Goal: Task Accomplishment & Management: Complete application form

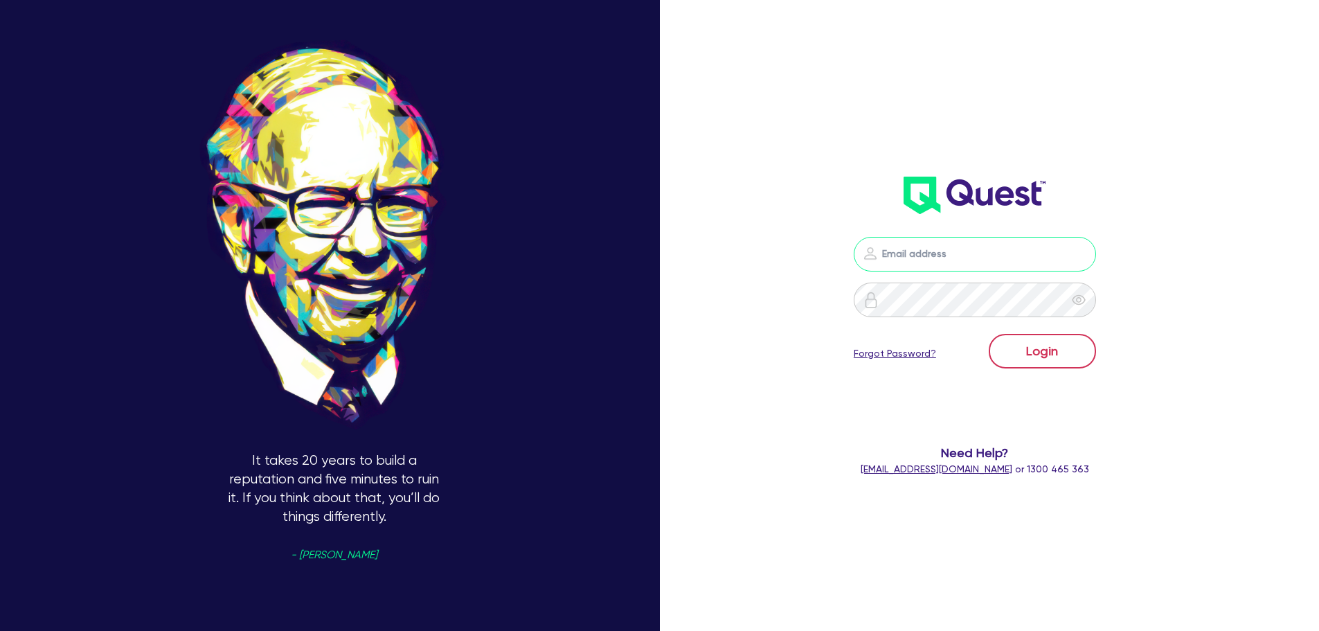
type input "[PERSON_NAME][EMAIL_ADDRESS][PERSON_NAME][DOMAIN_NAME]"
click at [1047, 352] on button "Login" at bounding box center [1042, 351] width 107 height 35
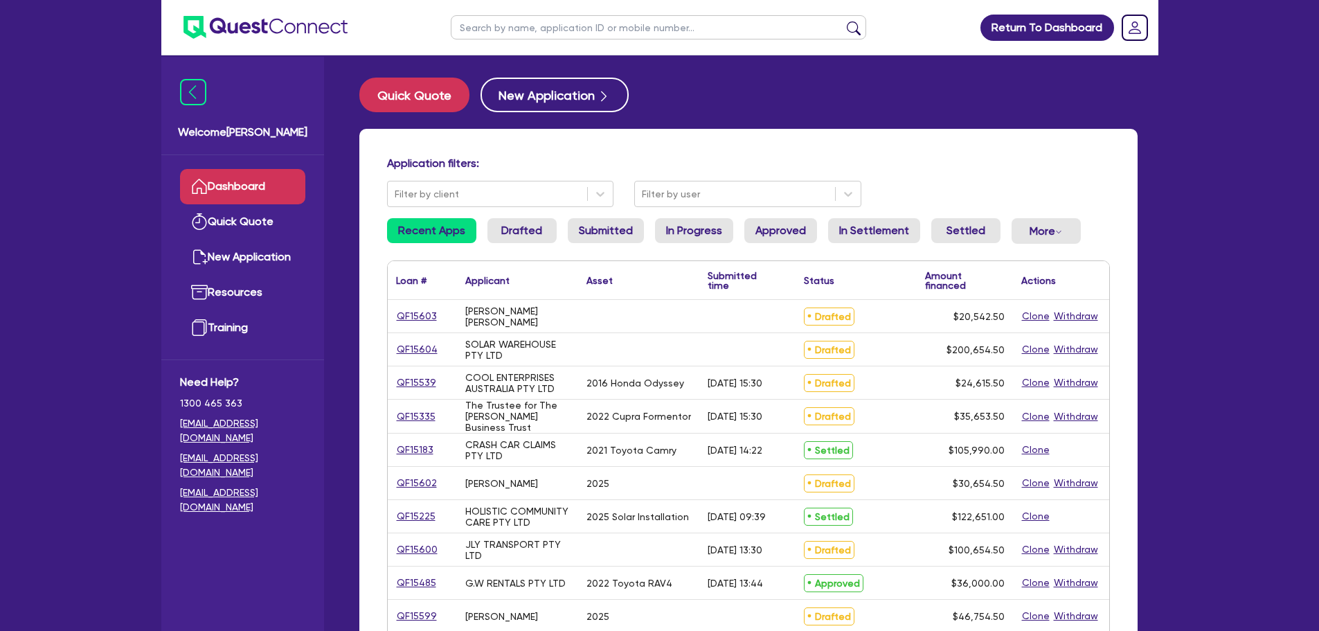
click at [393, 351] on div "QF15604" at bounding box center [422, 349] width 69 height 33
click at [420, 349] on link "QF15604" at bounding box center [417, 349] width 42 height 16
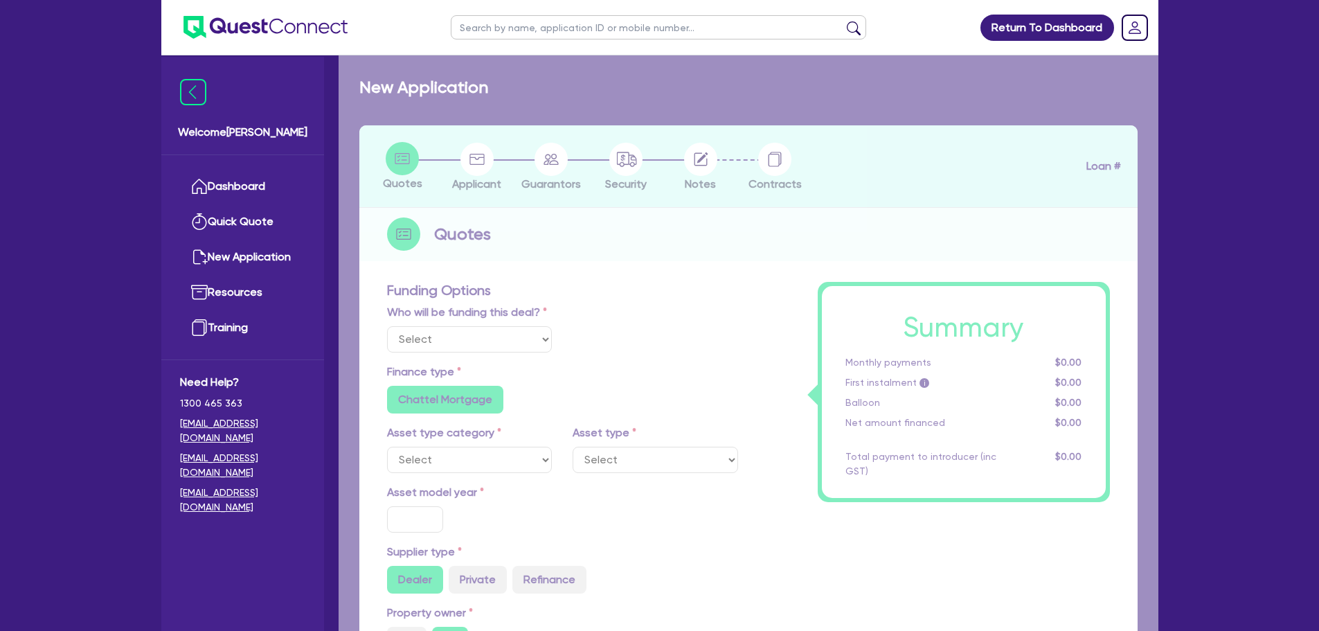
select select "Other"
radio input "false"
radio input "true"
type input "200,000"
type input "3"
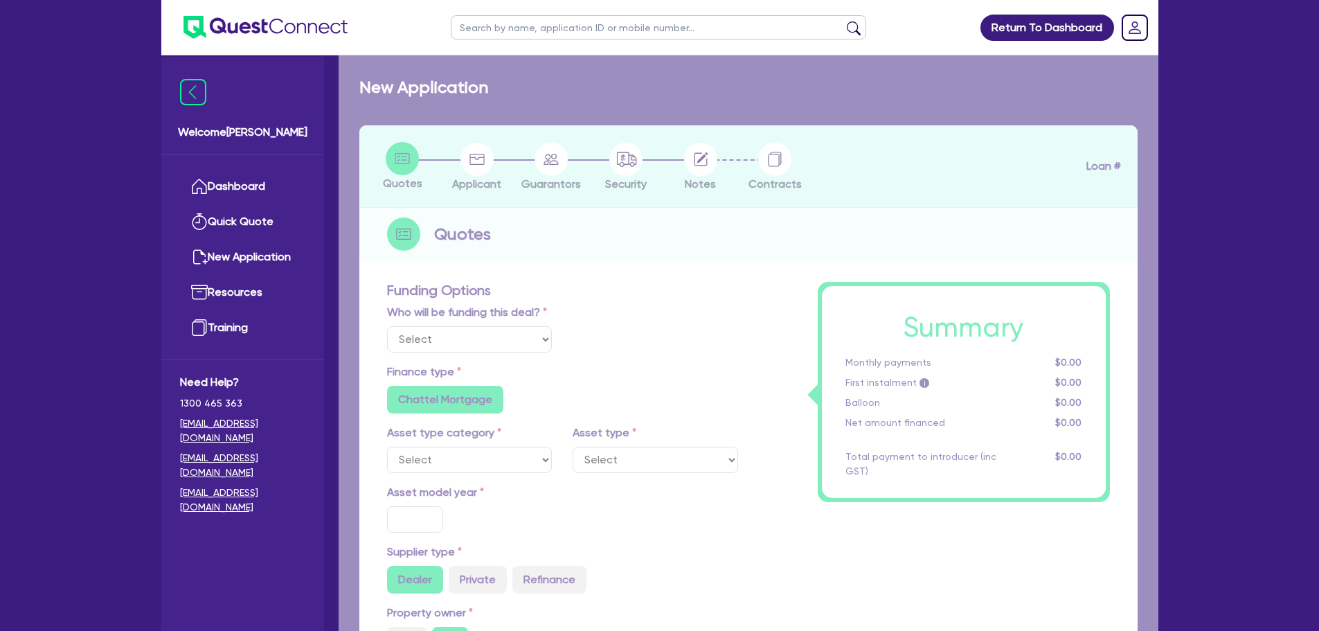
type input "6,019.64"
type input "15"
radio input "true"
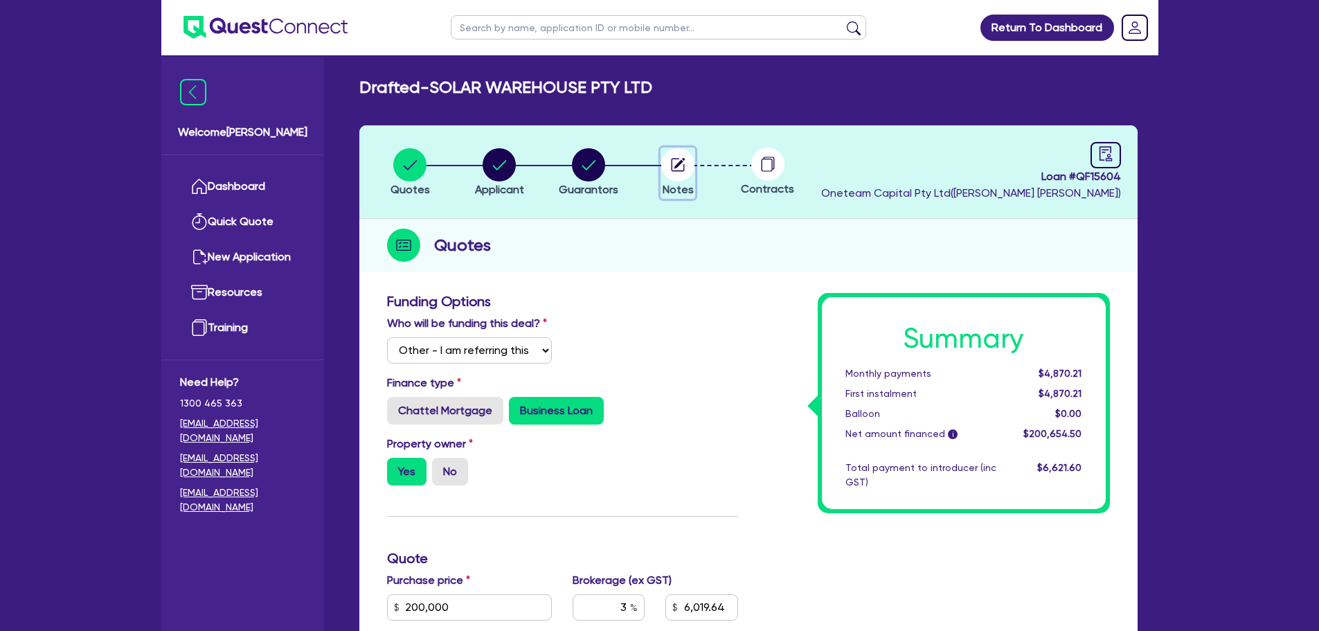
click at [678, 165] on icon "button" at bounding box center [679, 163] width 11 height 11
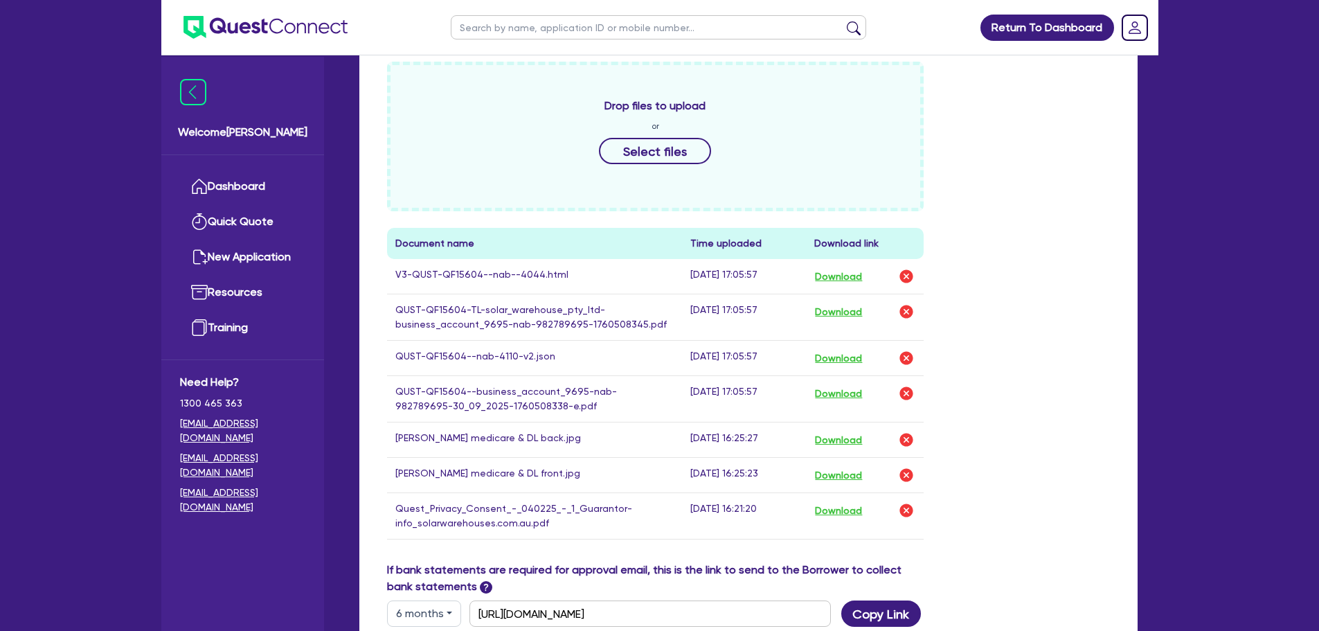
scroll to position [512, 0]
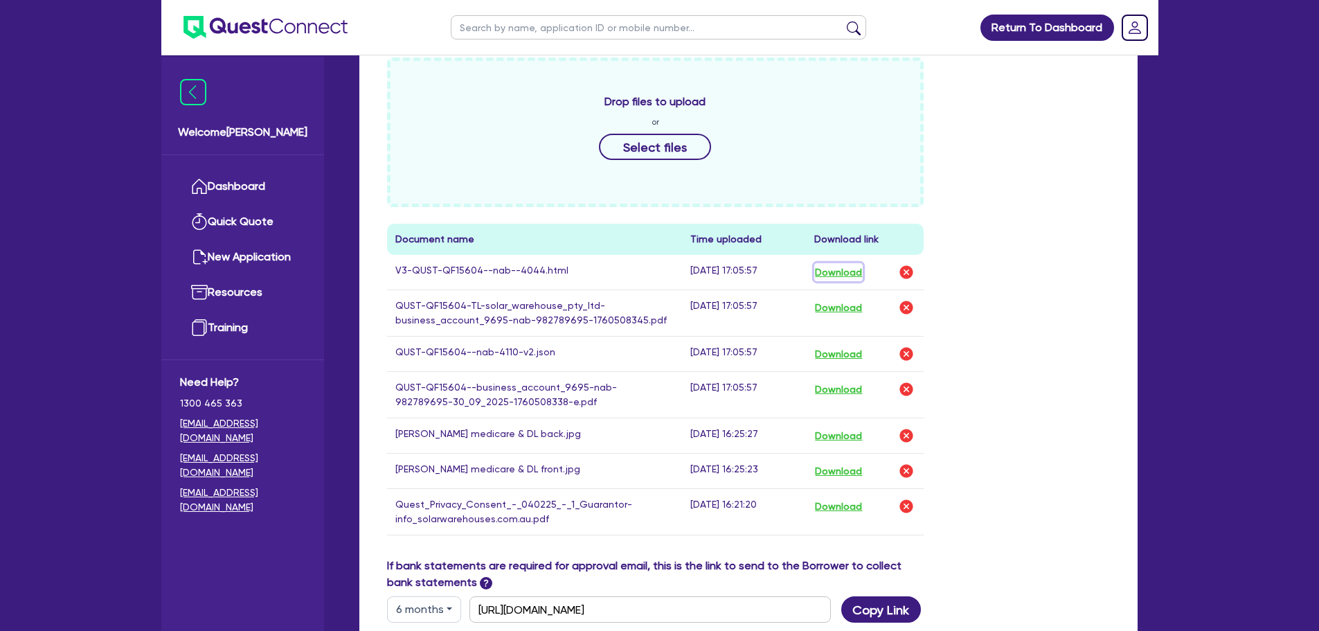
click at [823, 263] on button "Download" at bounding box center [838, 272] width 48 height 18
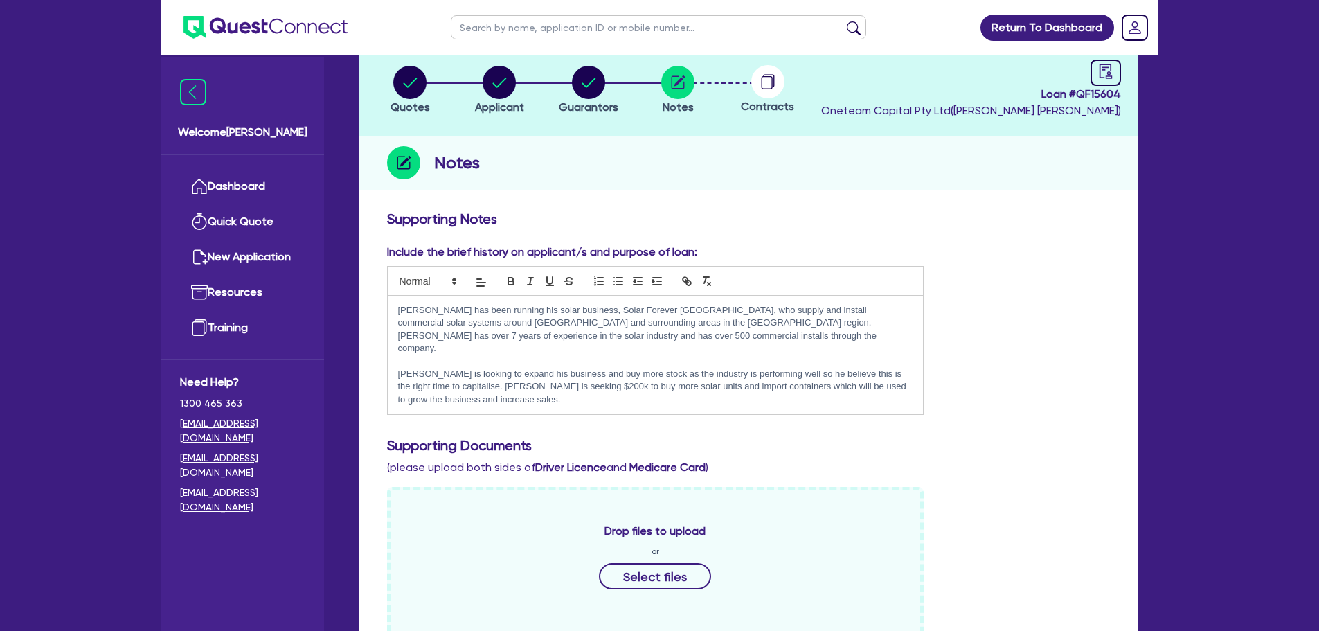
scroll to position [0, 0]
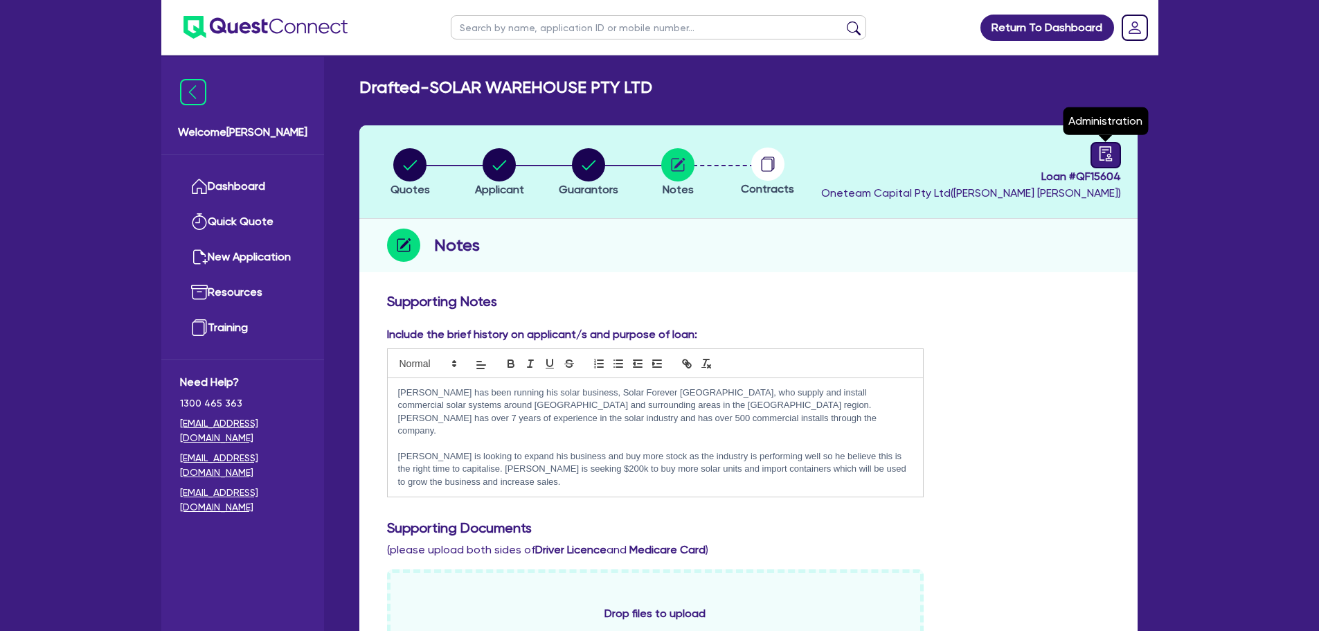
click at [1101, 160] on icon "audit" at bounding box center [1105, 153] width 12 height 15
select select "DRAFTED_NEW"
select select "Other"
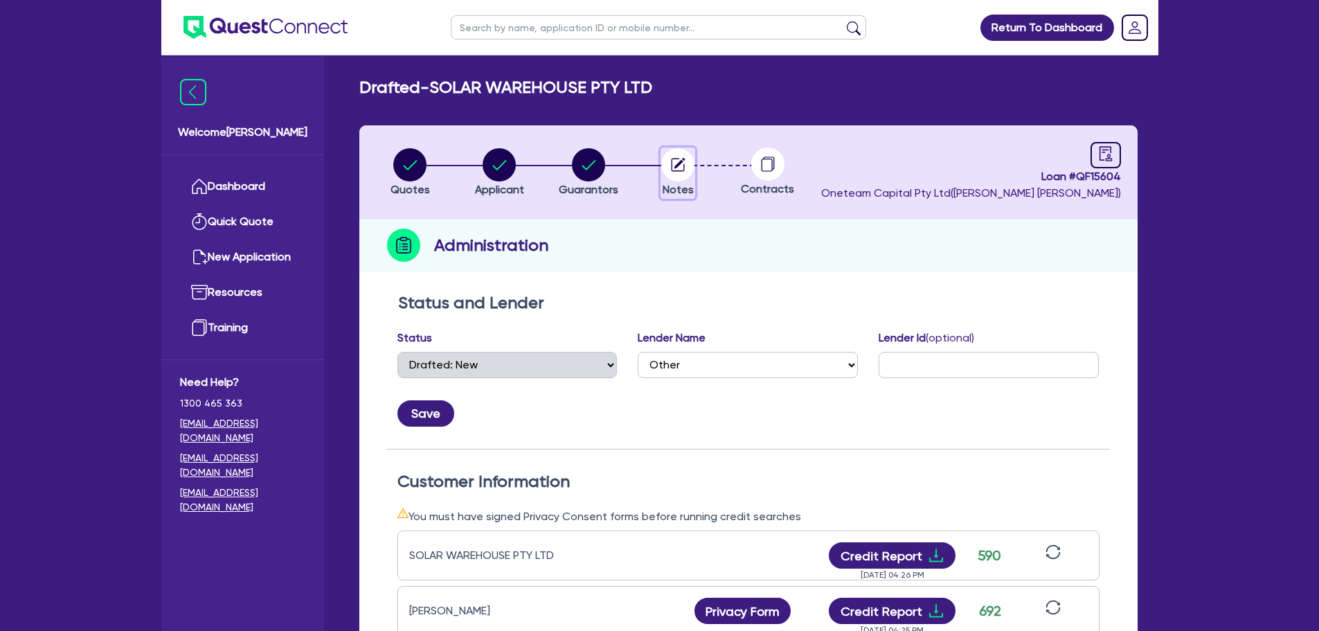
click at [663, 169] on circle "button" at bounding box center [677, 164] width 33 height 33
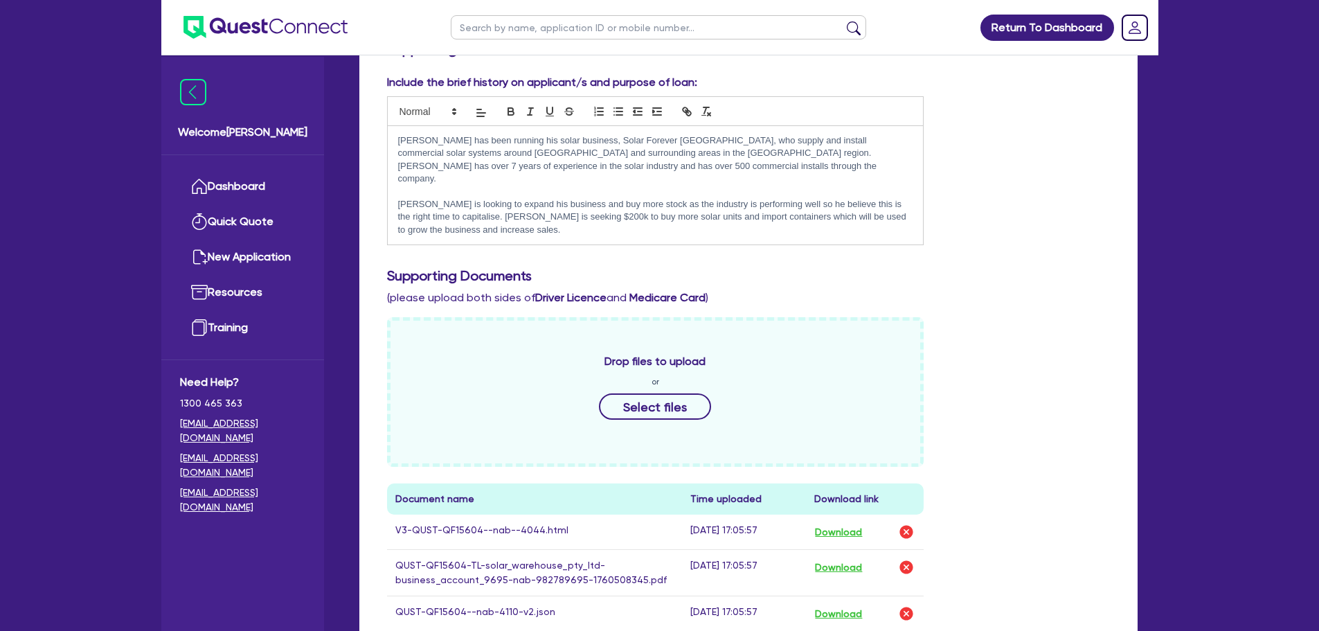
scroll to position [238, 0]
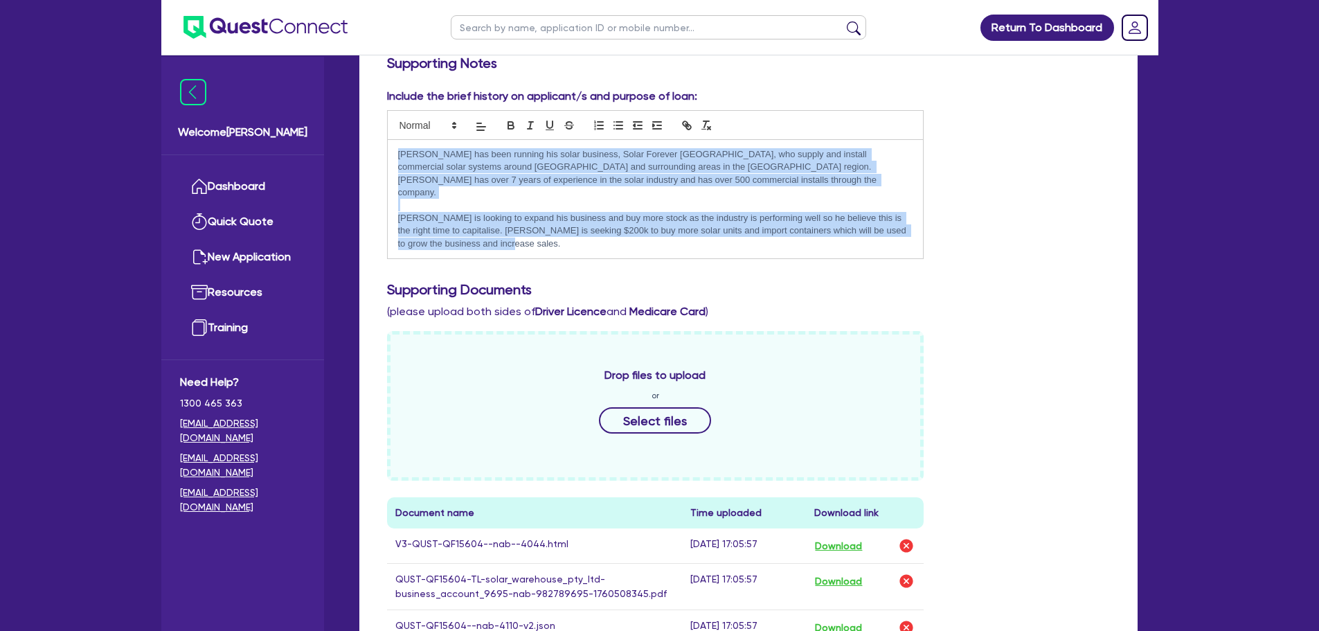
drag, startPoint x: 465, startPoint y: 233, endPoint x: 388, endPoint y: 157, distance: 108.7
click at [388, 157] on div "Darshil has been running his solar business, Solar Forever Canberra, who supply…" at bounding box center [656, 199] width 536 height 119
copy div "Darshil has been running his solar business, Solar Forever Canberra, who supply…"
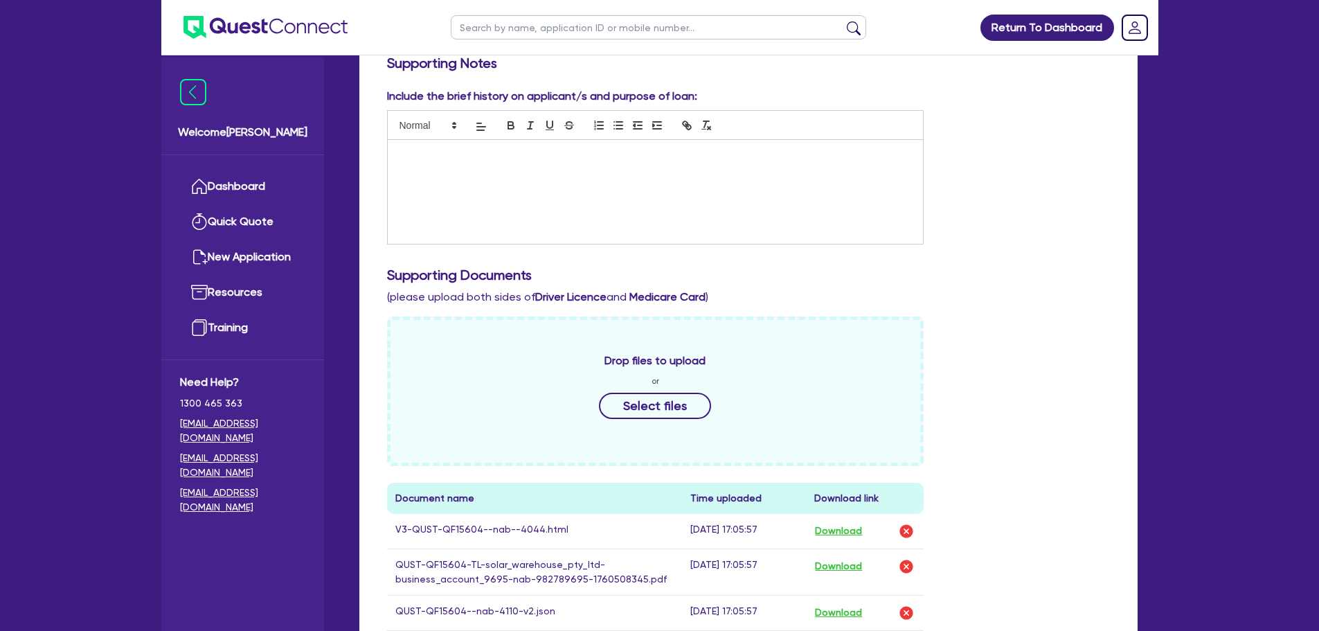
scroll to position [0, 0]
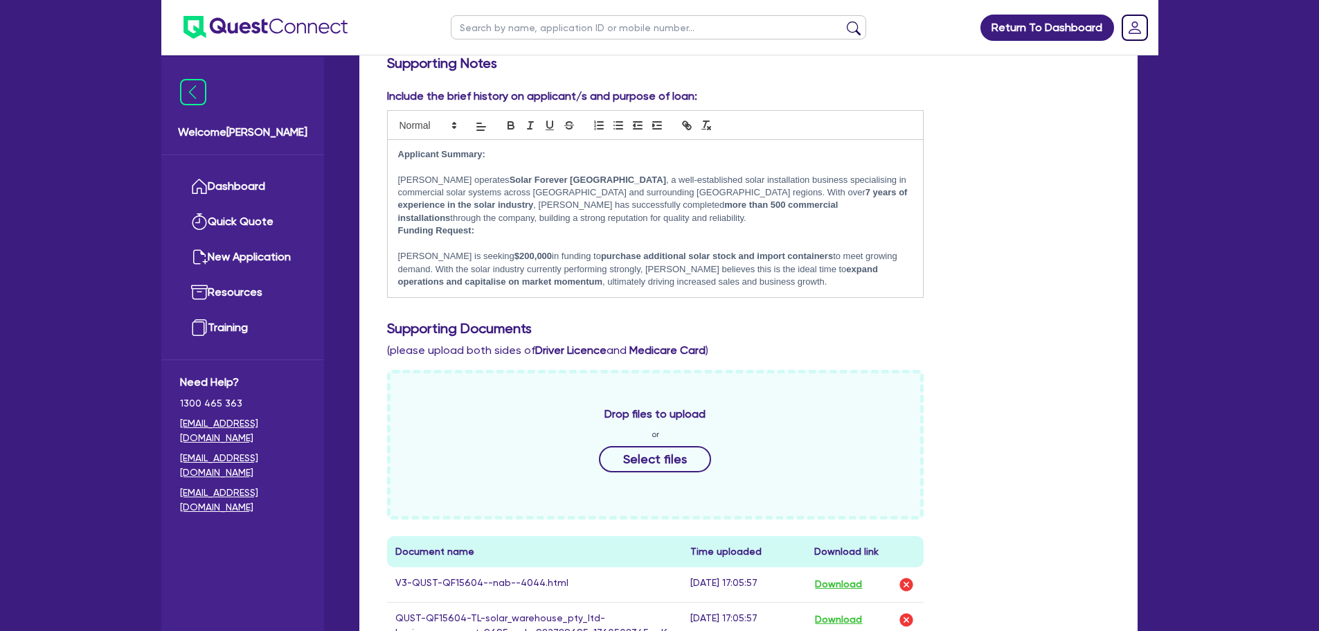
click at [563, 181] on strong "Solar Forever Canberra" at bounding box center [588, 179] width 156 height 10
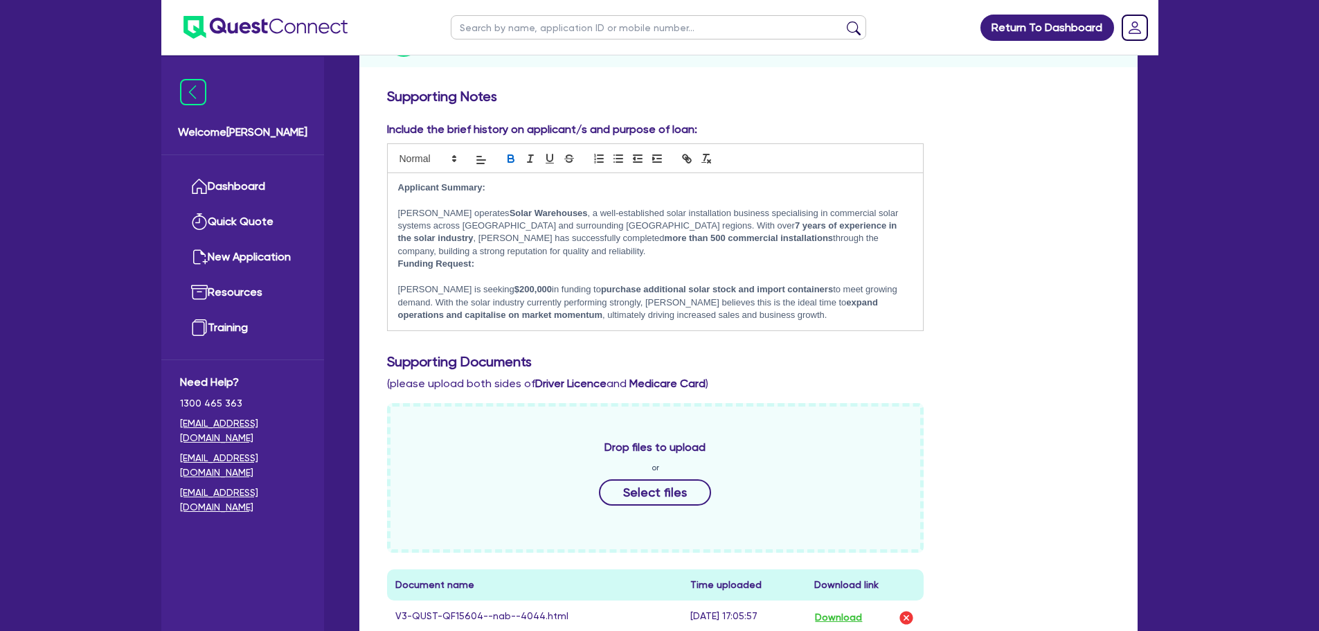
scroll to position [204, 0]
click at [687, 217] on p "Darshil operates Solar Warehouses , a well-established solar installation busin…" at bounding box center [655, 233] width 515 height 51
click at [672, 257] on p "Darshil operates Solar Warehouses , a well-established distributor and installe…" at bounding box center [655, 233] width 515 height 51
click at [622, 215] on p "Darshil operates Solar Warehouses , a well-established distributor and installe…" at bounding box center [655, 233] width 515 height 51
click at [491, 224] on p "Darshil operates Solar Warehouses , a well-established solar business who speci…" at bounding box center [655, 233] width 515 height 51
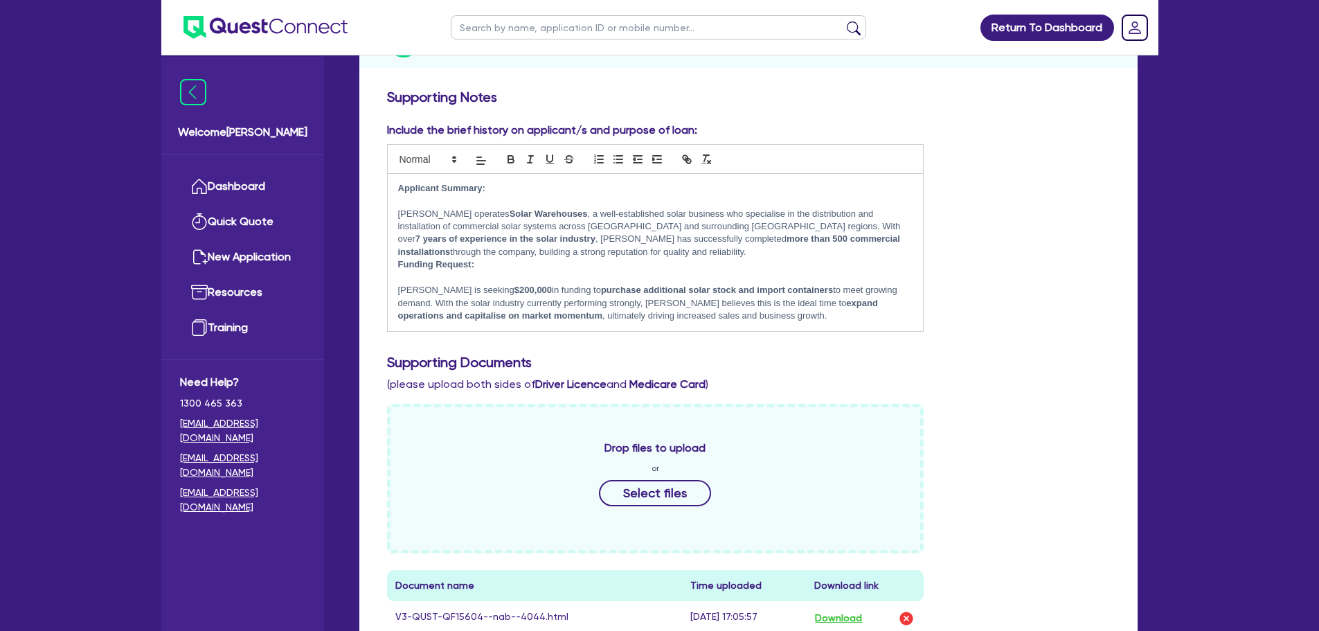
drag, startPoint x: 485, startPoint y: 242, endPoint x: 561, endPoint y: 249, distance: 76.5
click at [561, 249] on p "Darshil operates Solar Warehouses , a well-established solar business who speci…" at bounding box center [655, 233] width 515 height 51
click at [559, 255] on p "Darshil operates Solar Warehouses , a well-established solar business who speci…" at bounding box center [655, 233] width 515 height 51
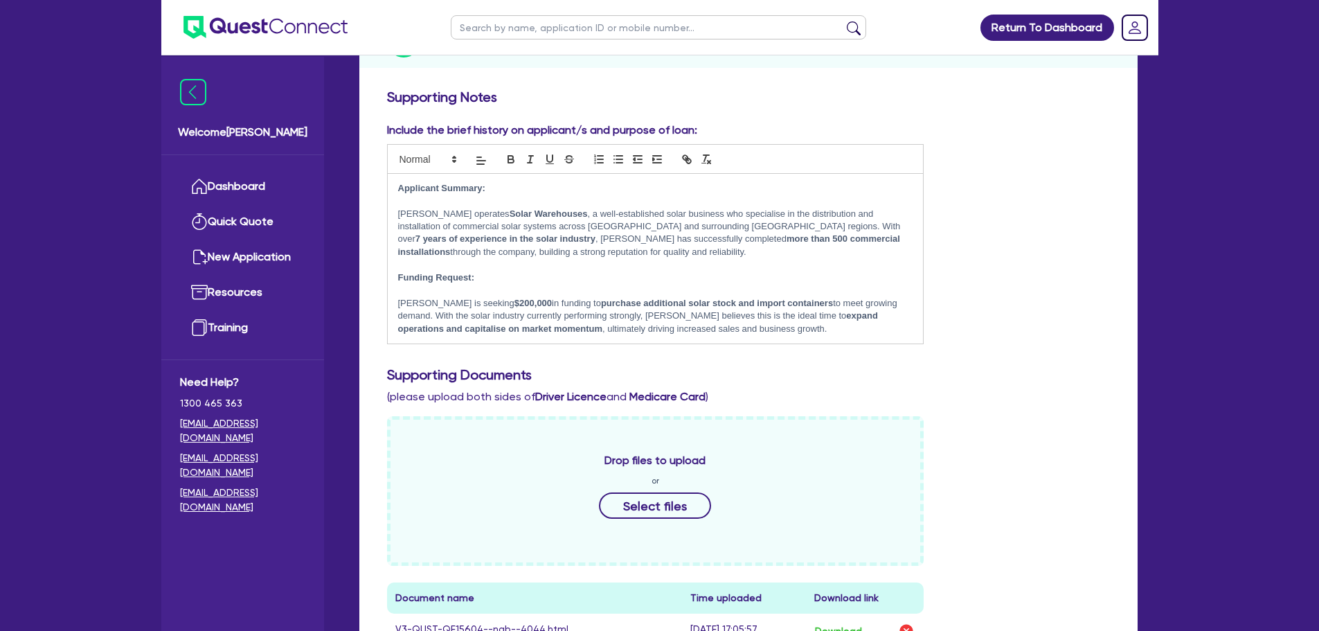
click at [545, 260] on p at bounding box center [655, 264] width 515 height 12
click at [557, 257] on p "Darshil operates Solar Warehouses , a well-established solar business who speci…" at bounding box center [655, 233] width 515 height 51
click at [759, 330] on p "Darshil is seeking $200,000 in funding to purchase additional solar stock and i…" at bounding box center [655, 316] width 515 height 38
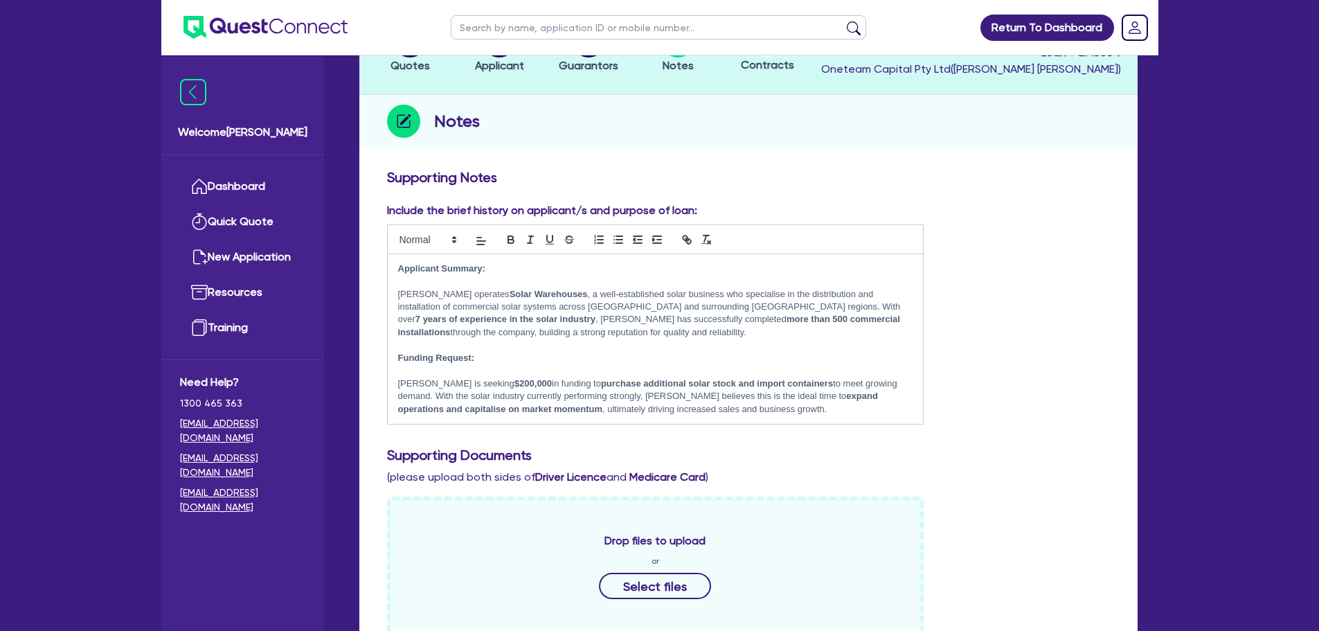
scroll to position [0, 0]
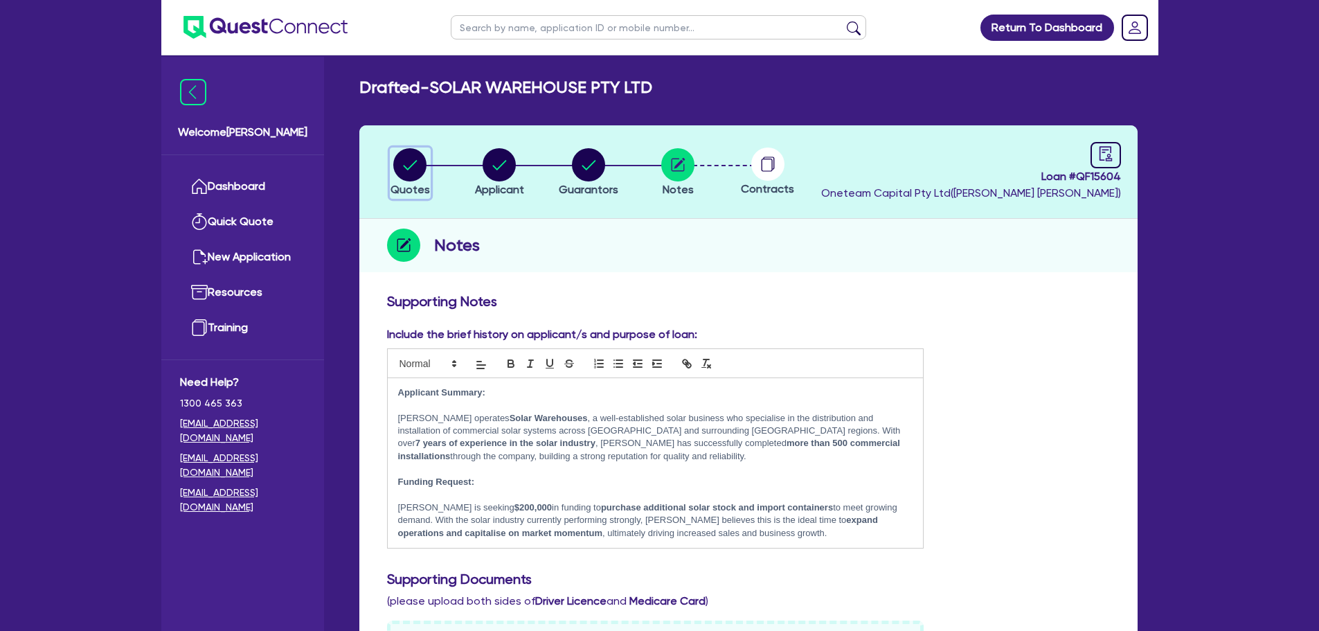
click at [414, 171] on circle "button" at bounding box center [409, 164] width 33 height 33
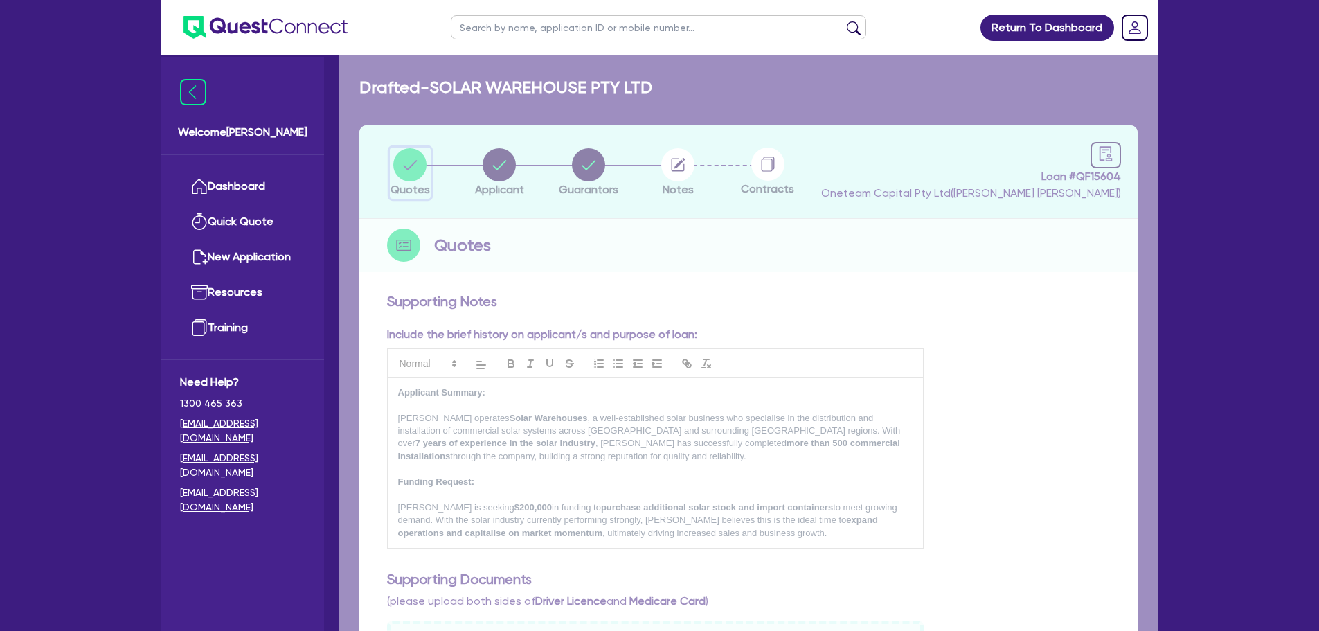
select select "Other"
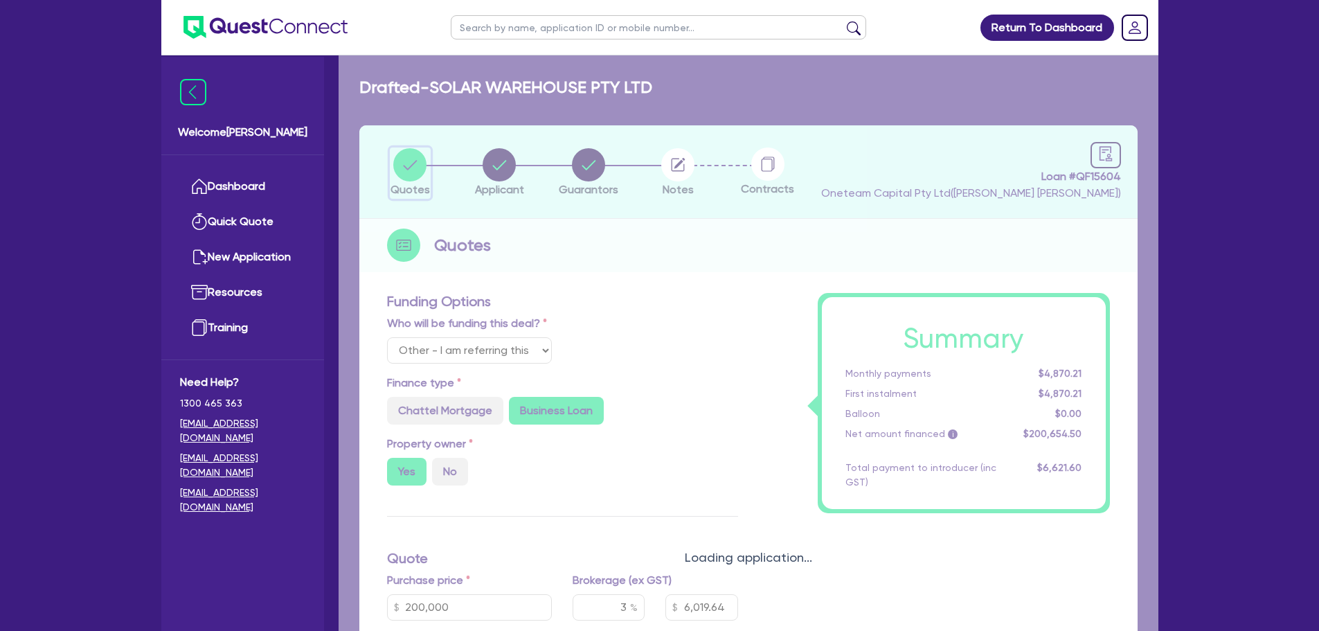
type input "200,000"
type input "6,019.64"
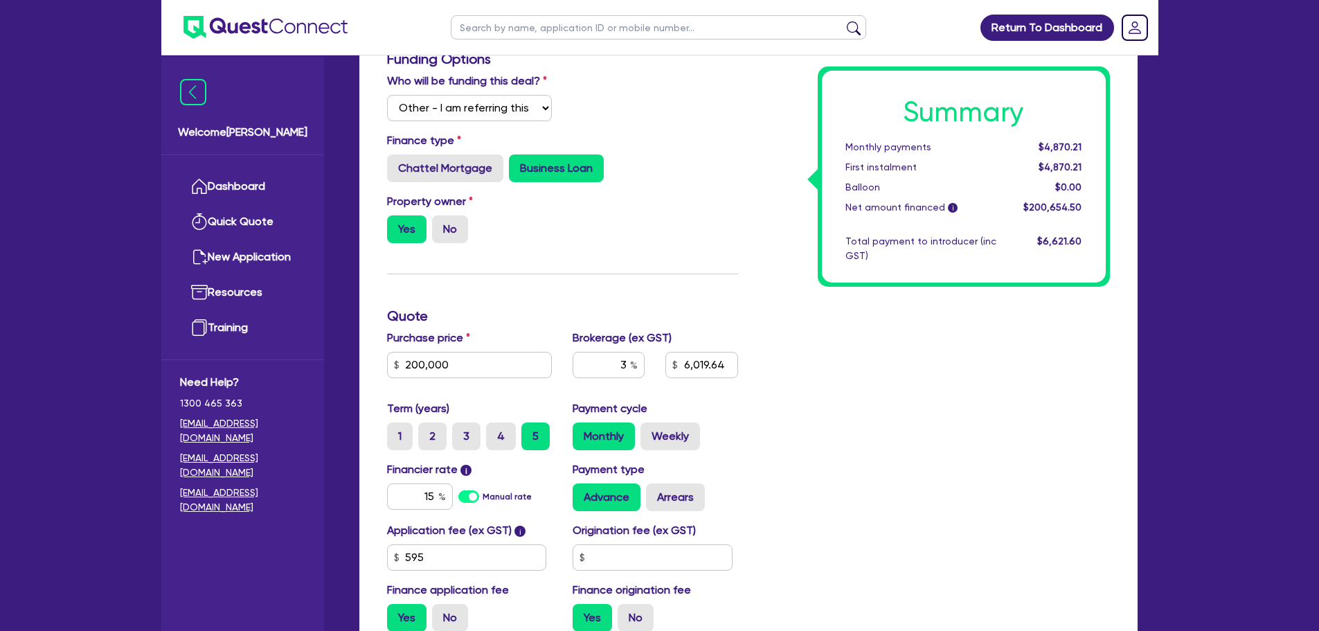
scroll to position [244, 0]
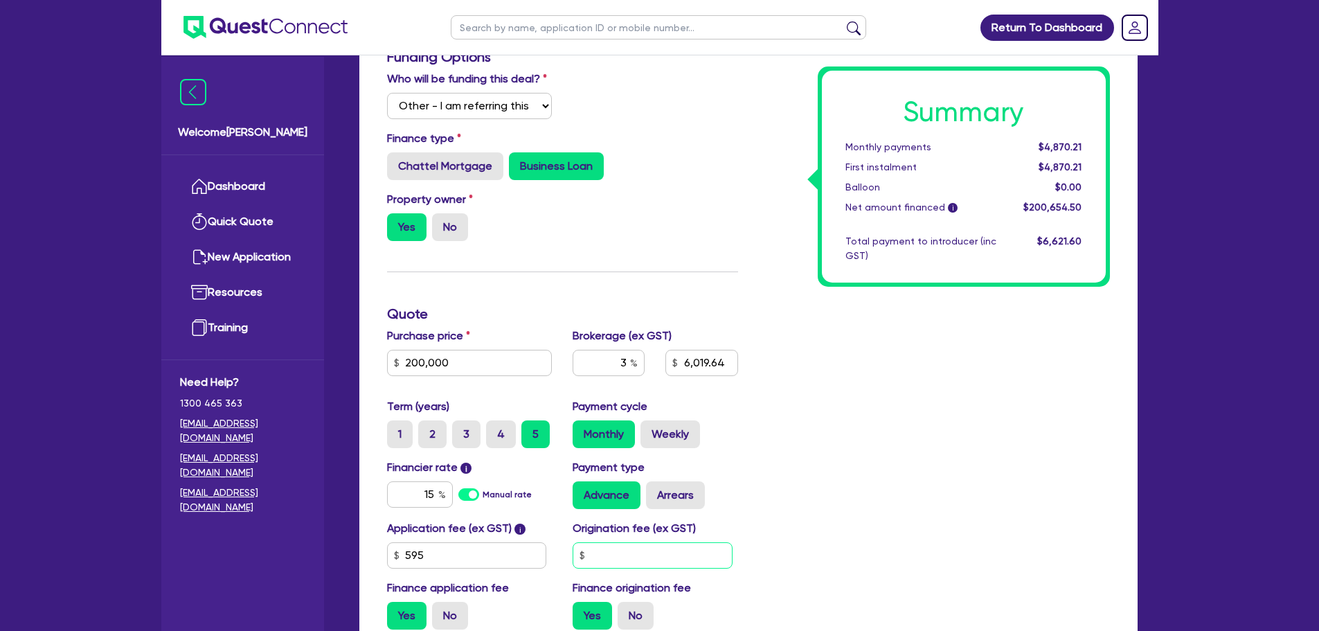
click at [628, 563] on input "text" at bounding box center [652, 555] width 160 height 26
type input "200,000"
type input "6,019.64"
type input "200,000"
type input "6,019.64"
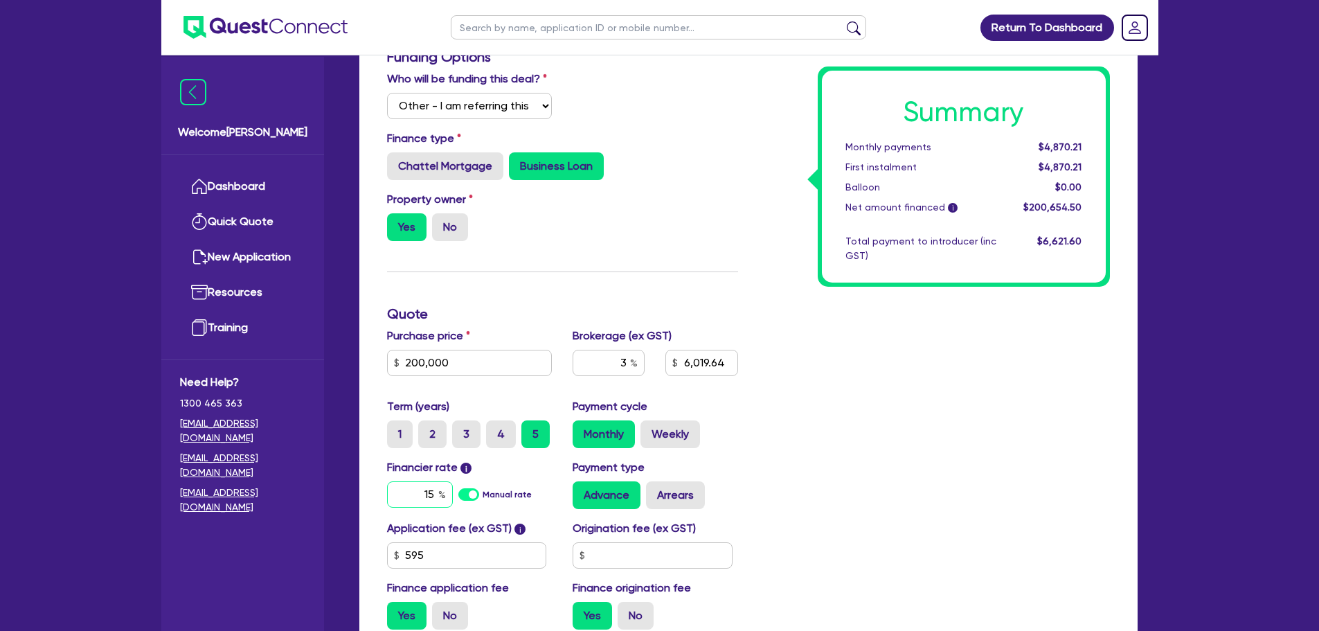
click at [434, 501] on input "15" at bounding box center [420, 494] width 66 height 26
type input "200,000"
type input "6,019.64"
type input "1"
type input "200,000"
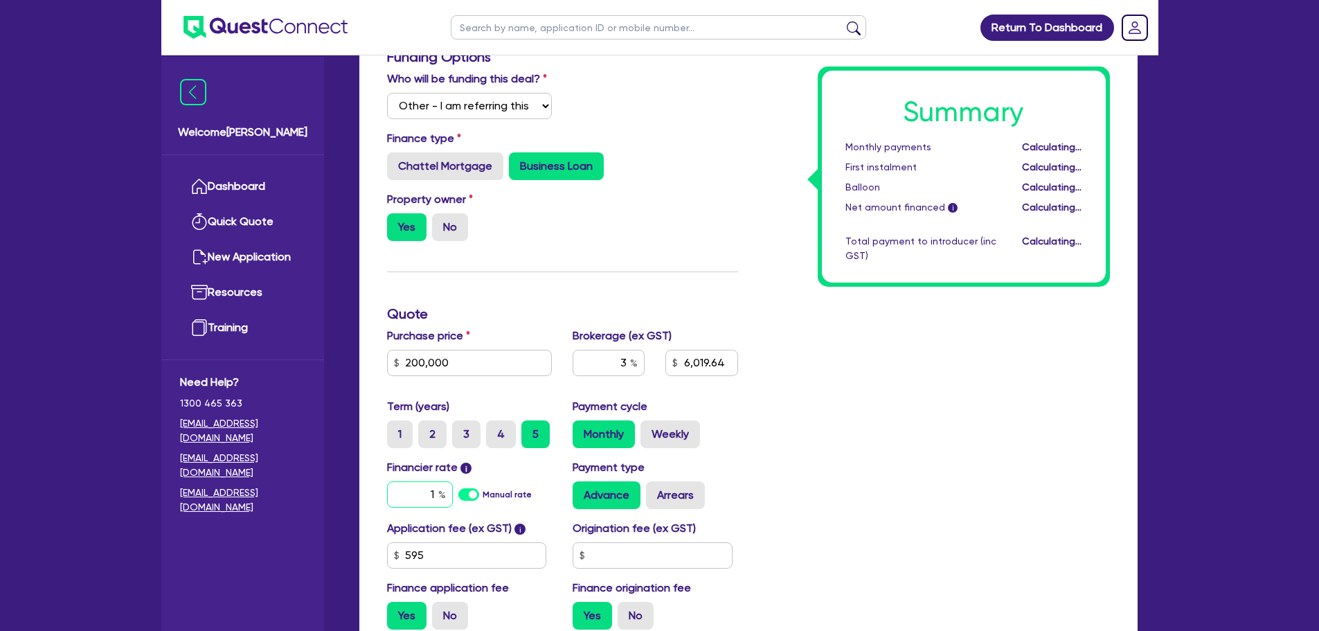
type input "6,019.64"
type input "200,000"
type input "6,019.64"
type input "14"
type input "200,000"
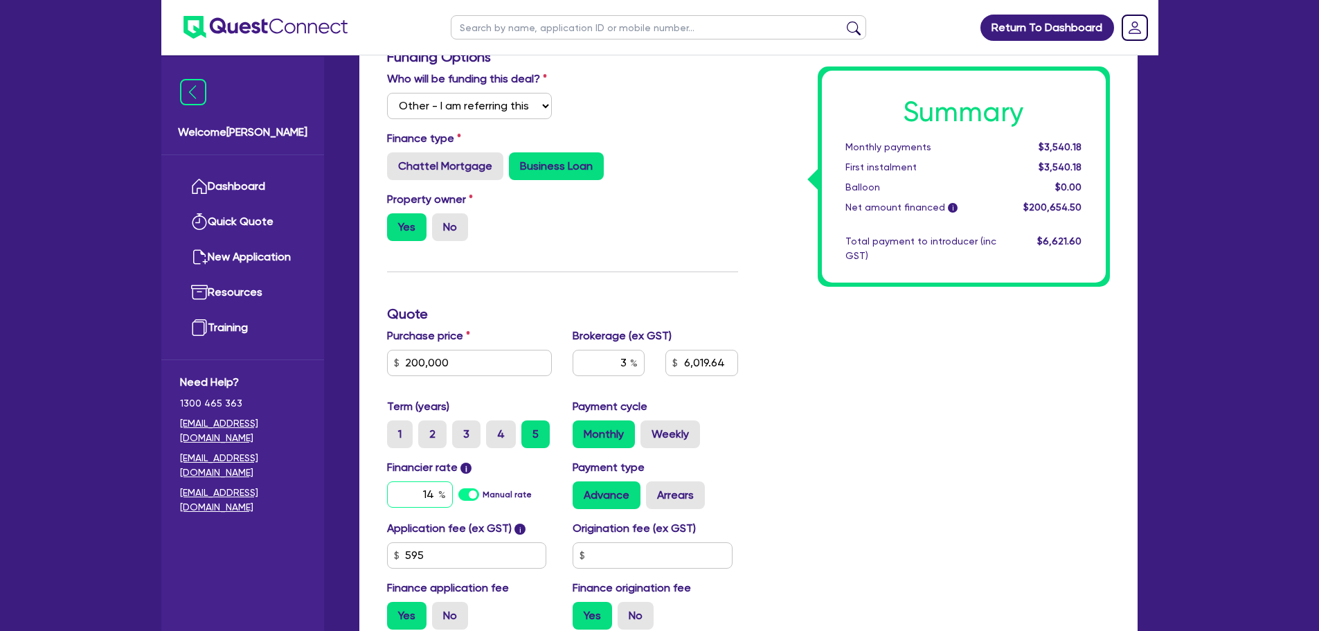
type input "6,019.64"
type input "14."
type input "200,000"
type input "6,019.64"
type input "14.4"
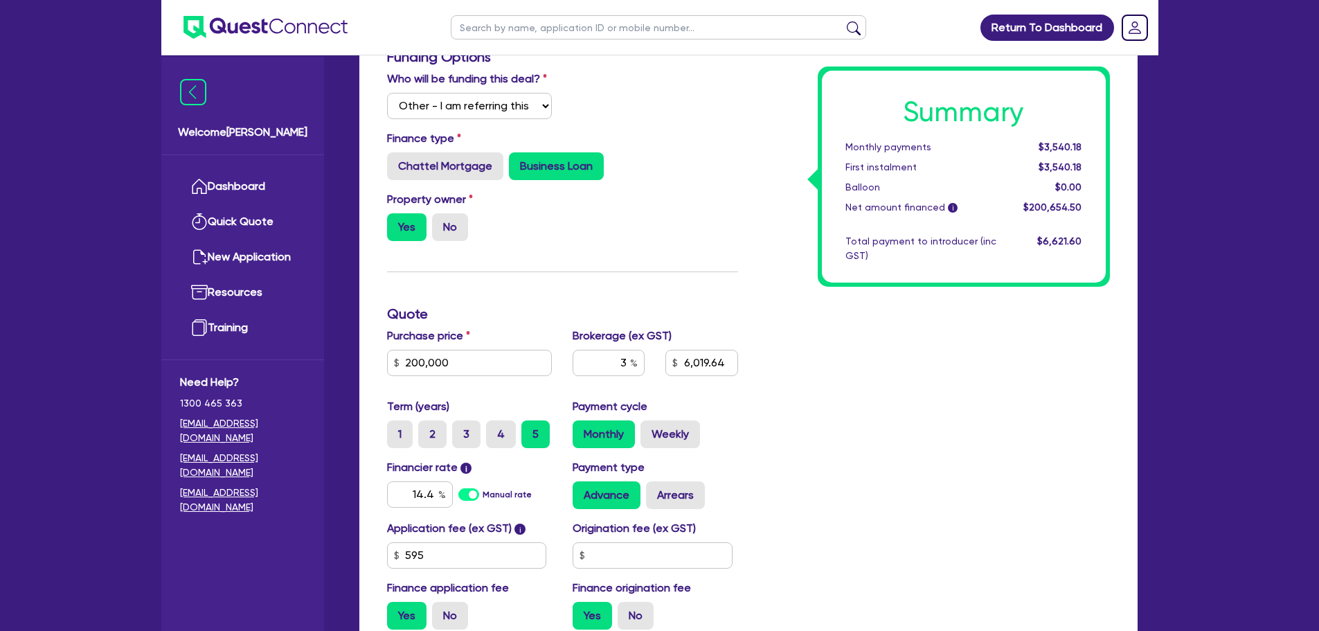
type input "200,000"
type input "6,019.64"
click at [851, 432] on div "Summary Monthly payments Calculating... First instalment Calculating... Balloon…" at bounding box center [934, 344] width 372 height 592
type input "200,000"
type input "6,019.64"
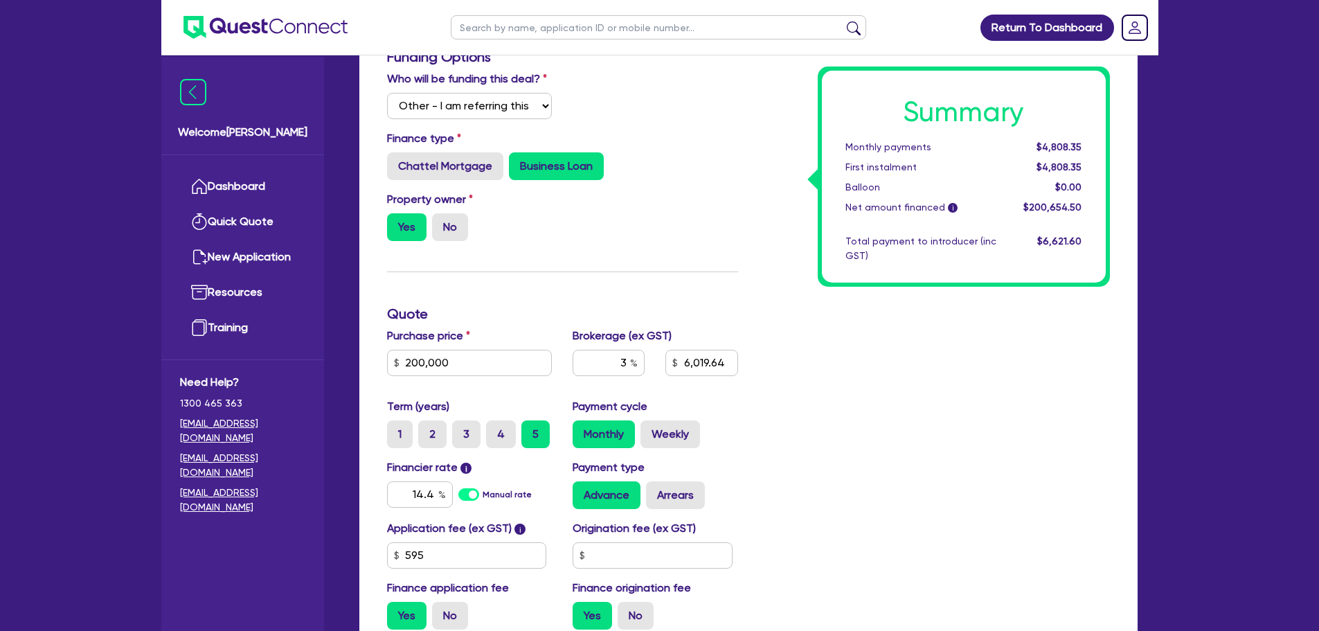
scroll to position [261, 0]
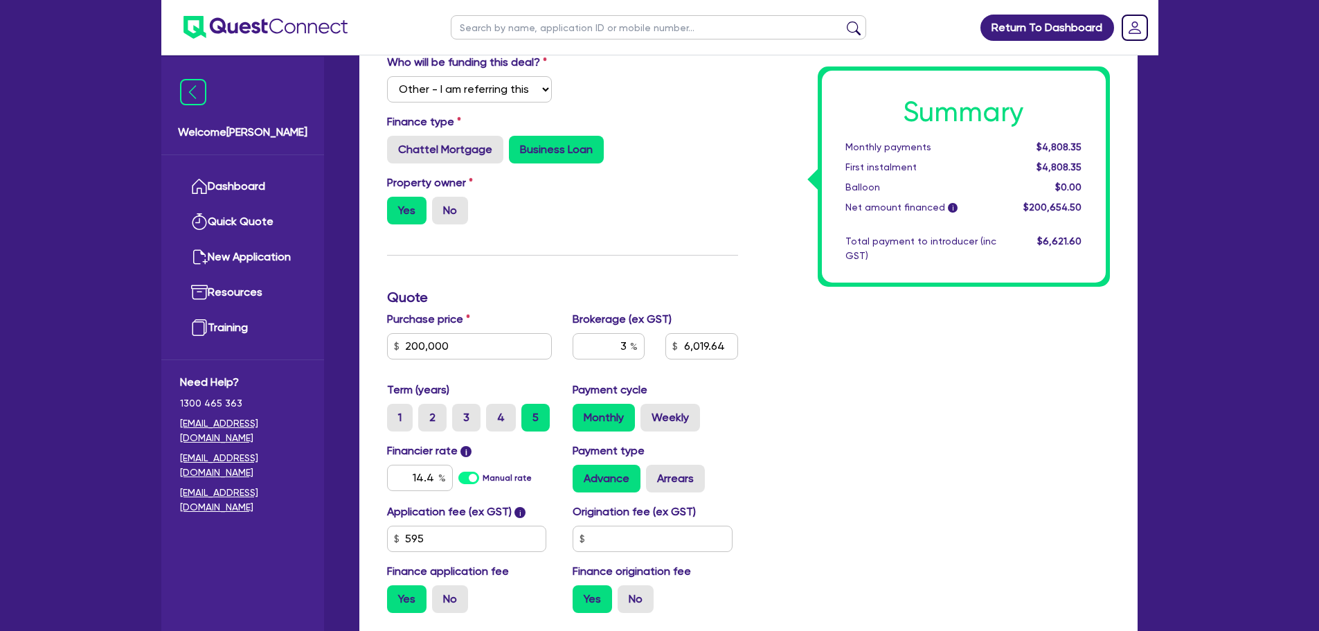
click at [883, 430] on div "Summary Monthly payments $4,808.35 First instalment $4,808.35 Balloon $0.00 Net…" at bounding box center [934, 328] width 372 height 592
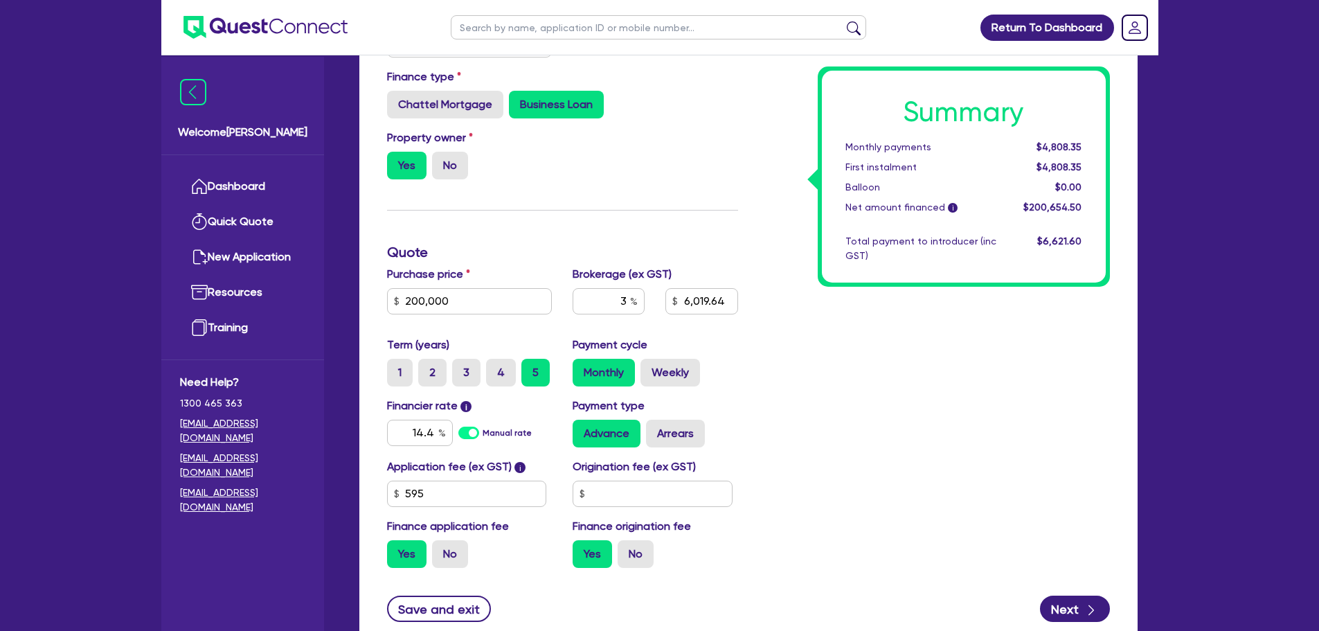
scroll to position [307, 0]
click at [465, 497] on input "595" at bounding box center [467, 493] width 160 height 26
type input "200,000"
type input "6,019.64"
type input "59"
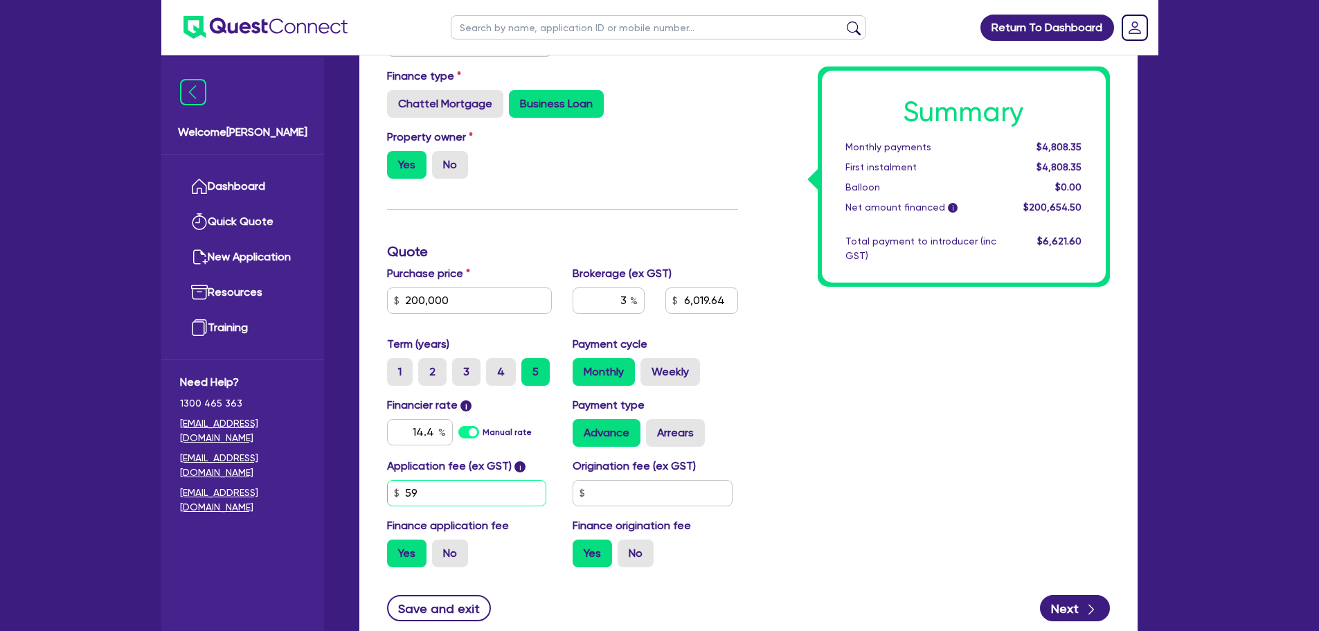
type input "200,000"
type input "6,019.64"
type input "5"
type input "200,000"
type input "6,019.64"
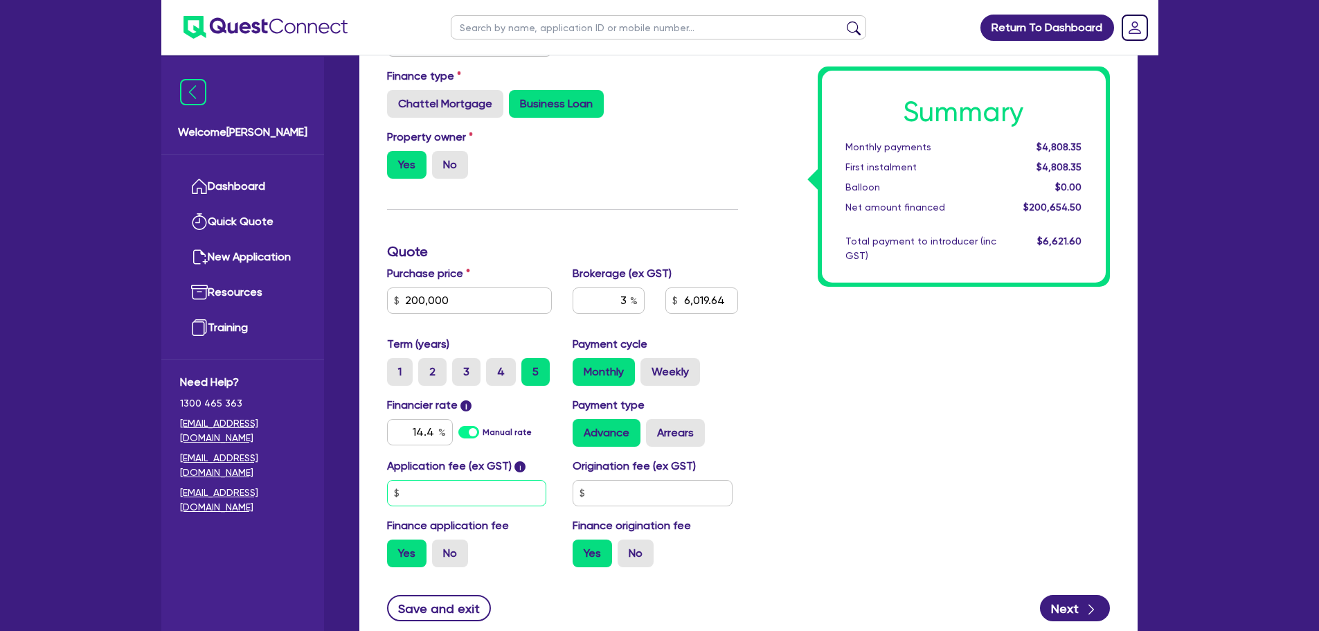
type input "200,000"
type input "6,019.64"
type input "4"
type input "200,000"
type input "6,019.64"
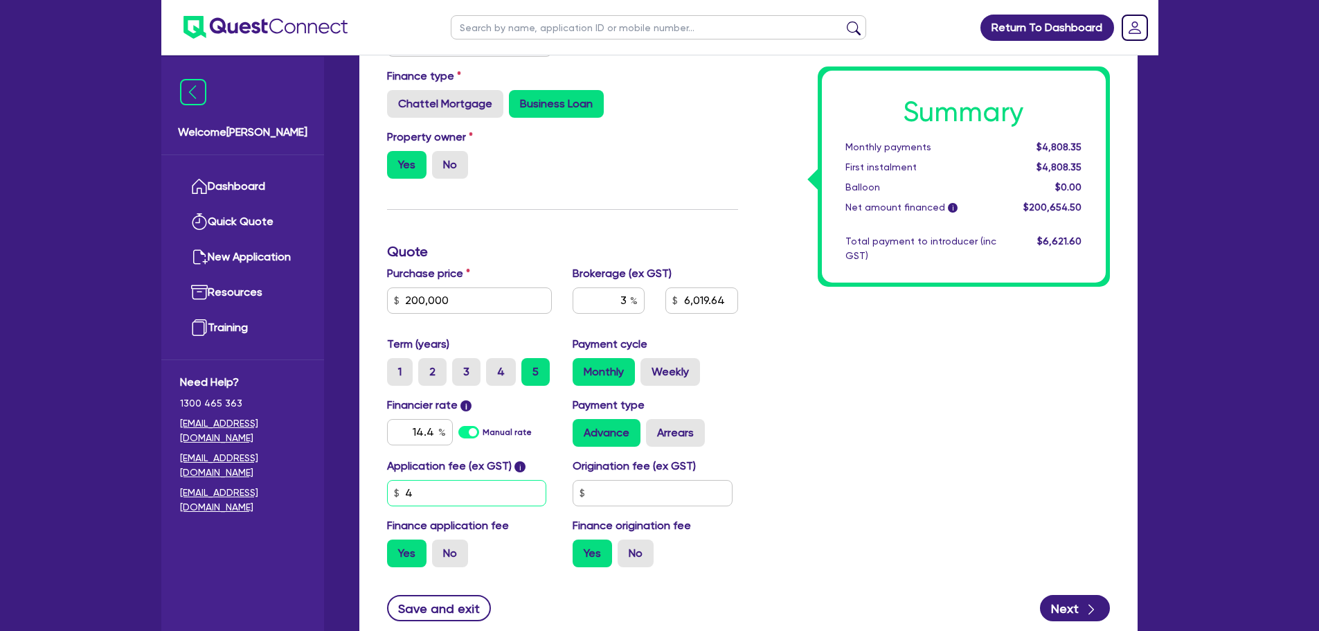
type input "49"
type input "200,000"
type input "6,019.64"
type input "495"
type input "200,000"
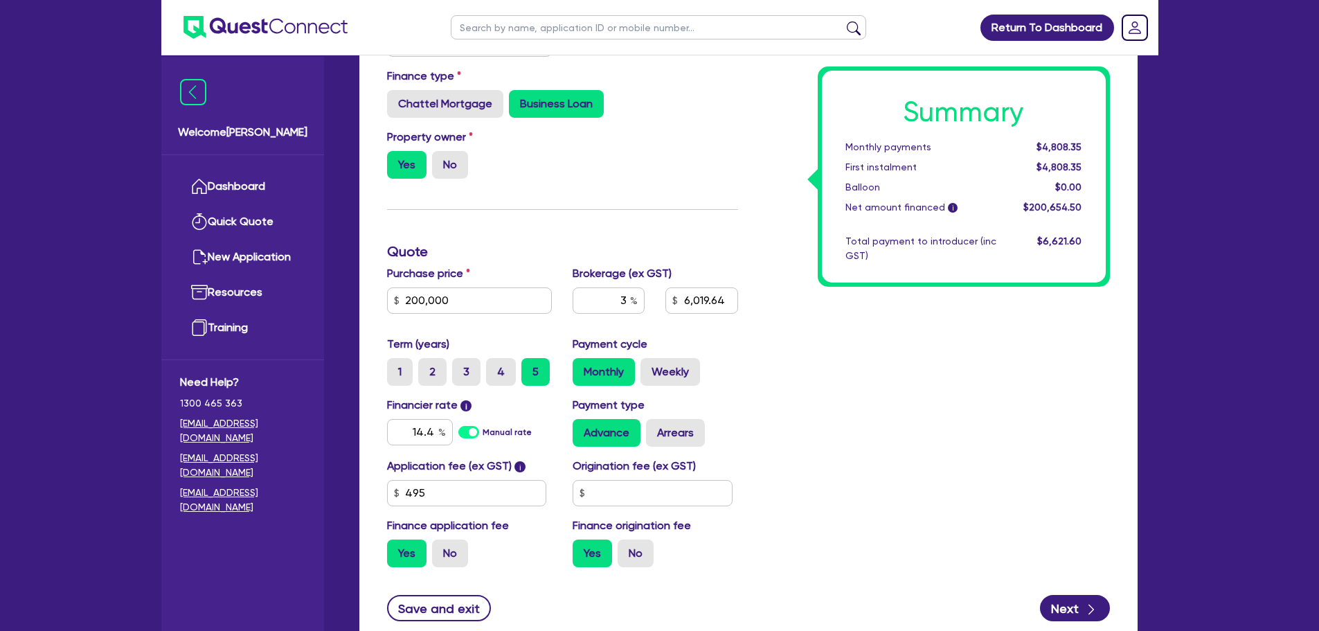
type input "6,019.64"
click at [851, 498] on div "Summary Monthly payments $4,808.35 First instalment $4,808.35 Balloon $0.00 Net…" at bounding box center [934, 282] width 372 height 592
type input "200,000"
type input "6,016.34"
click at [628, 303] on input "3" at bounding box center [608, 300] width 72 height 26
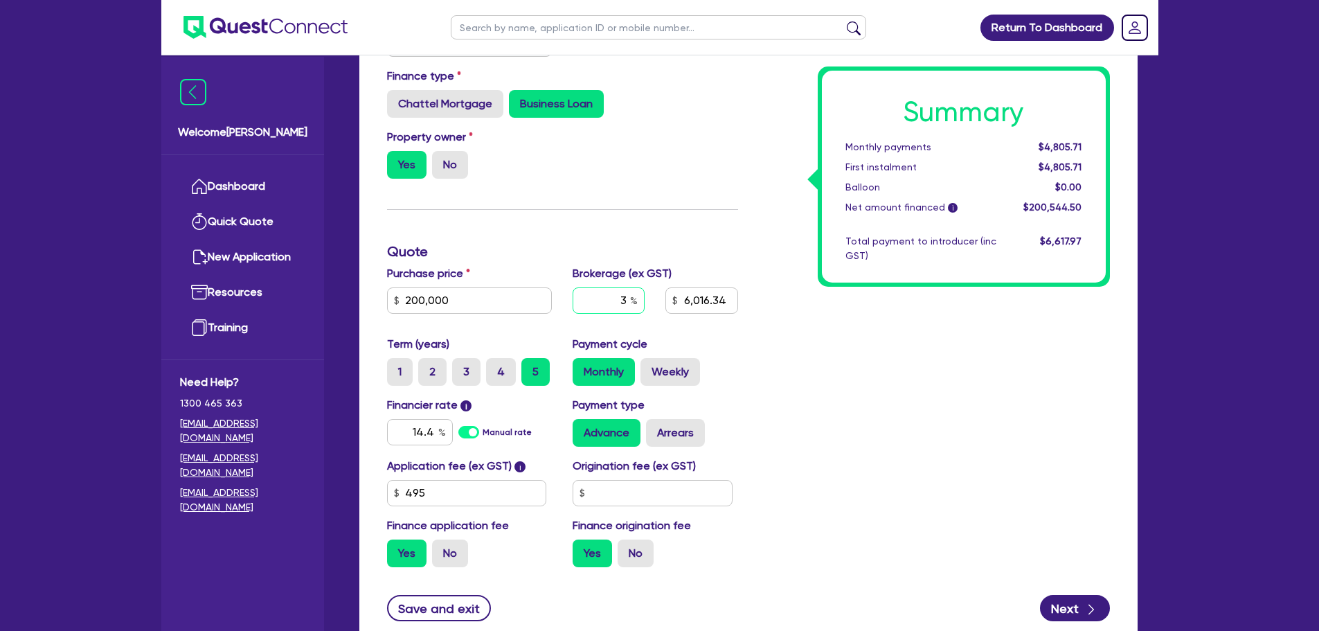
type input "200,000"
type input "6,016.34"
type input "200,000"
type input "4"
type input "6,016.34"
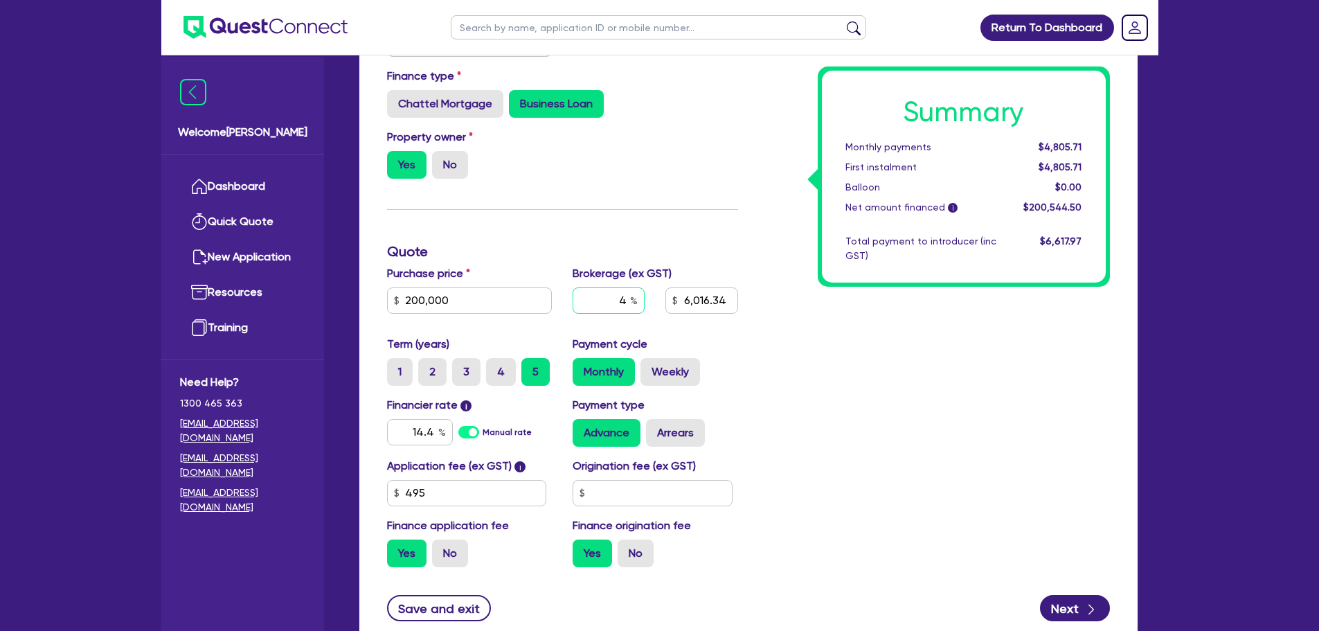
type input "4"
type input "200,000"
type input "6,016.34"
click at [805, 377] on div "Summary Monthly payments $4,805.71 First instalment $4,805.71 Balloon $0.00 Net…" at bounding box center [934, 282] width 372 height 592
type input "200,000"
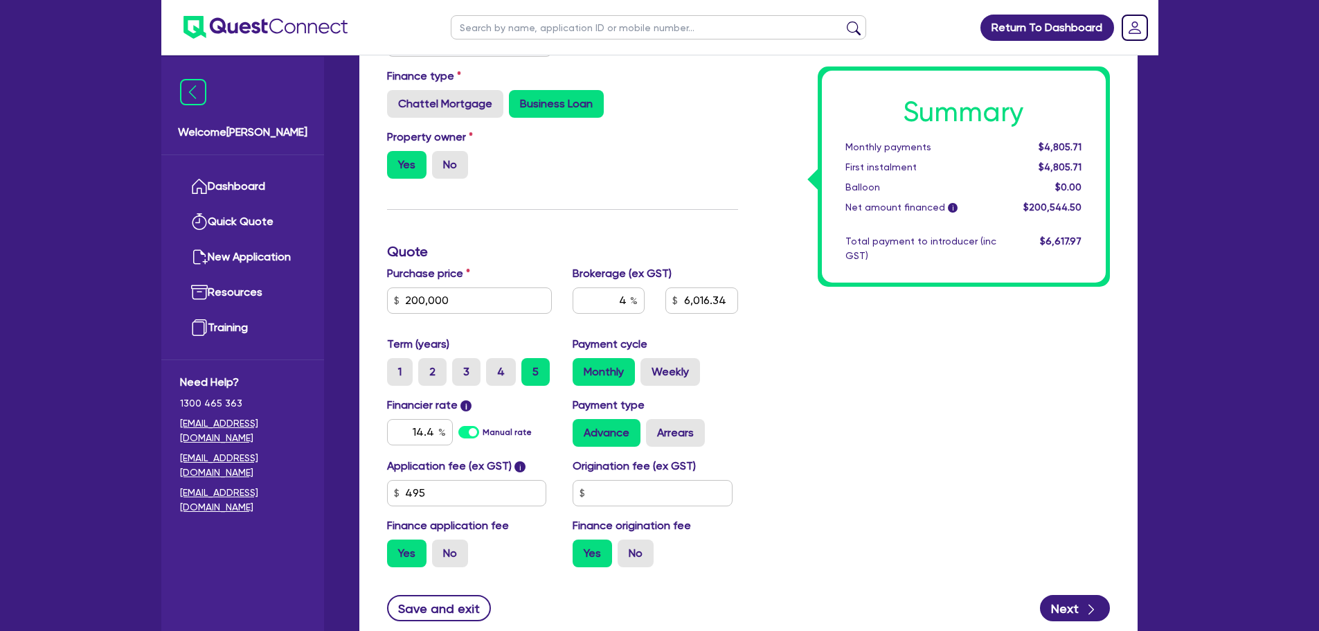
type input "8,021.78"
click at [629, 307] on input "4" at bounding box center [608, 300] width 72 height 26
type input "200,000"
type input "8,021.78"
type input "200,000"
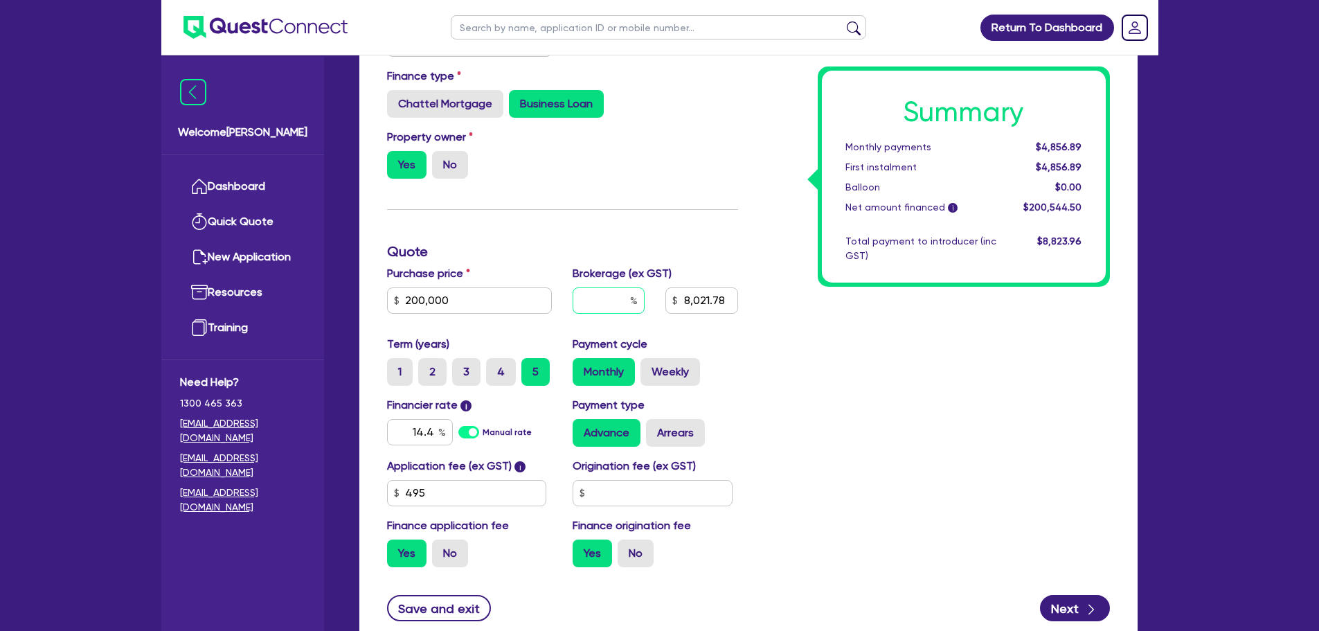
type input "3"
type input "8,021.78"
type input "3"
type input "200,000"
type input "8,021.78"
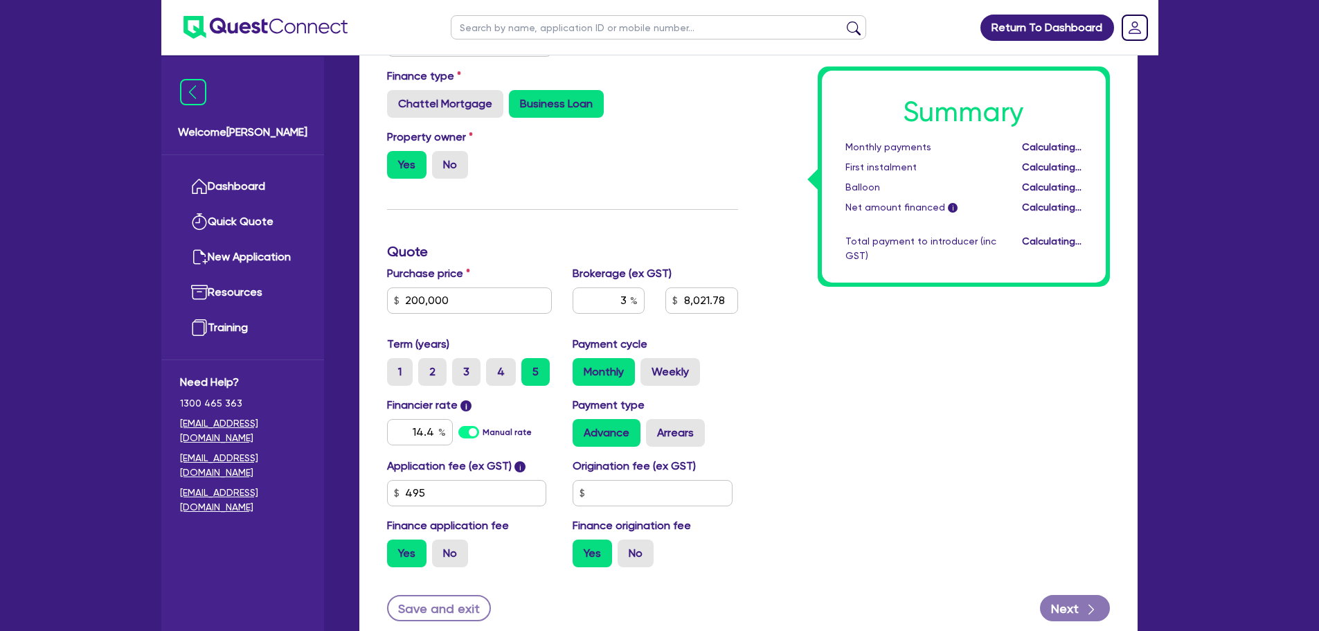
type input "200,000"
type input "6,016.34"
click at [819, 365] on div "Summary Monthly payments Calculating... First instalment Calculating... Balloon…" at bounding box center [934, 282] width 372 height 592
type input "200,000"
type input "6,016.34"
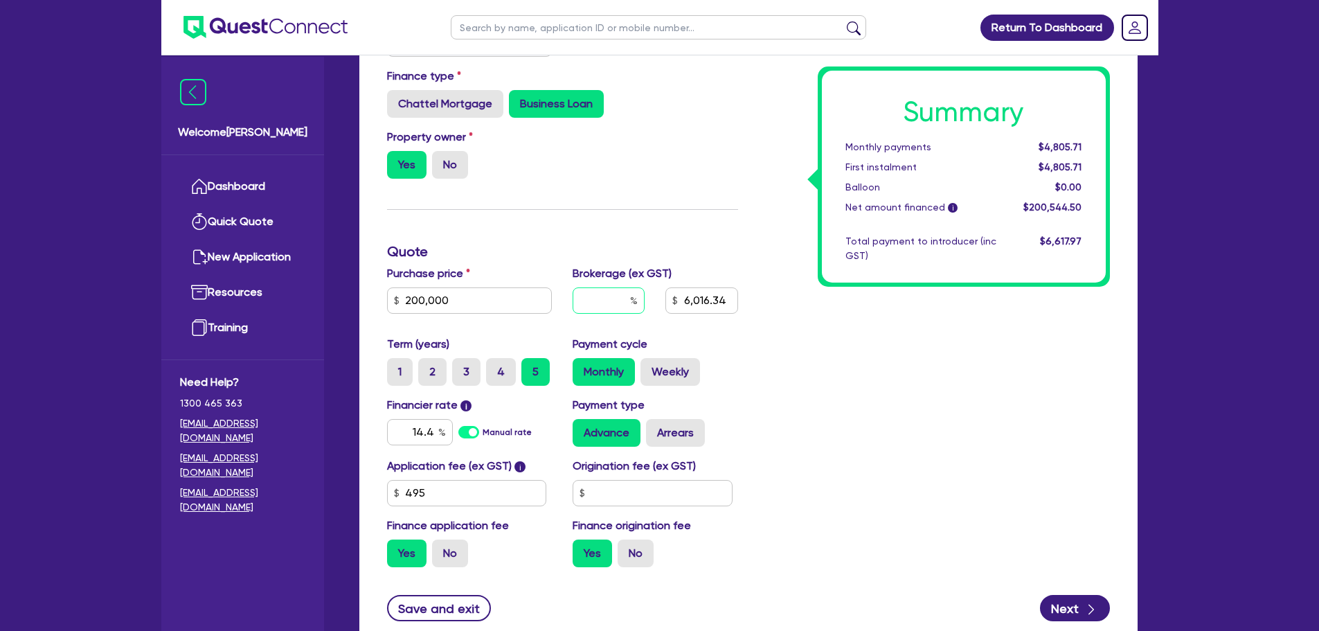
click at [630, 301] on input "text" at bounding box center [608, 300] width 72 height 26
type input "200,000"
type input "2"
type input "6,016.34"
type input "2"
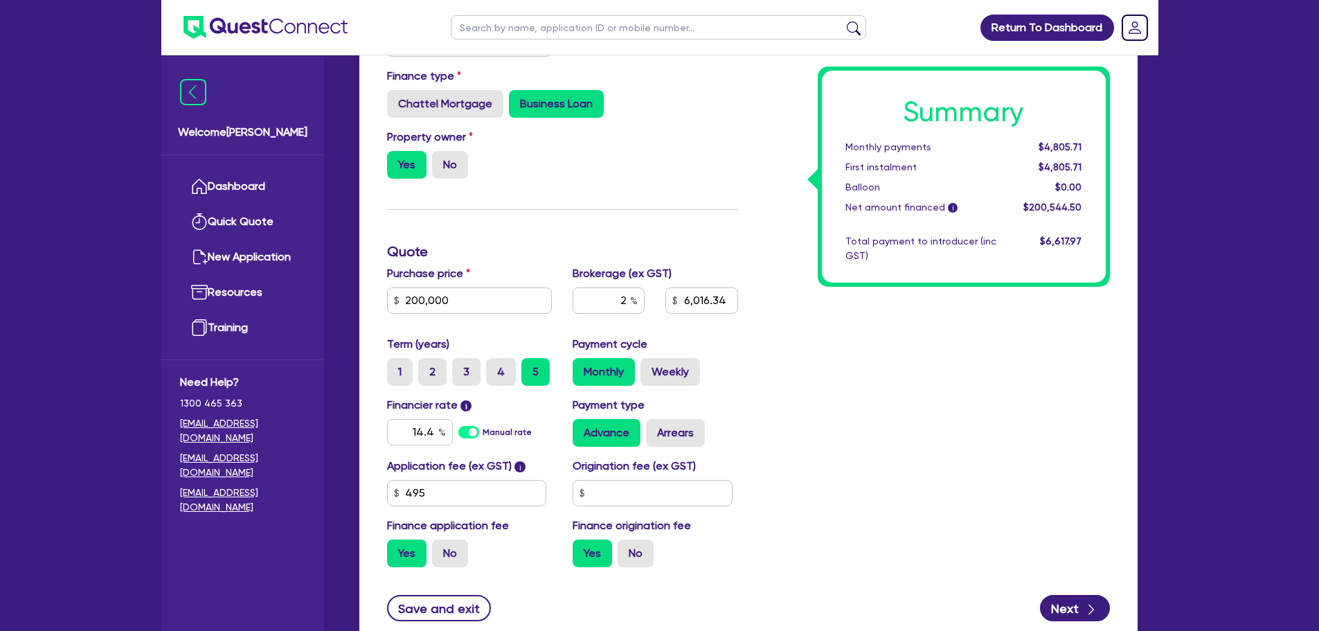
type input "200,000"
type input "6,016.34"
type input "200,000"
type input "4,010.89"
click at [793, 346] on div "Summary Monthly payments $4,805.71 First instalment $4,805.71 Balloon $0.00 Net…" at bounding box center [934, 282] width 372 height 592
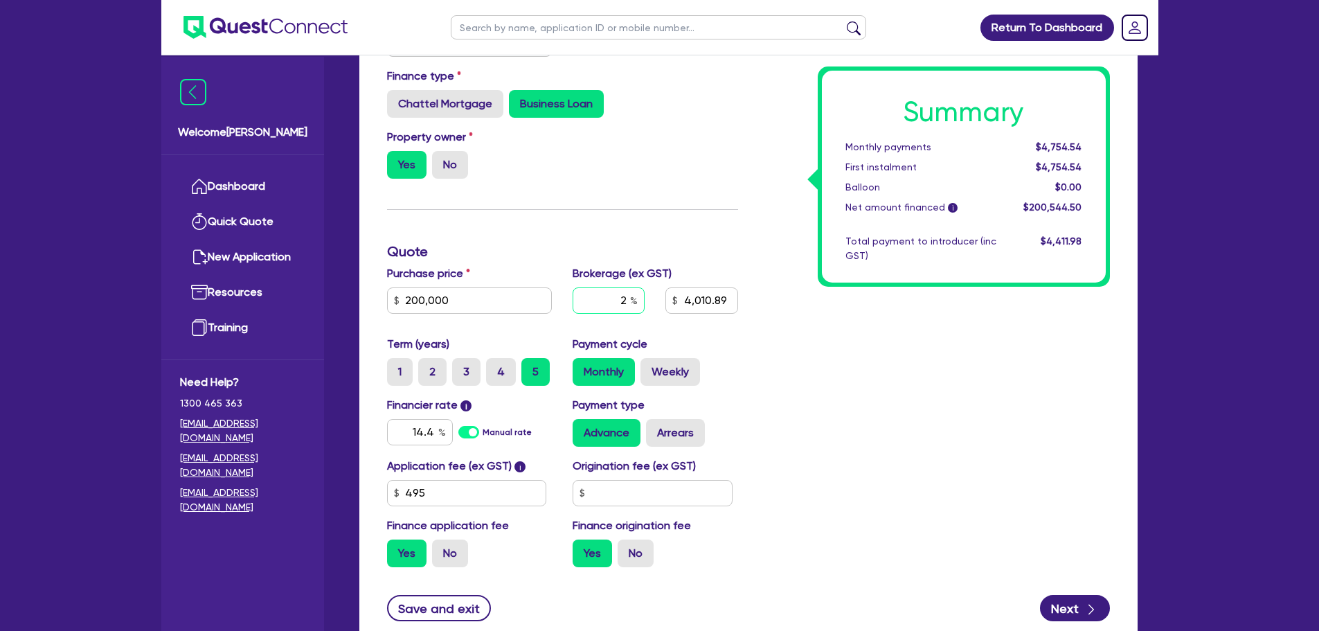
type input "200,000"
type input "4,010.89"
click at [627, 302] on input "text" at bounding box center [608, 300] width 72 height 26
type input "200,000"
type input "4"
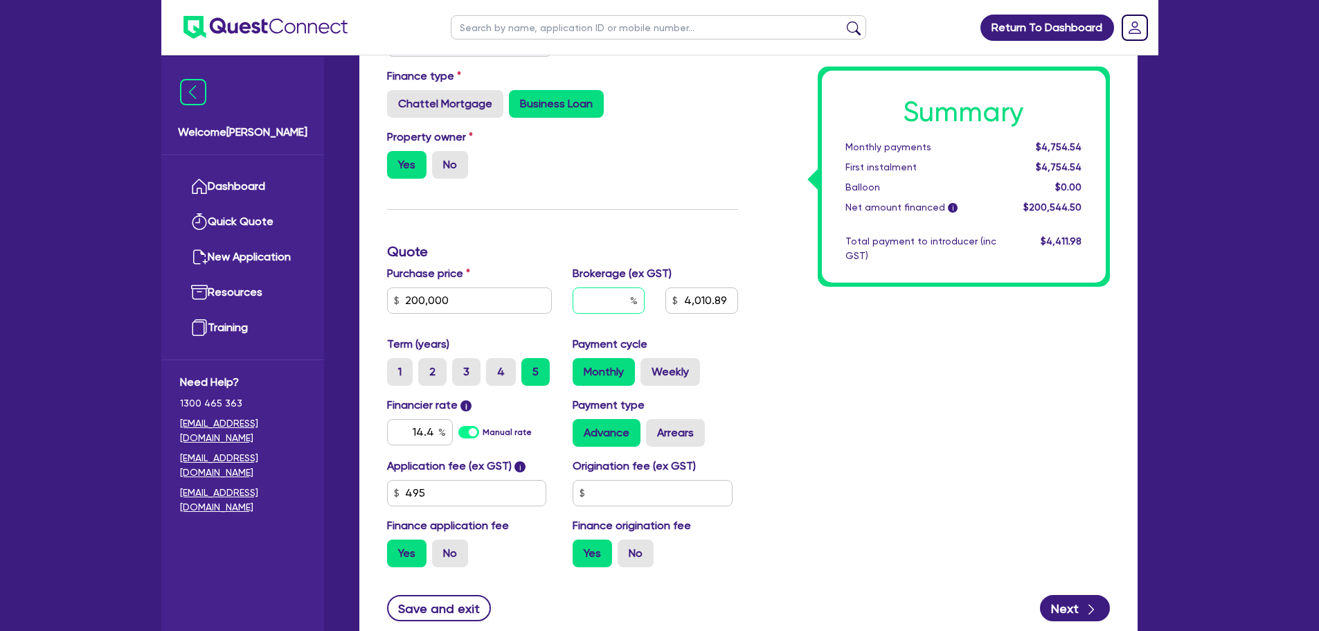
type input "4,010.89"
type input "4"
type input "200,000"
type input "4,010.89"
click at [728, 355] on div "Payment cycle Monthly Weekly" at bounding box center [655, 361] width 186 height 50
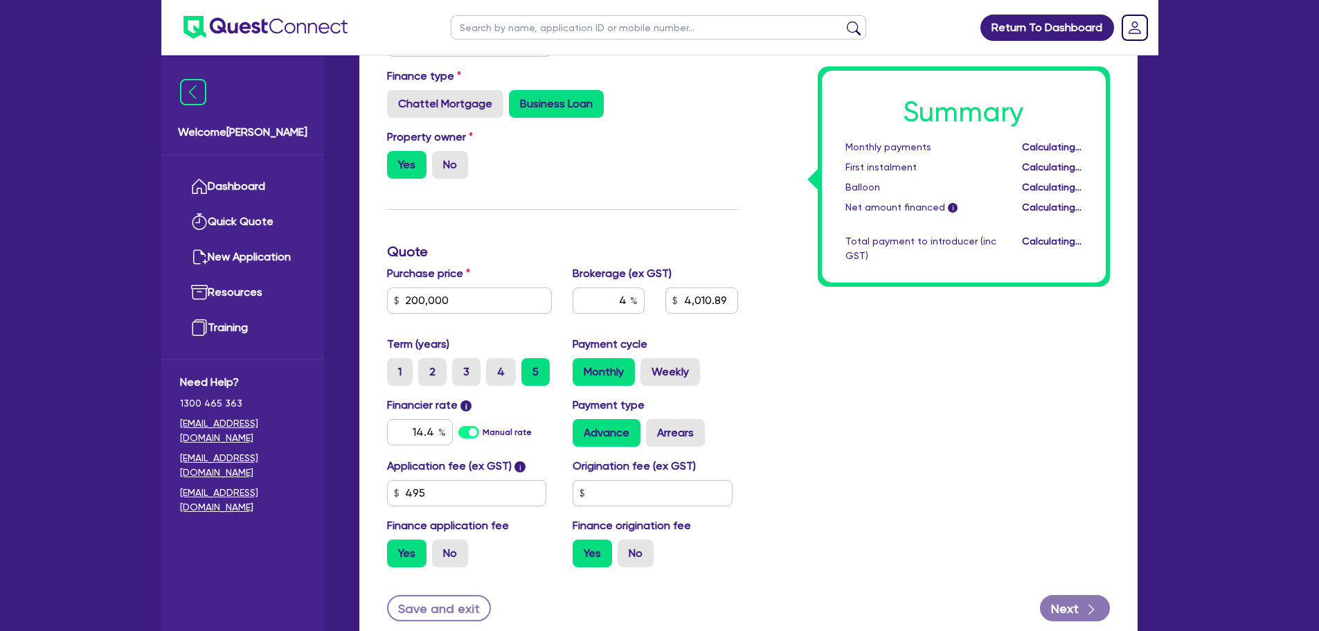
type input "200,000"
type input "8,021.78"
type input "200,000"
type input "8,021.78"
click at [624, 300] on input "text" at bounding box center [608, 300] width 72 height 26
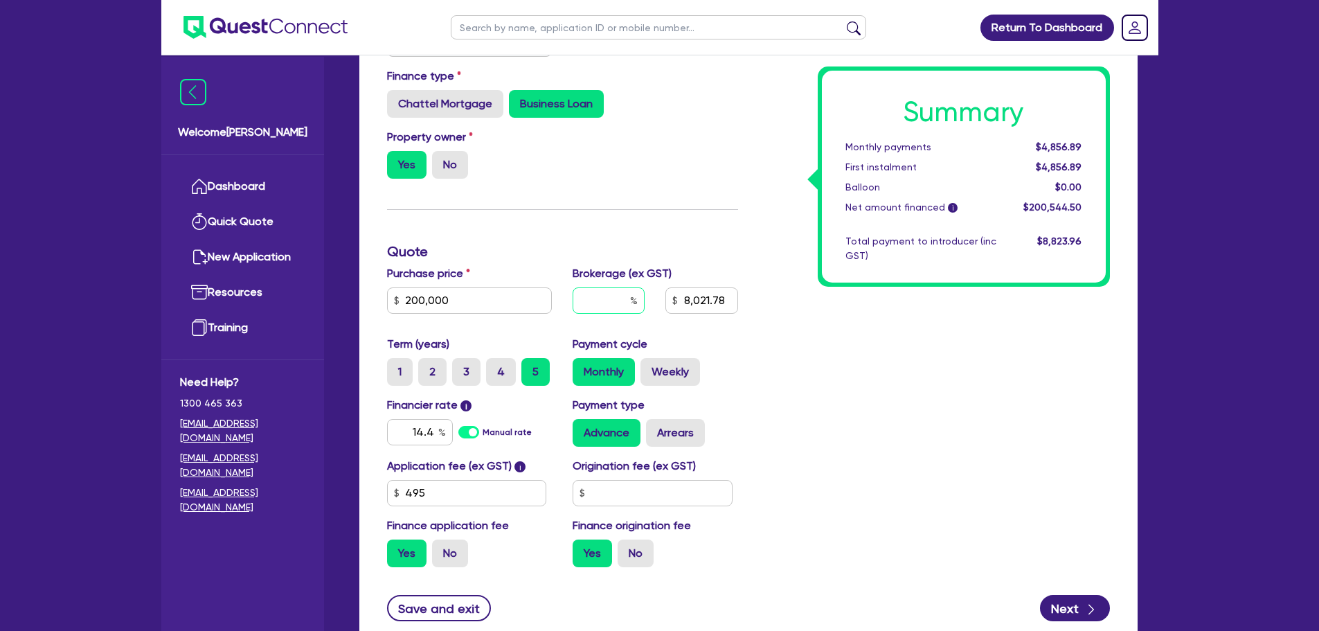
type input "200,000"
type input "3"
type input "8,021.78"
type input "3"
type input "200,000"
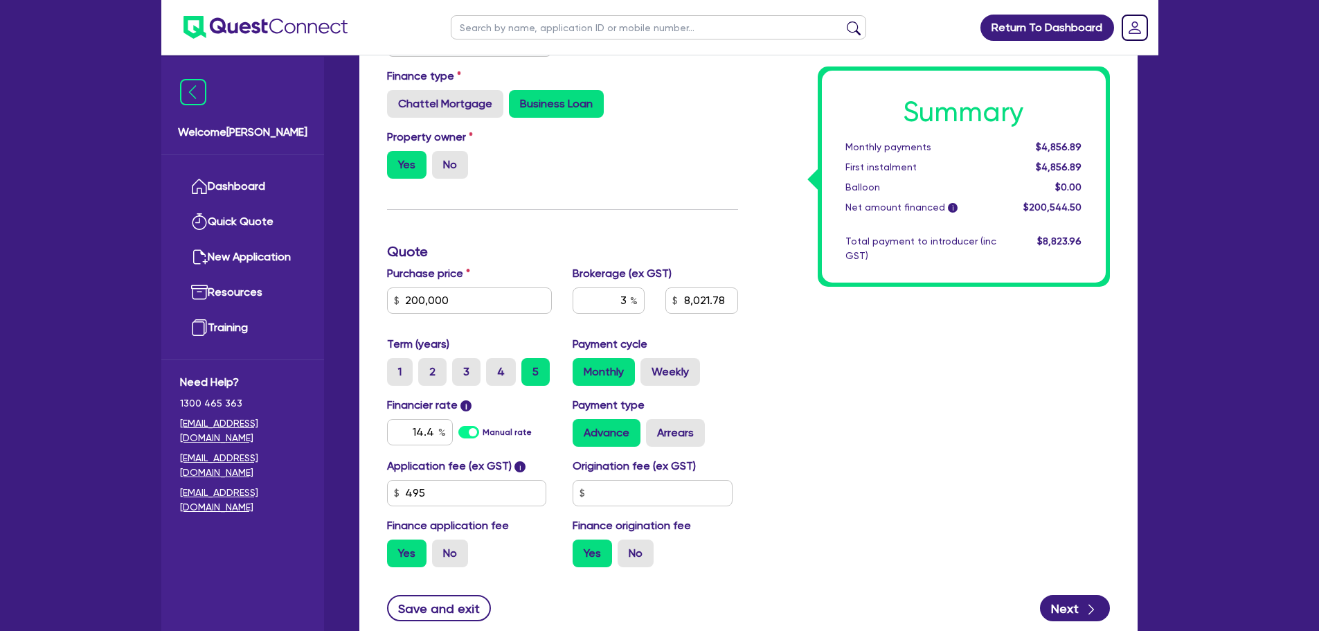
type input "8,021.78"
type input "200,000"
type input "6,016.34"
click at [855, 402] on div "Summary Monthly payments $4,805.71 First instalment $4,805.71 Balloon $0.00 Net…" at bounding box center [934, 282] width 372 height 592
click at [632, 303] on div "3" at bounding box center [608, 300] width 72 height 26
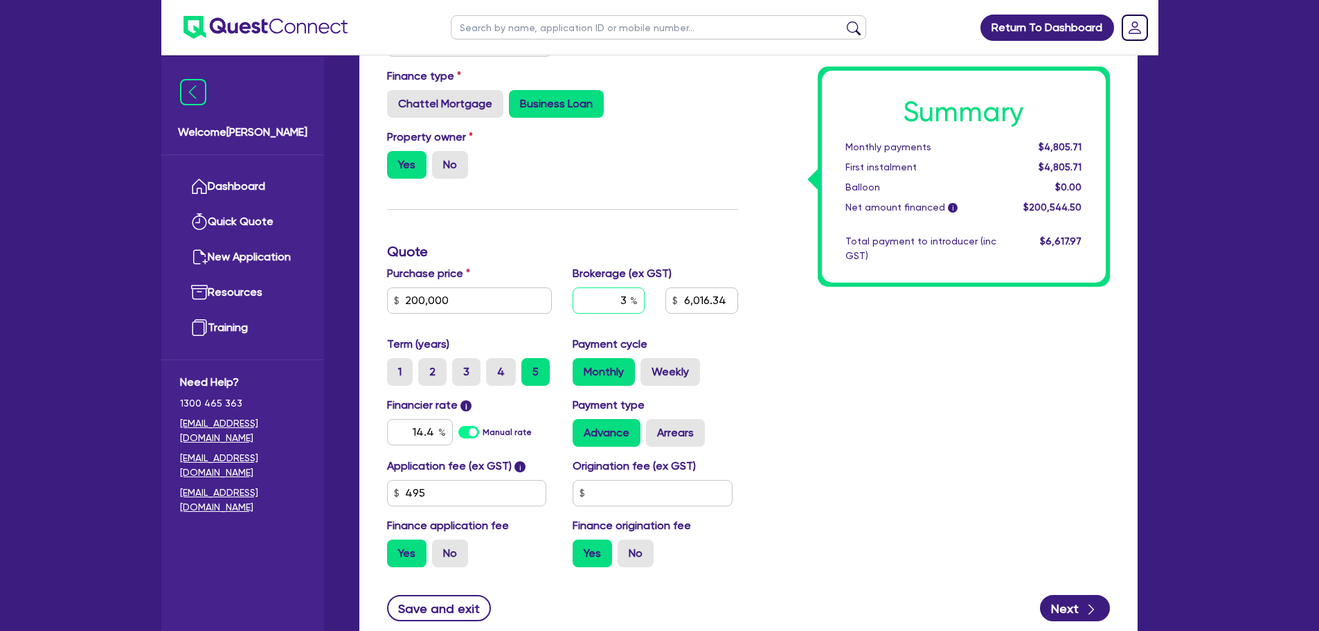
type input "200,000"
type input "6,016.34"
type input "200,000"
type input "4"
type input "6,016.34"
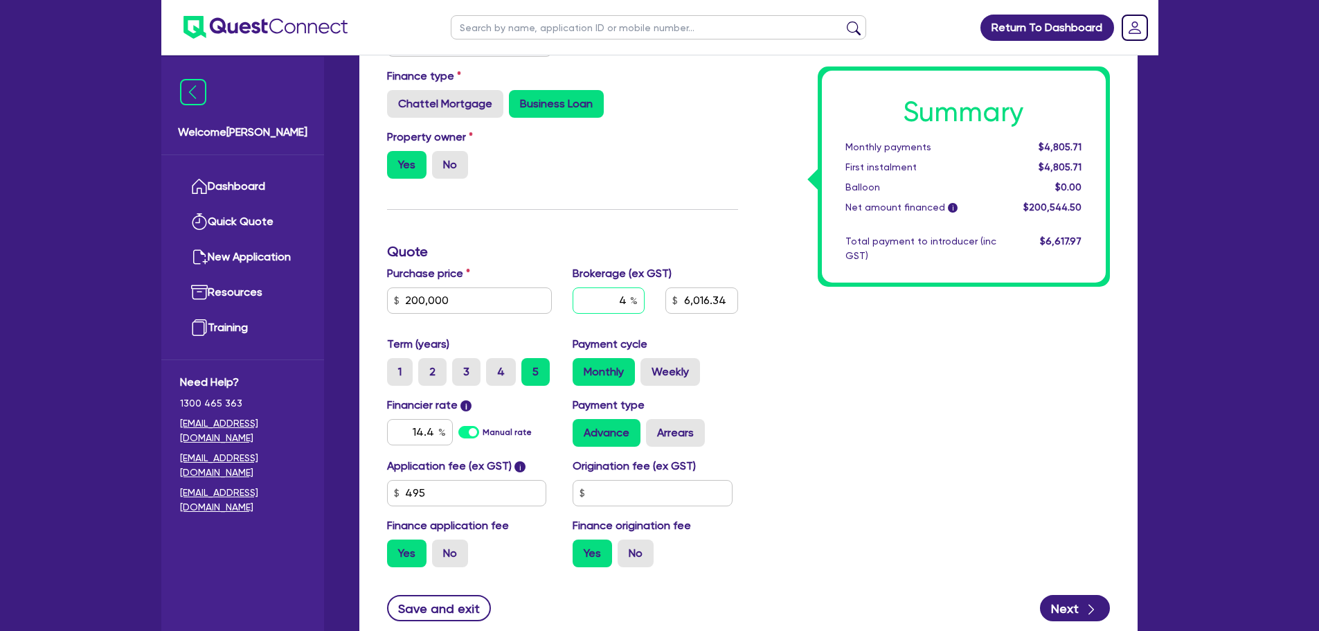
type input "4"
type input "200,000"
type input "6,016.34"
type input "200,000"
type input "8,021.78"
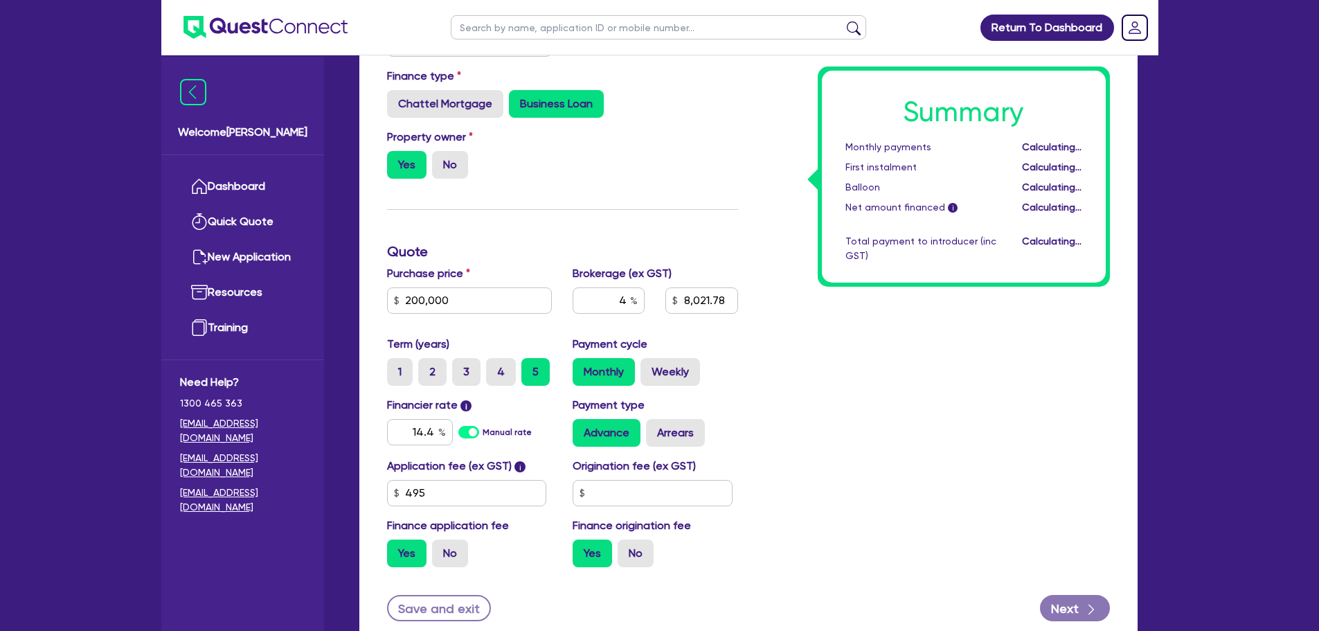
click at [809, 377] on div "Summary Monthly payments Calculating... First instalment Calculating... Balloon…" at bounding box center [934, 282] width 372 height 592
click at [845, 408] on div "Summary Monthly payments $4,856.89 First instalment $4,856.89 Balloon $0.00 Net…" at bounding box center [934, 282] width 372 height 592
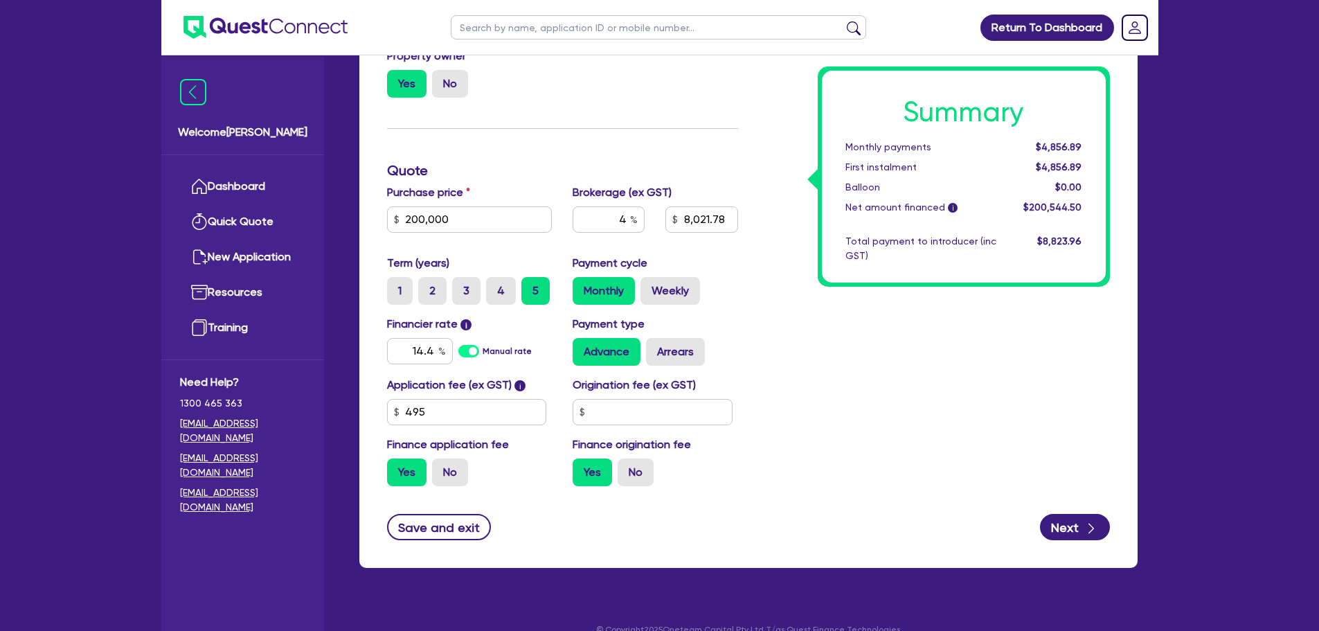
scroll to position [388, 0]
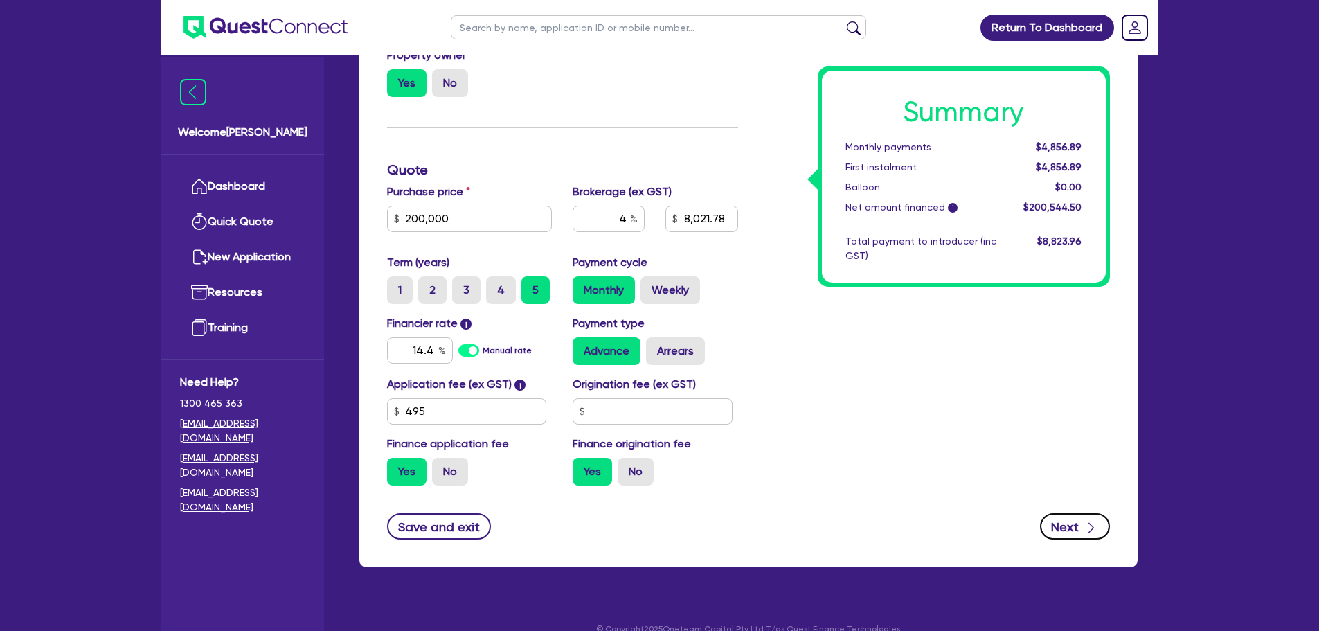
click at [1064, 519] on button "Next" at bounding box center [1075, 526] width 70 height 26
type input "200,000"
type input "8,021.78"
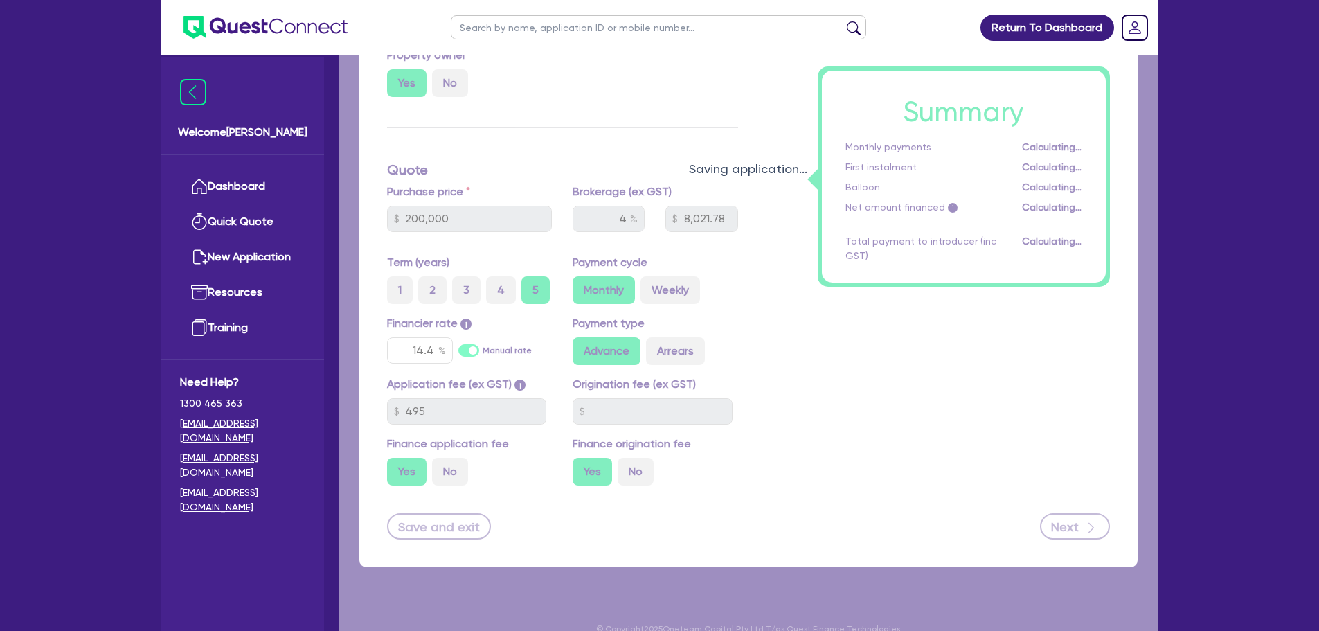
select select "COMPANY"
select select "RETAIL_WHOLESALE_TRADE"
select select "ELECTRICAL"
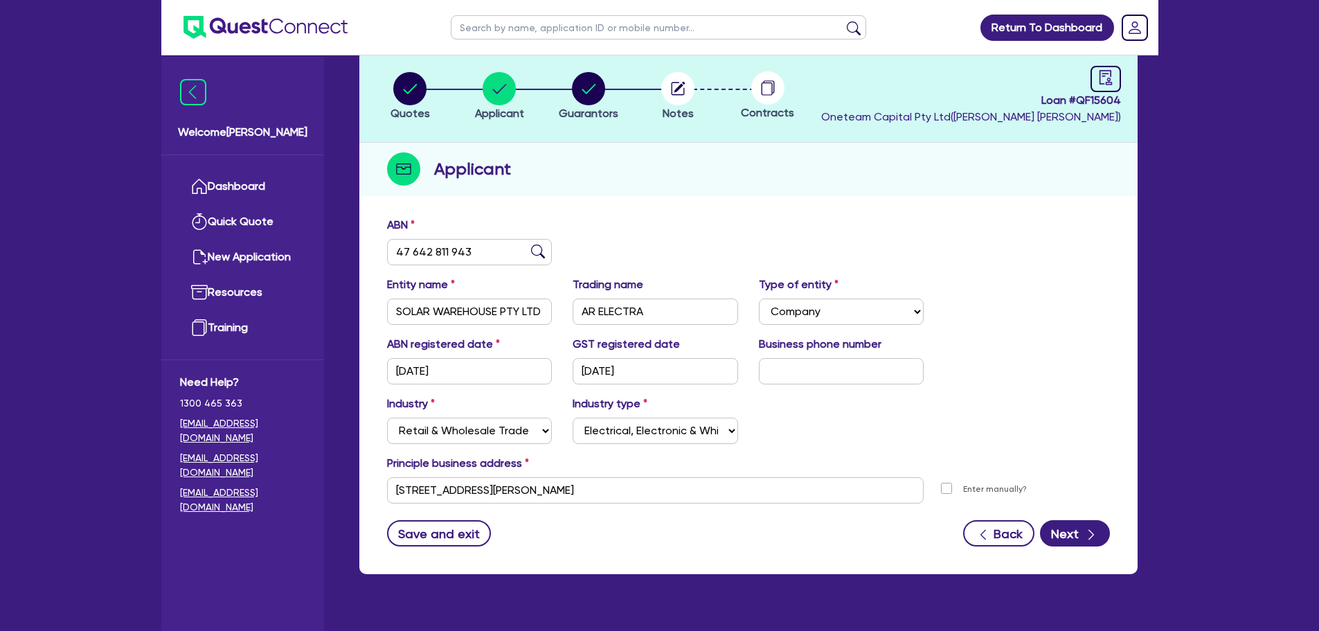
scroll to position [77, 0]
click at [1061, 532] on button "Next" at bounding box center [1075, 532] width 70 height 26
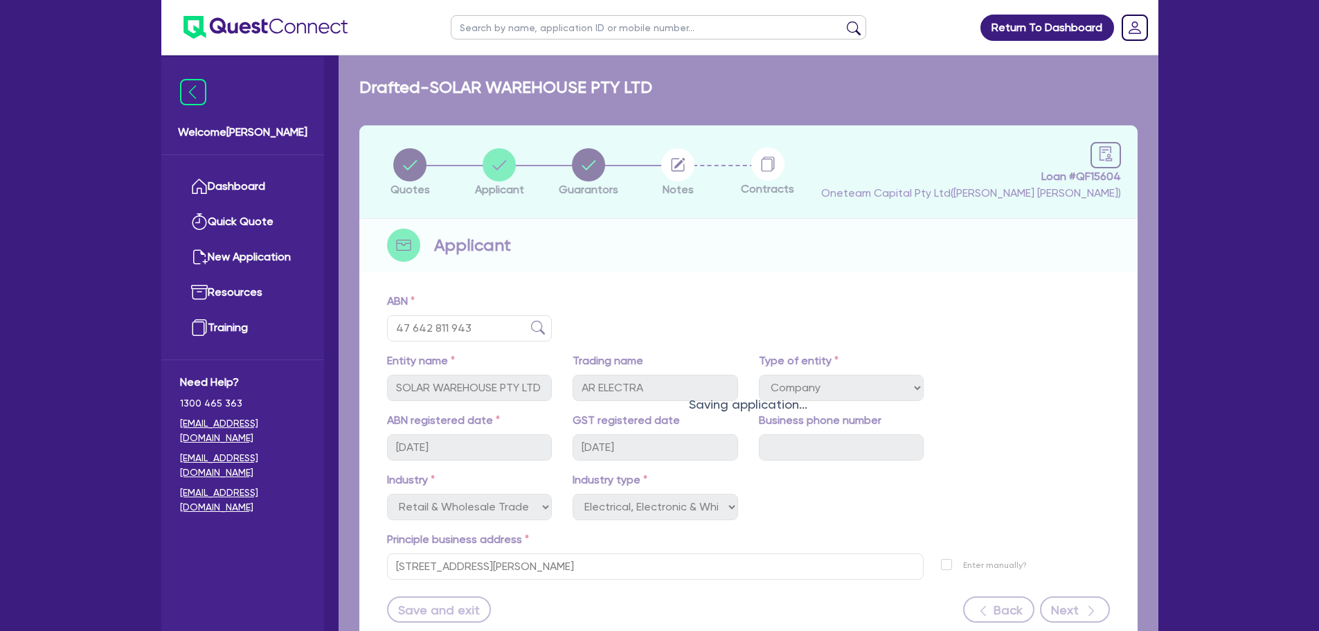
select select "MR"
select select "ACT"
select select "MARRIED"
select select "PROPERTY"
select select "CASH"
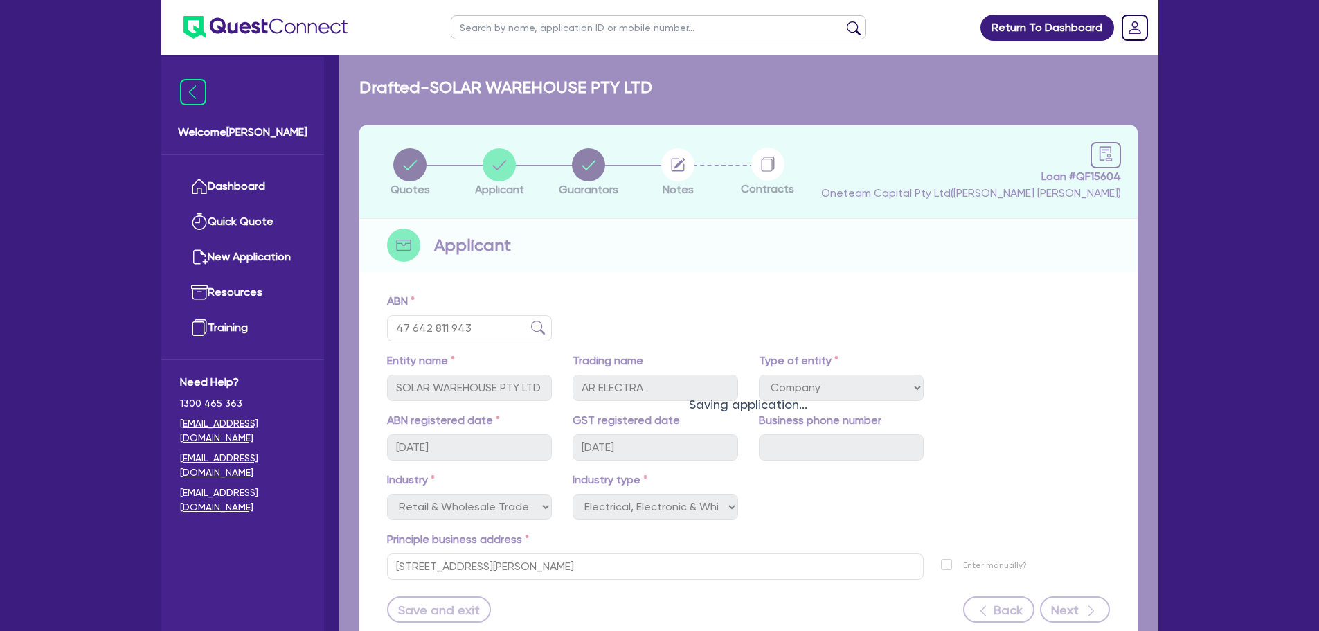
select select "OTHER"
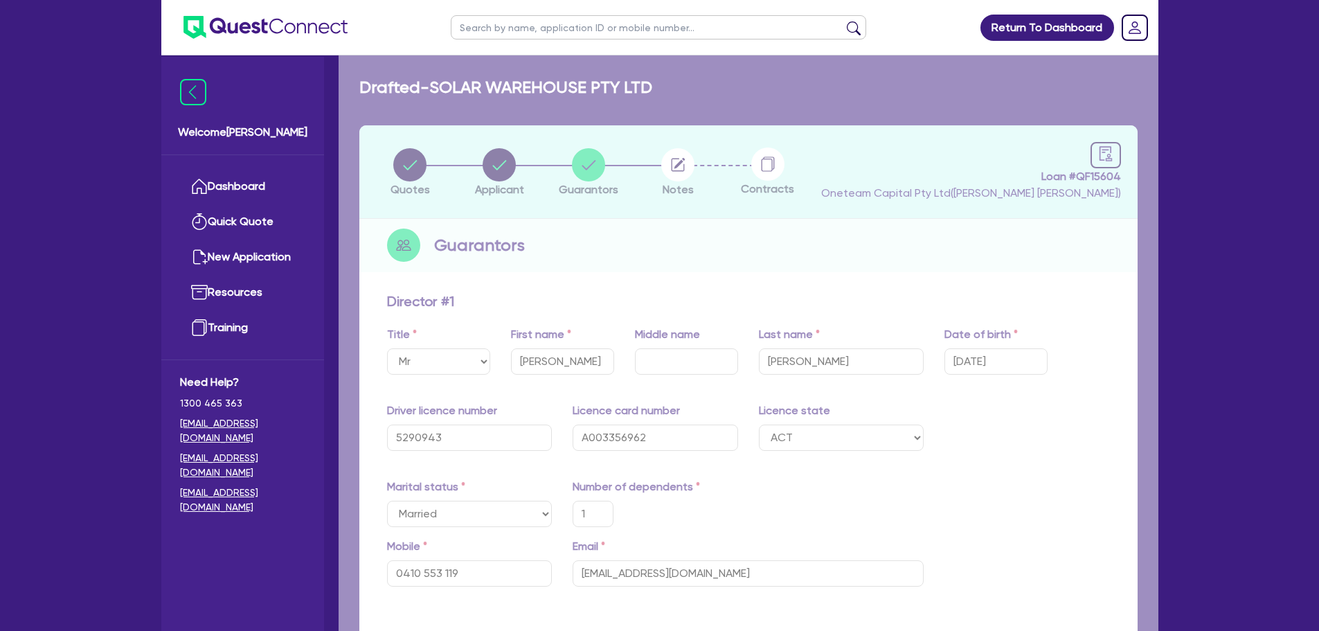
type input "1"
type input "0410 553 119"
type input "2,500,000"
type input "50,000"
type input "250,000"
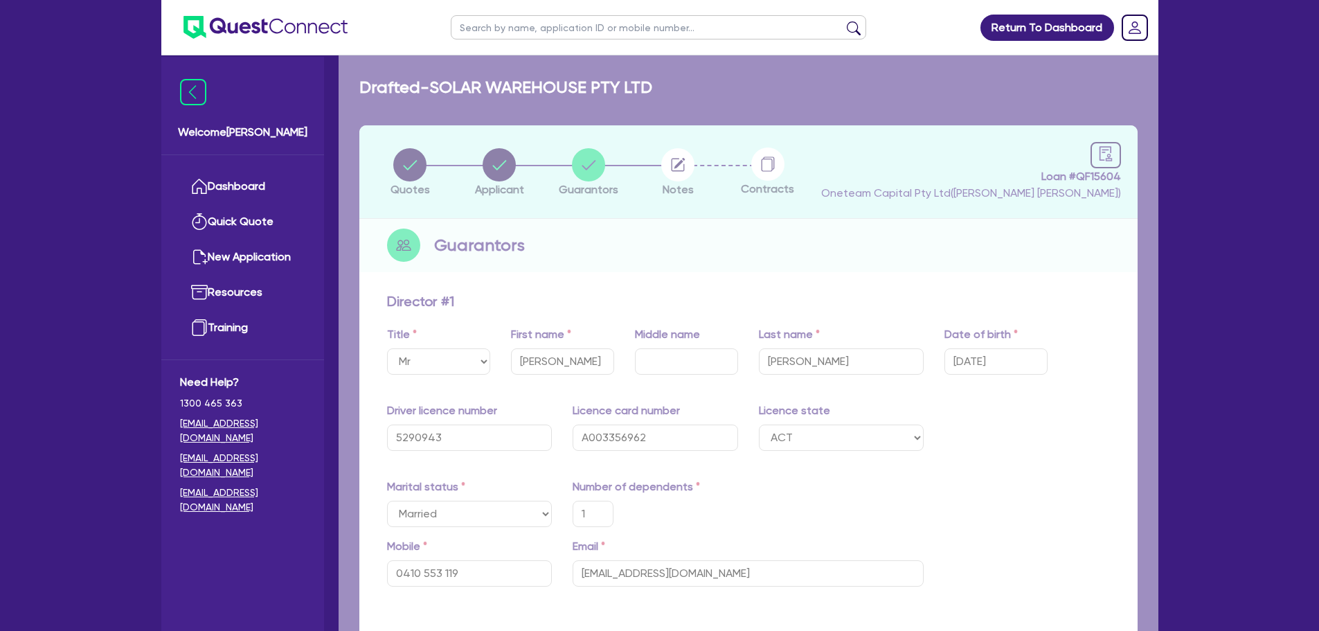
type input "8,429"
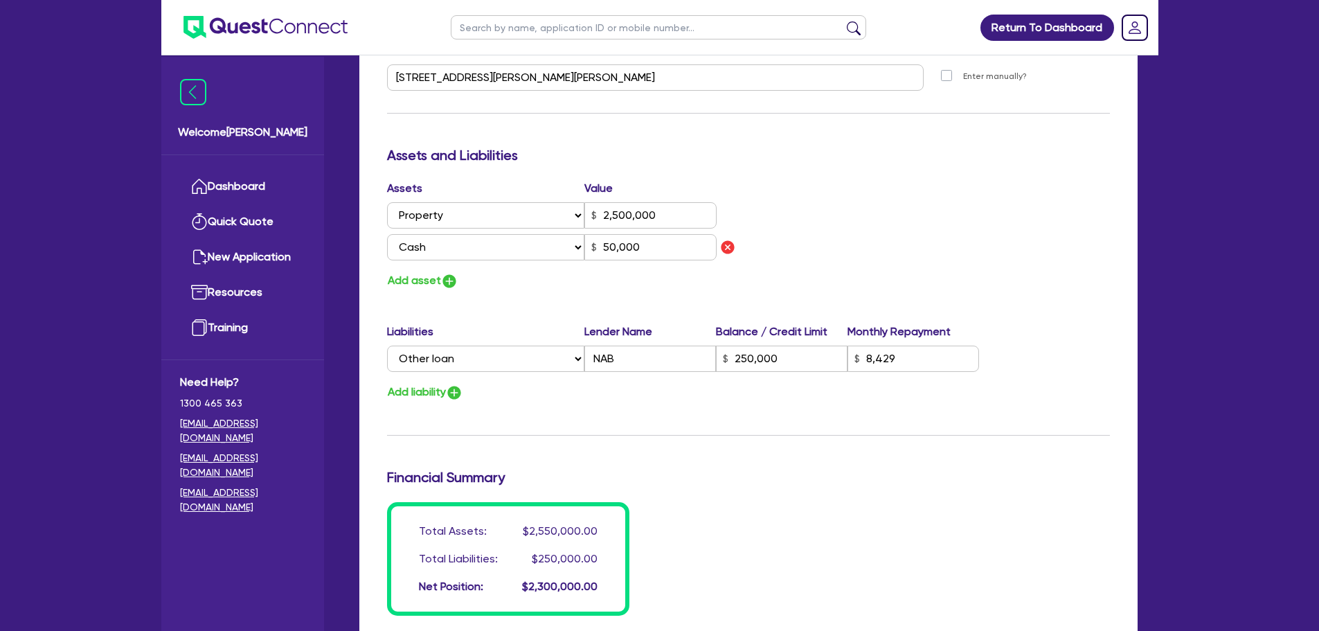
scroll to position [734, 0]
click at [438, 287] on button "Add asset" at bounding box center [422, 279] width 71 height 19
type input "1"
type input "0410 553 119"
type input "2,500,000"
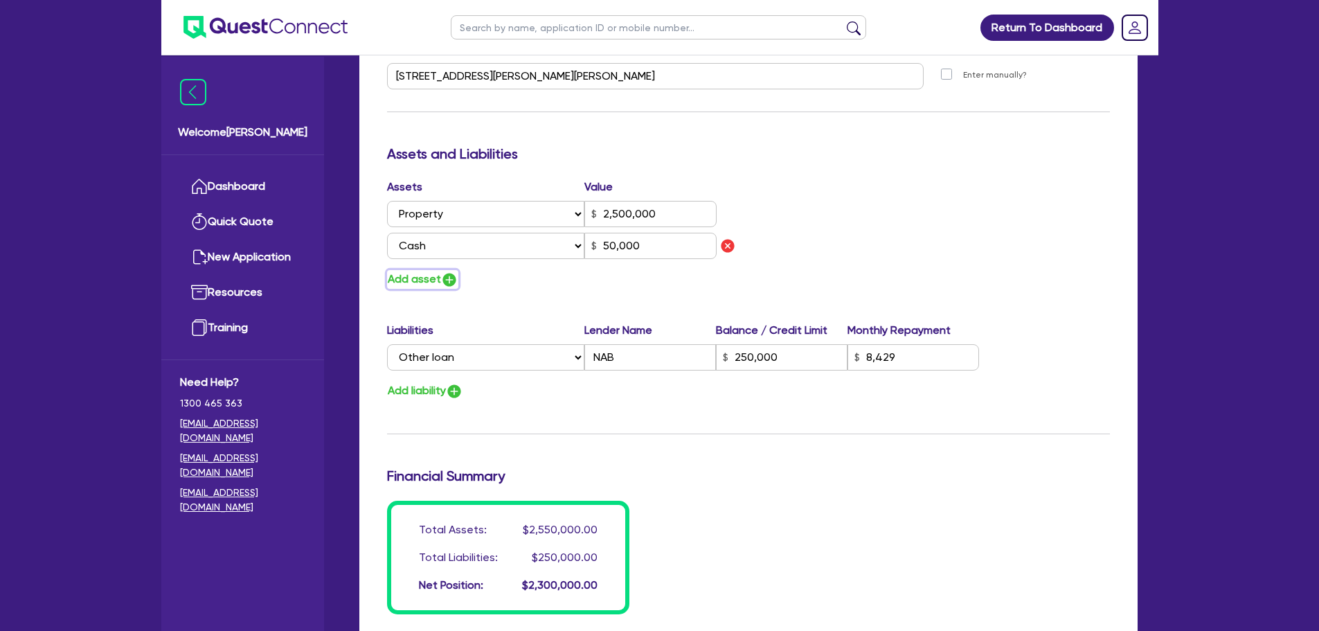
type input "50,000"
type input "250,000"
type input "8,429"
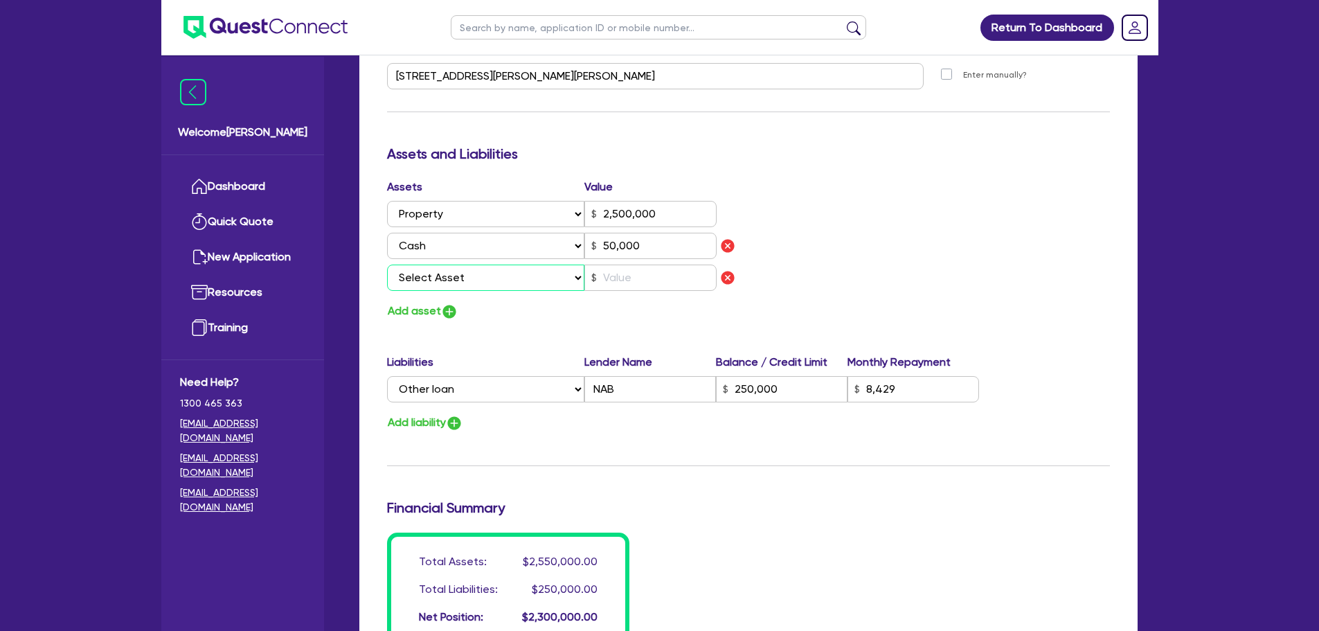
click at [482, 280] on select "Select Asset Cash Property Investment property Vehicle Truck Trailer Equipment …" at bounding box center [486, 277] width 198 height 26
select select "VEHICLE"
click at [387, 264] on select "Select Asset Cash Property Investment property Vehicle Truck Trailer Equipment …" at bounding box center [486, 277] width 198 height 26
type input "1"
type input "0410 553 119"
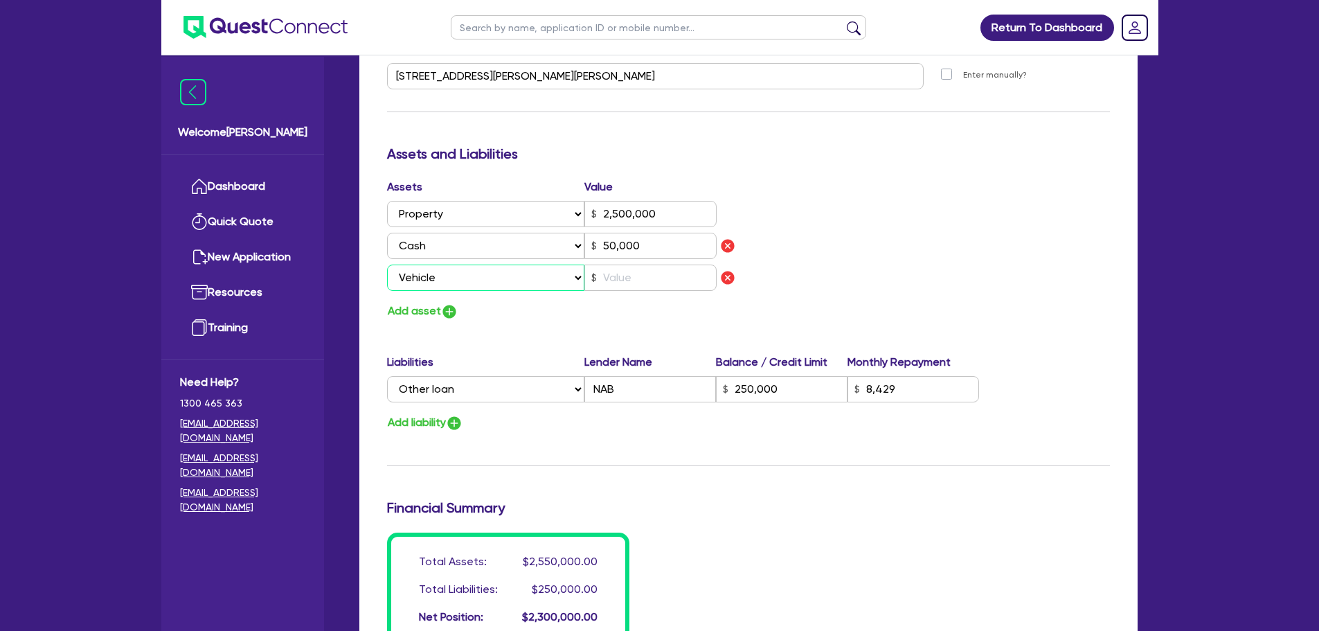
type input "2,500,000"
type input "50,000"
type input "250,000"
type input "8,429"
click at [646, 283] on input "text" at bounding box center [650, 277] width 132 height 26
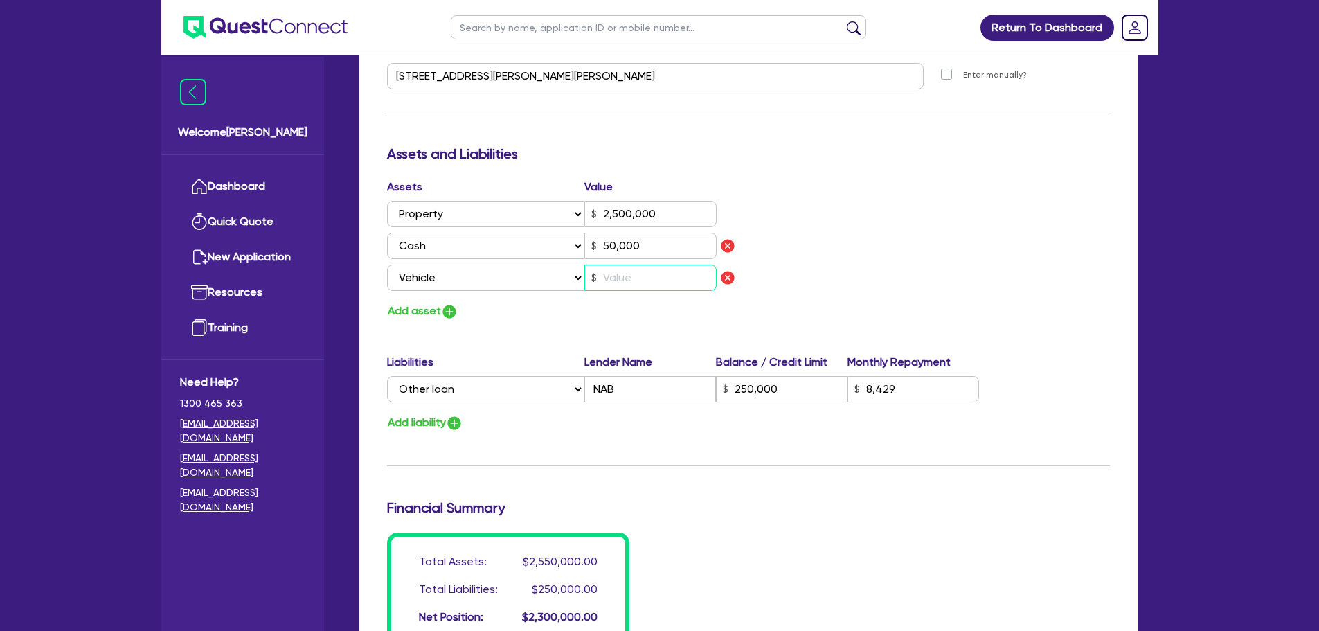
type input "1"
type input "0410 553 119"
type input "2,500,000"
type input "50,000"
type input "250,000"
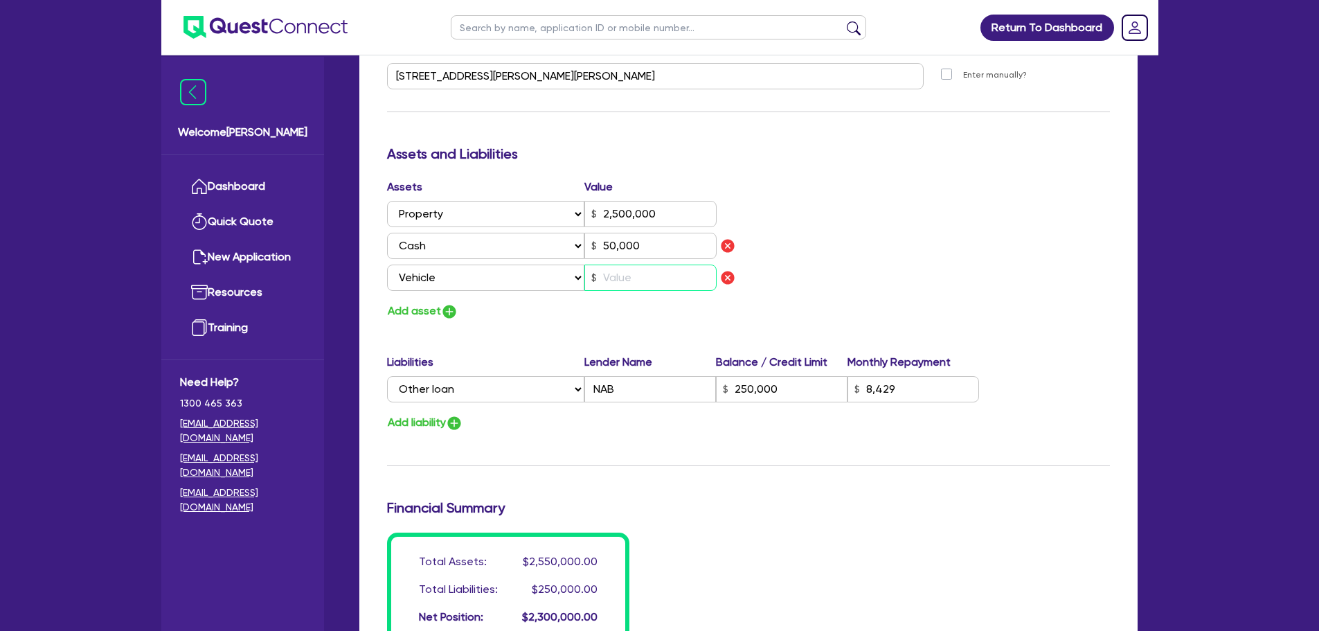
type input "8,429"
type input "3"
type input "1"
type input "0410 553 119"
type input "2,500,000"
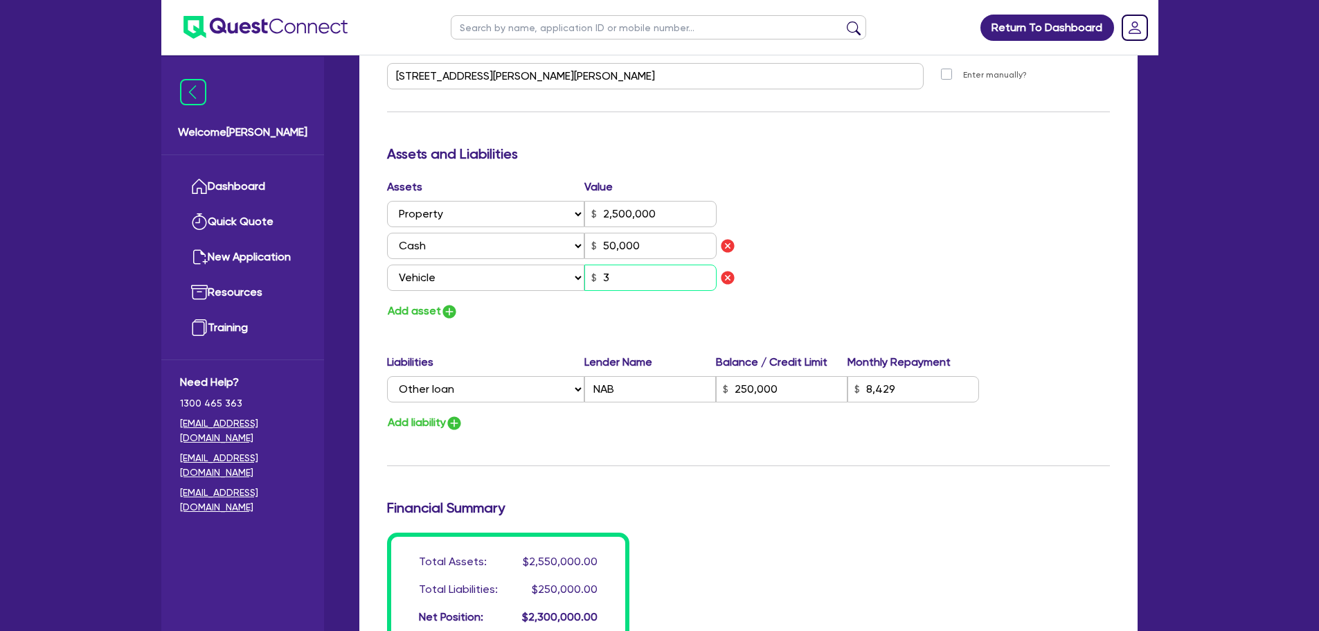
type input "50,000"
type input "250,000"
type input "8,429"
type input "30"
type input "1"
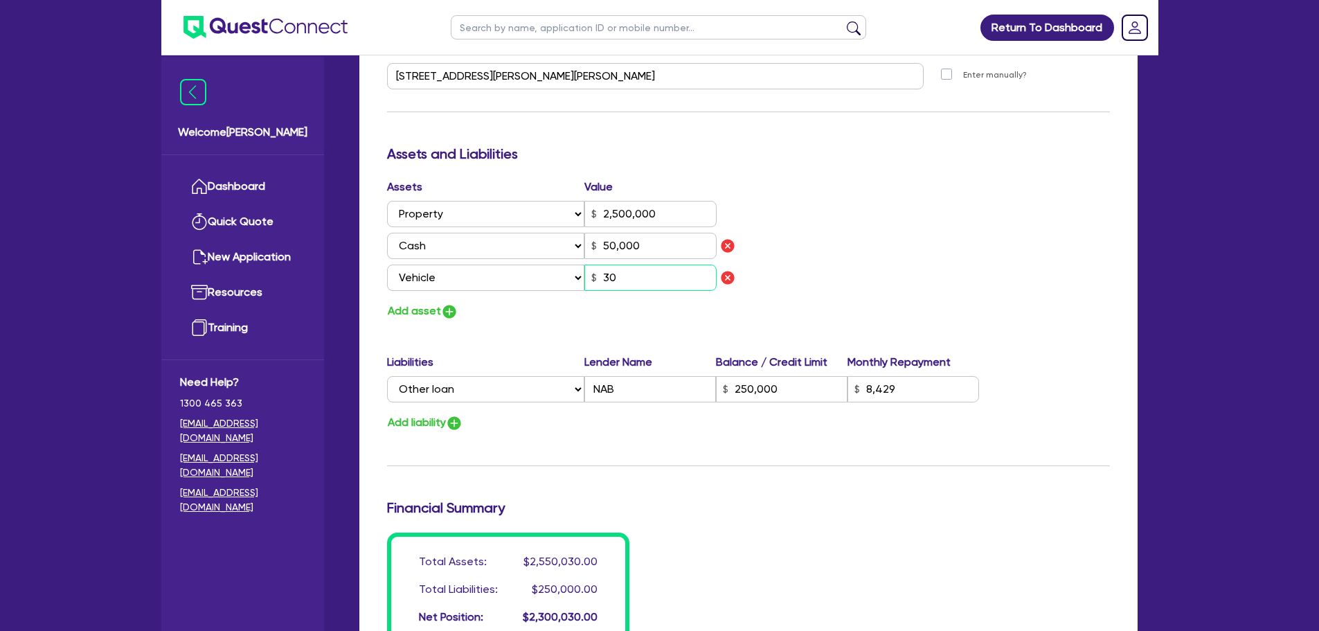
type input "0410 553 119"
type input "2,500,000"
type input "50,000"
type input "250,000"
type input "8,429"
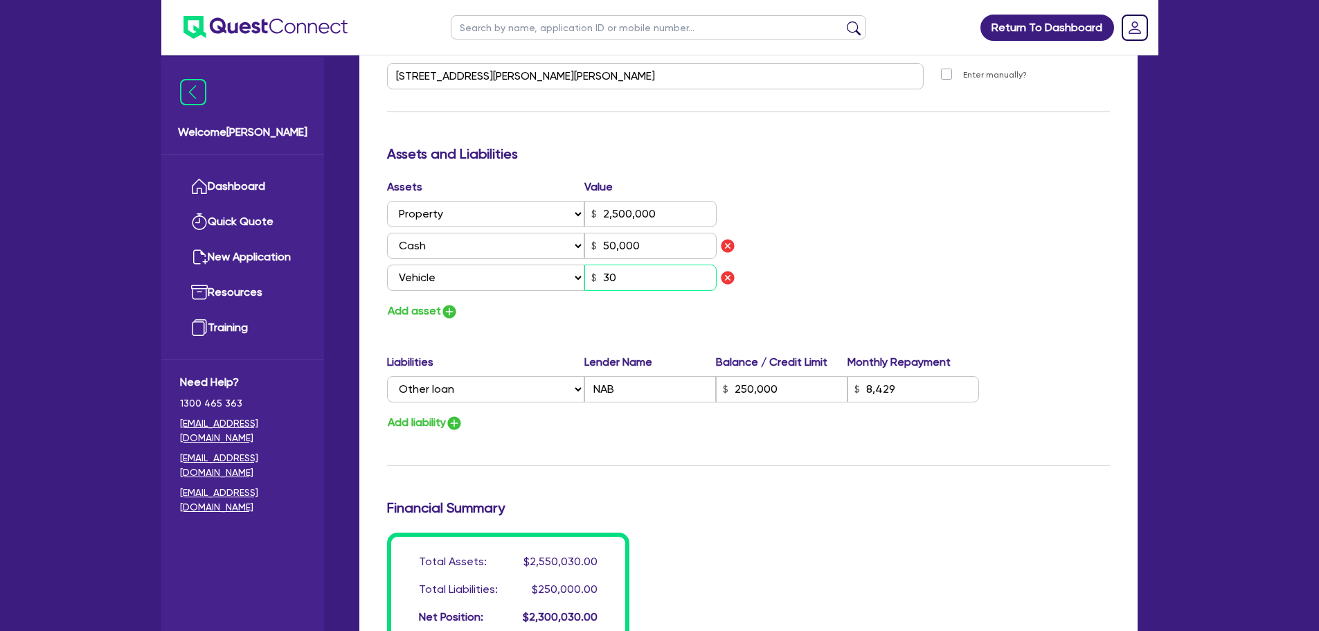
type input "300"
type input "1"
type input "0410 553 119"
type input "2,500,000"
type input "50,000"
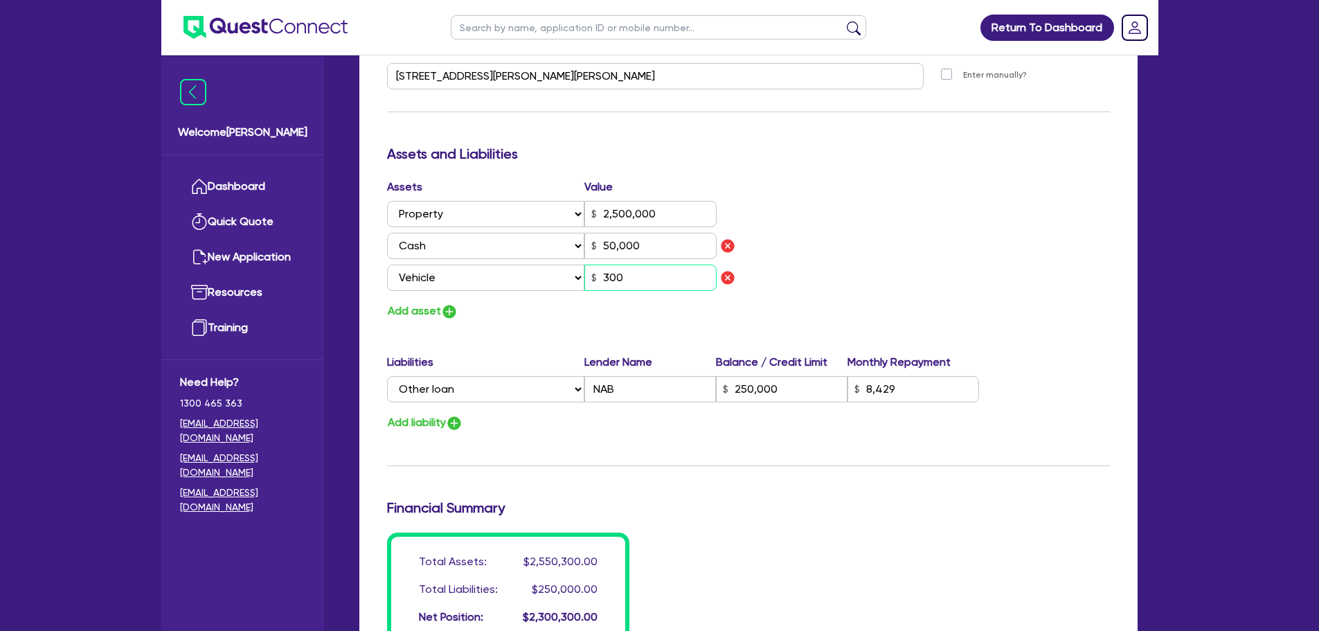
type input "250,000"
type input "8,429"
type input "3,000"
type input "1"
type input "0410 553 119"
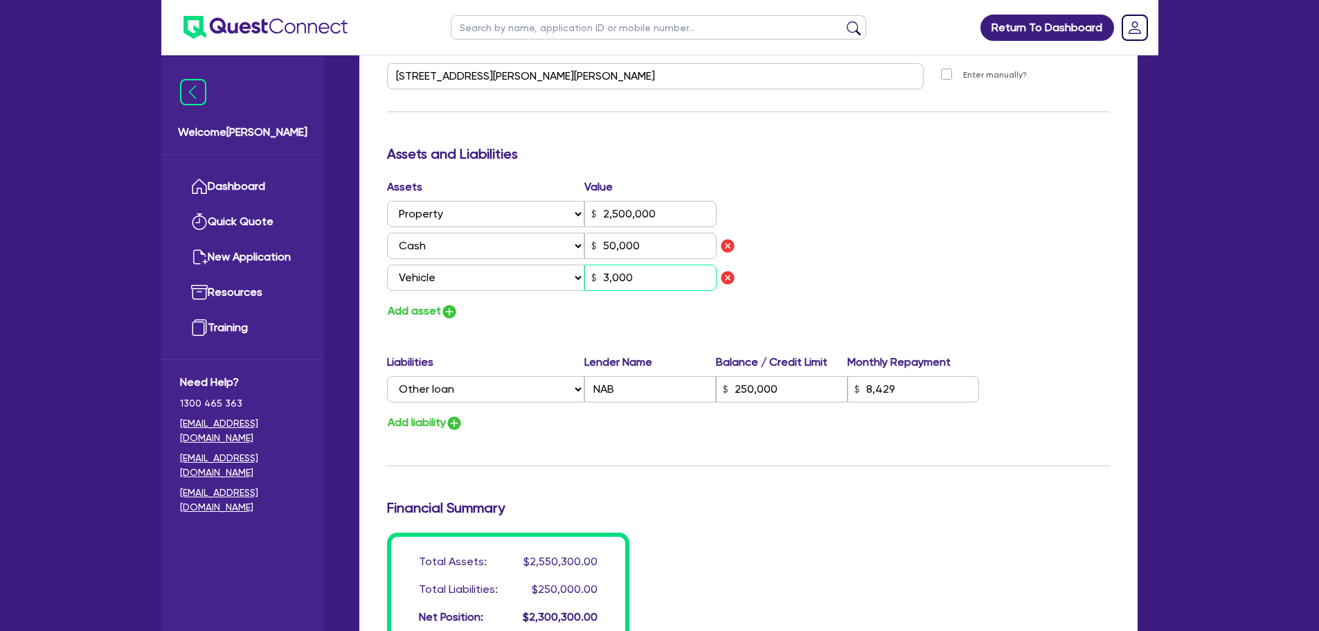
type input "2,500,000"
type input "50,000"
type input "250,000"
type input "8,429"
type input "30,000"
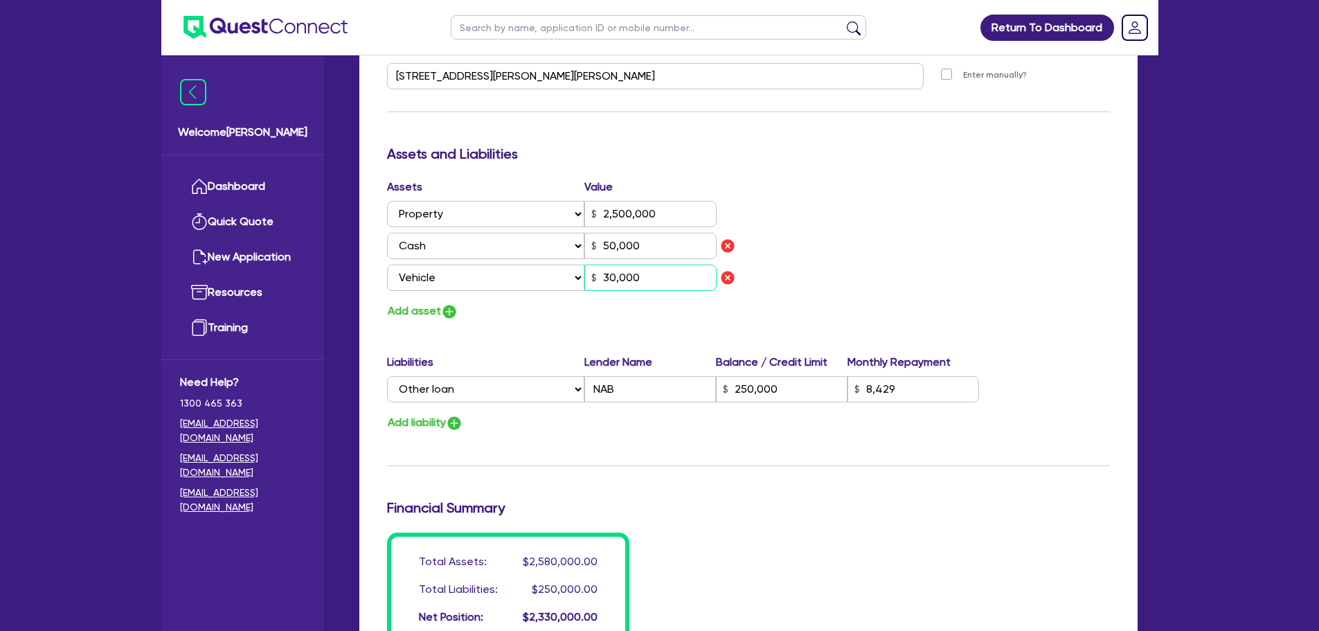
type input "1"
type input "0410 553 119"
type input "2,500,000"
type input "50,000"
type input "250,000"
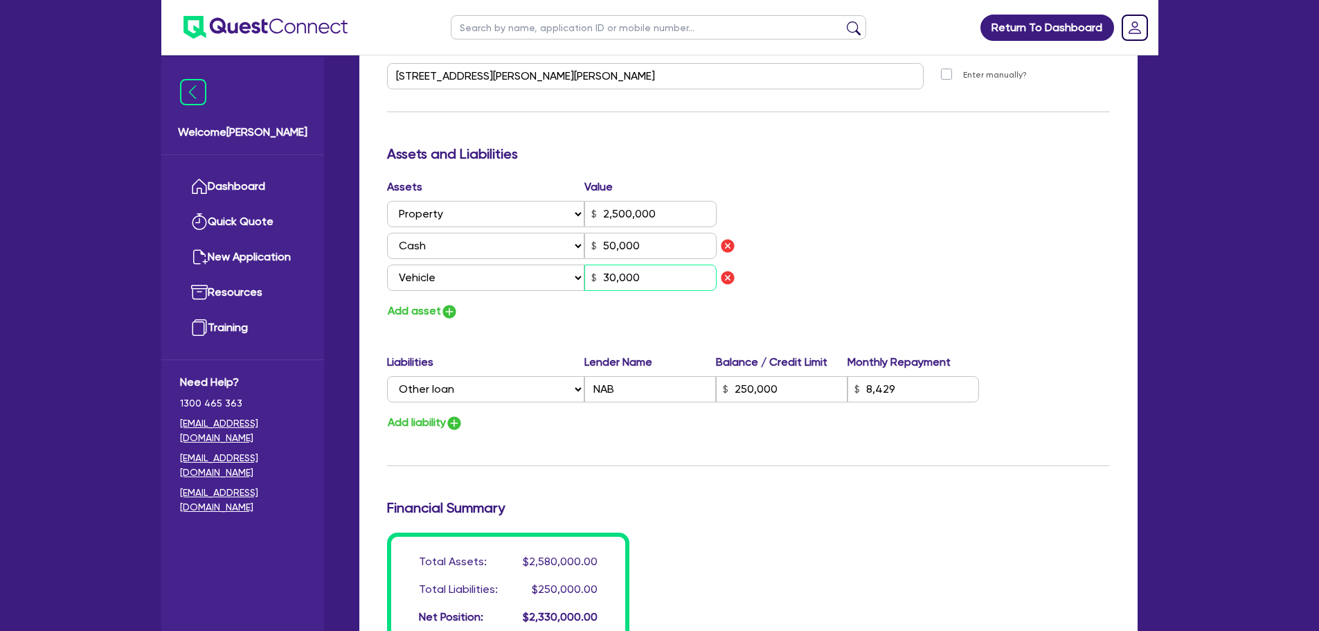
type input "8,429"
type input "3,000"
type input "1"
type input "0410 553 119"
click at [728, 282] on img "button" at bounding box center [727, 277] width 17 height 17
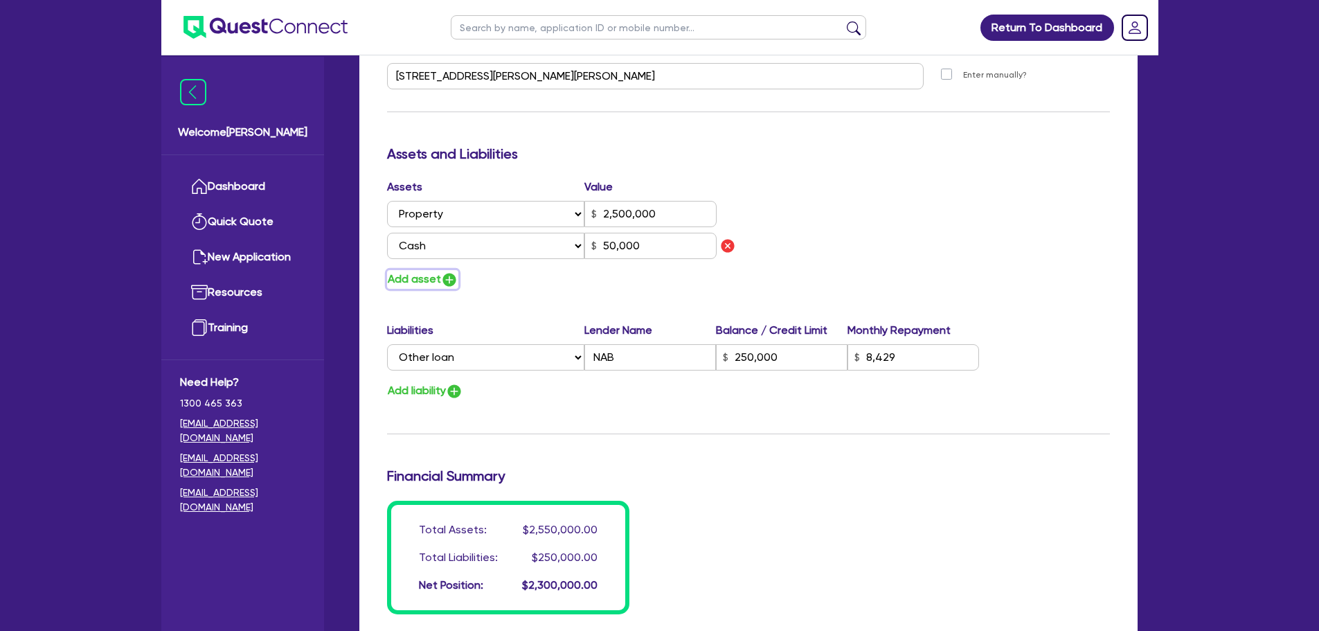
click at [440, 280] on button "Add asset" at bounding box center [422, 279] width 71 height 19
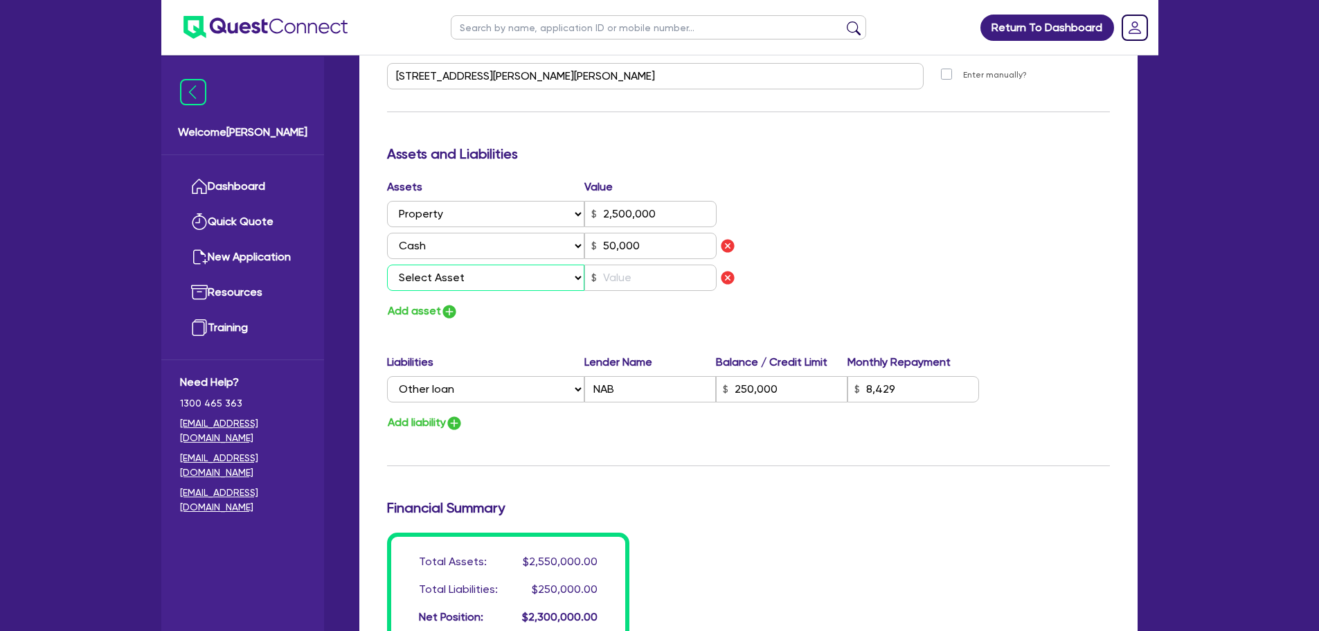
click at [491, 279] on select "Select Asset Cash Property Investment property Vehicle Truck Trailer Equipment …" at bounding box center [486, 277] width 198 height 26
click at [387, 264] on select "Select Asset Cash Property Investment property Vehicle Truck Trailer Equipment …" at bounding box center [486, 277] width 198 height 26
click at [639, 274] on input "text" at bounding box center [650, 277] width 132 height 26
click at [692, 278] on input "30,000" at bounding box center [650, 277] width 132 height 26
click at [563, 363] on label "Liabilities" at bounding box center [485, 362] width 197 height 17
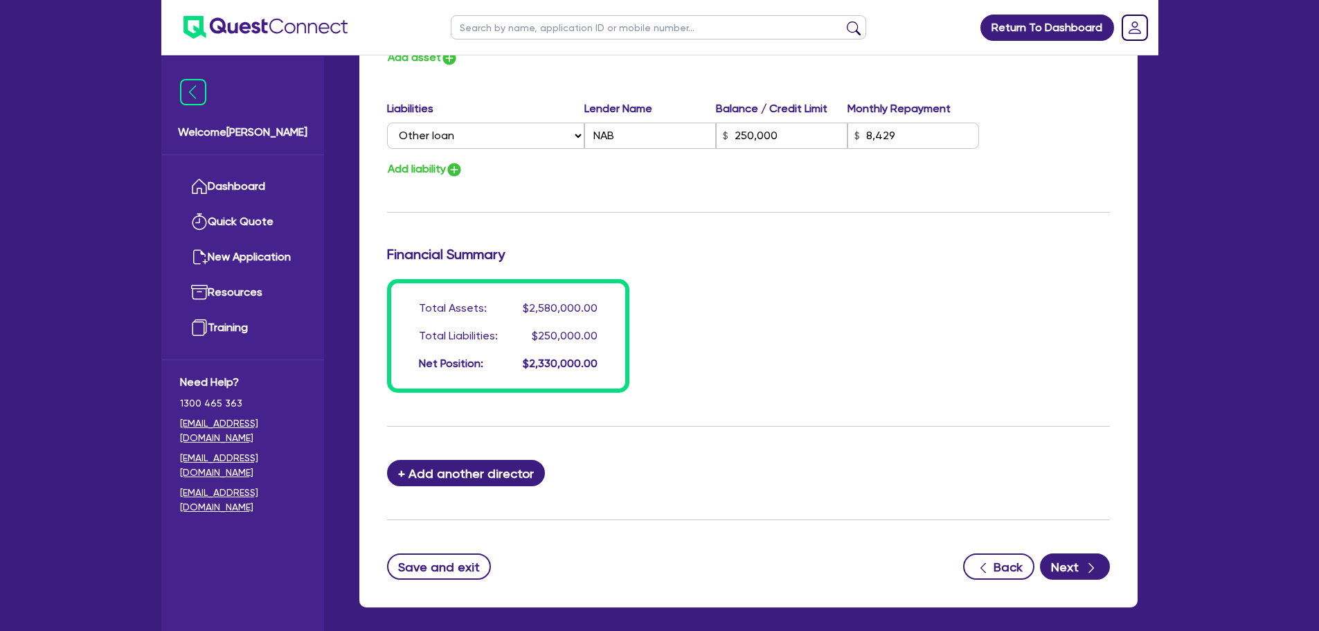
scroll to position [983, 0]
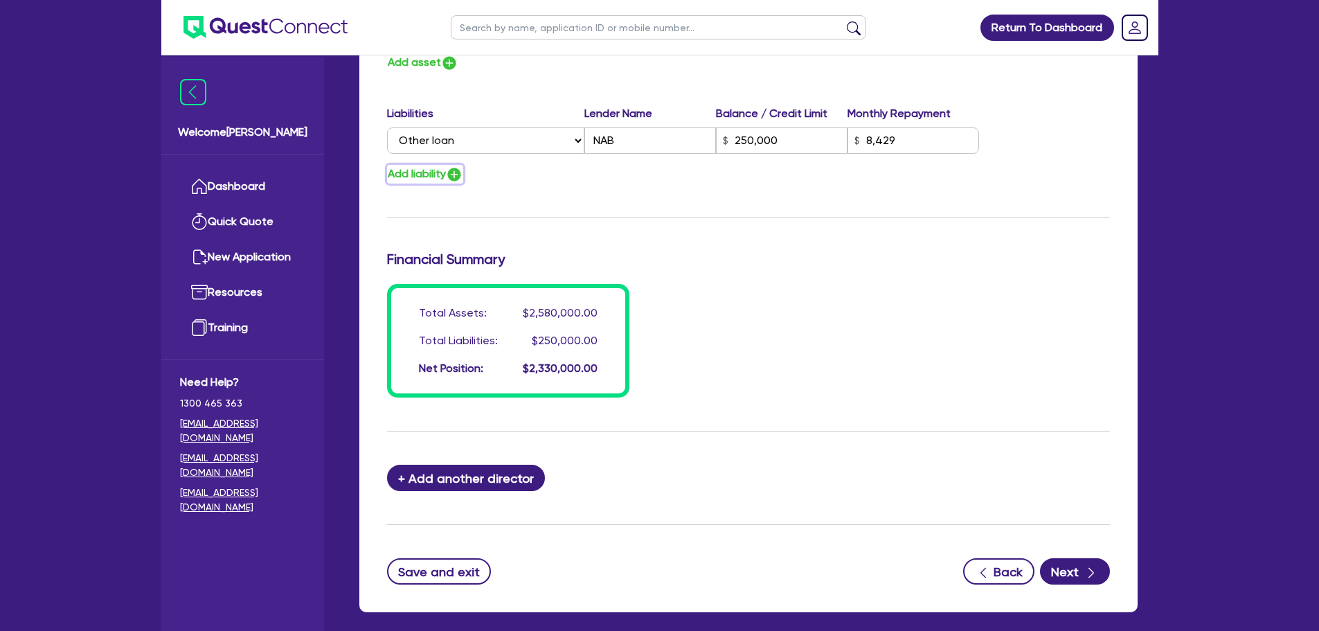
click at [458, 169] on img "button" at bounding box center [454, 174] width 17 height 17
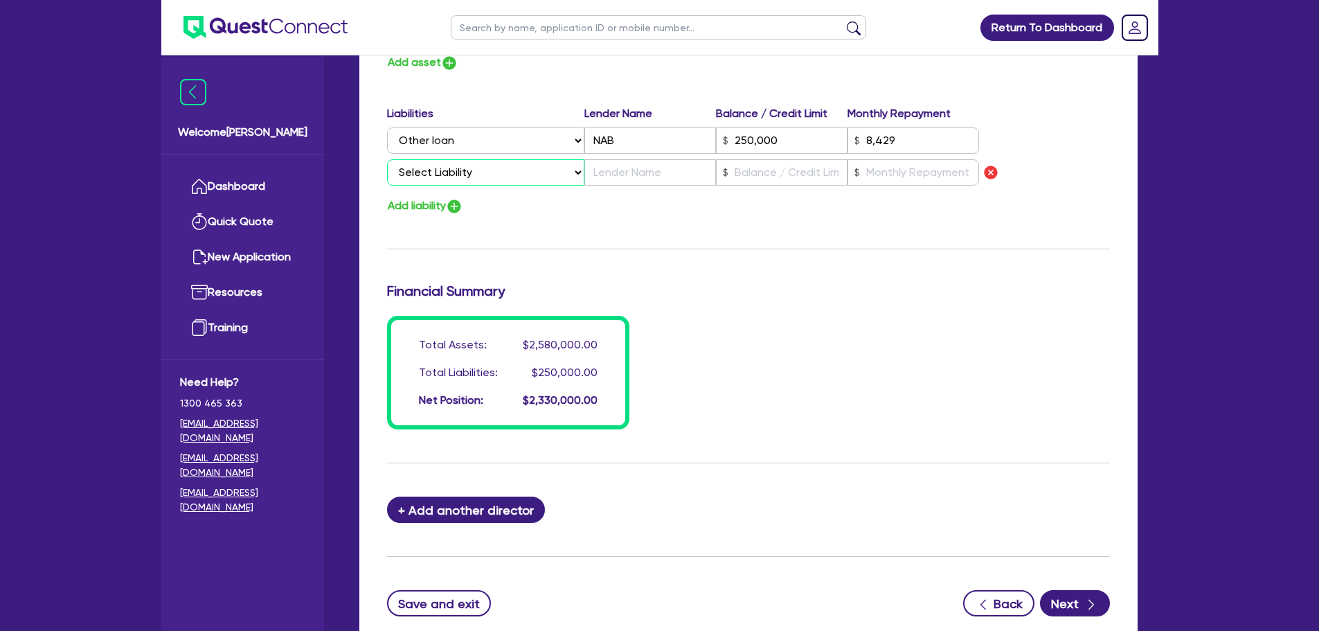
click at [474, 180] on select "Select Liability Credit card Mortgage Investment property loan Vehicle loan Tru…" at bounding box center [485, 172] width 197 height 26
click at [705, 301] on div "Financial Summary" at bounding box center [748, 293] width 743 height 22
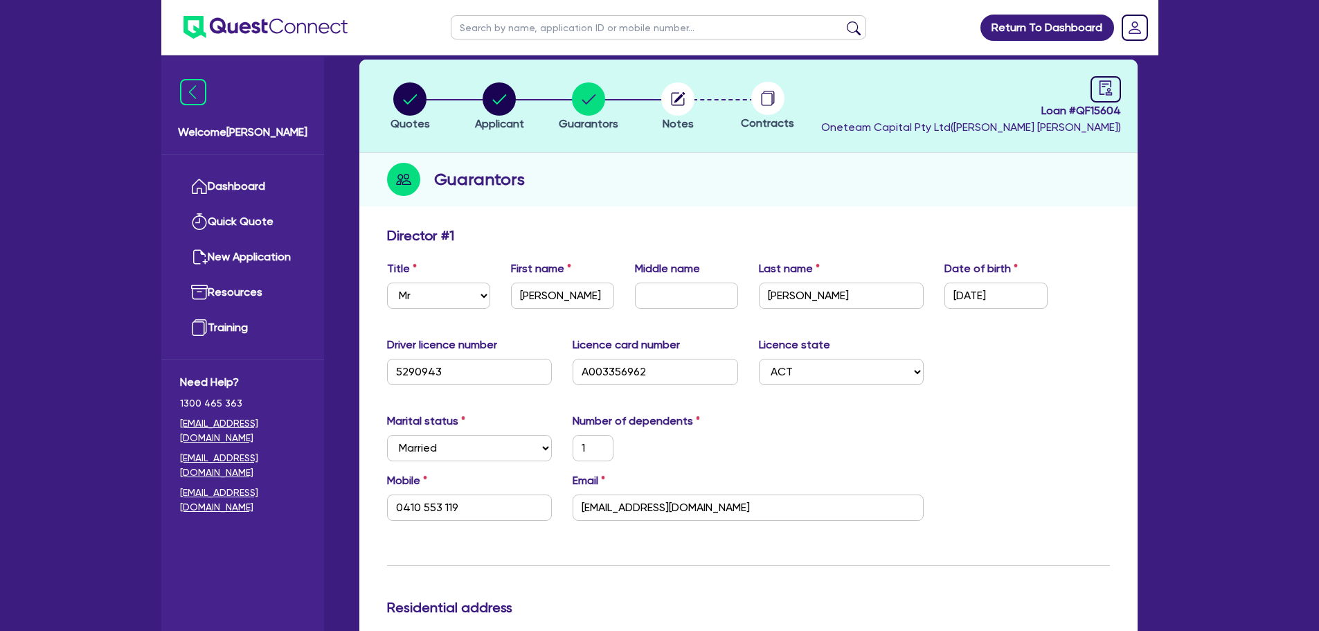
scroll to position [19, 0]
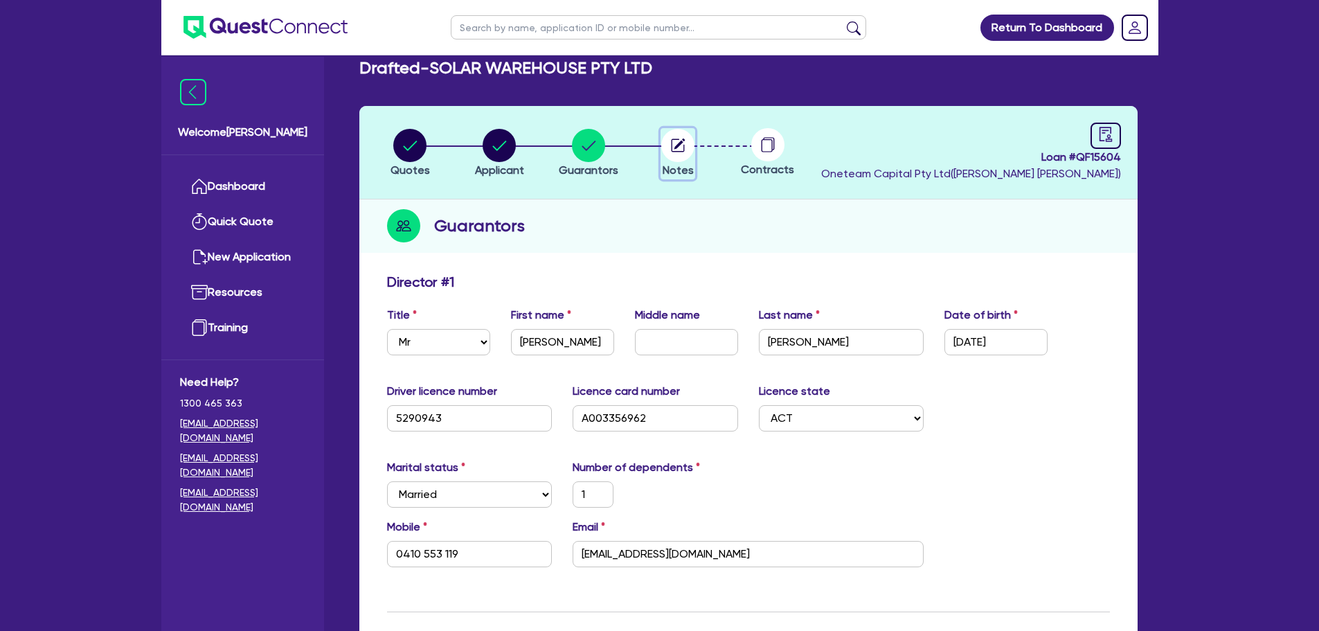
click at [680, 156] on circle "button" at bounding box center [677, 145] width 33 height 33
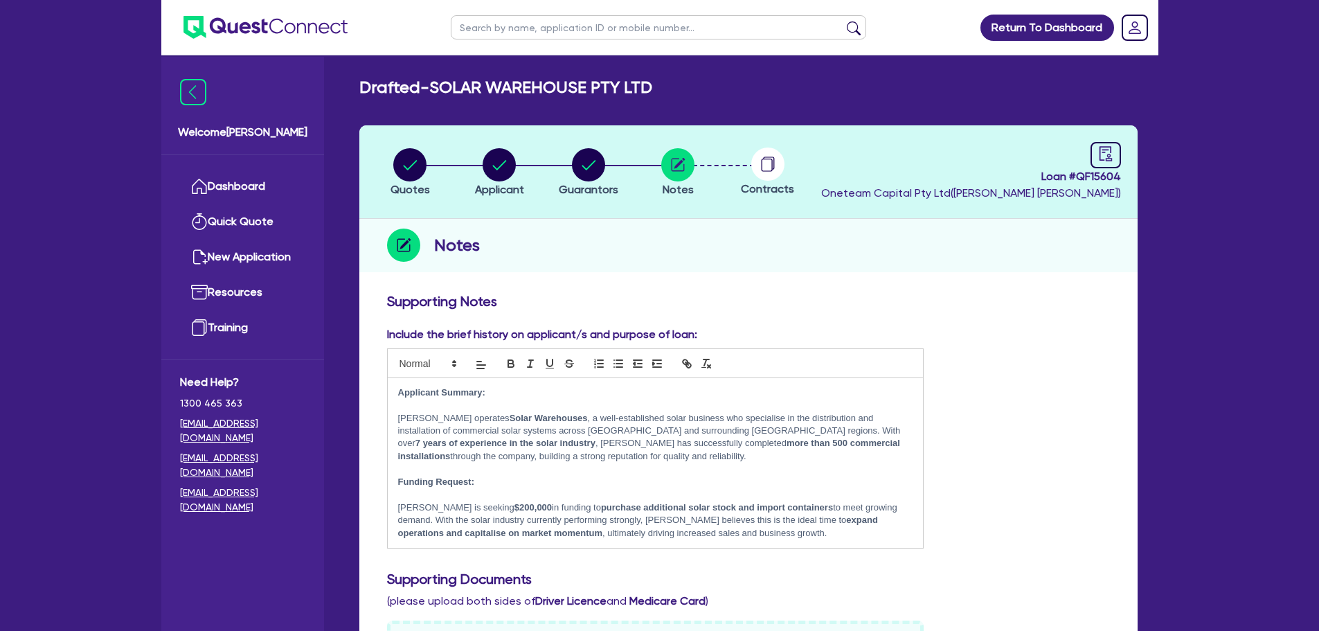
click at [1119, 168] on span "Loan # QF15604" at bounding box center [971, 176] width 300 height 17
click at [1074, 138] on header "Quotes Applicant Guarantors Notes Contracts Loan # QF15604 Oneteam Capital Pty …" at bounding box center [748, 171] width 778 height 93
click at [1092, 147] on div at bounding box center [1105, 155] width 30 height 26
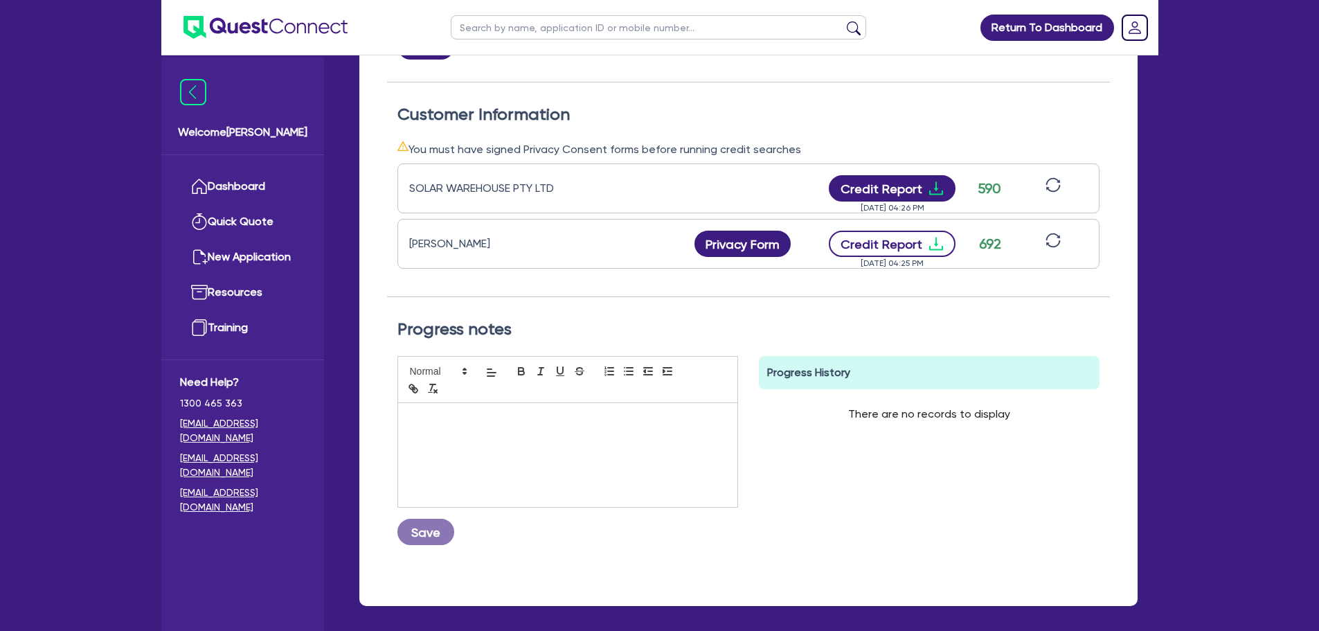
scroll to position [368, 0]
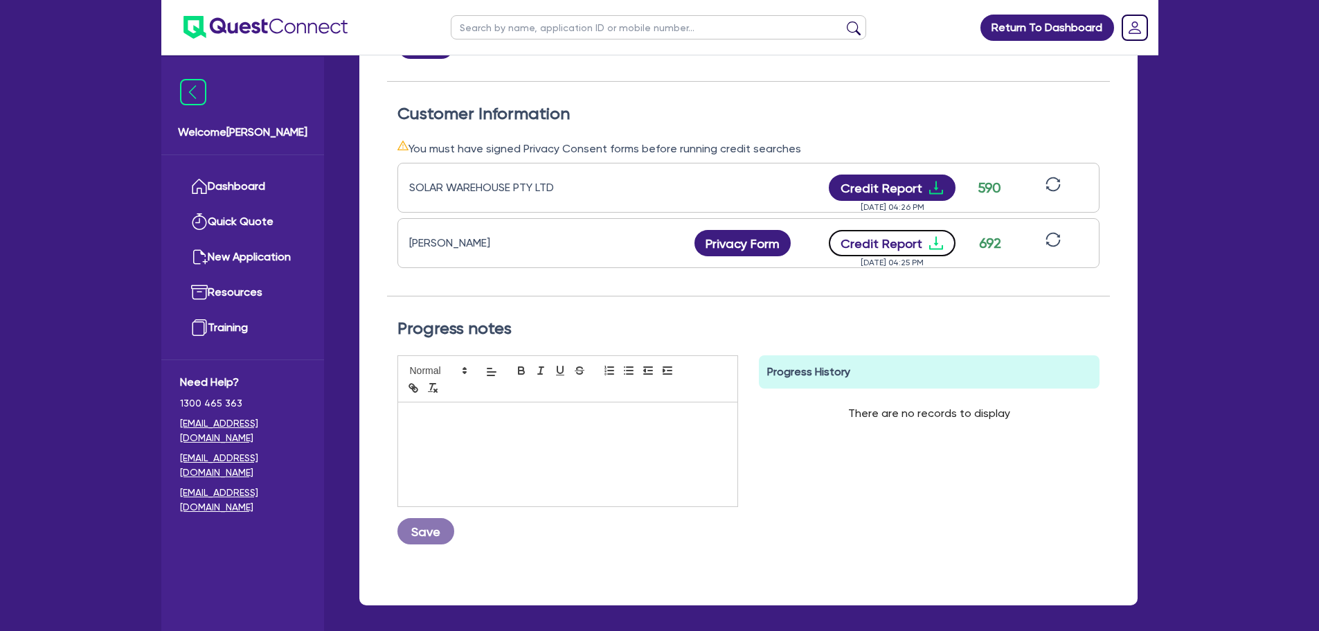
click at [858, 250] on button "Credit Report" at bounding box center [892, 243] width 127 height 26
click at [904, 181] on button "Credit Report" at bounding box center [892, 187] width 127 height 26
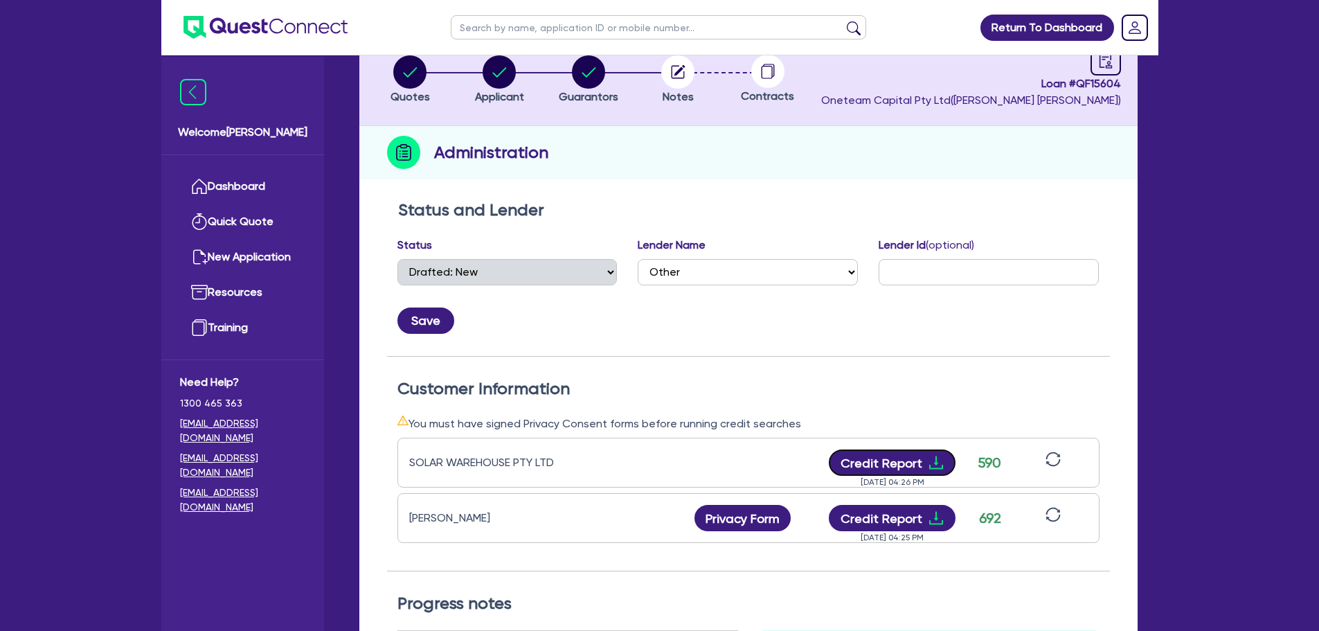
scroll to position [0, 0]
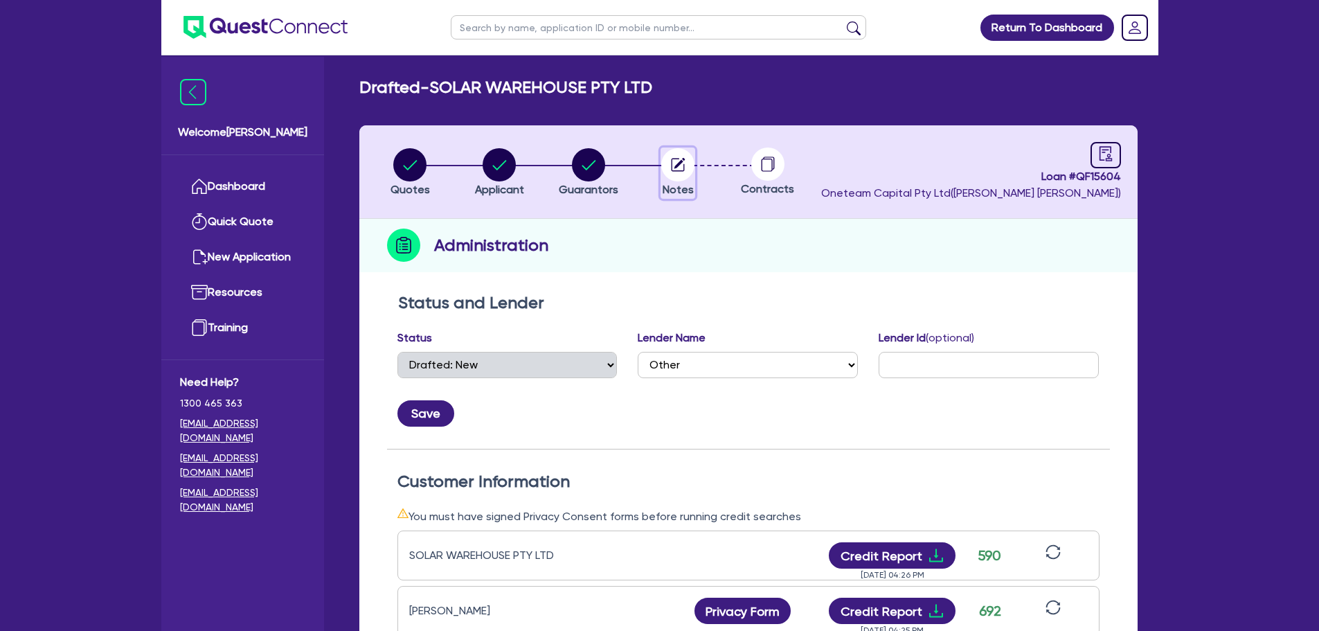
click at [685, 165] on circle "button" at bounding box center [677, 164] width 33 height 33
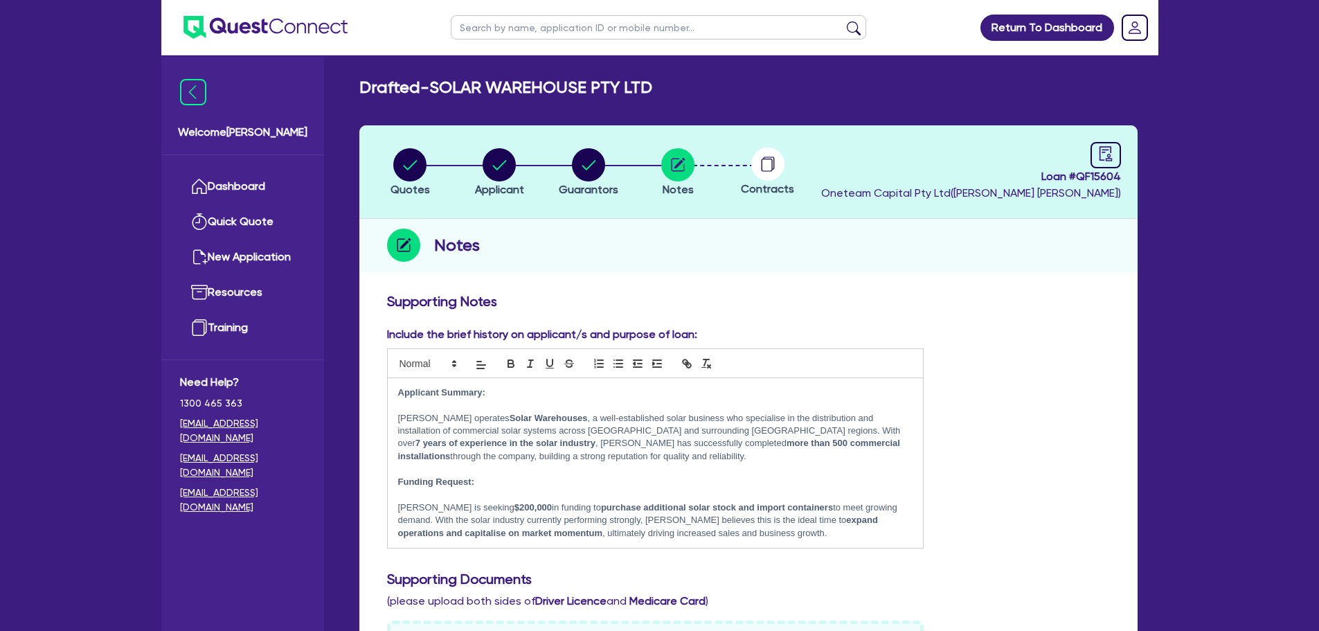
click at [1121, 145] on header "Quotes Applicant Guarantors Notes Contracts Loan # QF15604 Oneteam Capital Pty …" at bounding box center [748, 171] width 778 height 93
click at [1114, 149] on div at bounding box center [1105, 155] width 30 height 26
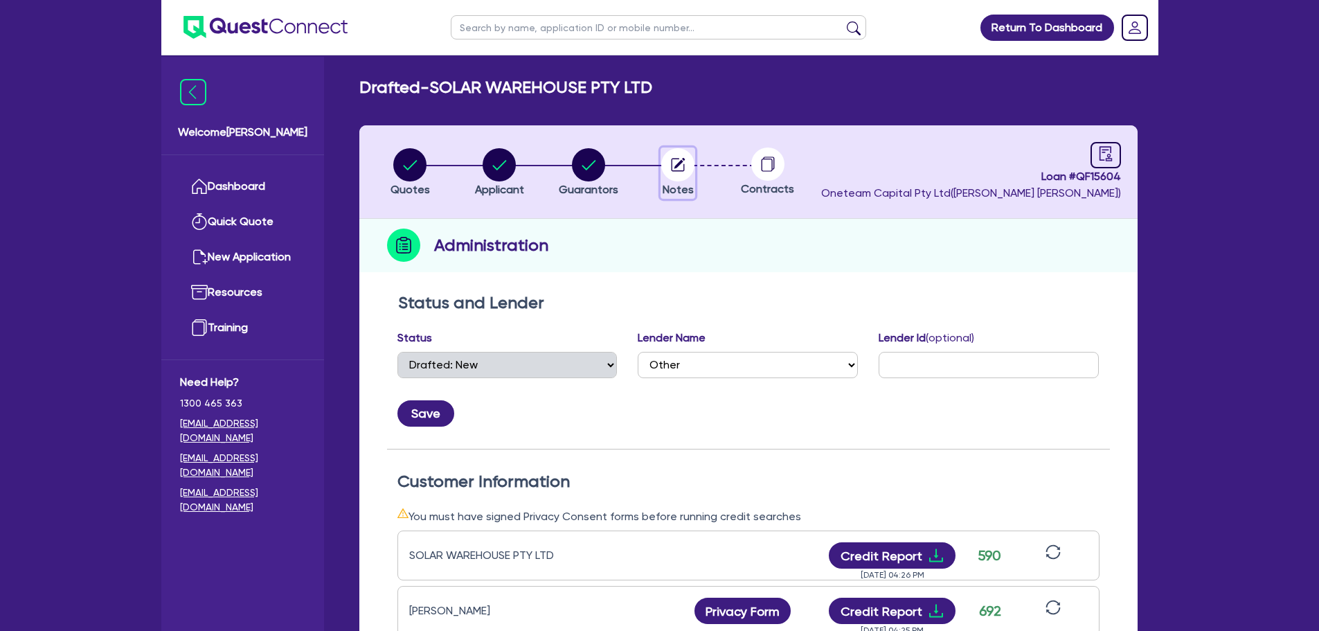
click at [674, 165] on circle "button" at bounding box center [677, 164] width 33 height 33
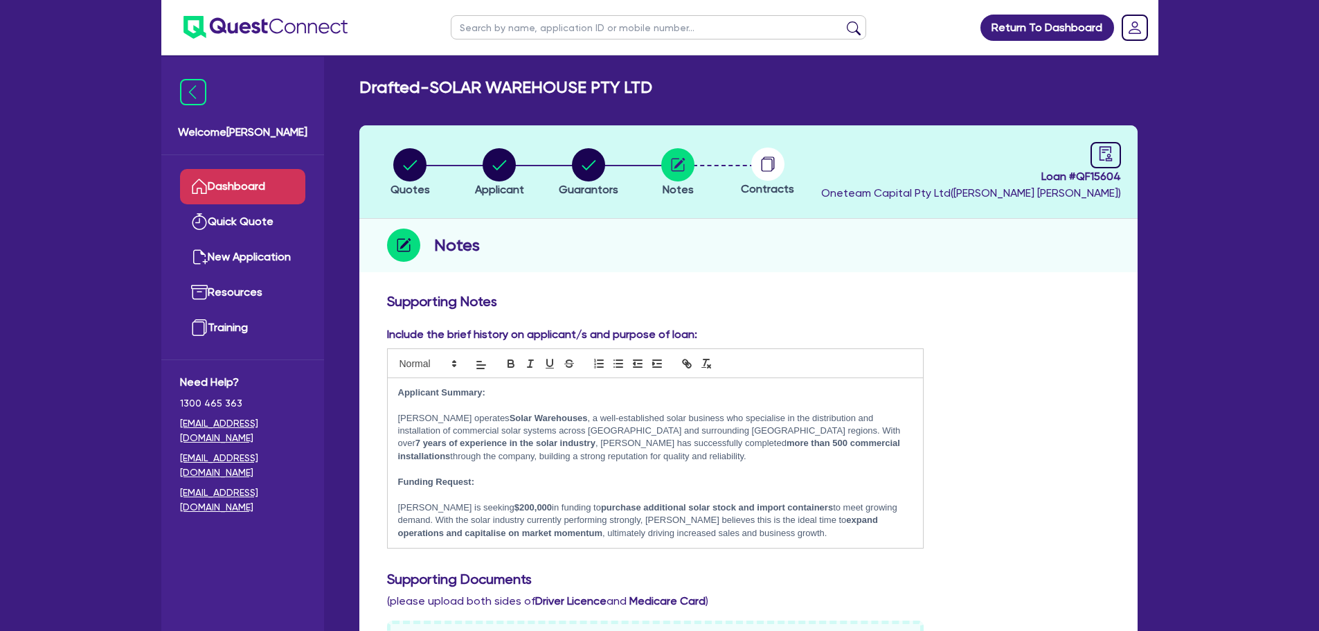
click at [233, 191] on link "Dashboard" at bounding box center [242, 186] width 125 height 35
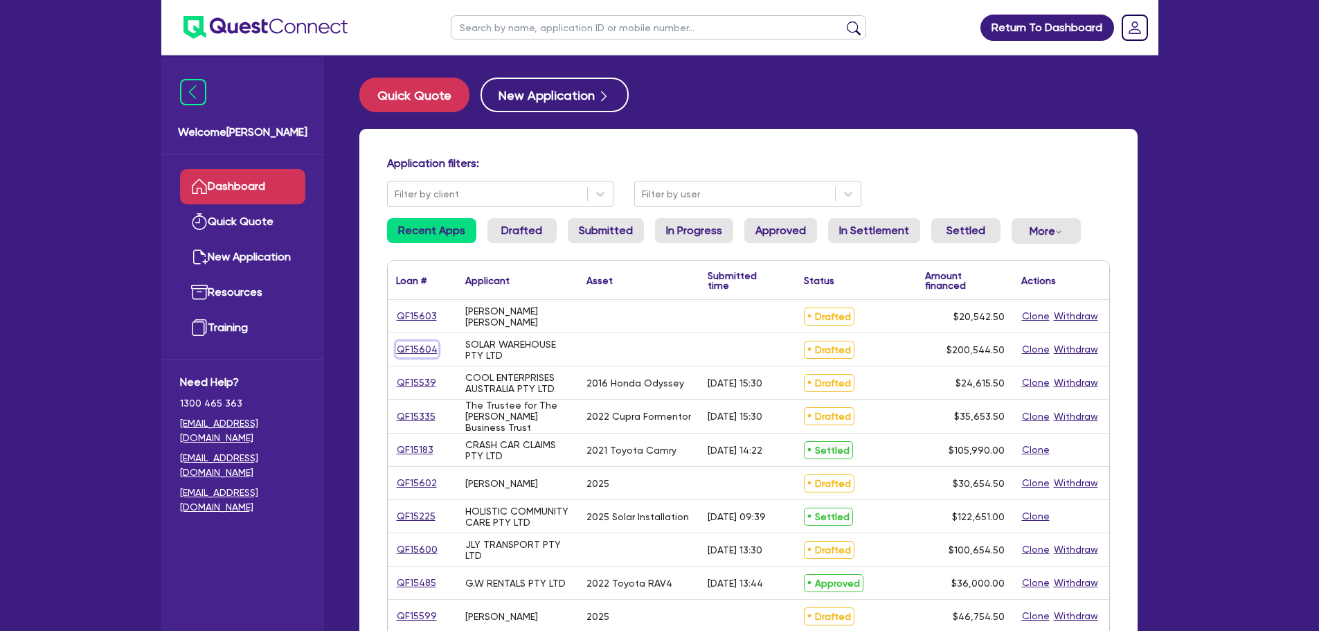
click at [417, 355] on link "QF15604" at bounding box center [417, 349] width 42 height 16
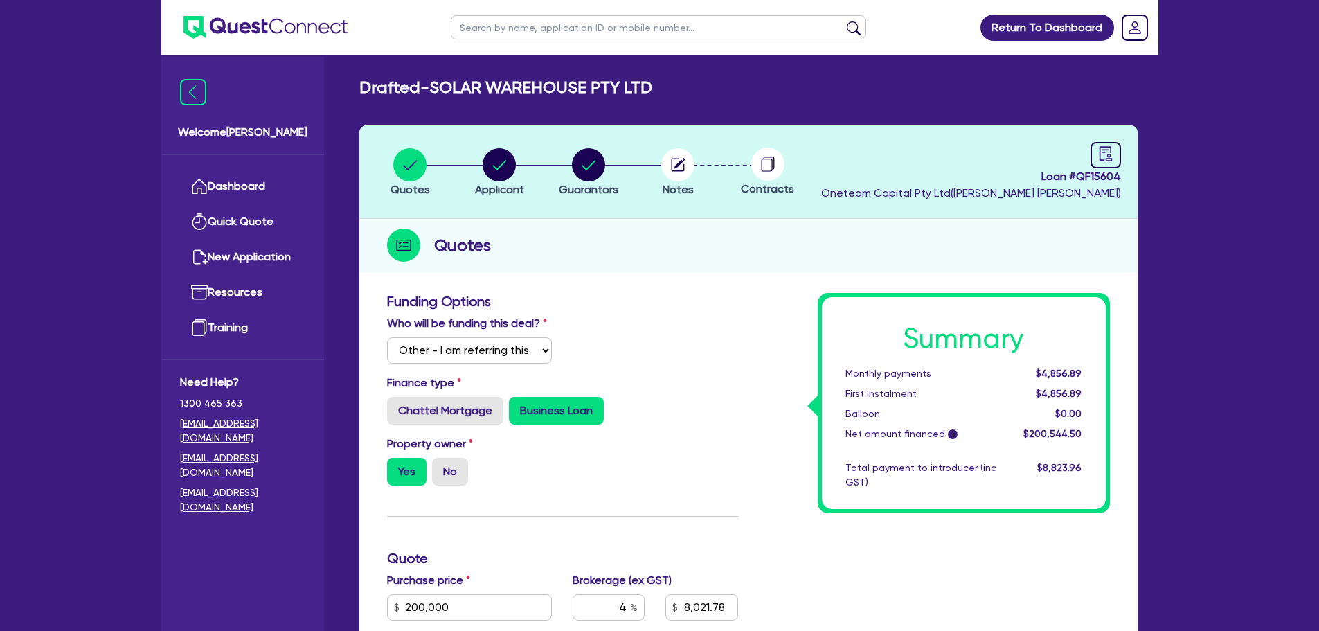
click at [626, 312] on div "Funding Options" at bounding box center [563, 304] width 372 height 22
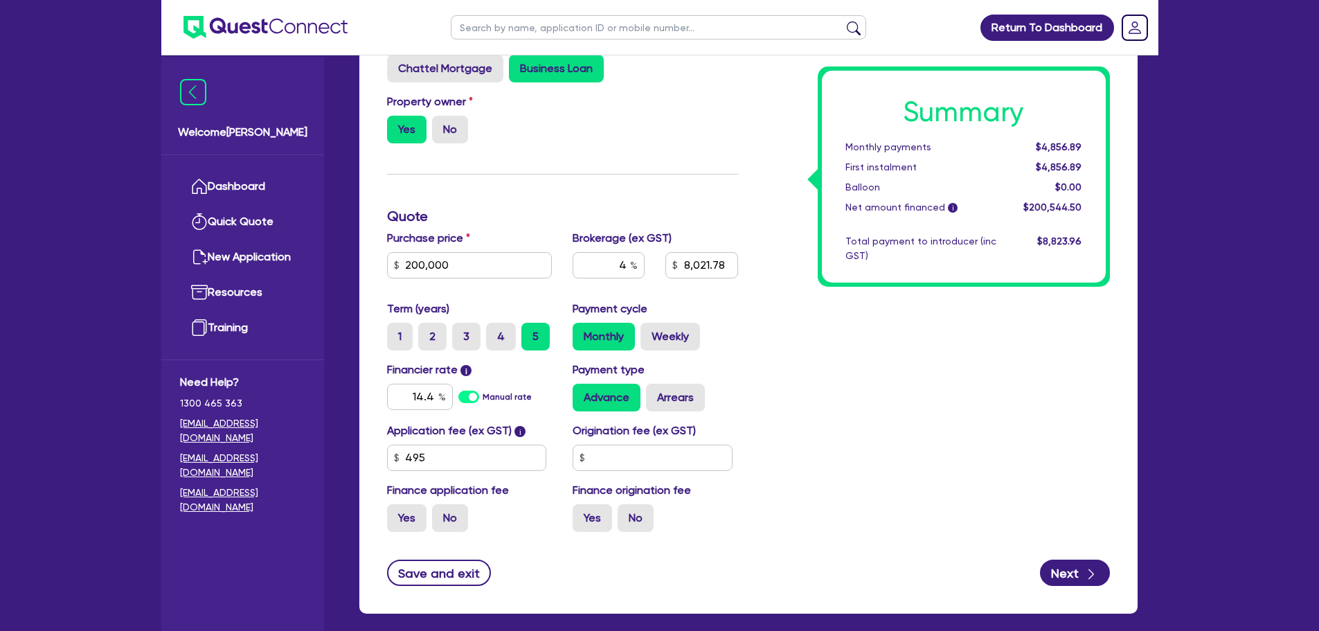
scroll to position [345, 0]
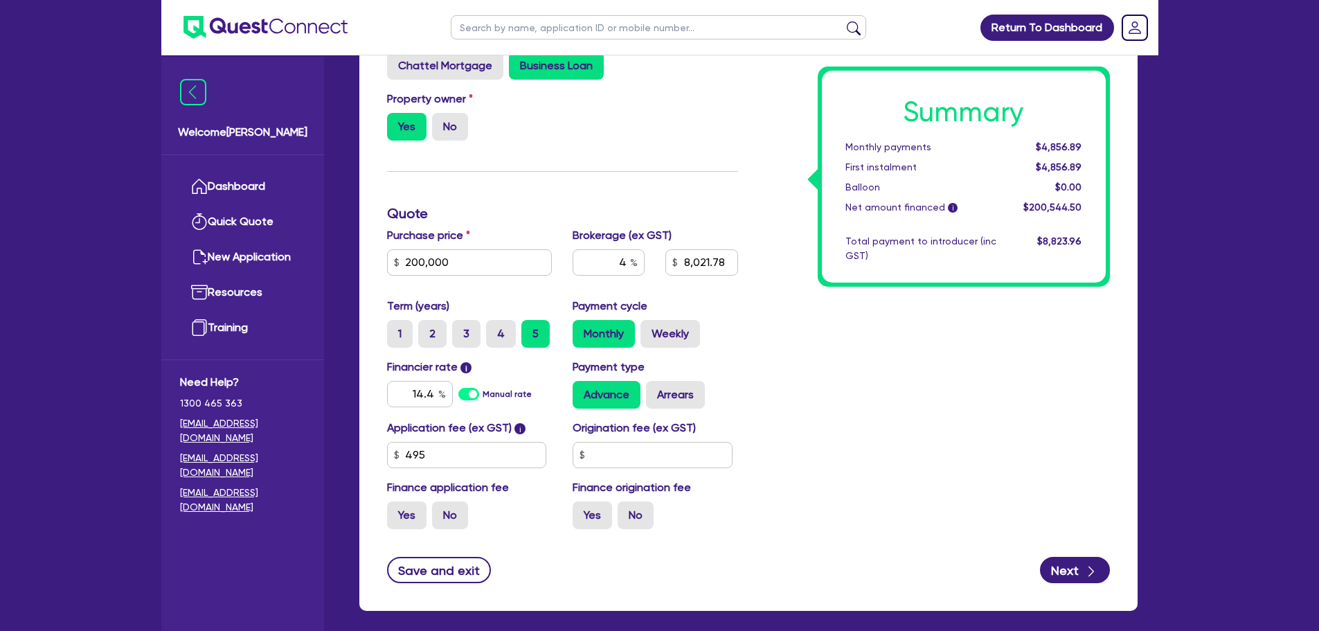
click at [862, 378] on div "Summary Monthly payments $4,856.89 First instalment $4,856.89 Balloon $0.00 Net…" at bounding box center [934, 244] width 372 height 592
click at [578, 143] on div "Property owner Yes No" at bounding box center [563, 121] width 372 height 61
click at [626, 269] on input "4" at bounding box center [608, 262] width 72 height 26
click at [808, 336] on div "Summary Monthly payments $4,754.54 First instalment $4,754.54 Balloon $0.00 Net…" at bounding box center [934, 244] width 372 height 592
click at [628, 260] on input "text" at bounding box center [608, 262] width 72 height 26
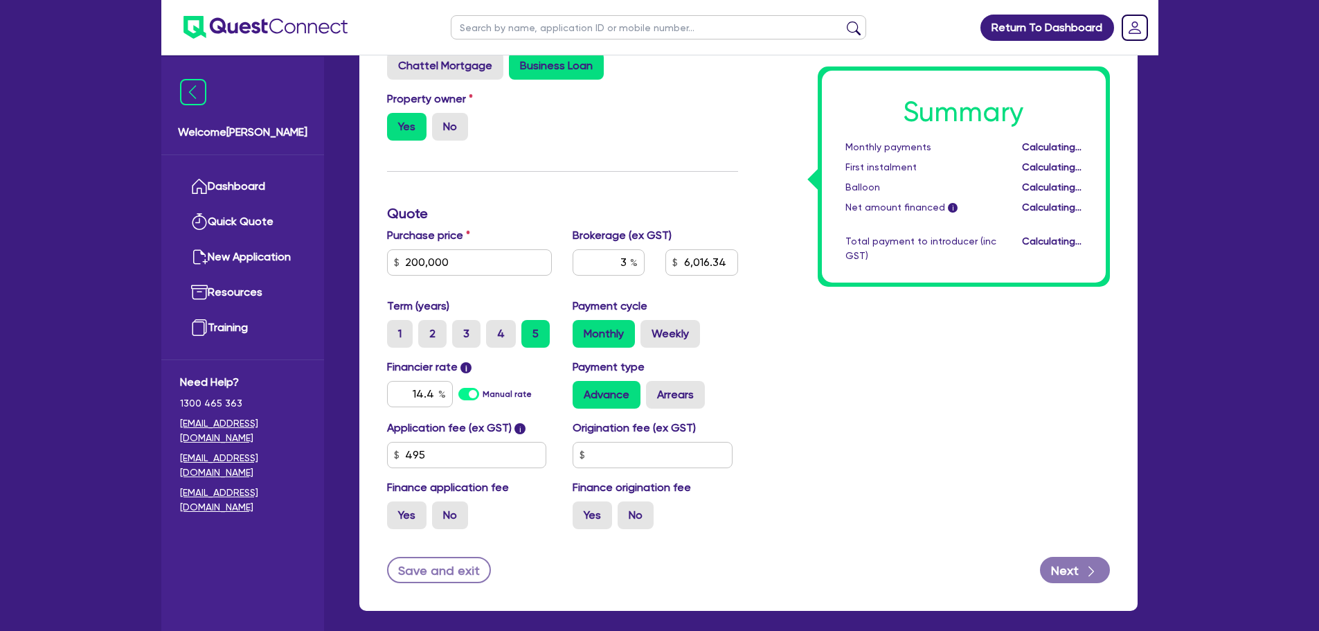
click at [809, 343] on div "Summary Monthly payments Calculating... First instalment Calculating... Balloon…" at bounding box center [934, 244] width 372 height 592
click at [630, 263] on input "text" at bounding box center [608, 262] width 72 height 26
click at [849, 348] on div "Summary Monthly payments Calculating... First instalment Calculating... Balloon…" at bounding box center [934, 244] width 372 height 592
click at [440, 559] on button "Save and exit" at bounding box center [439, 570] width 105 height 26
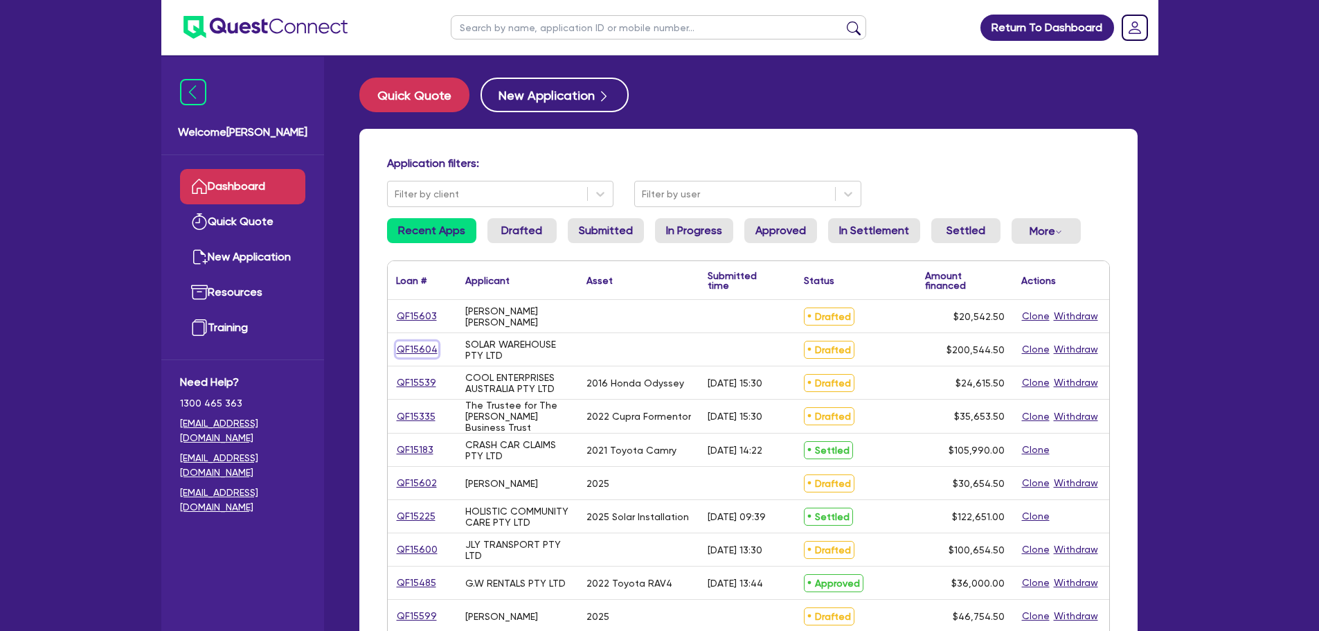
click at [420, 351] on link "QF15604" at bounding box center [417, 349] width 42 height 16
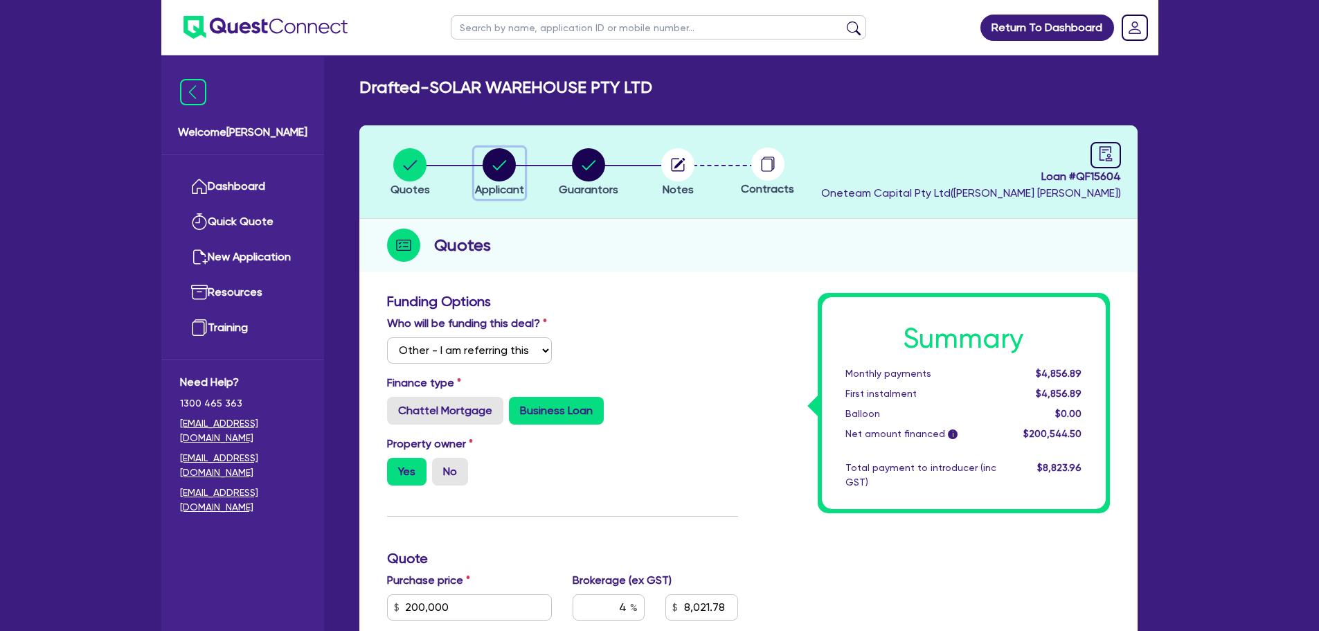
click at [488, 174] on circle "button" at bounding box center [499, 164] width 33 height 33
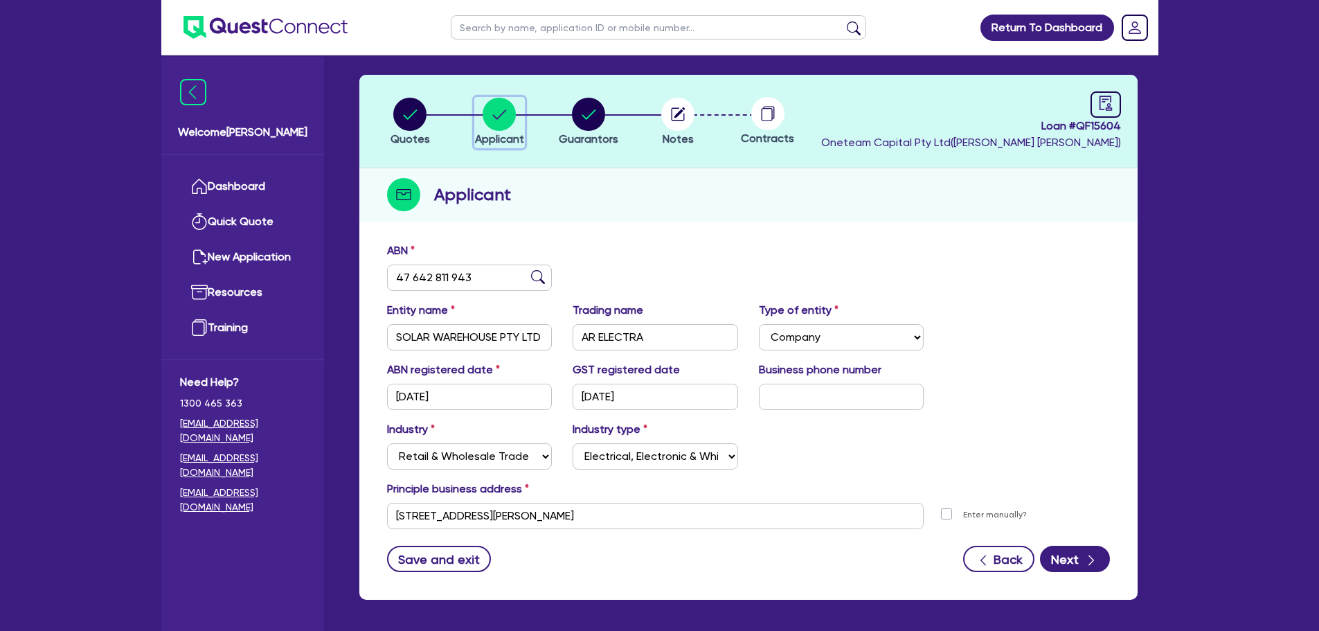
scroll to position [51, 0]
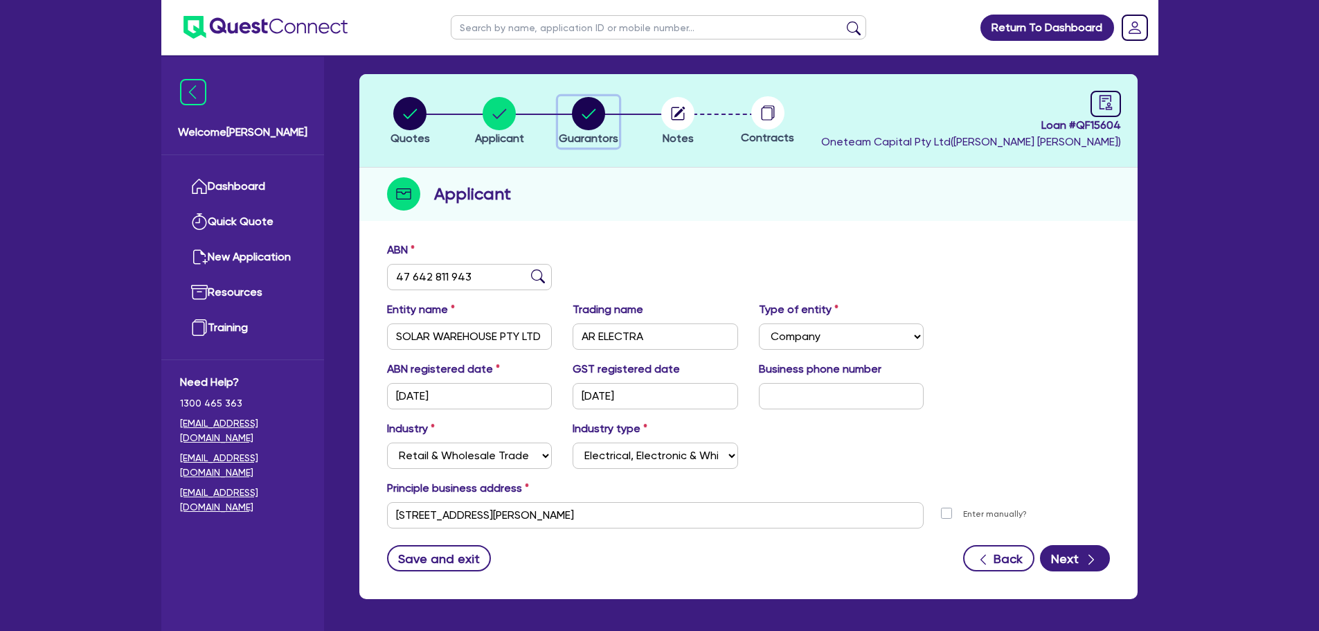
click at [593, 119] on circle "button" at bounding box center [588, 113] width 33 height 33
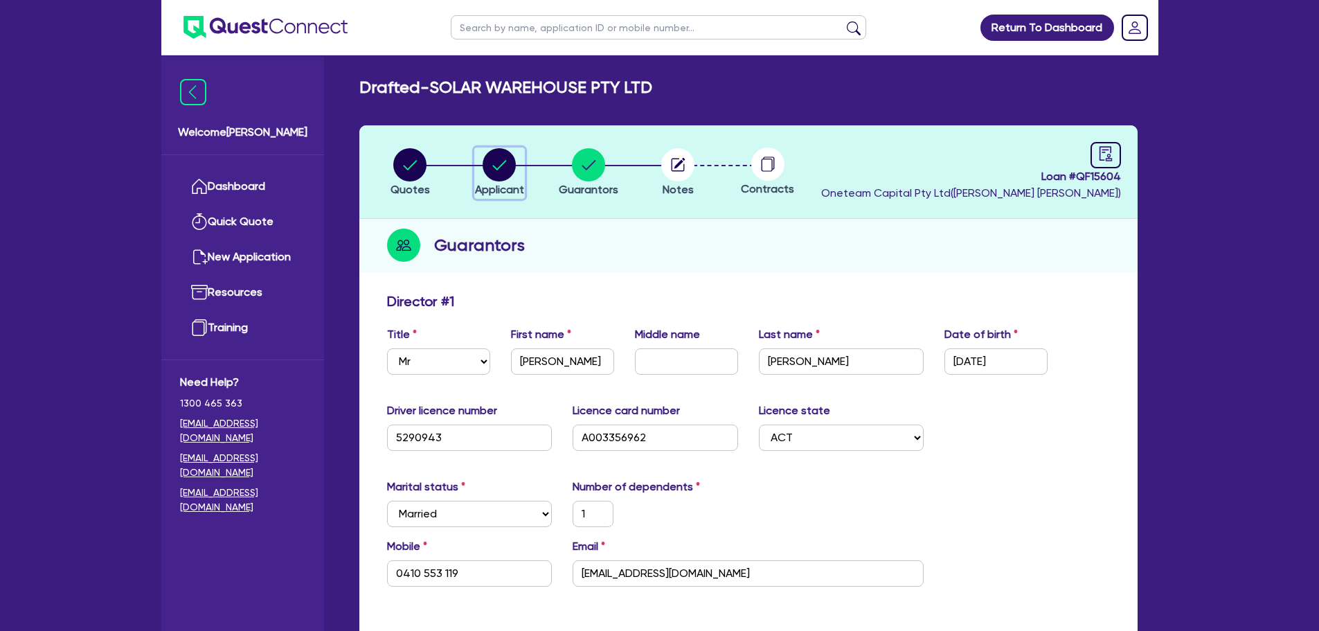
click at [494, 155] on circle "button" at bounding box center [499, 164] width 33 height 33
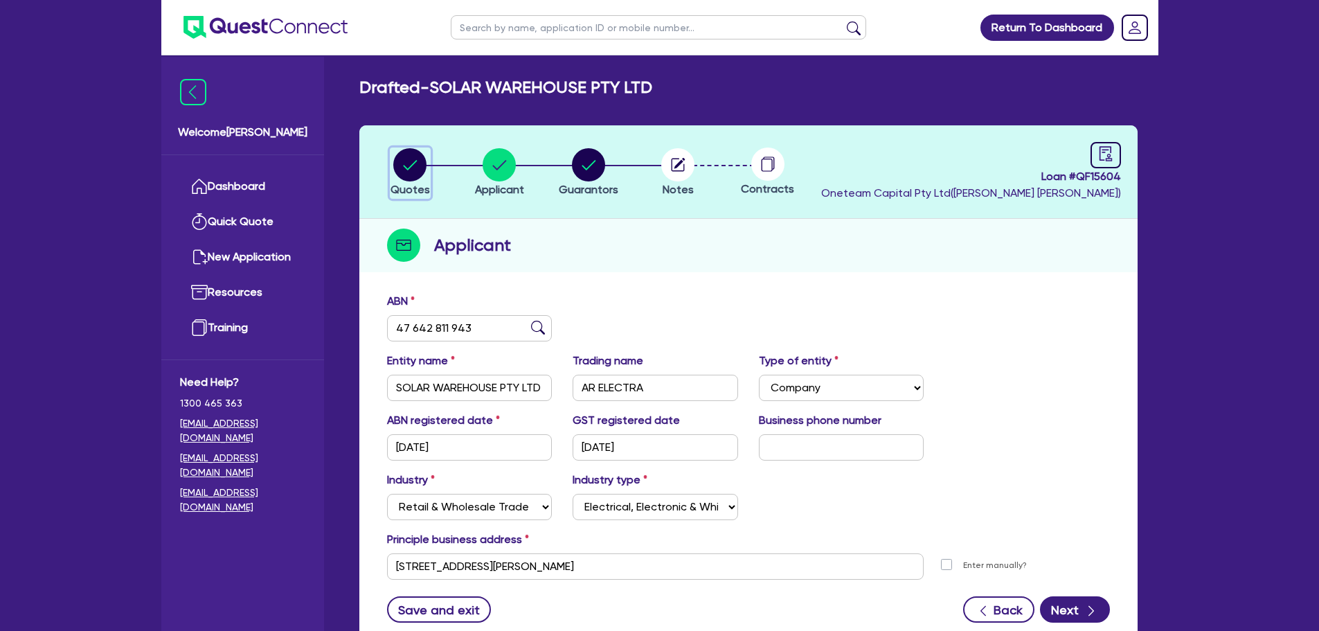
click at [408, 163] on circle "button" at bounding box center [409, 164] width 33 height 33
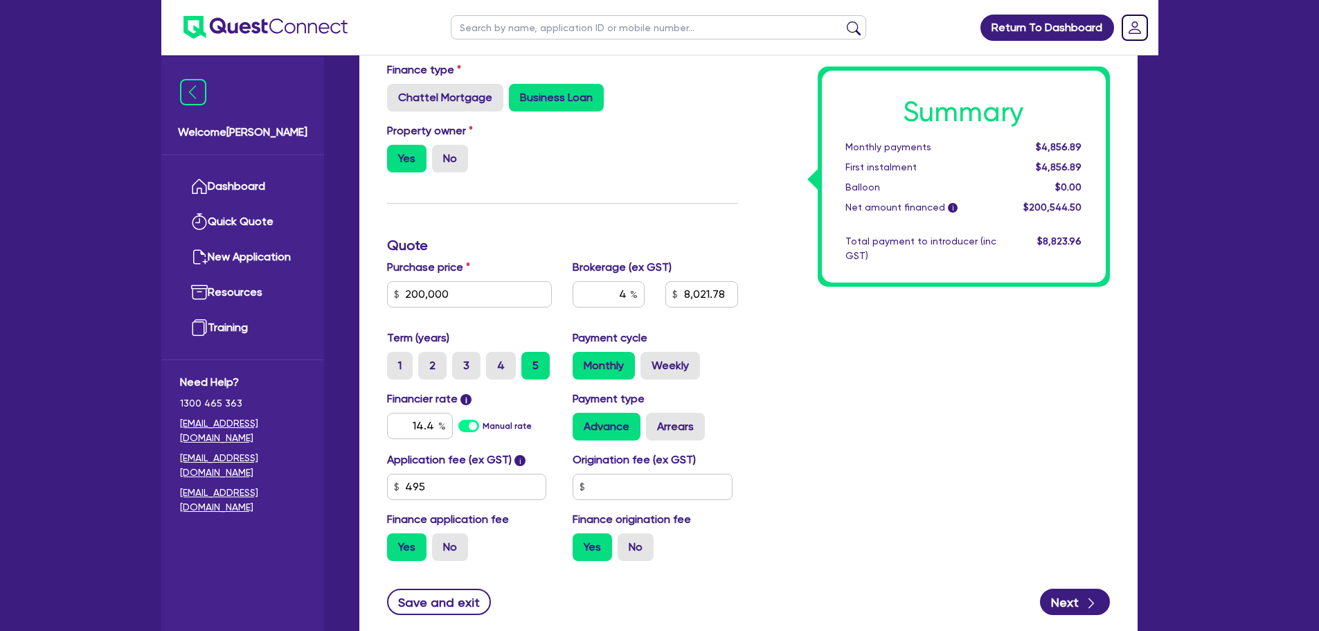
scroll to position [314, 0]
click at [853, 367] on div "Summary Monthly payments $4,856.89 First instalment $4,856.89 Balloon $0.00 Net…" at bounding box center [934, 275] width 372 height 592
click at [615, 170] on div "Property owner Yes No" at bounding box center [563, 152] width 372 height 61
click at [969, 449] on div "Summary Monthly payments $4,856.89 First instalment $4,856.89 Balloon $0.00 Net…" at bounding box center [934, 275] width 372 height 592
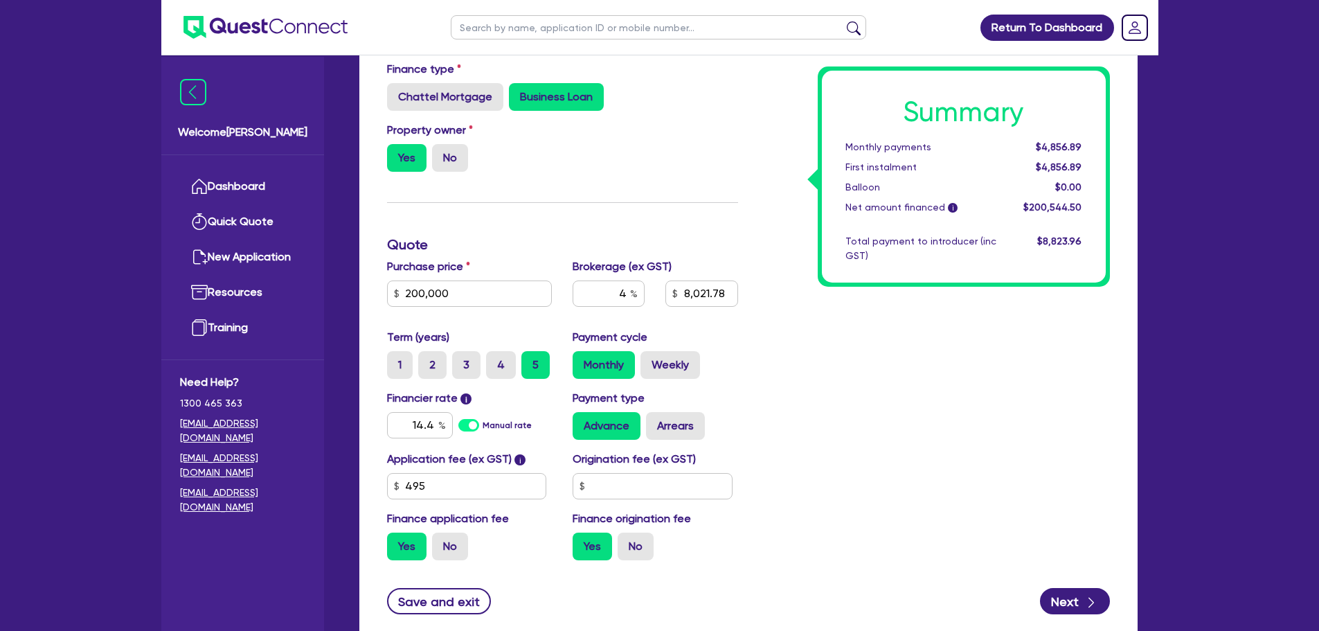
scroll to position [0, 0]
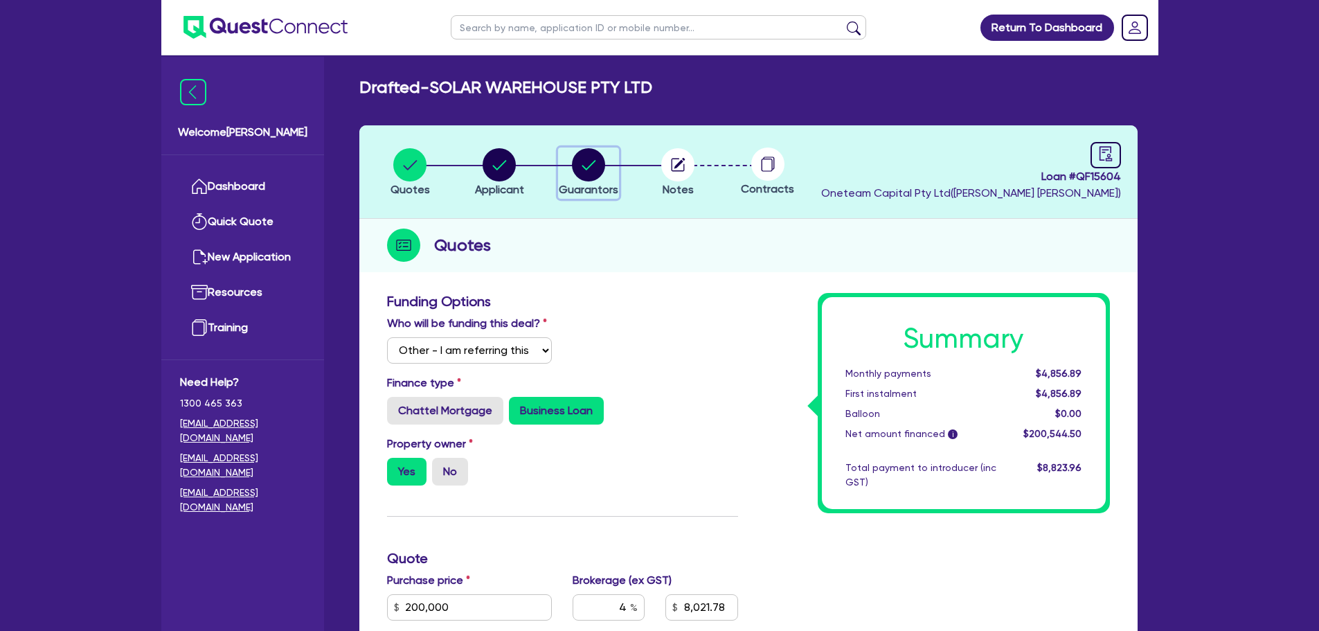
click at [593, 183] on span "Guarantors" at bounding box center [589, 189] width 60 height 13
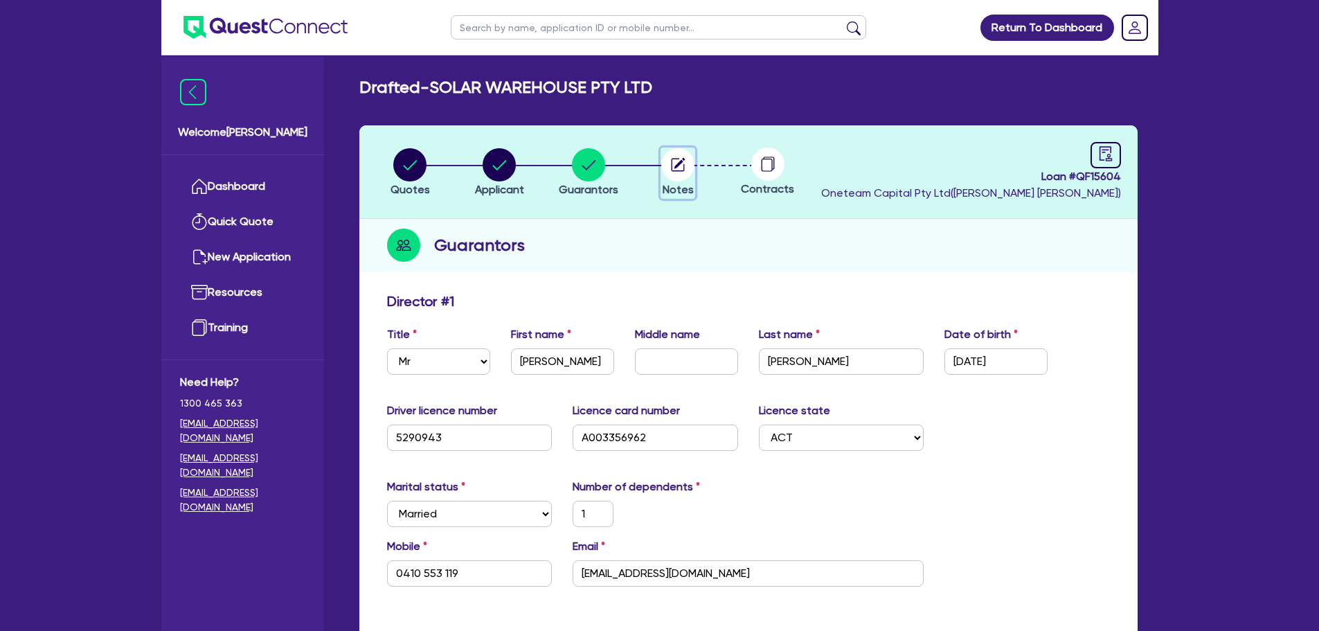
click at [688, 163] on circle "button" at bounding box center [677, 164] width 33 height 33
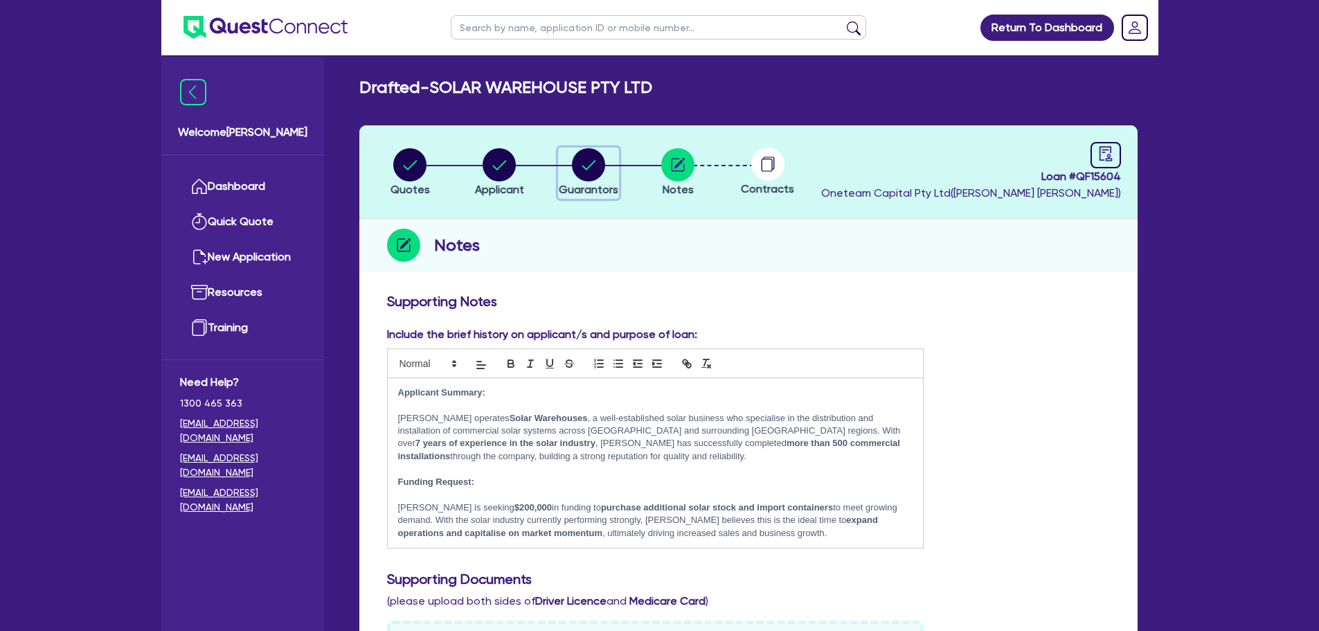
click at [584, 174] on circle "button" at bounding box center [588, 164] width 33 height 33
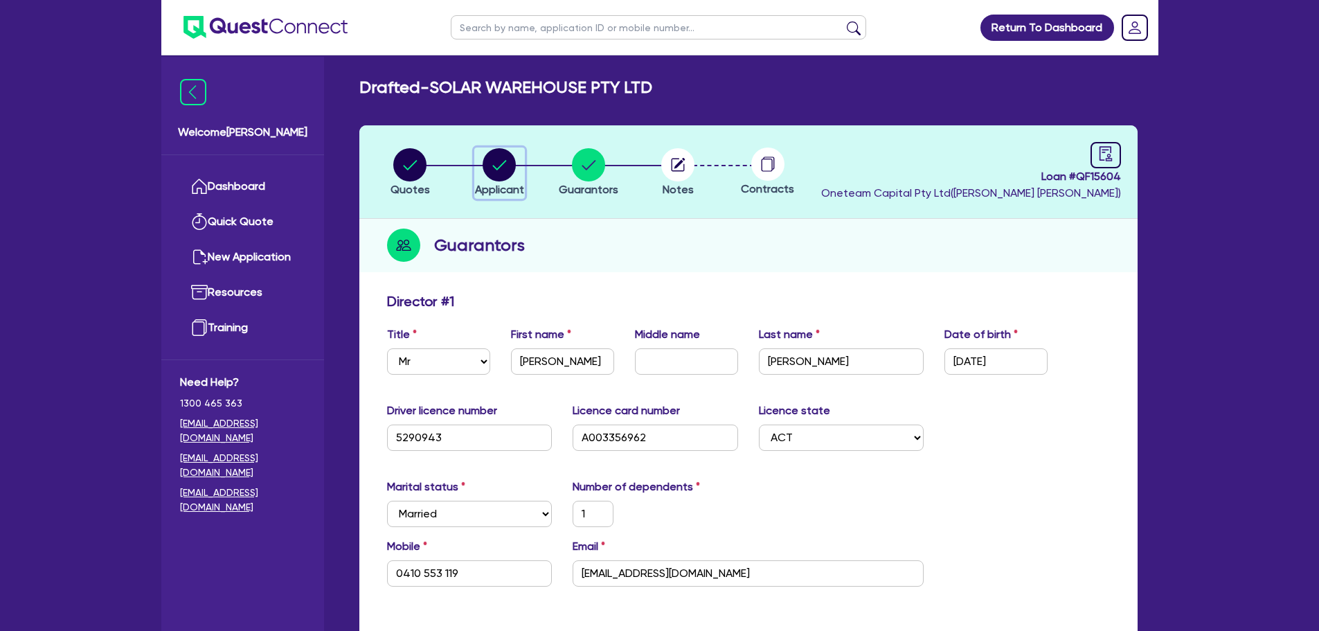
click at [505, 169] on circle "button" at bounding box center [499, 164] width 33 height 33
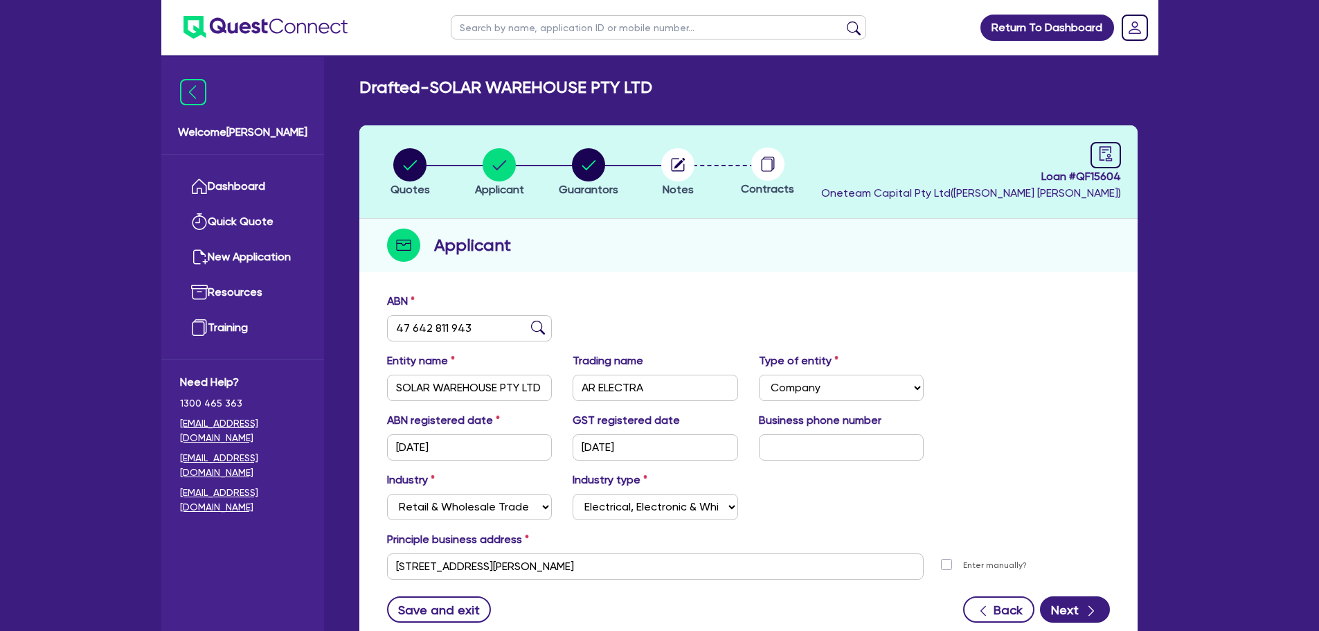
click at [759, 156] on circle at bounding box center [767, 163] width 33 height 33
click at [1108, 146] on icon "audit" at bounding box center [1105, 153] width 15 height 15
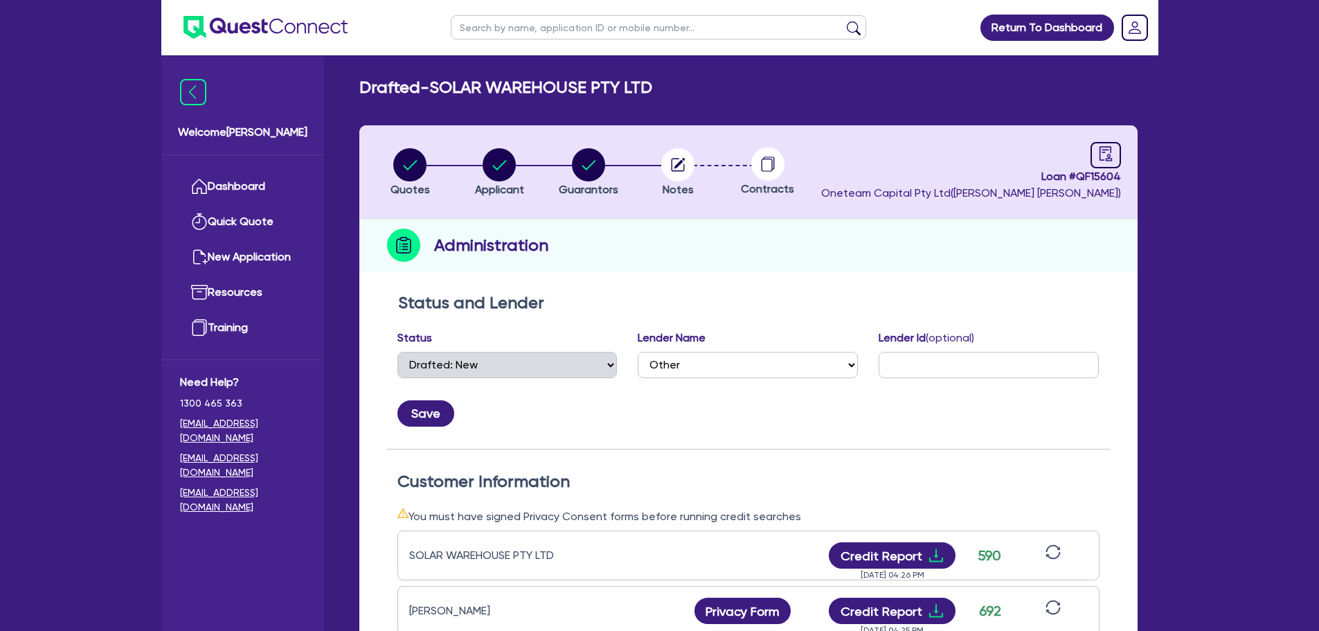
click at [660, 172] on li "Notes" at bounding box center [677, 171] width 89 height 48
click at [668, 170] on circle "button" at bounding box center [677, 164] width 33 height 33
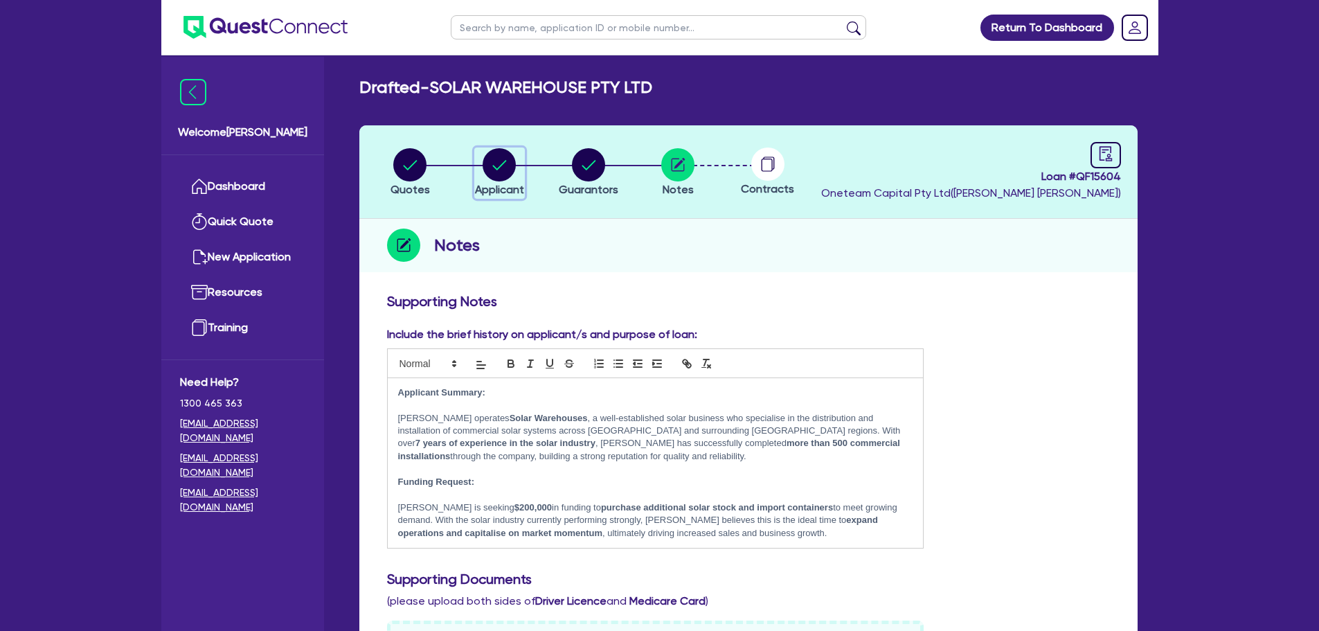
click at [493, 167] on circle "button" at bounding box center [499, 164] width 33 height 33
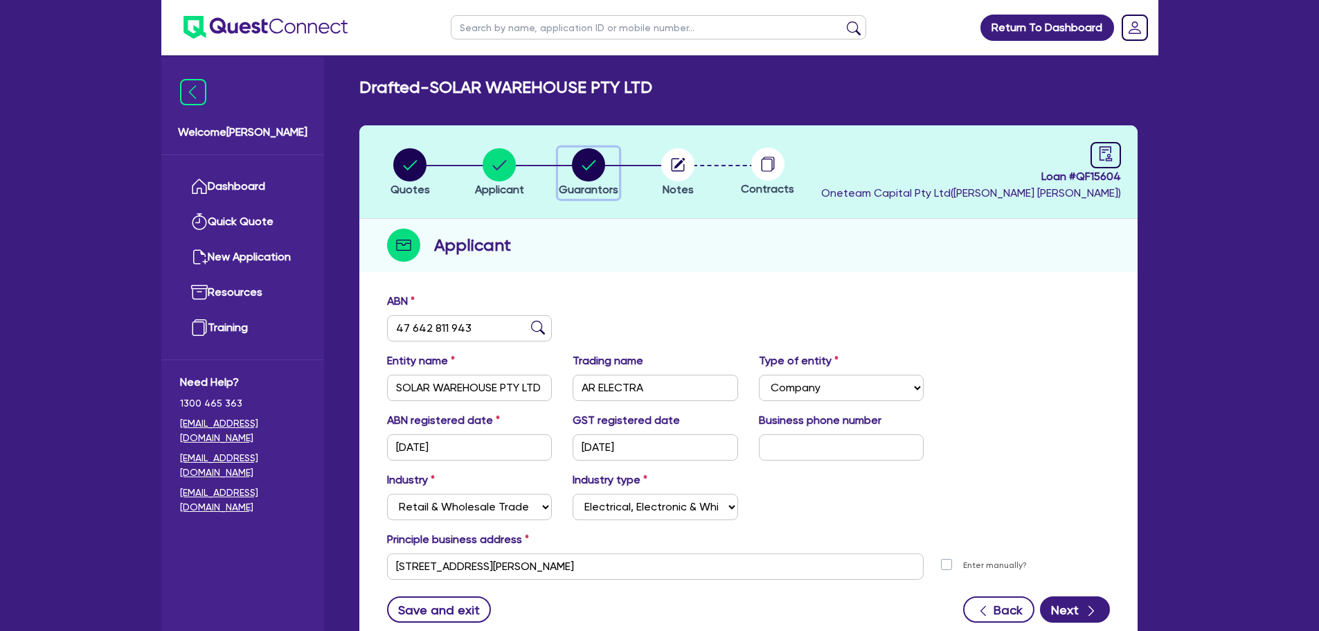
click at [584, 177] on circle "button" at bounding box center [588, 164] width 33 height 33
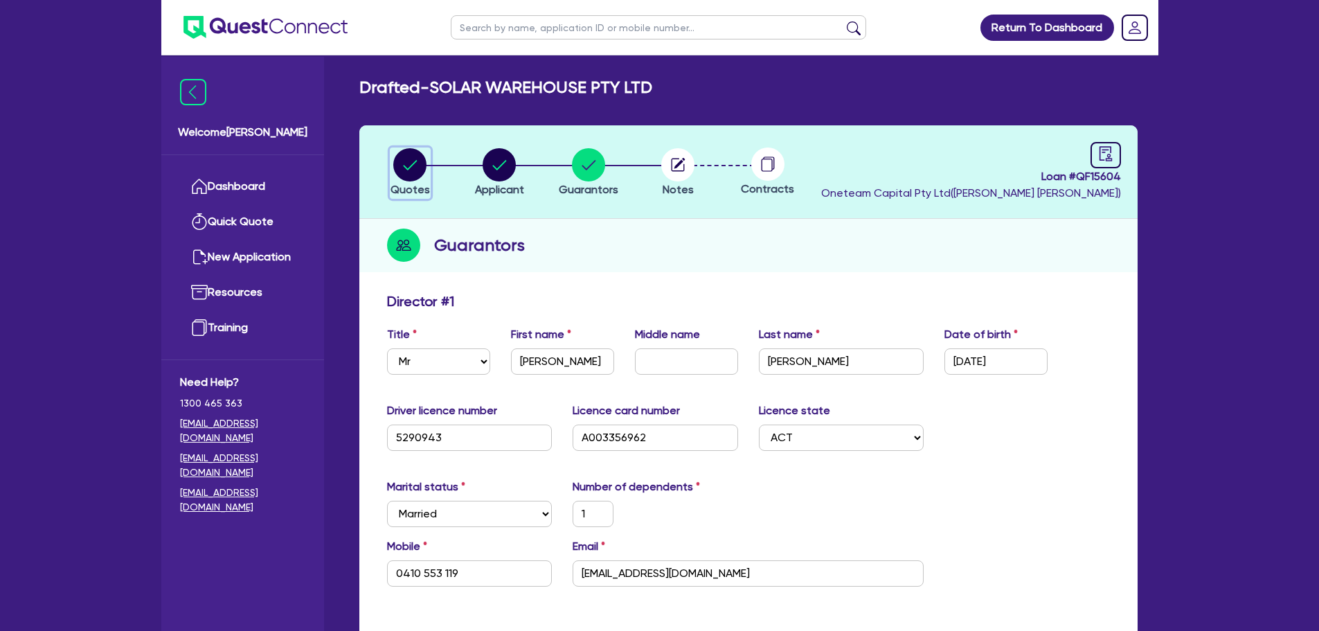
click at [401, 186] on span "Quotes" at bounding box center [409, 189] width 39 height 13
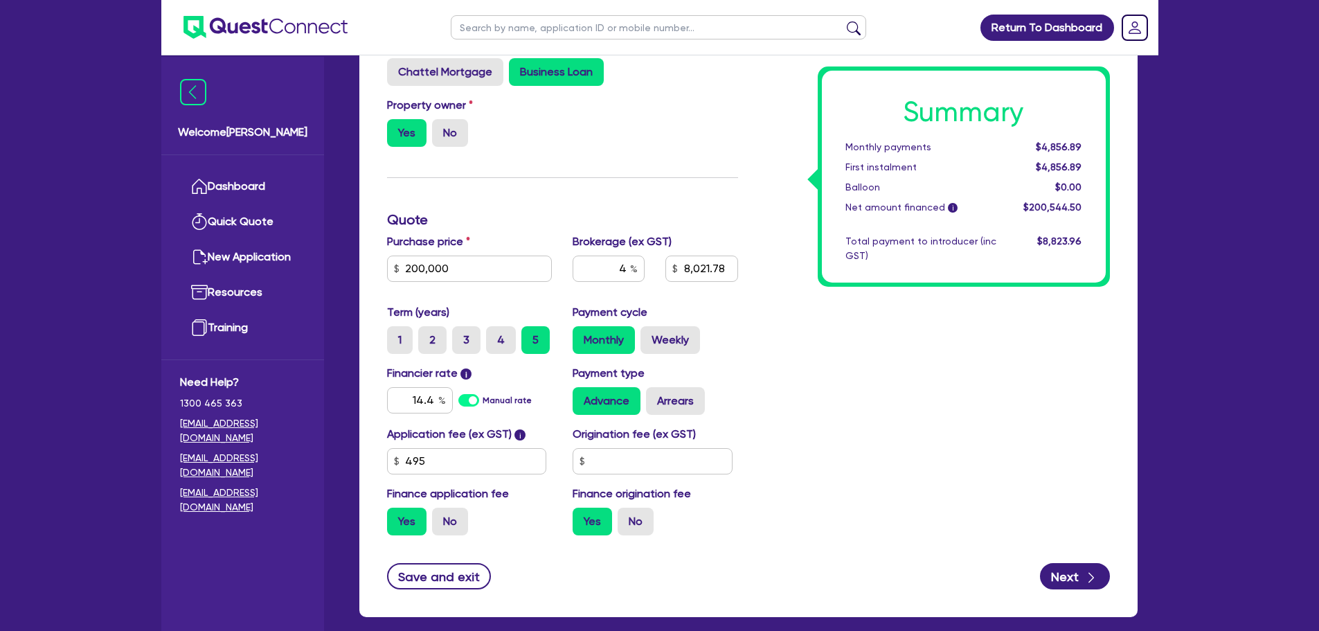
scroll to position [392, 0]
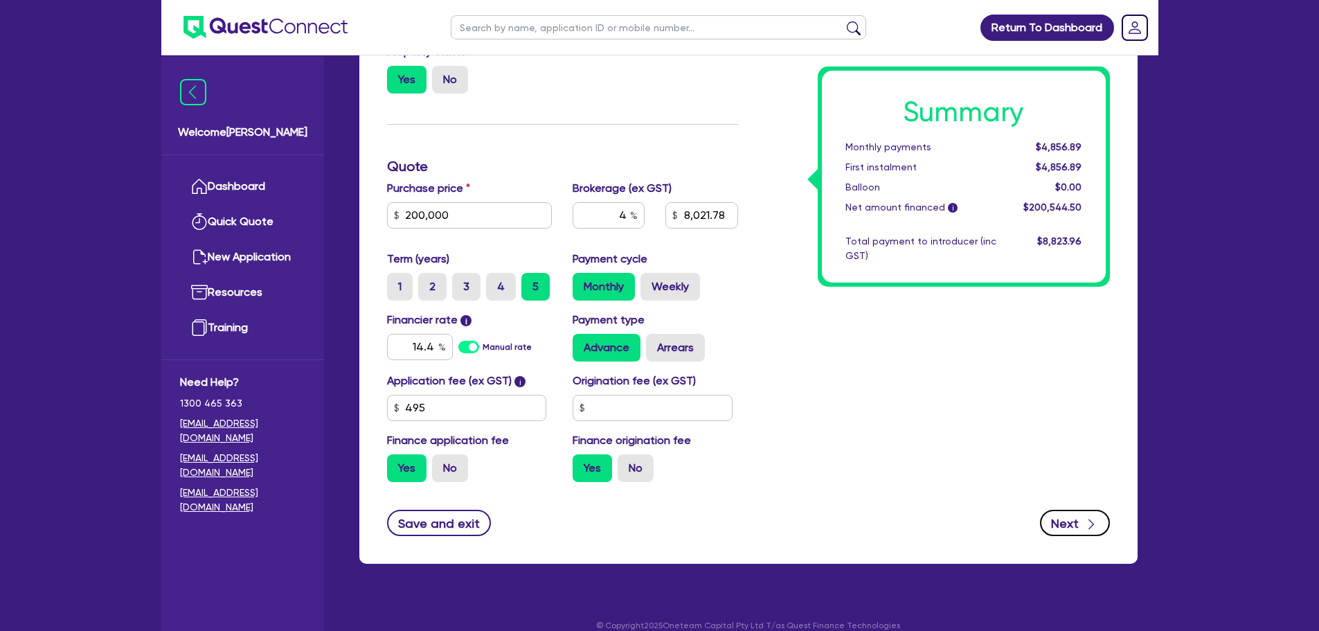
click at [1066, 510] on button "Next" at bounding box center [1075, 523] width 70 height 26
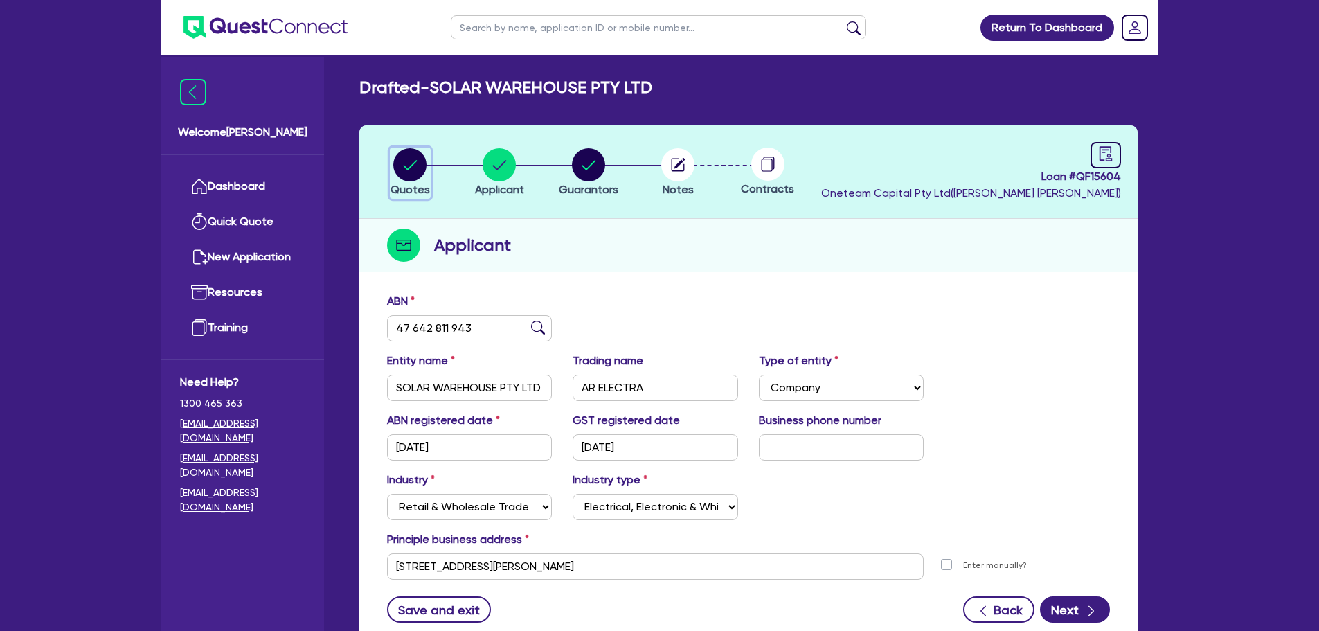
click at [401, 177] on circle "button" at bounding box center [409, 164] width 33 height 33
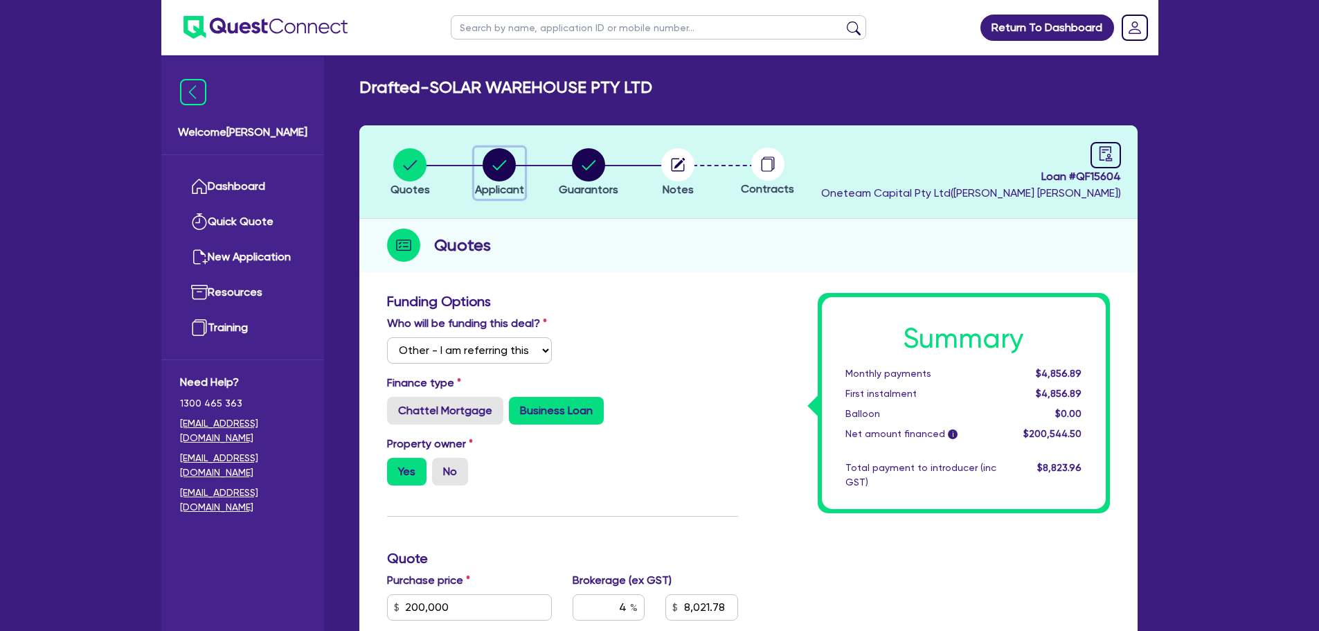
click at [485, 183] on span "Applicant" at bounding box center [499, 189] width 49 height 13
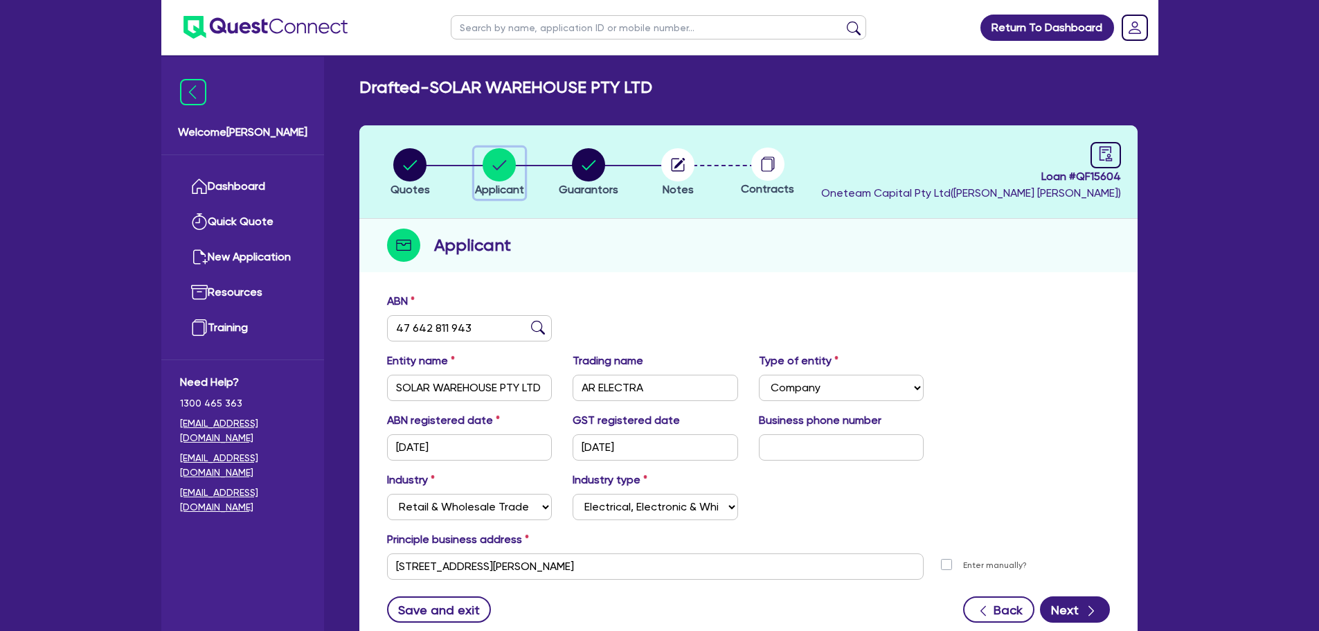
scroll to position [104, 0]
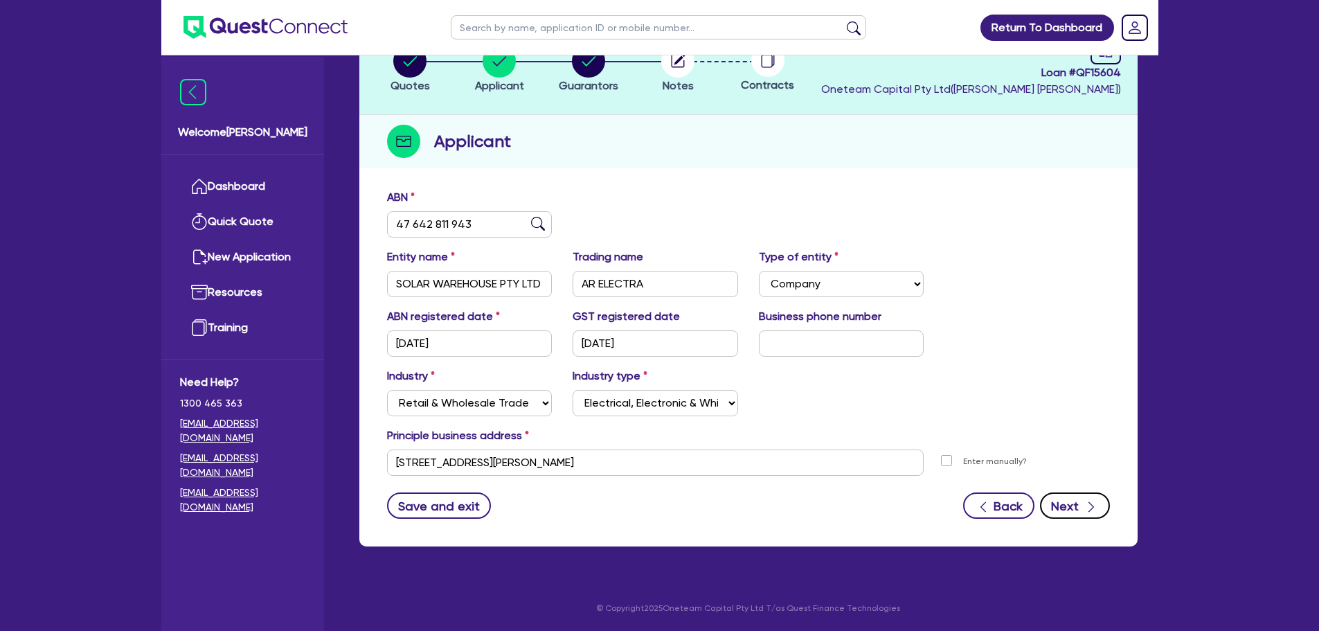
click at [1080, 502] on button "Next" at bounding box center [1075, 505] width 70 height 26
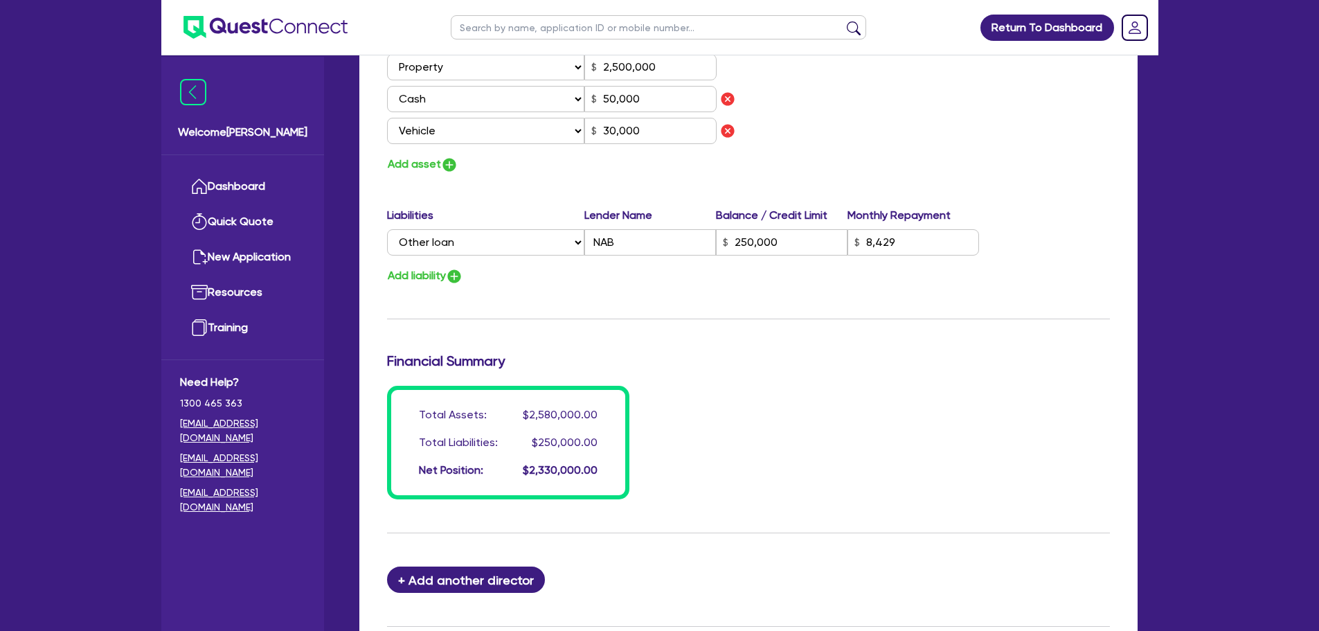
scroll to position [881, 0]
click at [421, 164] on button "Add asset" at bounding box center [422, 165] width 71 height 19
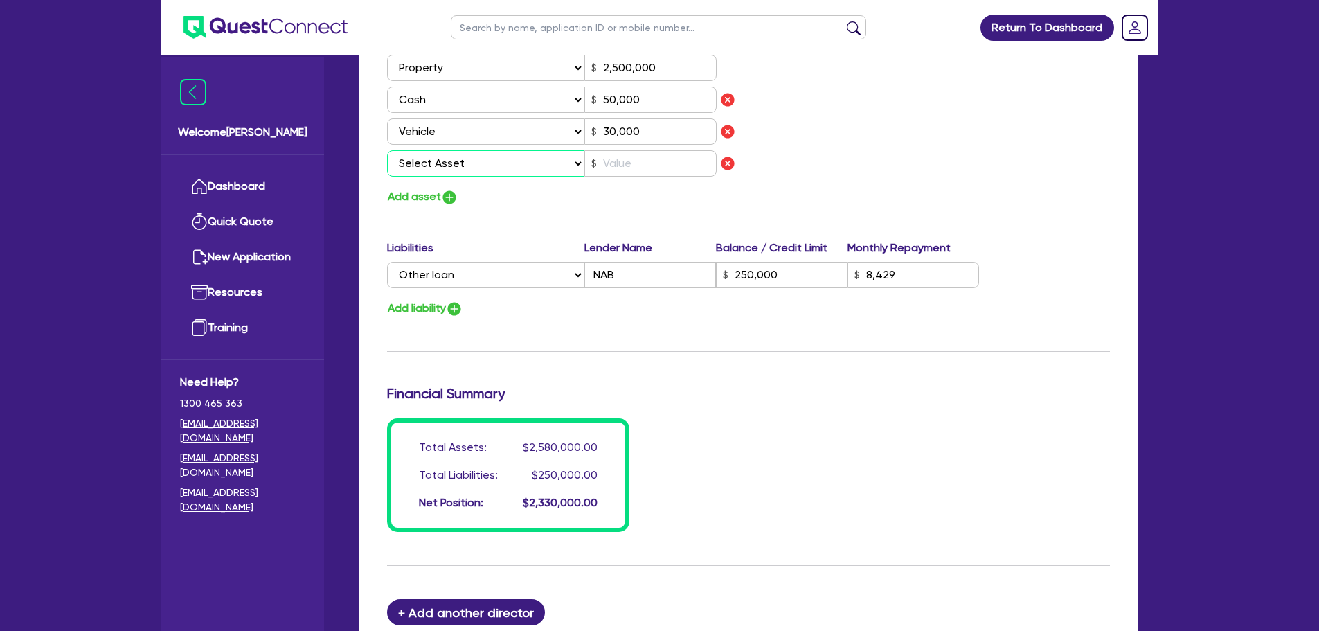
click at [465, 168] on select "Select Asset Cash Property Investment property Vehicle Truck Trailer Equipment …" at bounding box center [486, 163] width 198 height 26
click at [387, 150] on select "Select Asset Cash Property Investment property Vehicle Truck Trailer Equipment …" at bounding box center [486, 163] width 198 height 26
click at [626, 165] on input "text" at bounding box center [650, 163] width 132 height 26
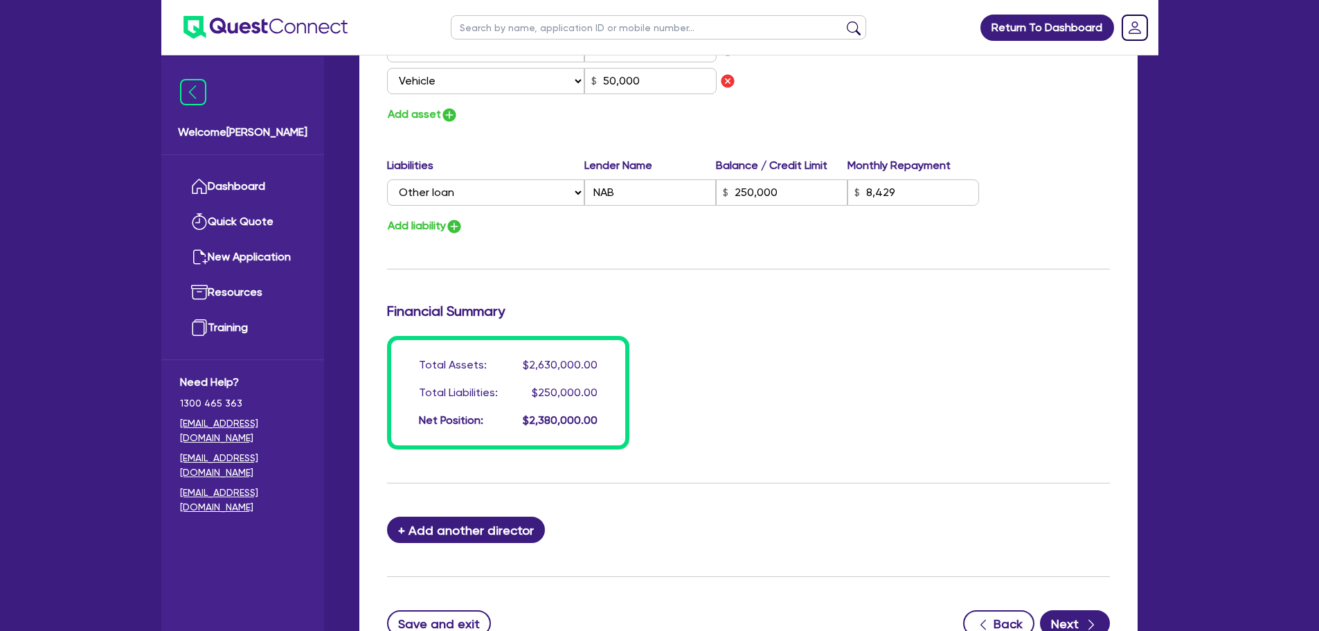
scroll to position [964, 0]
drag, startPoint x: 447, startPoint y: 225, endPoint x: 482, endPoint y: 228, distance: 34.8
click at [482, 228] on div "Add liability" at bounding box center [748, 224] width 743 height 19
click at [442, 228] on button "Add liability" at bounding box center [425, 224] width 76 height 19
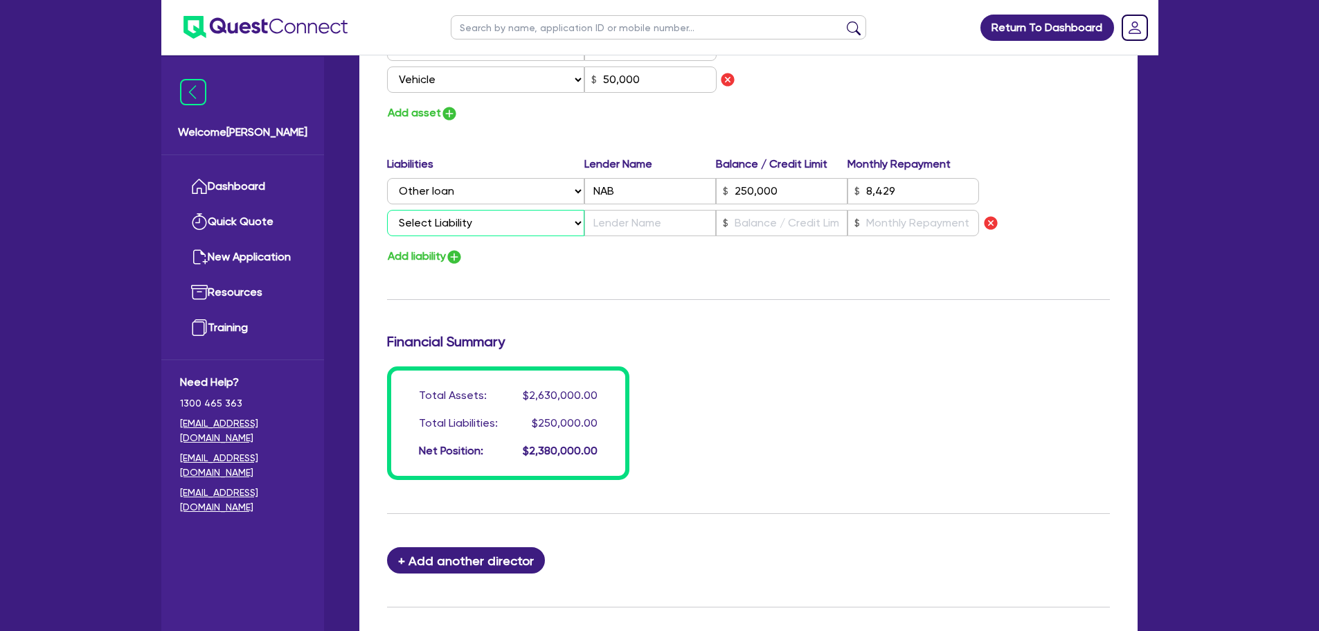
click at [474, 229] on select "Select Liability Credit card Mortgage Investment property loan Vehicle loan Tru…" at bounding box center [485, 223] width 197 height 26
click at [955, 249] on div "Add liability" at bounding box center [748, 256] width 743 height 19
click at [997, 224] on img "button" at bounding box center [990, 223] width 17 height 17
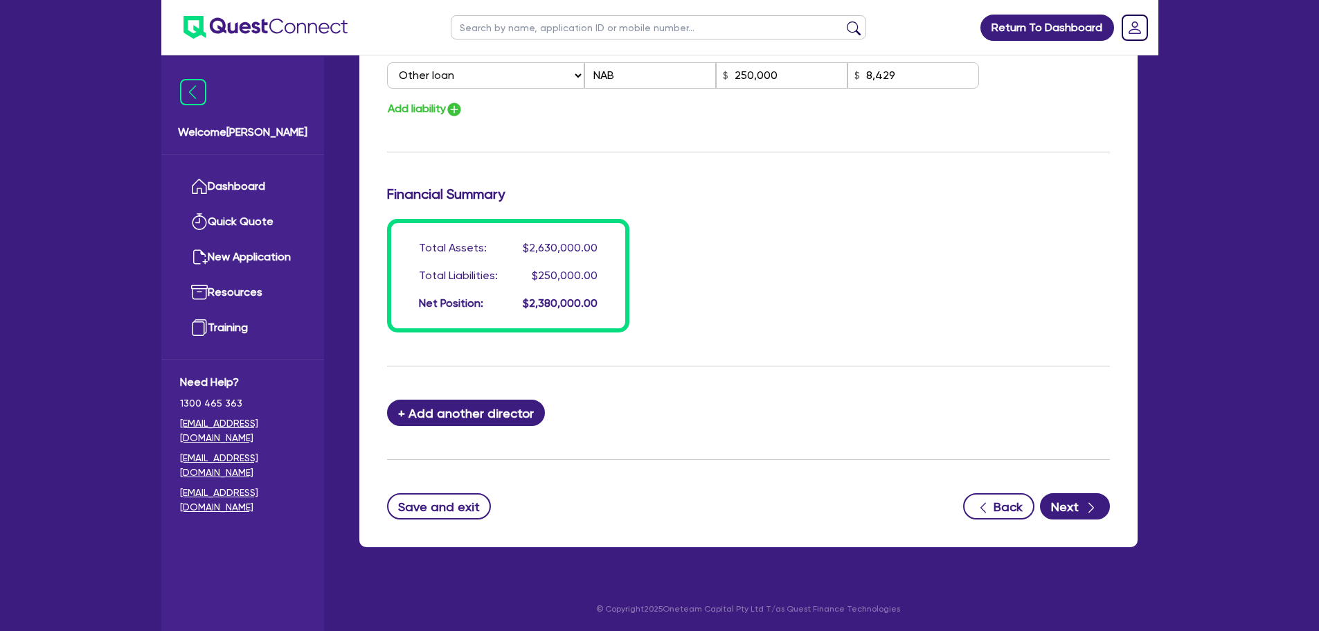
scroll to position [1081, 0]
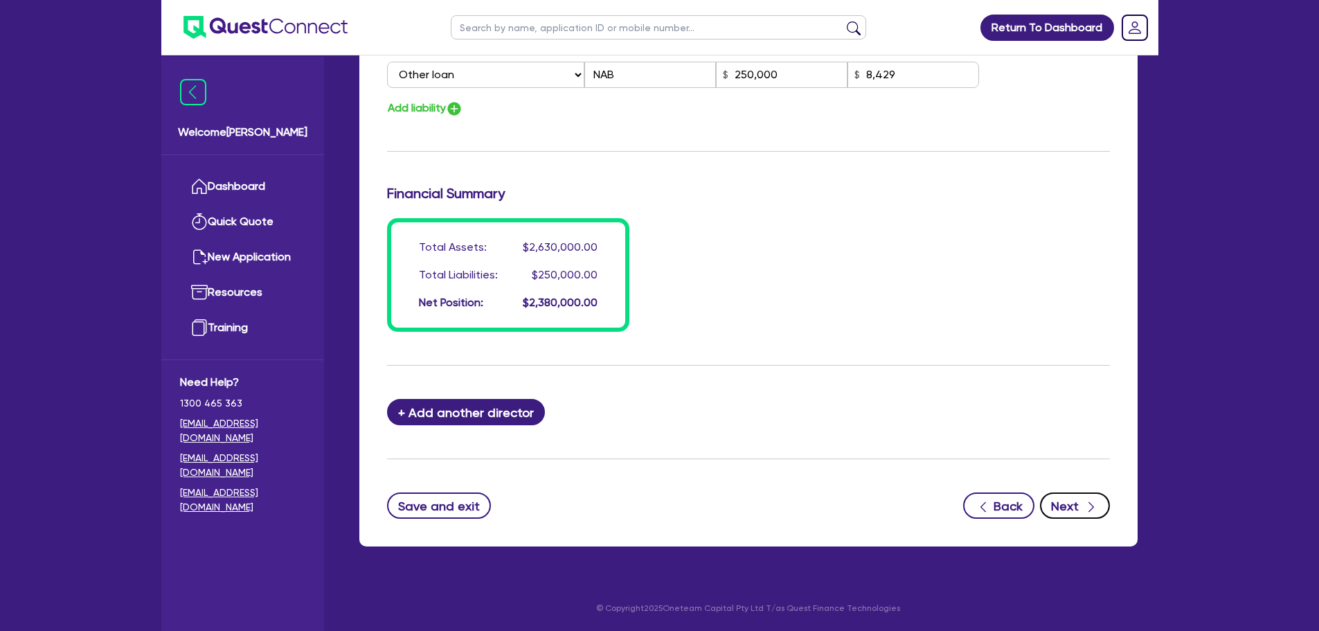
click at [1077, 516] on button "Next" at bounding box center [1075, 505] width 70 height 26
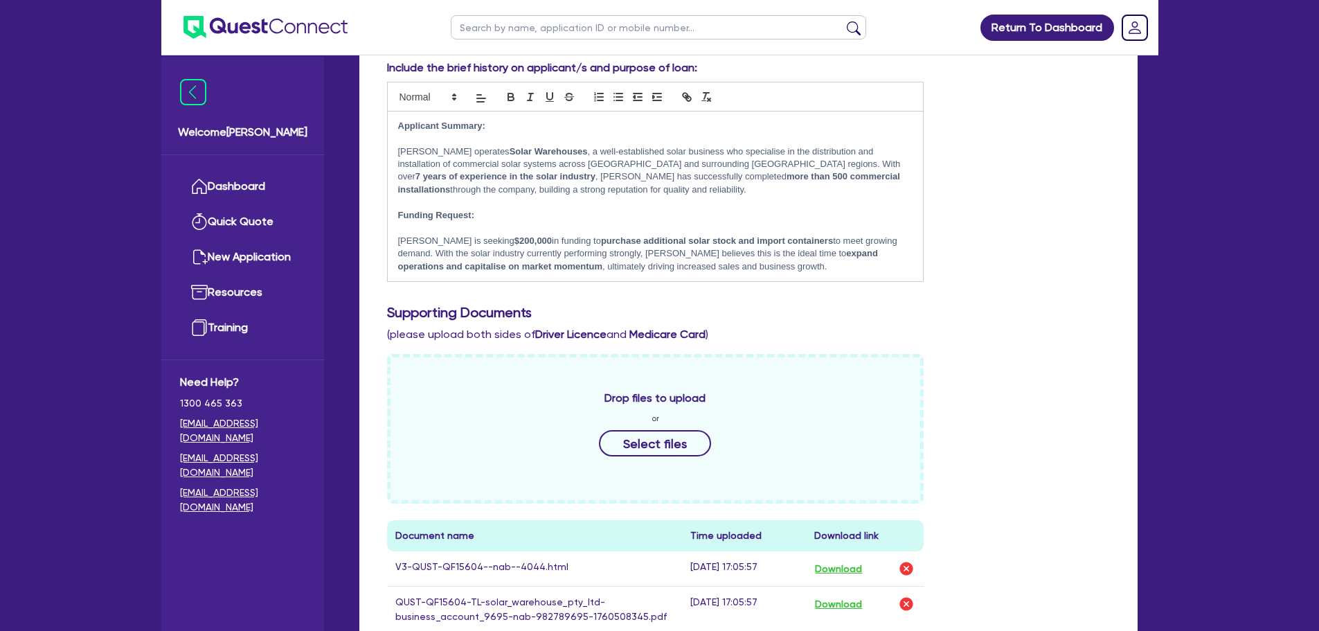
scroll to position [267, 0]
click at [574, 191] on p "Darshil operates Solar Warehouses , a well-established solar business who speci…" at bounding box center [655, 170] width 515 height 51
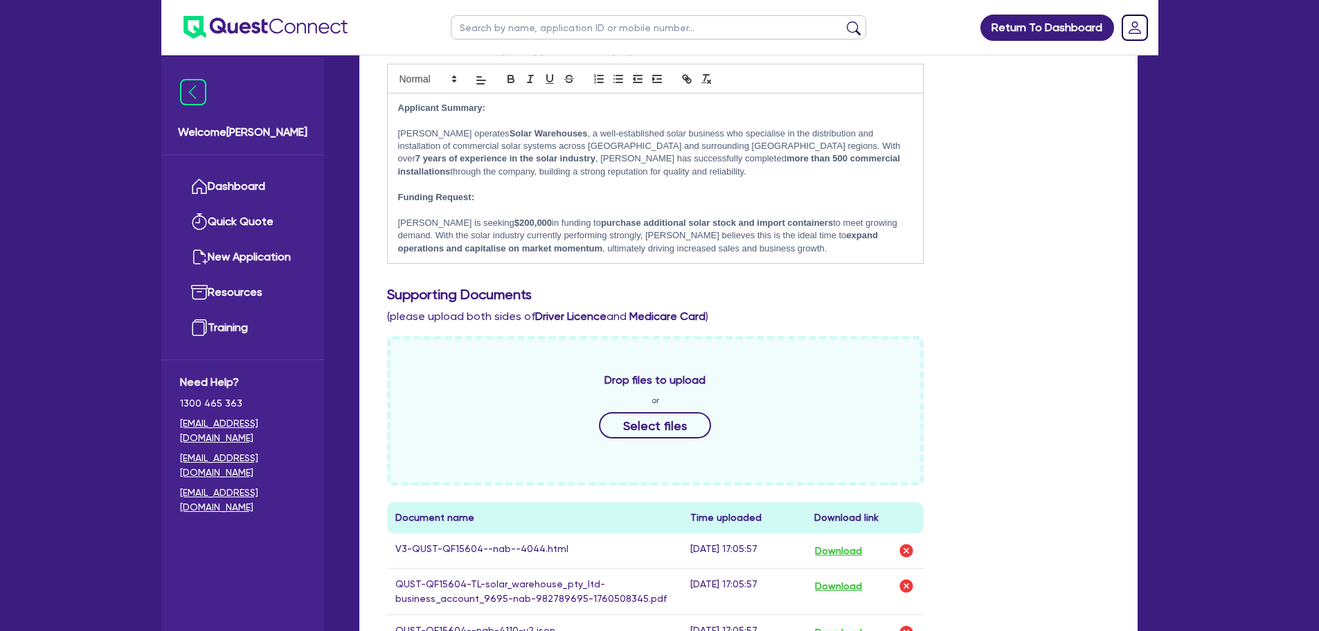
click at [750, 290] on h3 "Supporting Documents" at bounding box center [748, 294] width 723 height 17
click at [1002, 300] on h3 "Supporting Documents" at bounding box center [748, 294] width 723 height 17
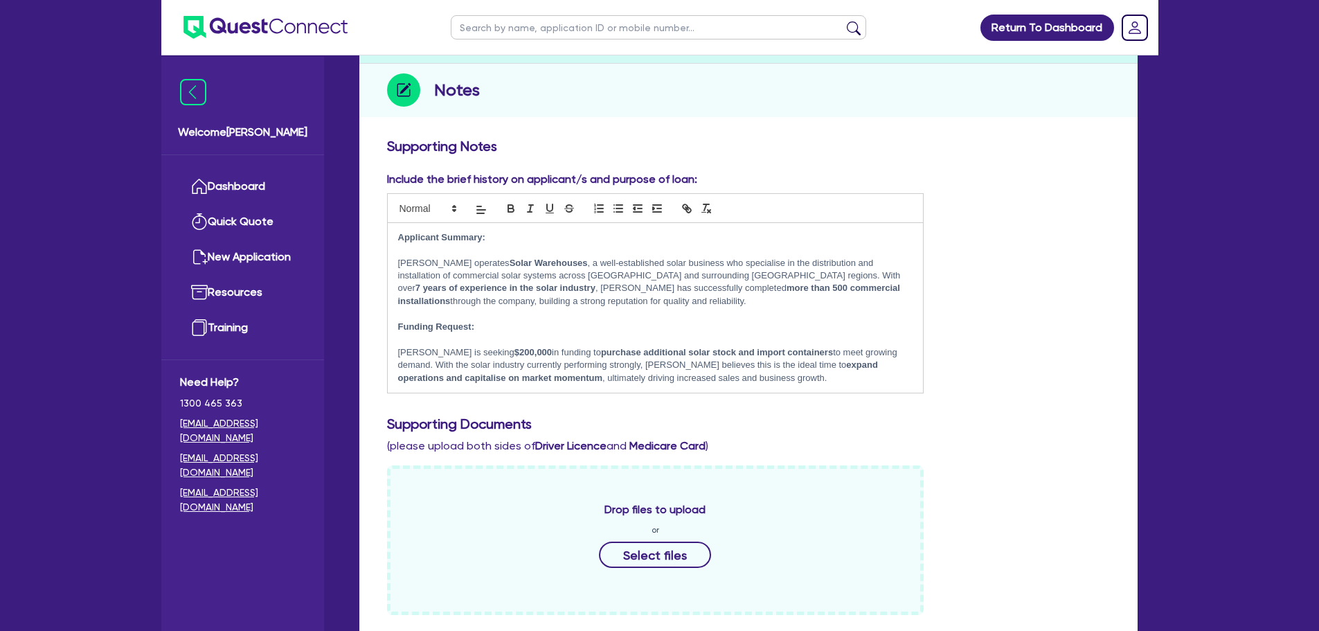
scroll to position [0, 0]
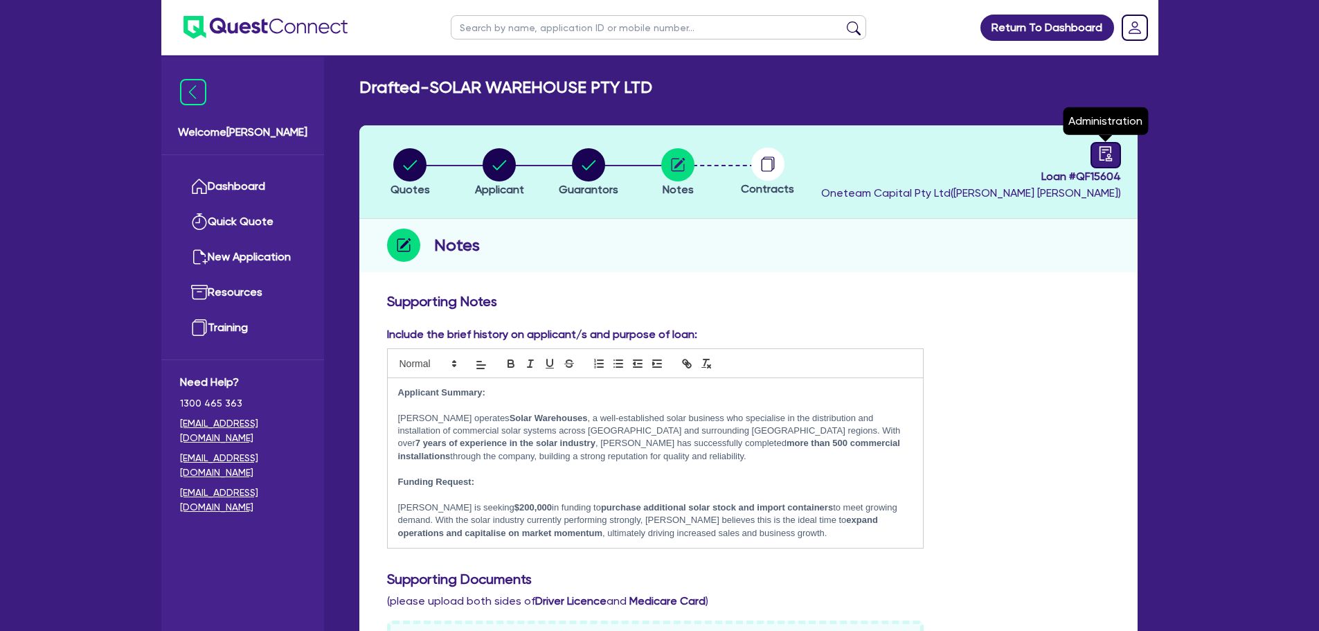
click at [1105, 150] on icon "audit" at bounding box center [1105, 153] width 15 height 15
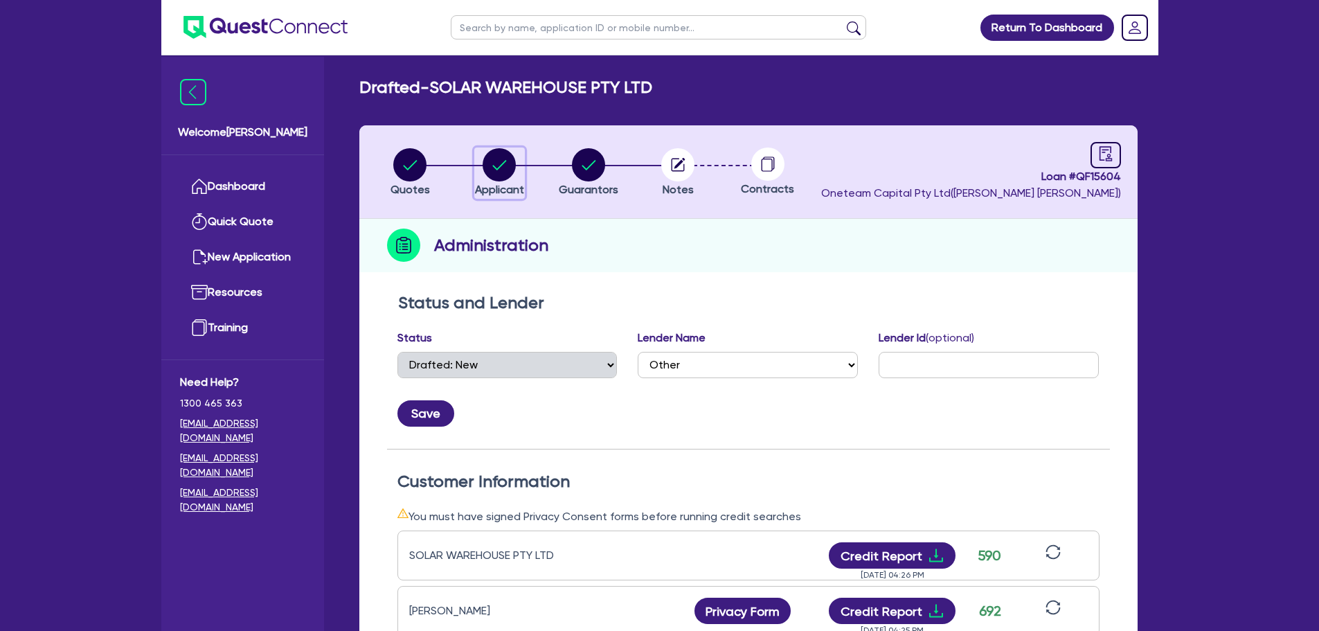
click at [510, 171] on circle "button" at bounding box center [499, 164] width 33 height 33
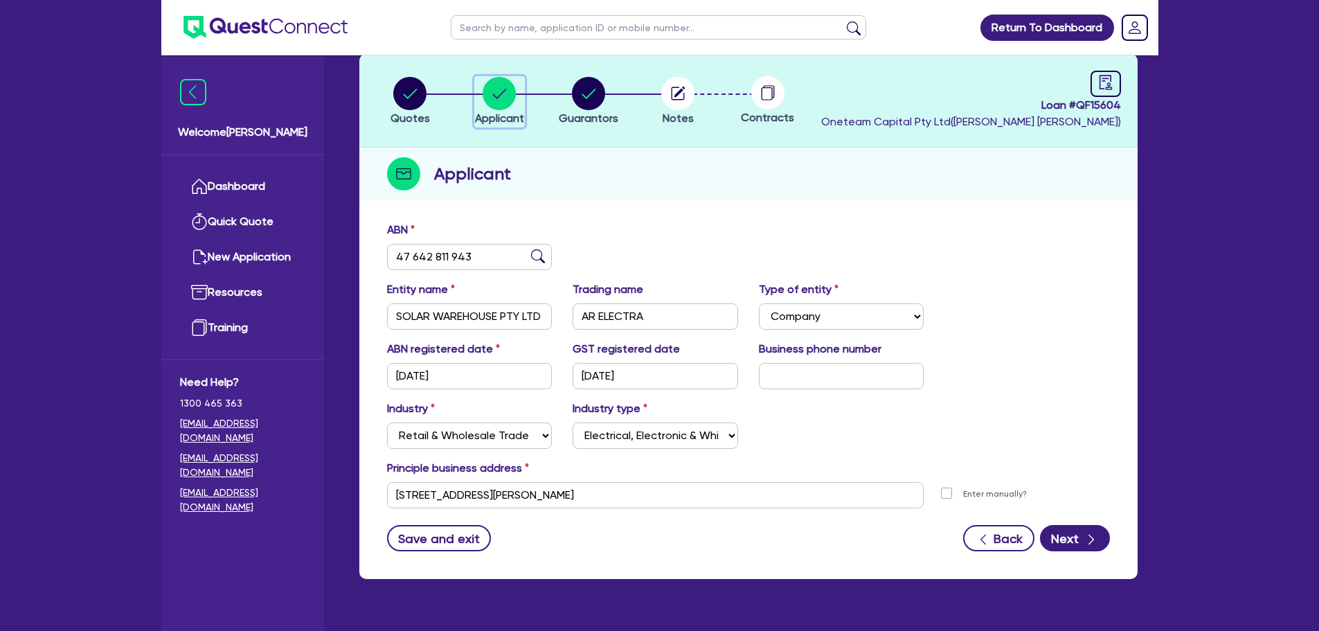
scroll to position [69, 0]
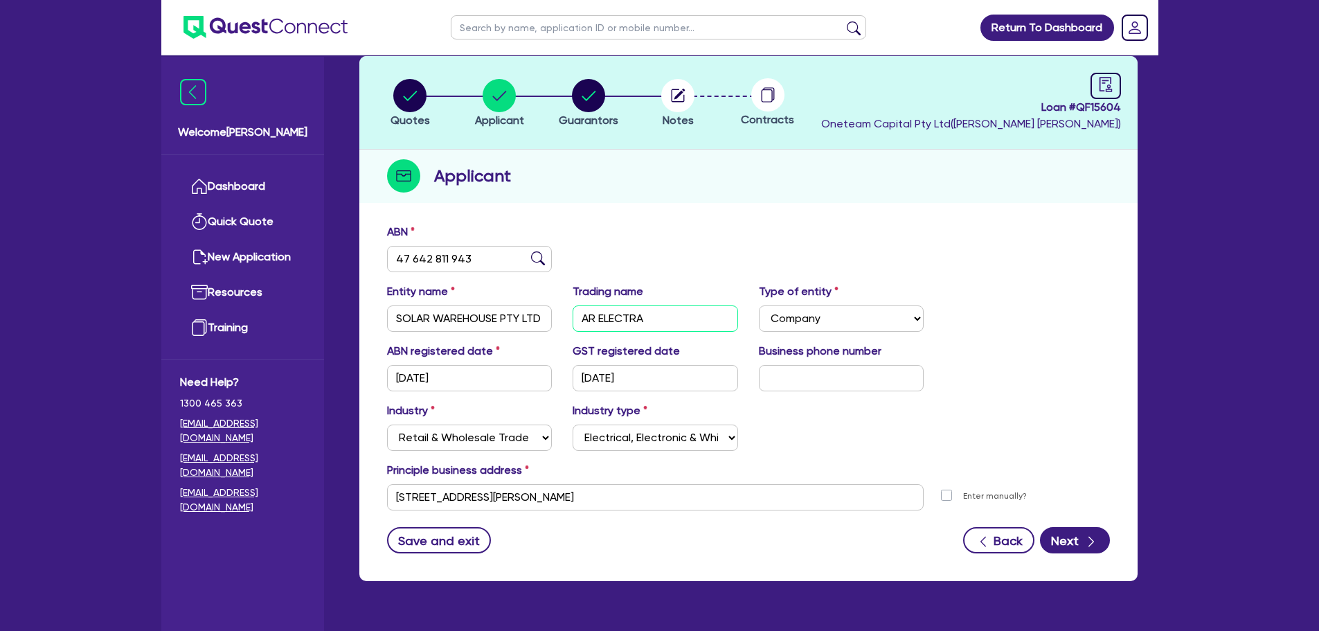
click at [665, 307] on input "AR ELECTRA" at bounding box center [654, 318] width 165 height 26
click at [681, 245] on div "ABN 47 642 811 943" at bounding box center [748, 254] width 743 height 60
click at [1053, 534] on button "Next" at bounding box center [1075, 540] width 70 height 26
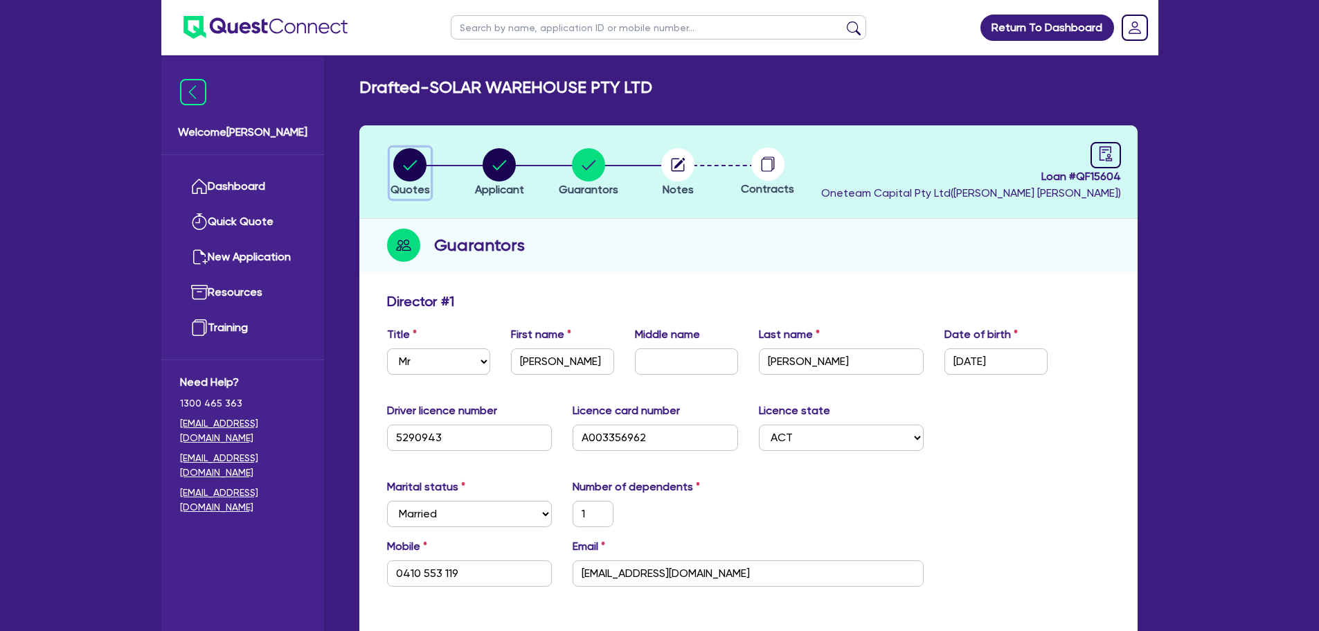
click at [417, 154] on circle "button" at bounding box center [409, 164] width 33 height 33
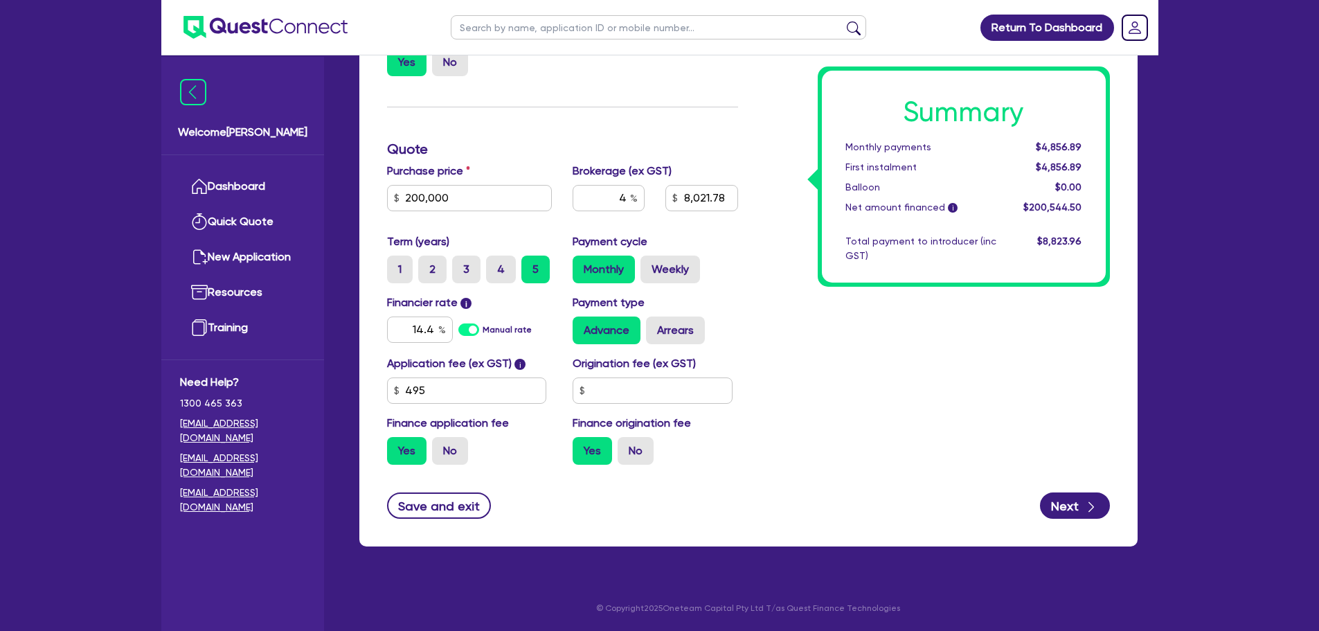
scroll to position [7, 0]
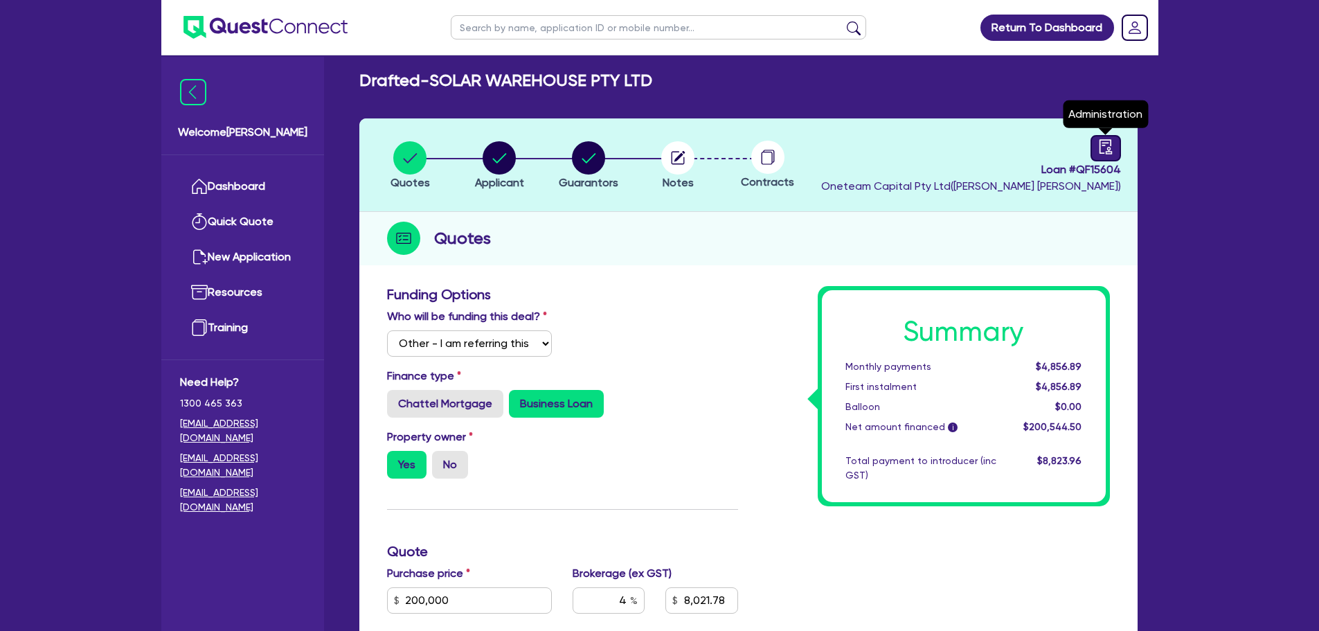
click at [1115, 152] on div at bounding box center [1105, 148] width 30 height 26
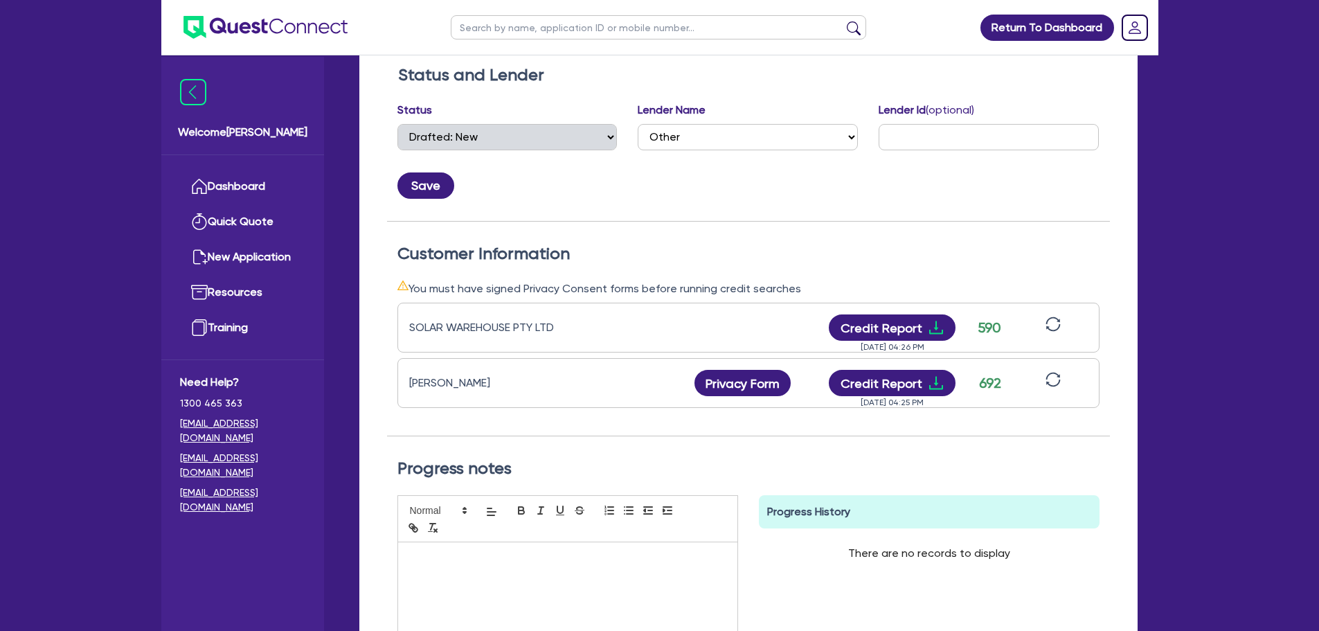
scroll to position [231, 0]
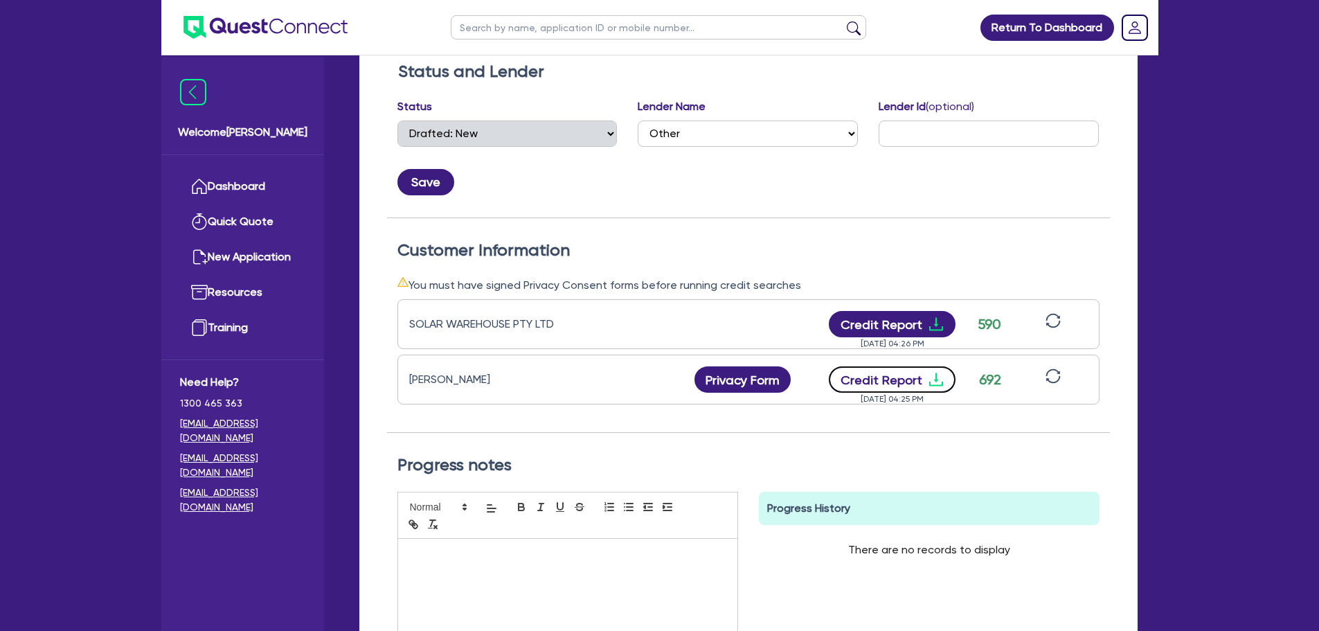
click at [914, 383] on button "Credit Report" at bounding box center [892, 379] width 127 height 26
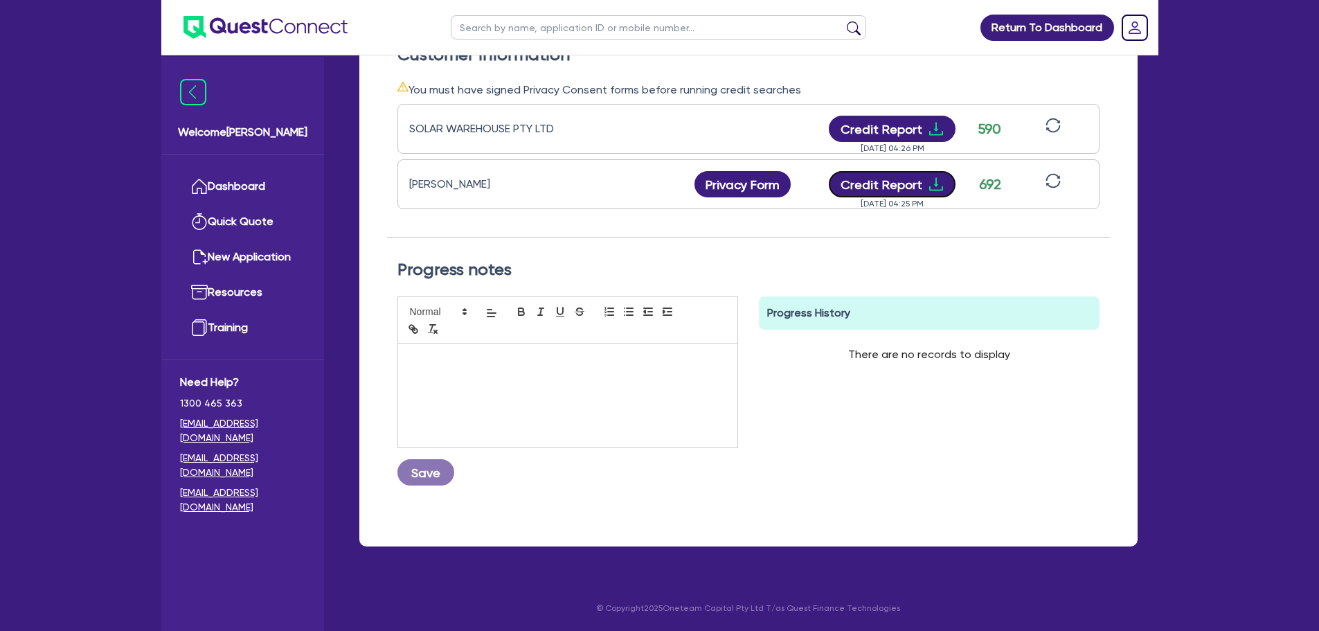
scroll to position [0, 0]
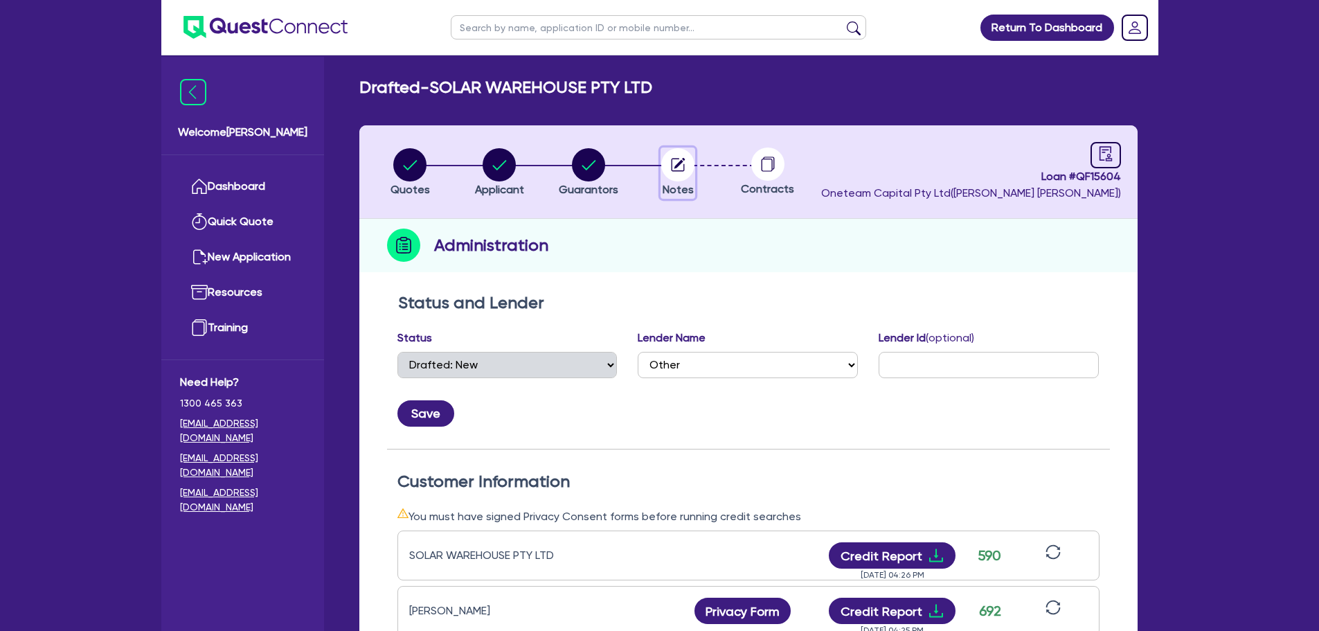
click at [671, 167] on icon "button" at bounding box center [677, 164] width 13 height 13
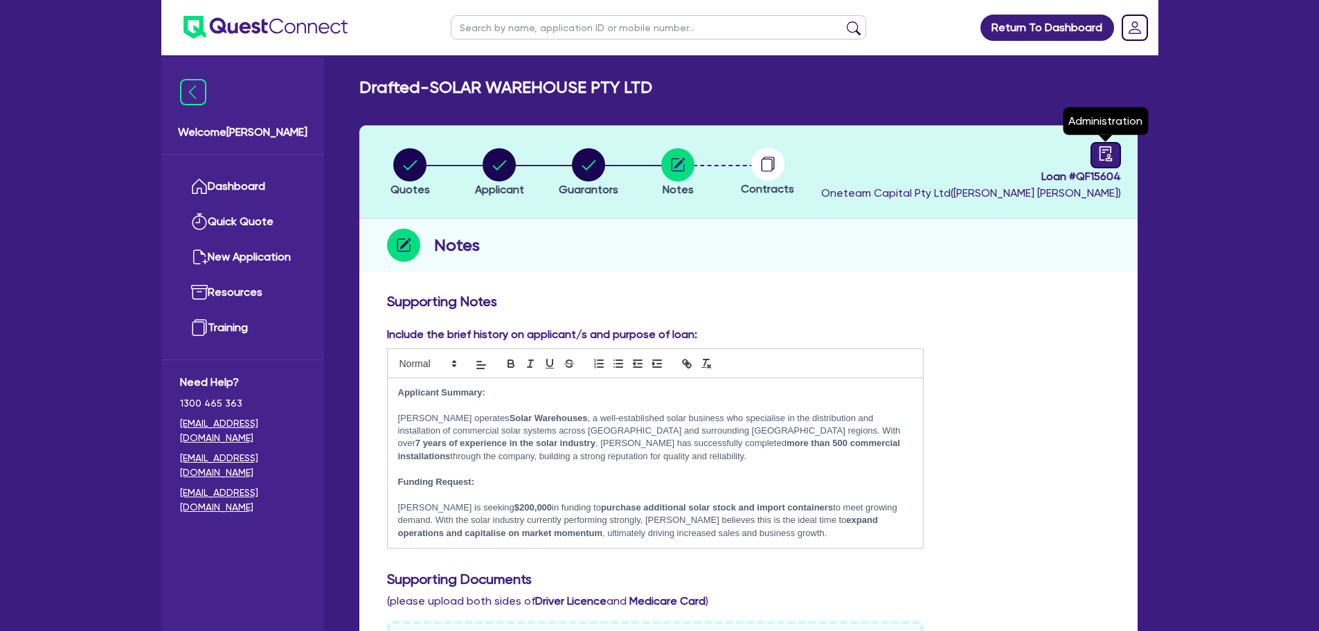
click at [1105, 154] on icon "audit" at bounding box center [1105, 153] width 15 height 15
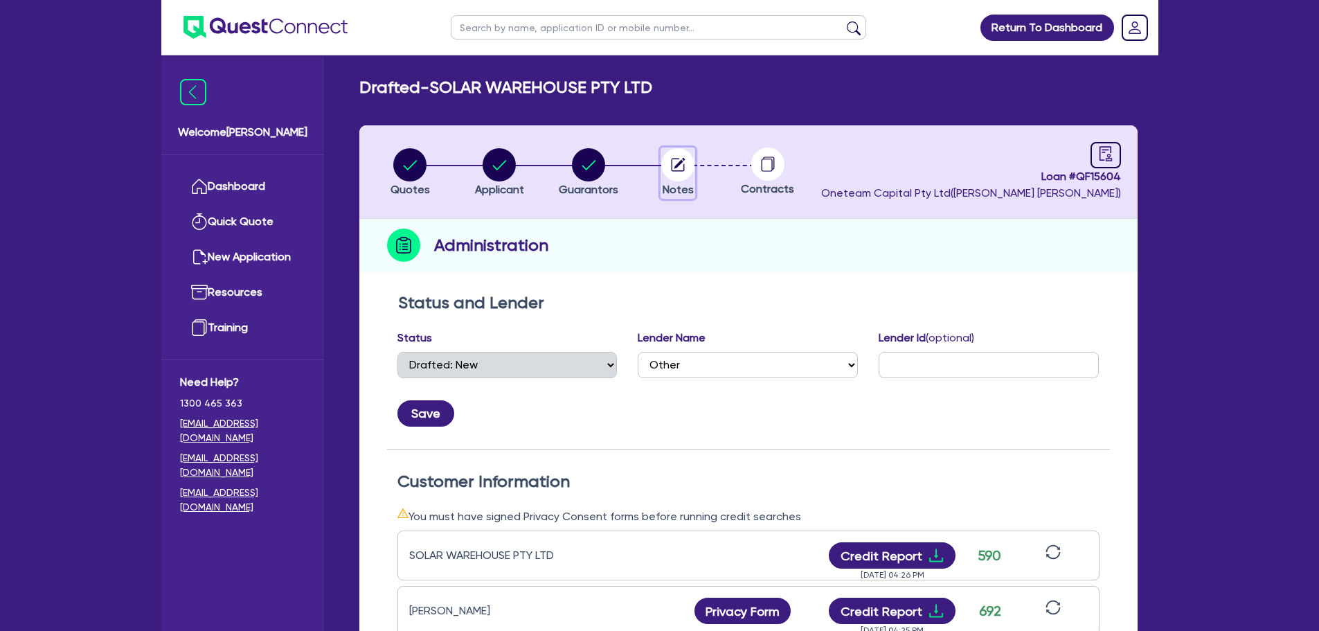
click at [676, 188] on span "Notes" at bounding box center [677, 189] width 31 height 13
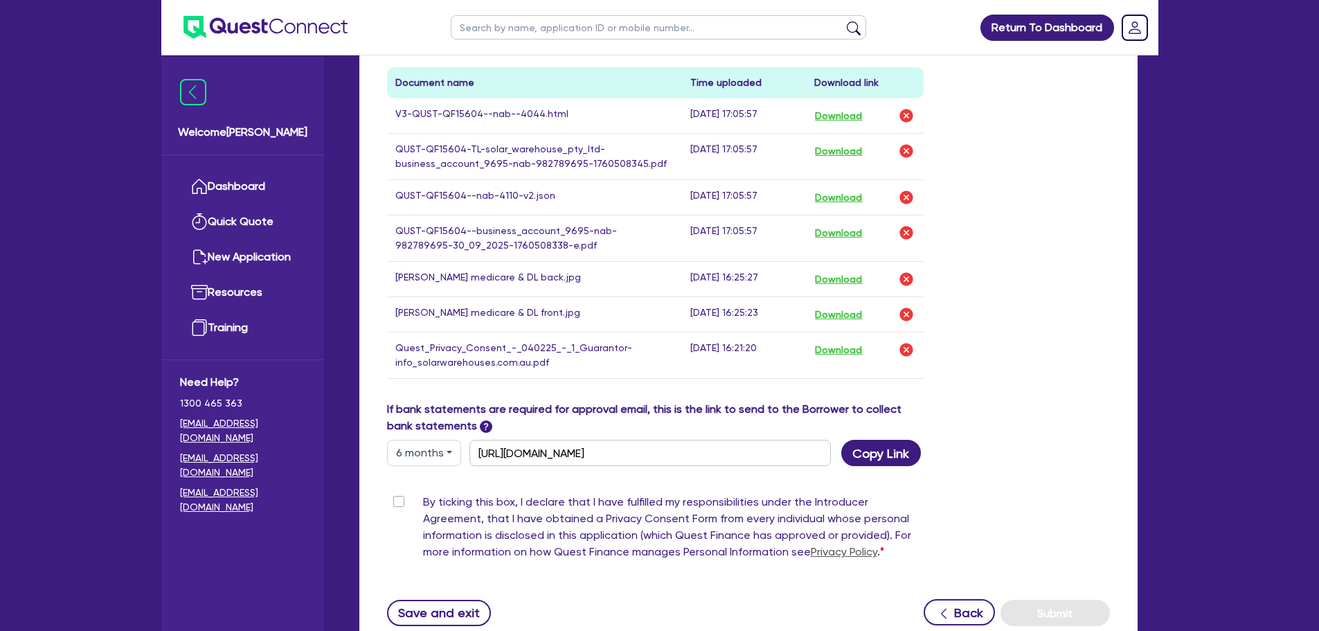
scroll to position [827, 0]
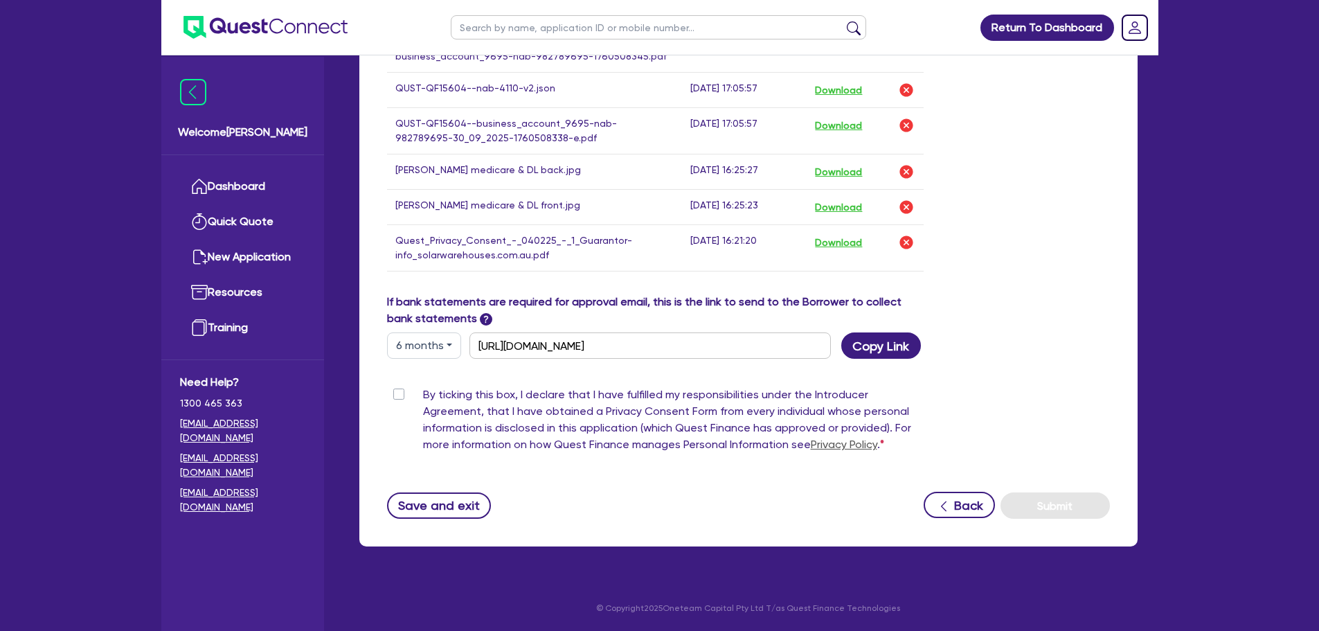
click at [400, 386] on div "By ticking this box, I declare that I have fulfilled my responsibilities under …" at bounding box center [655, 422] width 537 height 72
click at [423, 388] on label "By ticking this box, I declare that I have fulfilled my responsibilities under …" at bounding box center [673, 422] width 501 height 72
click at [398, 388] on input "By ticking this box, I declare that I have fulfilled my responsibilities under …" at bounding box center [392, 392] width 11 height 13
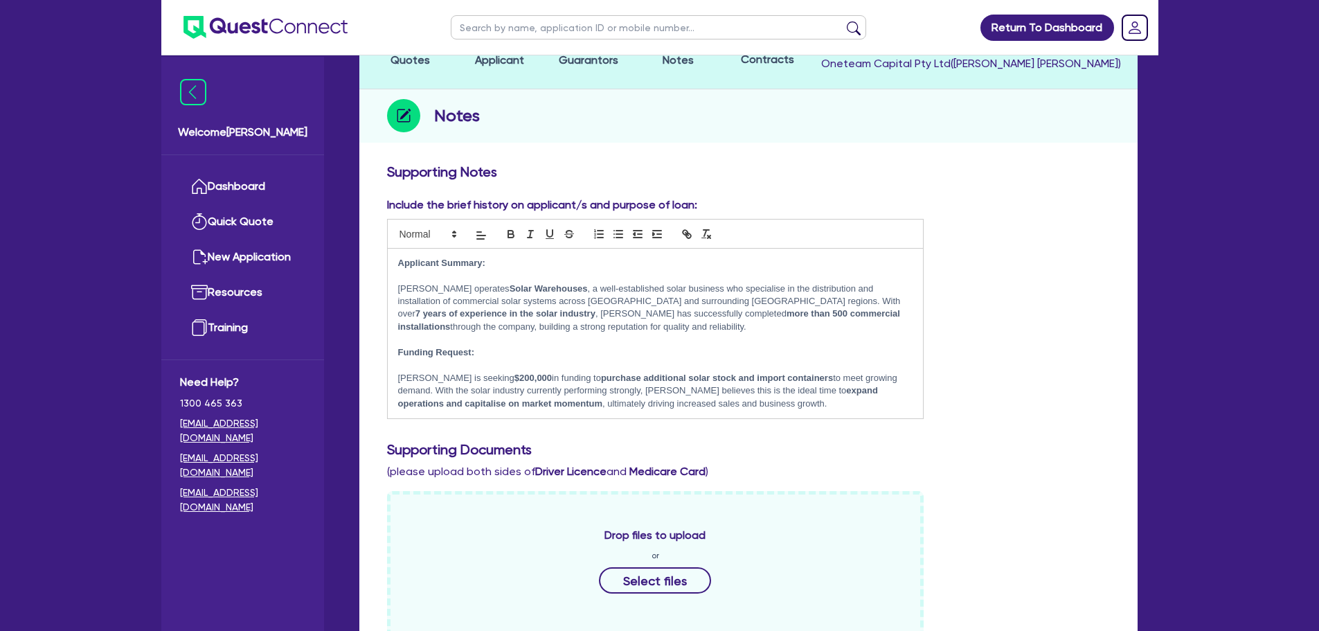
scroll to position [104, 0]
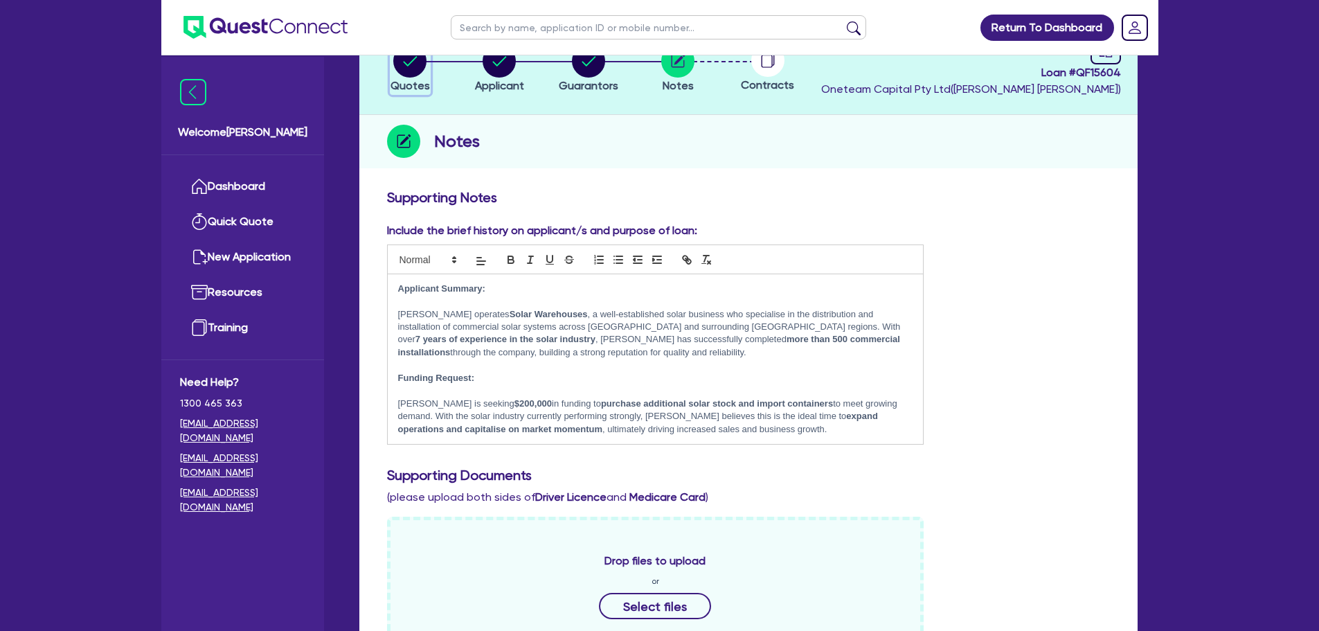
click at [409, 62] on circle "button" at bounding box center [409, 60] width 33 height 33
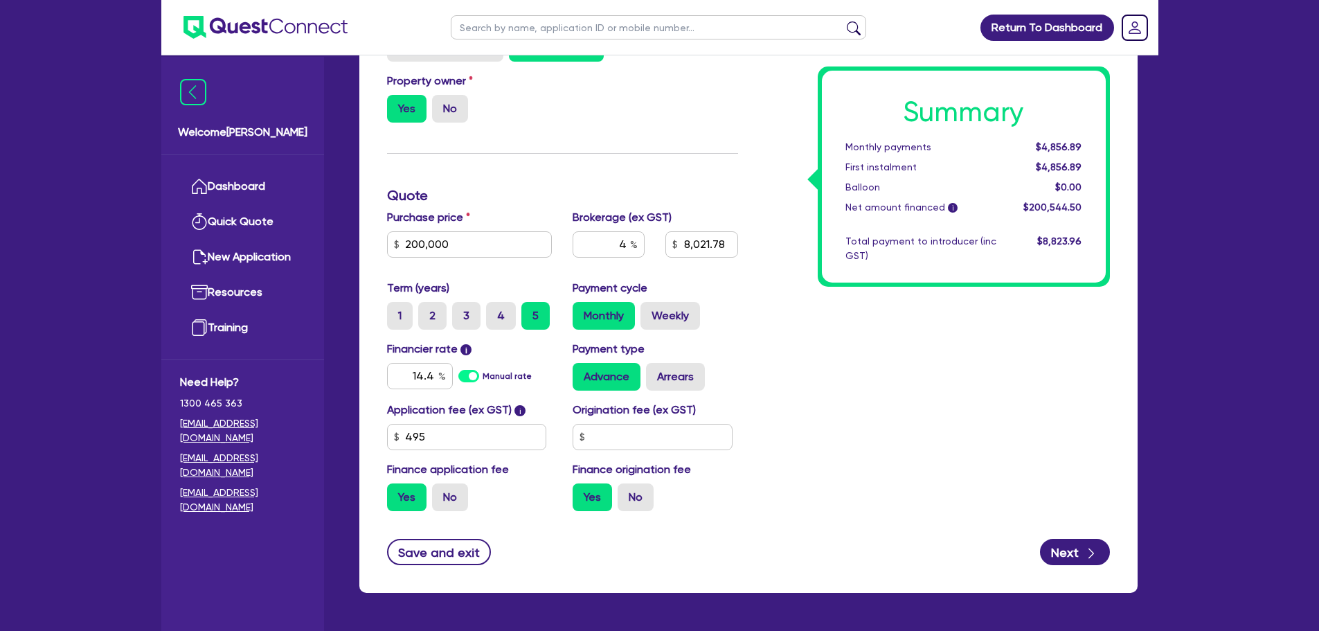
scroll to position [395, 0]
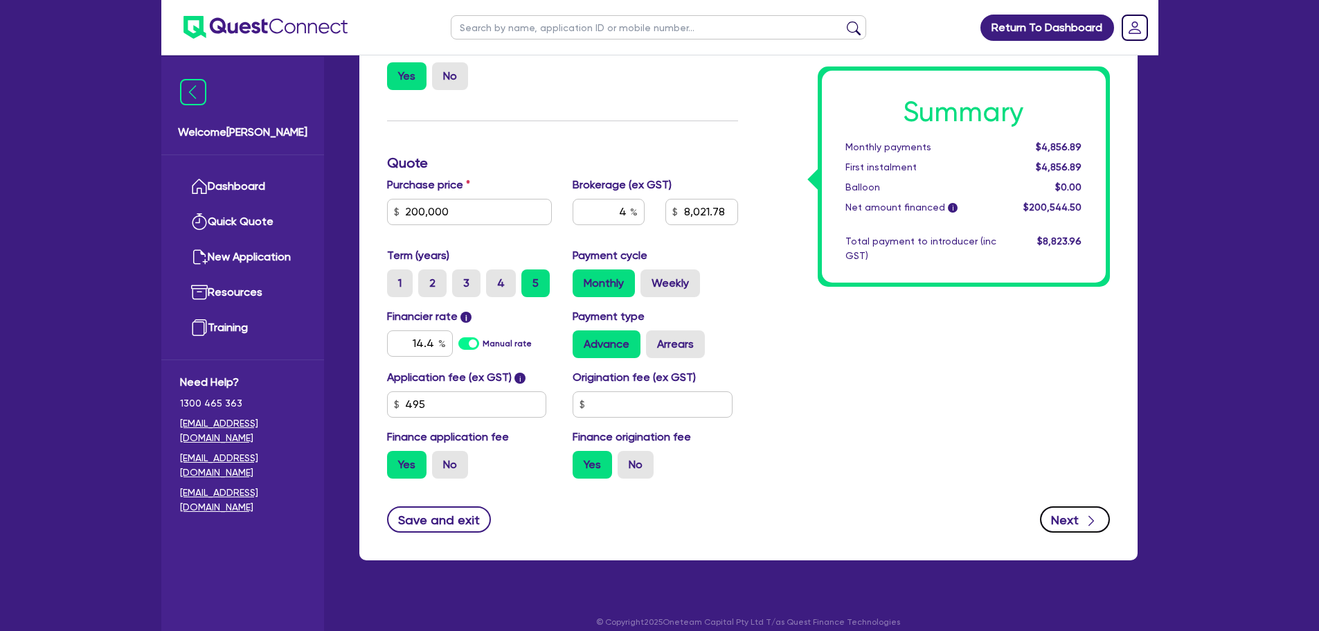
click at [1094, 520] on icon "button" at bounding box center [1091, 521] width 14 height 14
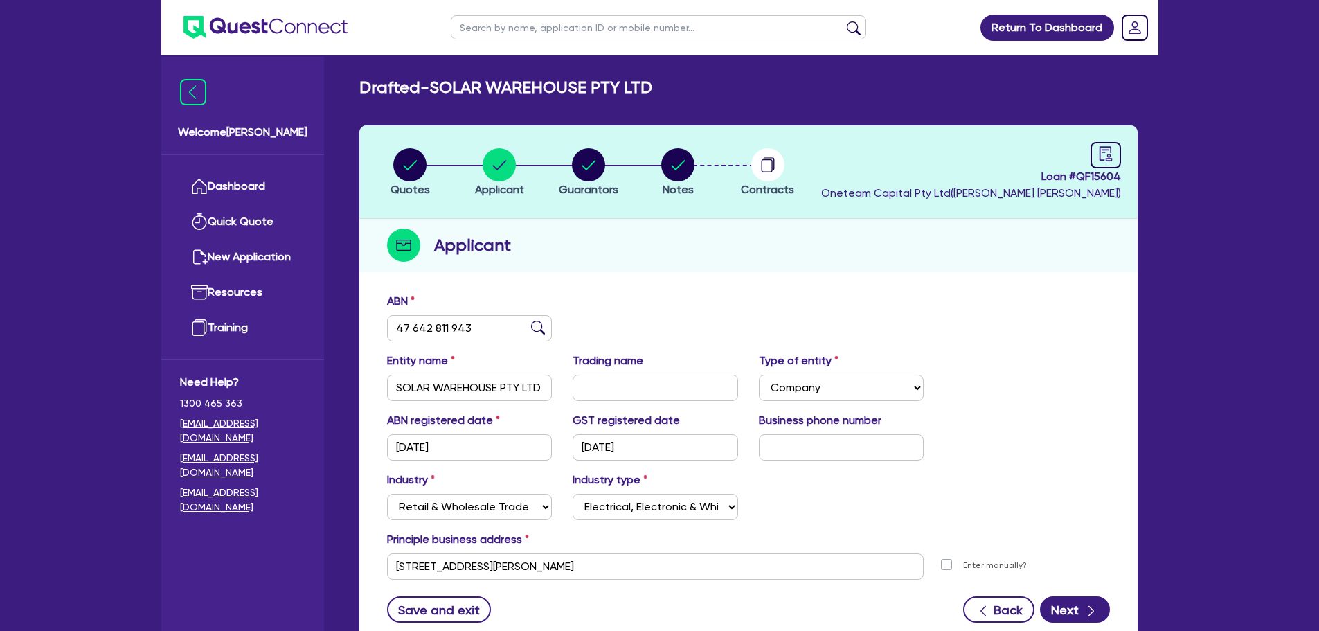
scroll to position [104, 0]
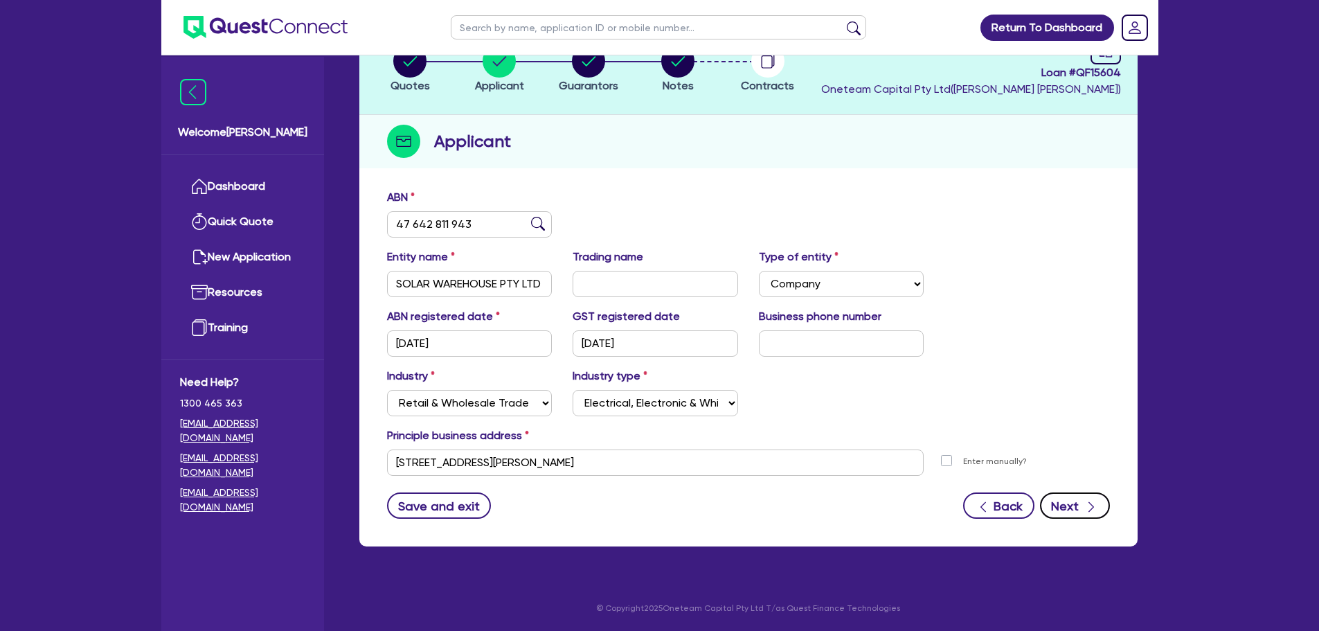
click at [1056, 510] on button "Next" at bounding box center [1075, 505] width 70 height 26
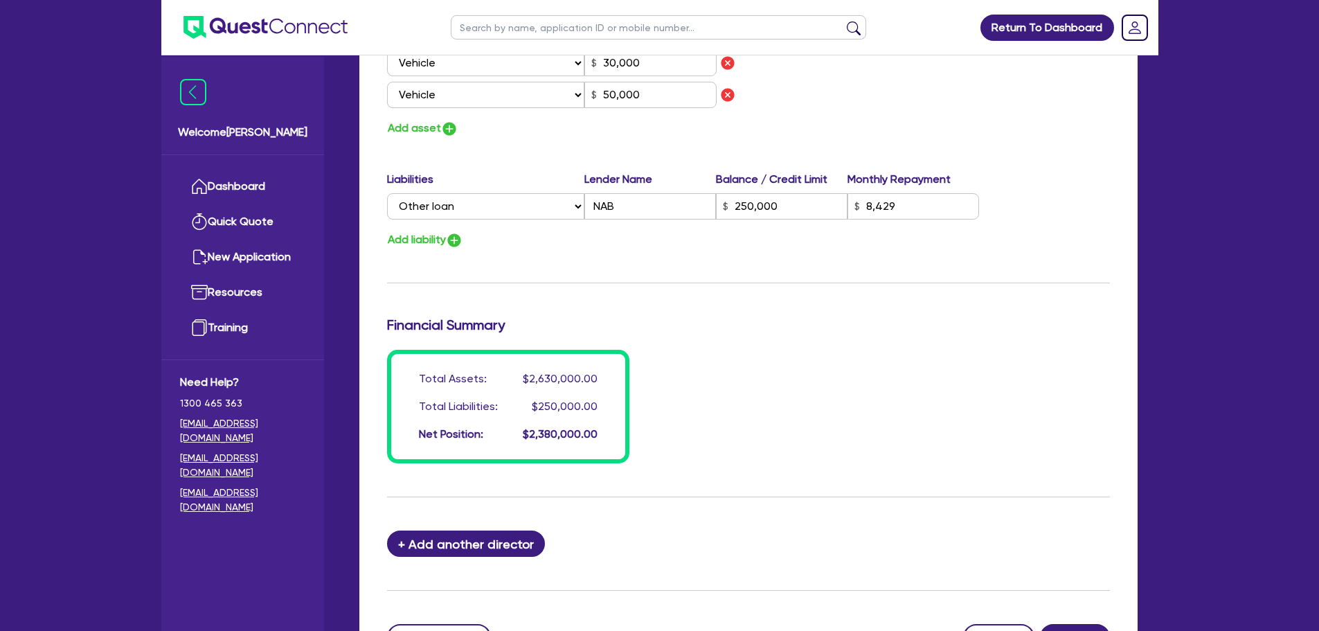
scroll to position [1081, 0]
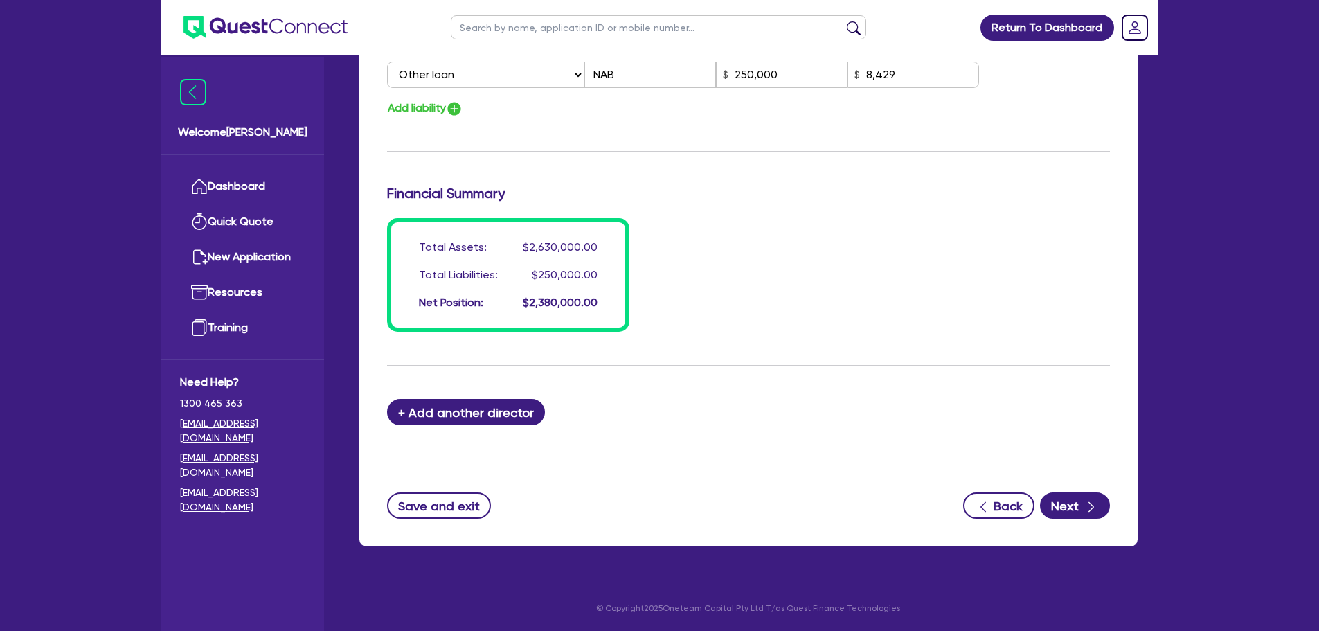
click at [1063, 507] on button "Next" at bounding box center [1075, 505] width 70 height 26
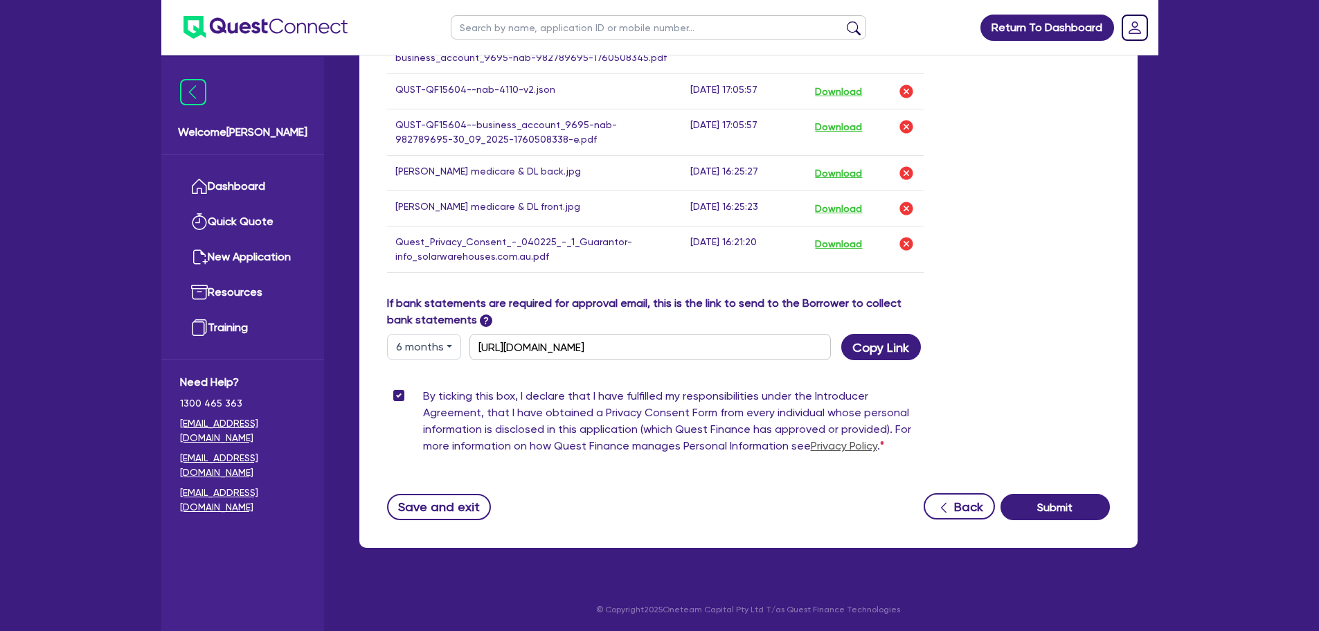
scroll to position [827, 0]
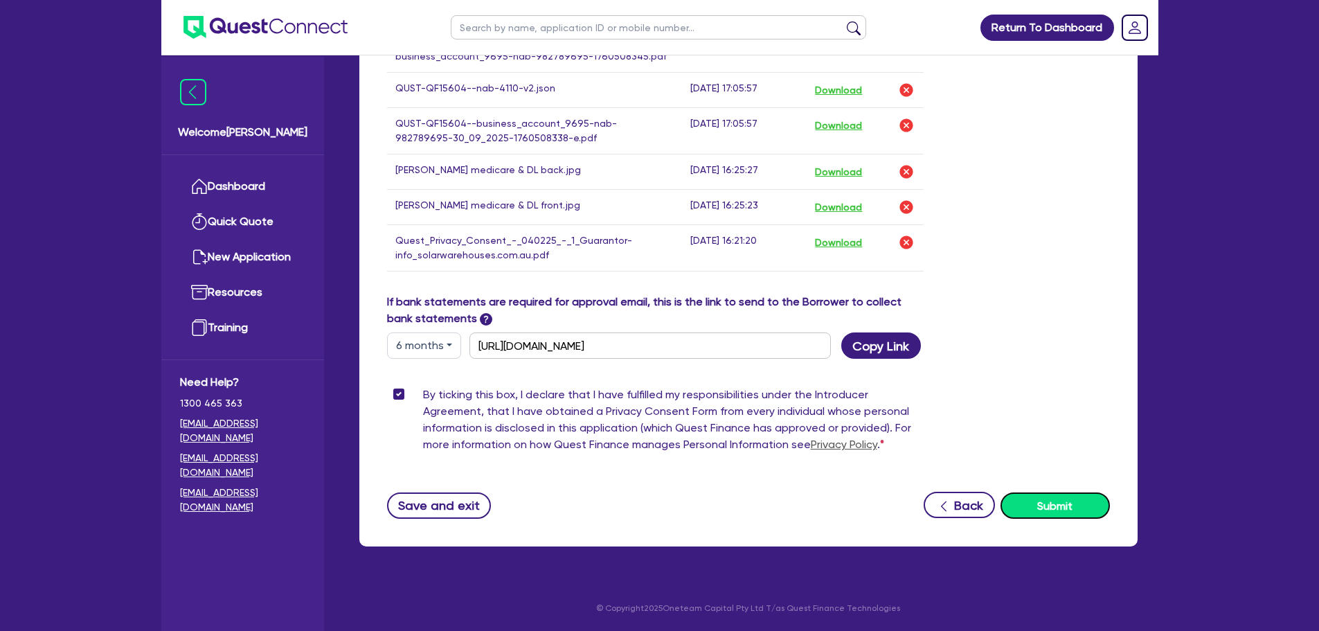
click at [1026, 497] on button "Submit" at bounding box center [1054, 505] width 109 height 26
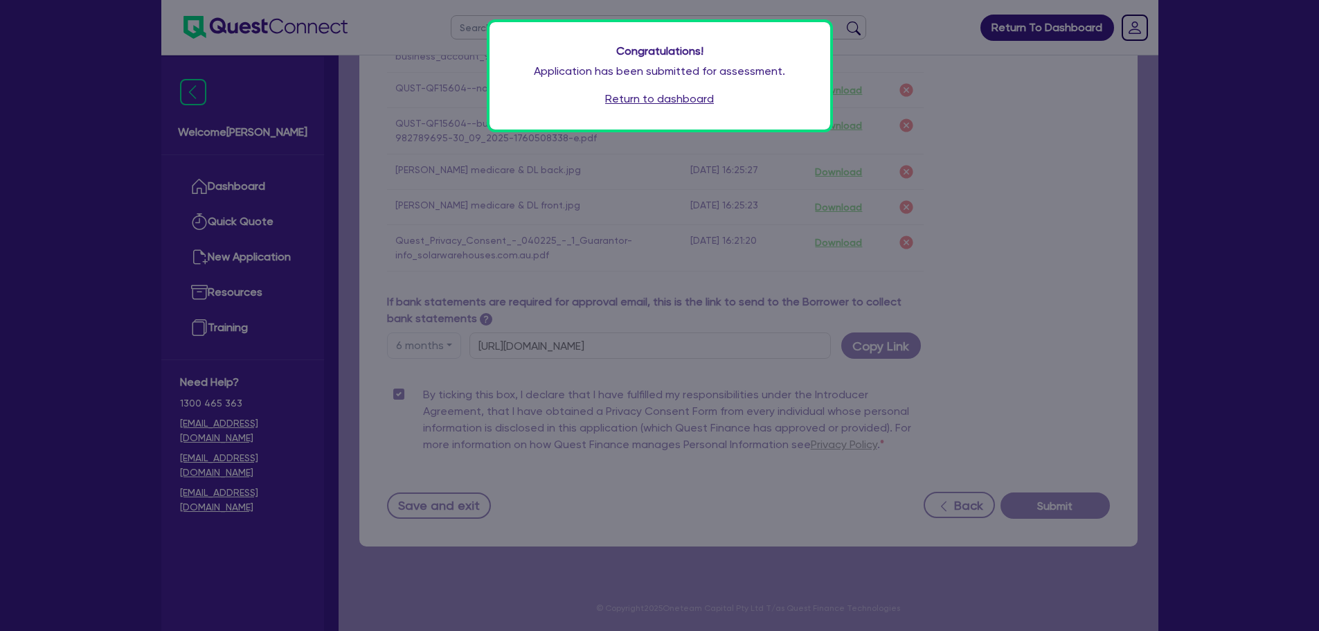
click at [669, 103] on link "Return to dashboard" at bounding box center [659, 99] width 109 height 17
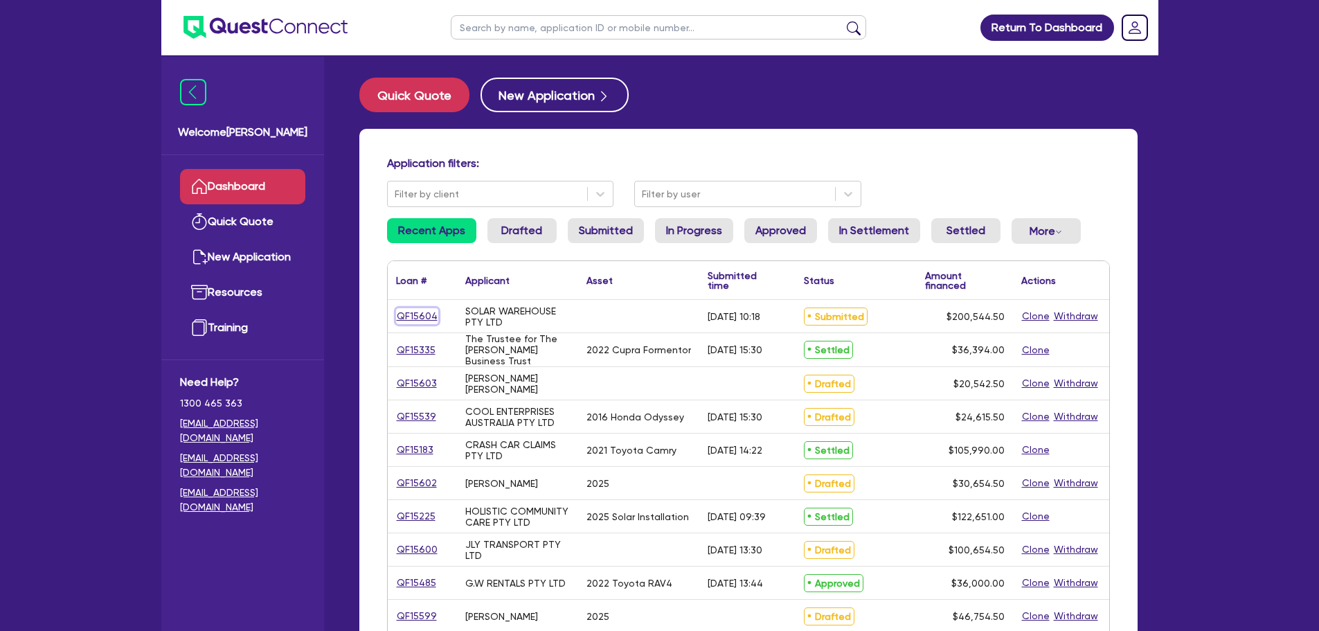
click at [423, 323] on link "QF15604" at bounding box center [417, 316] width 42 height 16
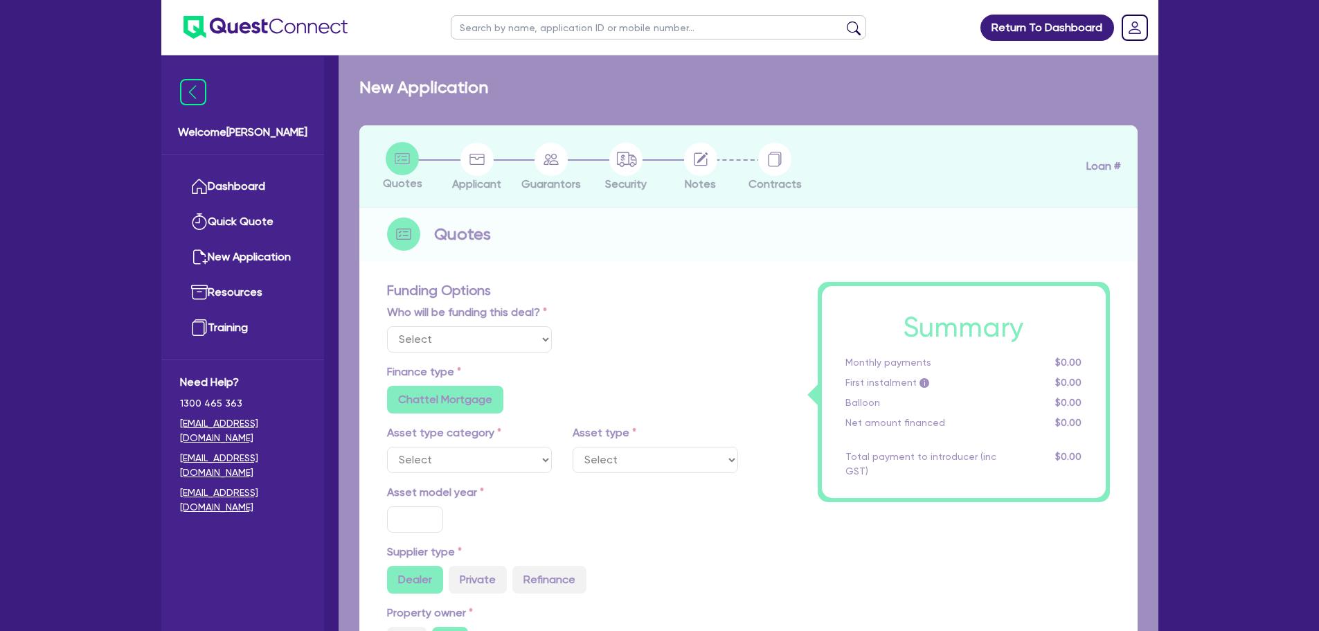
select select "Other"
radio input "false"
radio input "true"
type input "200,000"
type input "4"
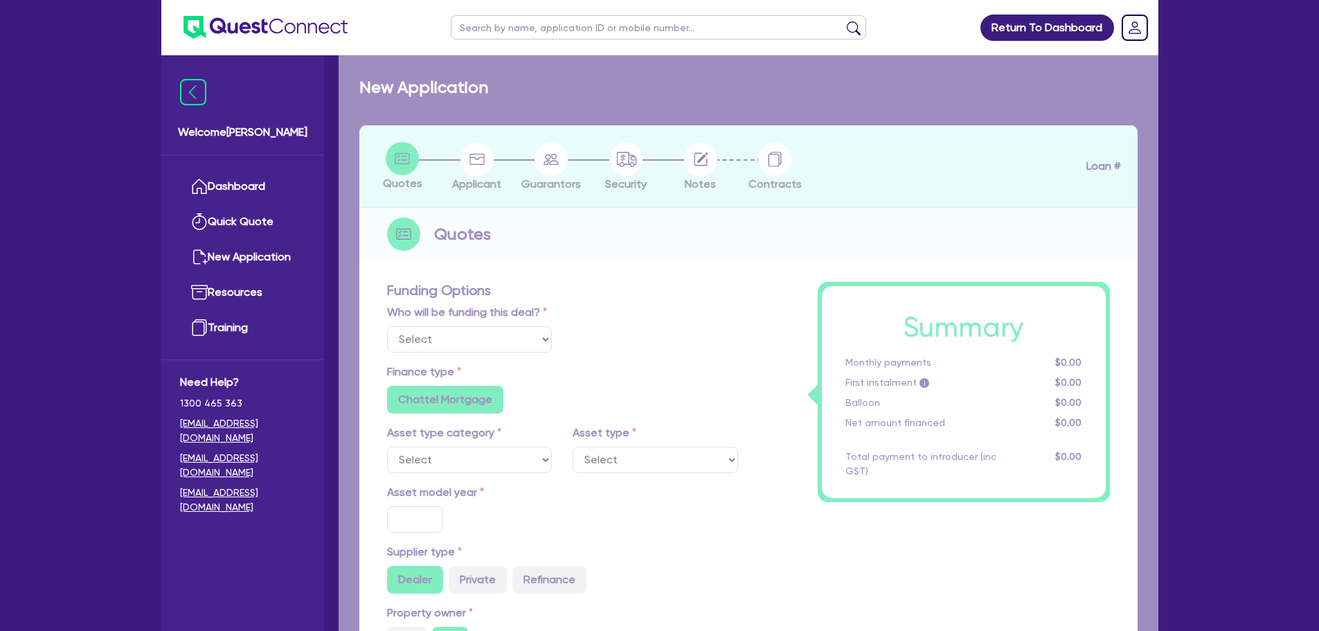
type input "8,021.78"
type input "14.4"
type input "495"
radio input "true"
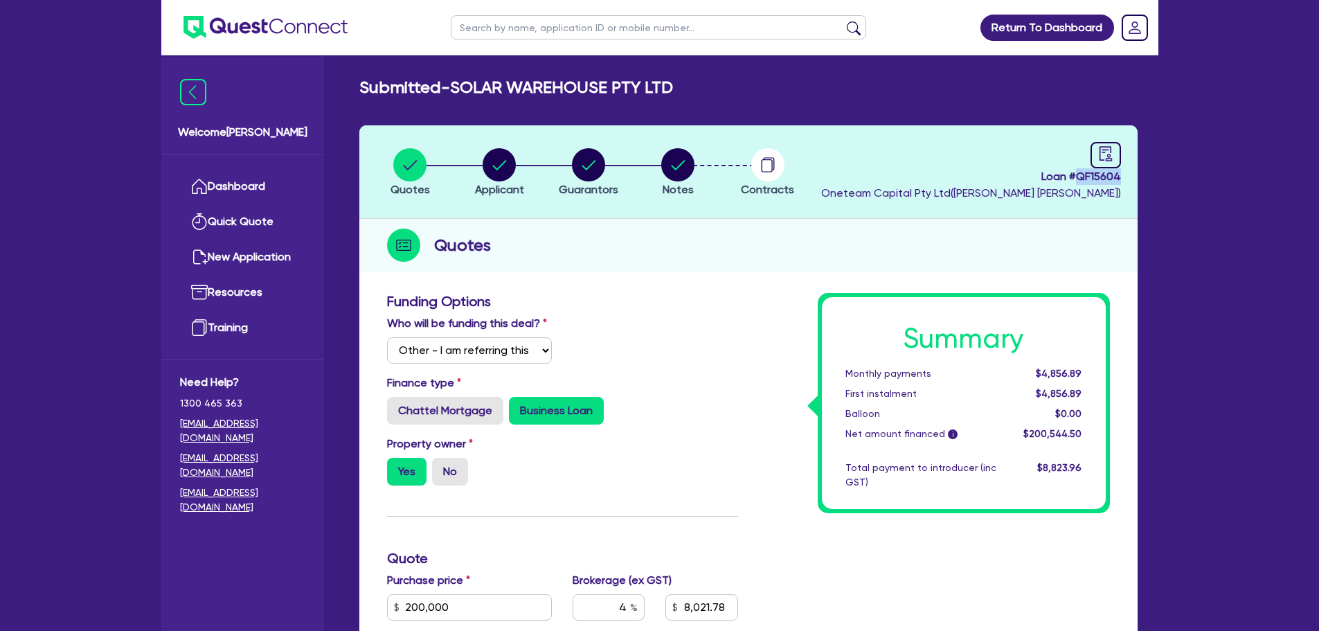
drag, startPoint x: 1126, startPoint y: 181, endPoint x: 1079, endPoint y: 179, distance: 46.5
click at [1079, 179] on header "Quotes Applicant [GEOGRAPHIC_DATA] Notes Contracts Loan # QF15604 Oneteam Capit…" at bounding box center [748, 171] width 778 height 93
copy span "QF15604"
click at [658, 325] on div "Who will be funding this deal? Select I will fund 100% I will co-fund with Ques…" at bounding box center [563, 345] width 372 height 60
click at [223, 188] on link "Dashboard" at bounding box center [242, 186] width 125 height 35
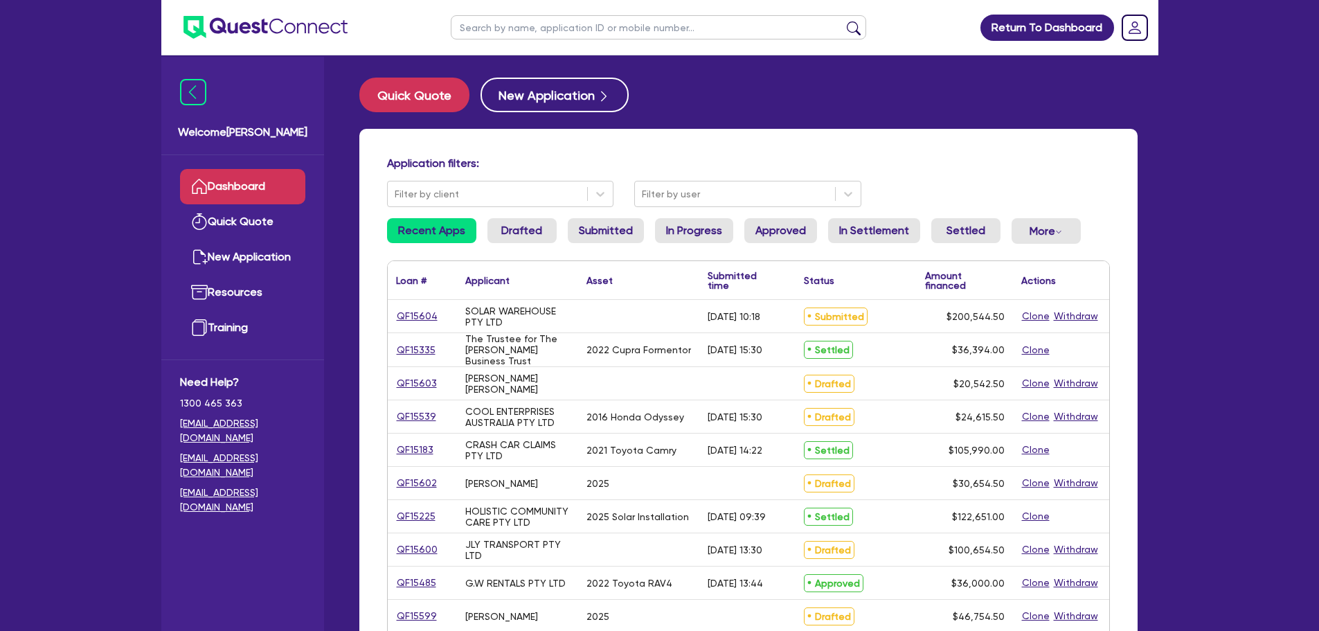
click at [525, 12] on ul at bounding box center [658, 27] width 443 height 55
click at [511, 51] on ul at bounding box center [658, 27] width 443 height 55
click at [495, 24] on input "text" at bounding box center [658, 27] width 415 height 24
type input "yagh"
click at [842, 21] on button "submit" at bounding box center [853, 30] width 22 height 19
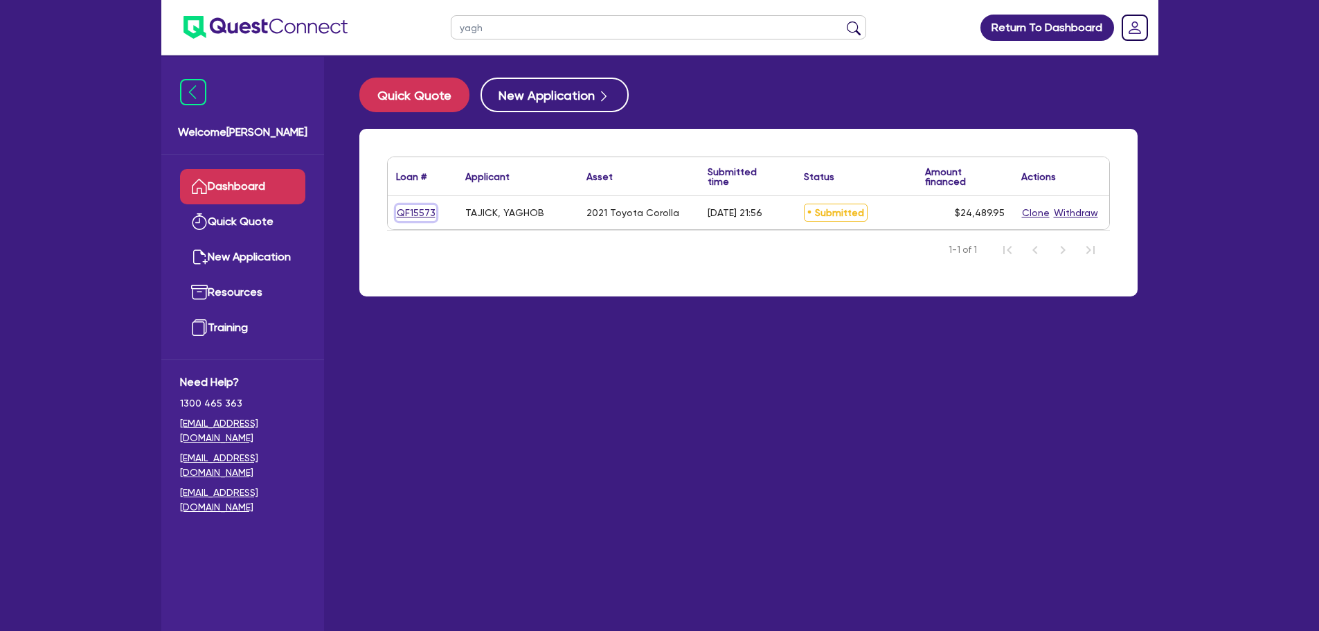
click at [398, 212] on link "QF15573" at bounding box center [416, 213] width 40 height 16
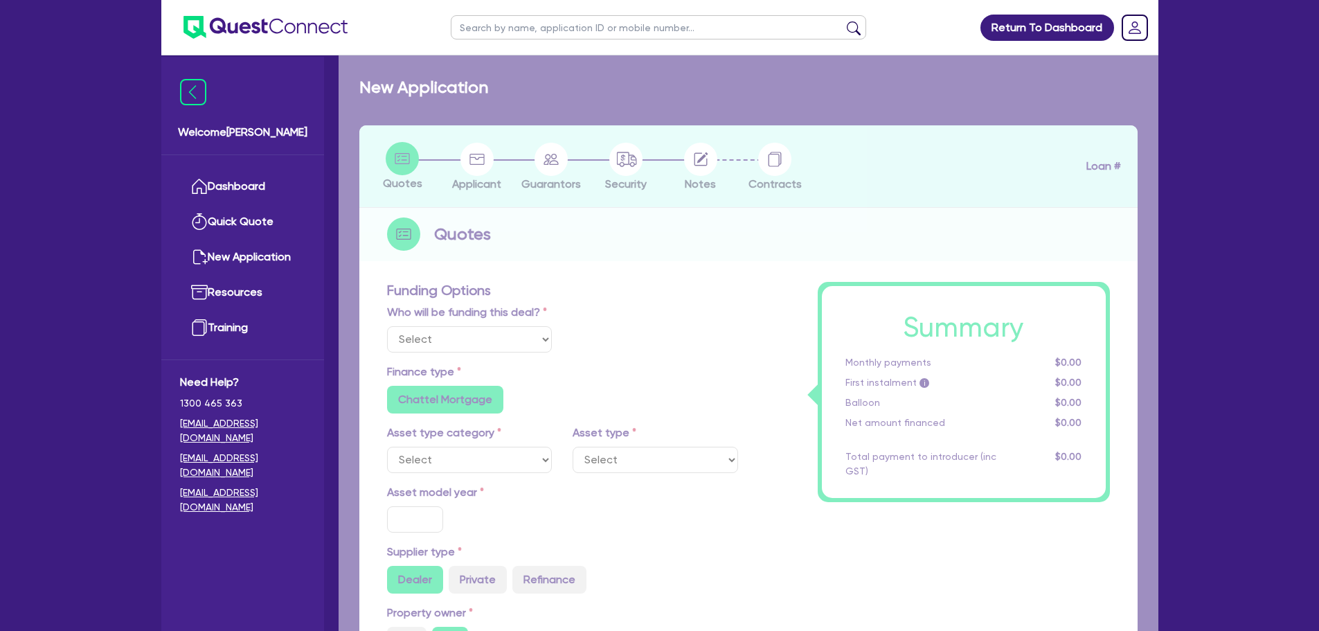
select select "Other"
select select "CARS_AND_LIGHT_TRUCKS"
type input "2021"
type input "24,000"
type input "1,000"
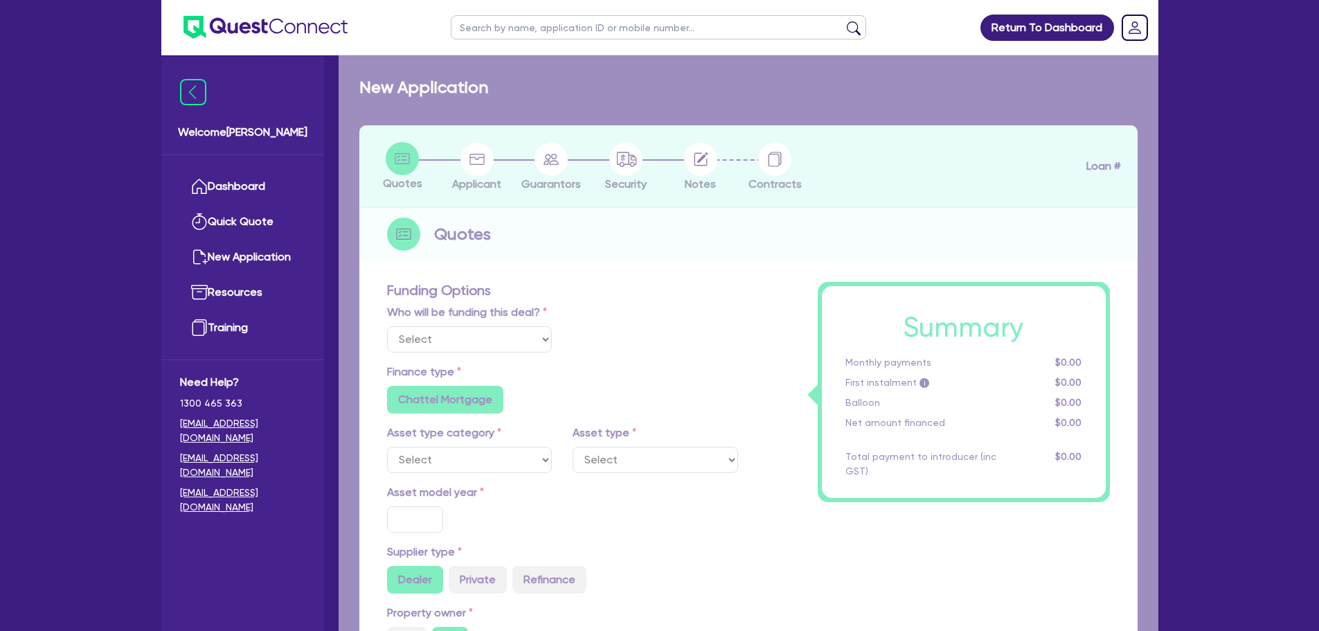
type input "5"
type input "1,224.5"
type input "8.75"
type input "454.5"
type input "900"
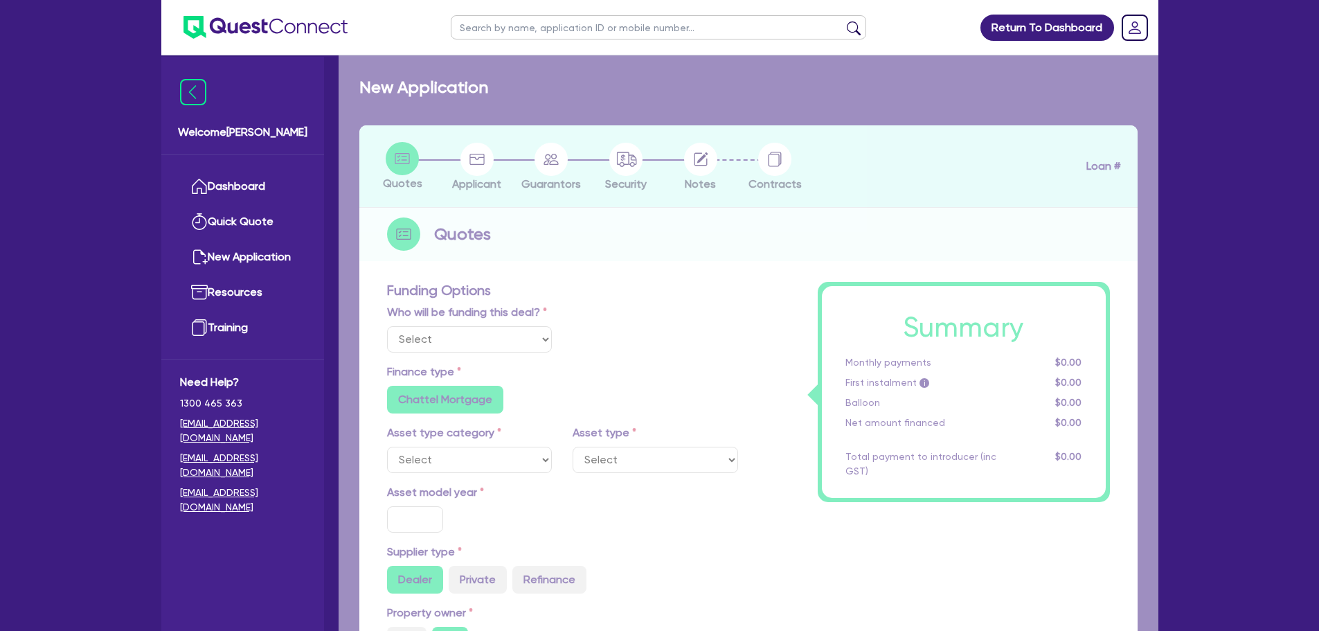
radio input "true"
select select "PASSENGER_VEHICLES"
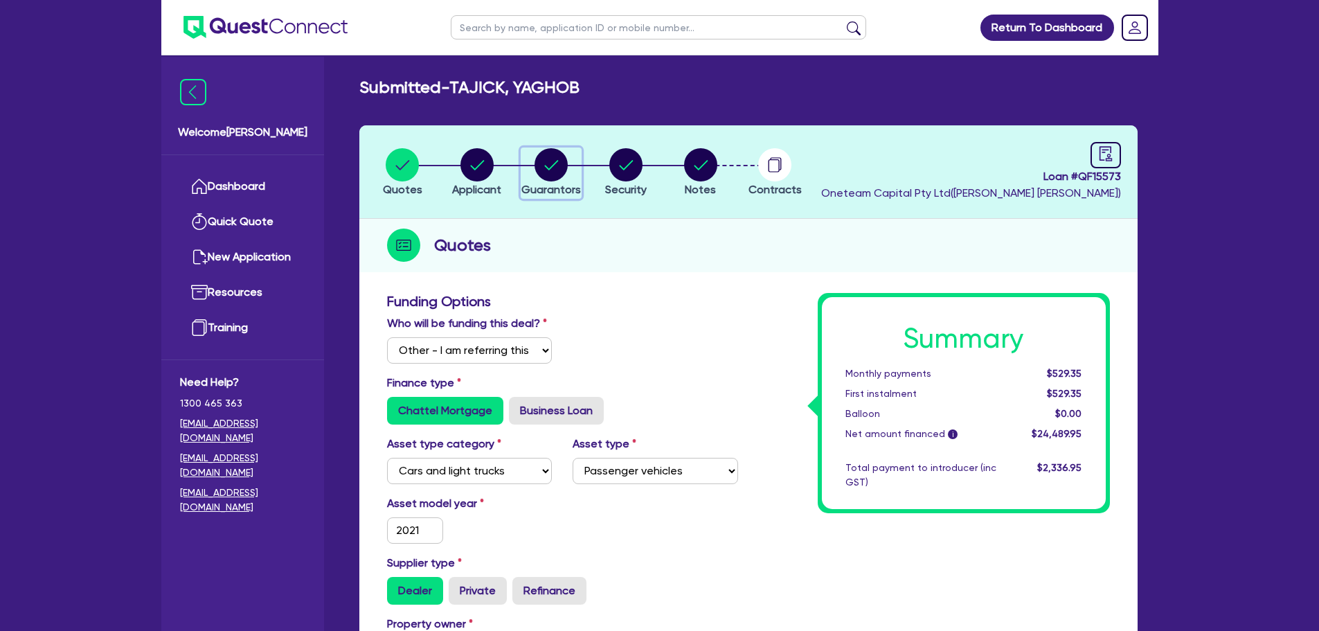
click at [549, 156] on circle "button" at bounding box center [550, 164] width 33 height 33
select select "MR"
select select "VIC"
select select "DE_FACTO"
select select "VEHICLE"
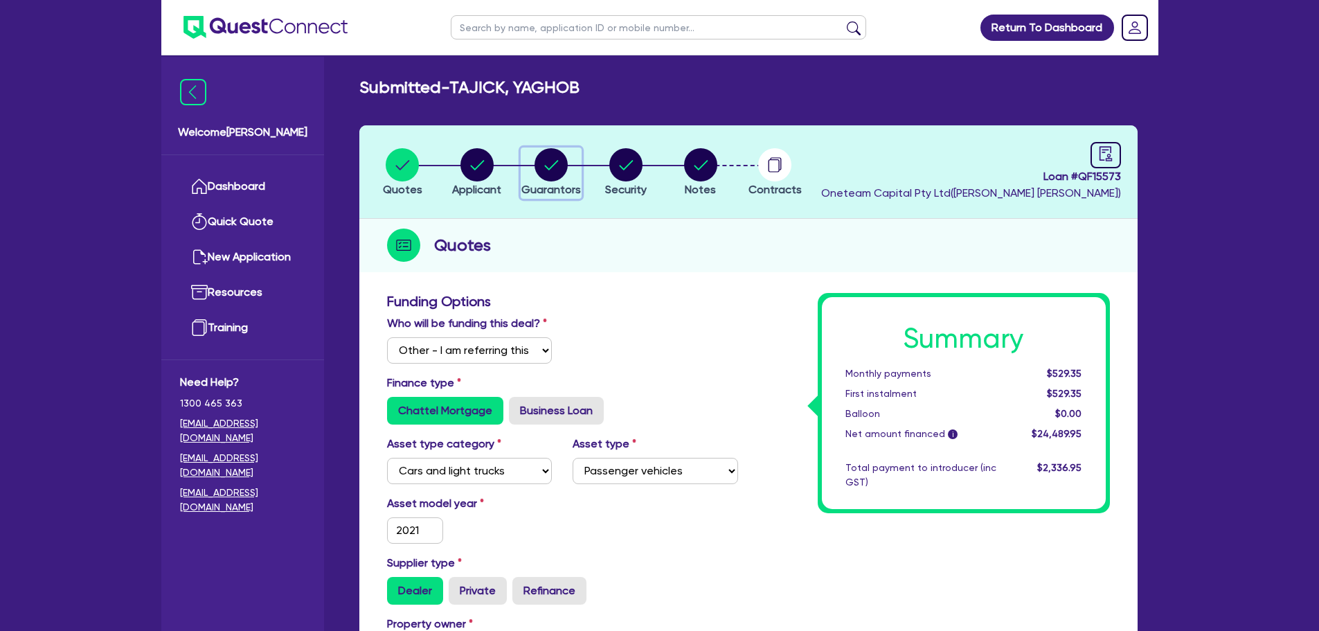
select select "VEHICLE"
select select "CASH"
select select "VEHICLE_LOAN"
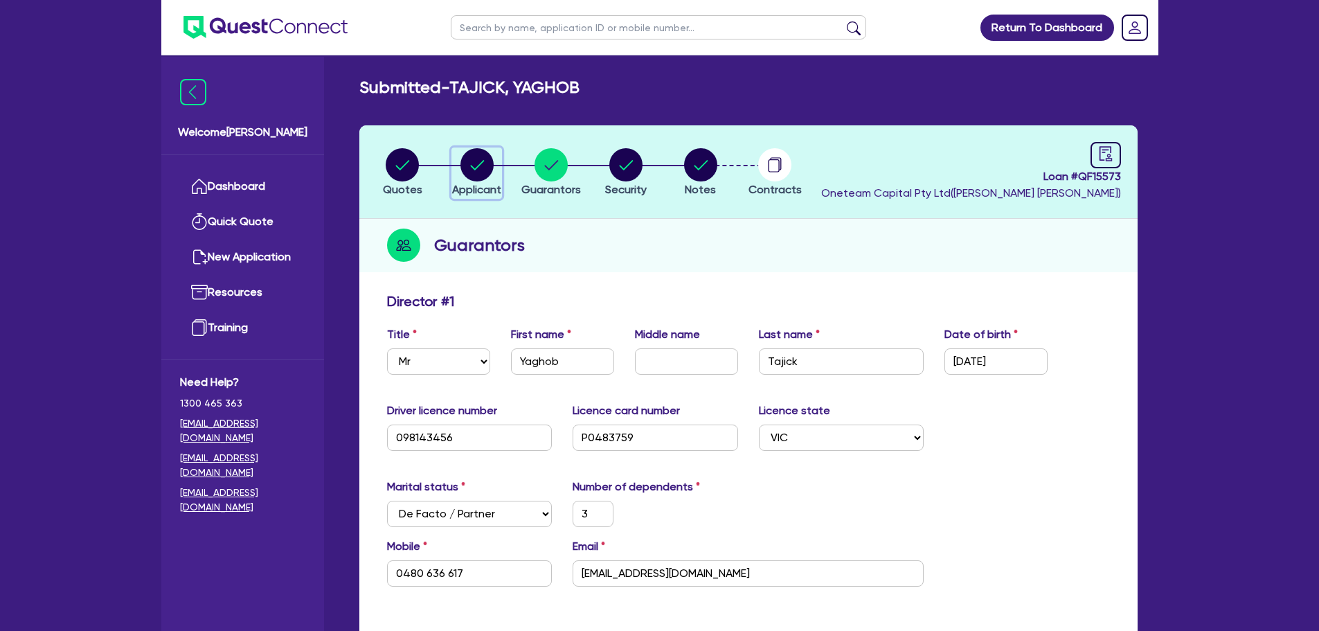
click at [485, 164] on circle "button" at bounding box center [476, 164] width 33 height 33
select select "SOLE_TRADER"
select select "BUILDING_CONSTRUCTION"
select select "TRADES_SERVICES_CONSUMERS"
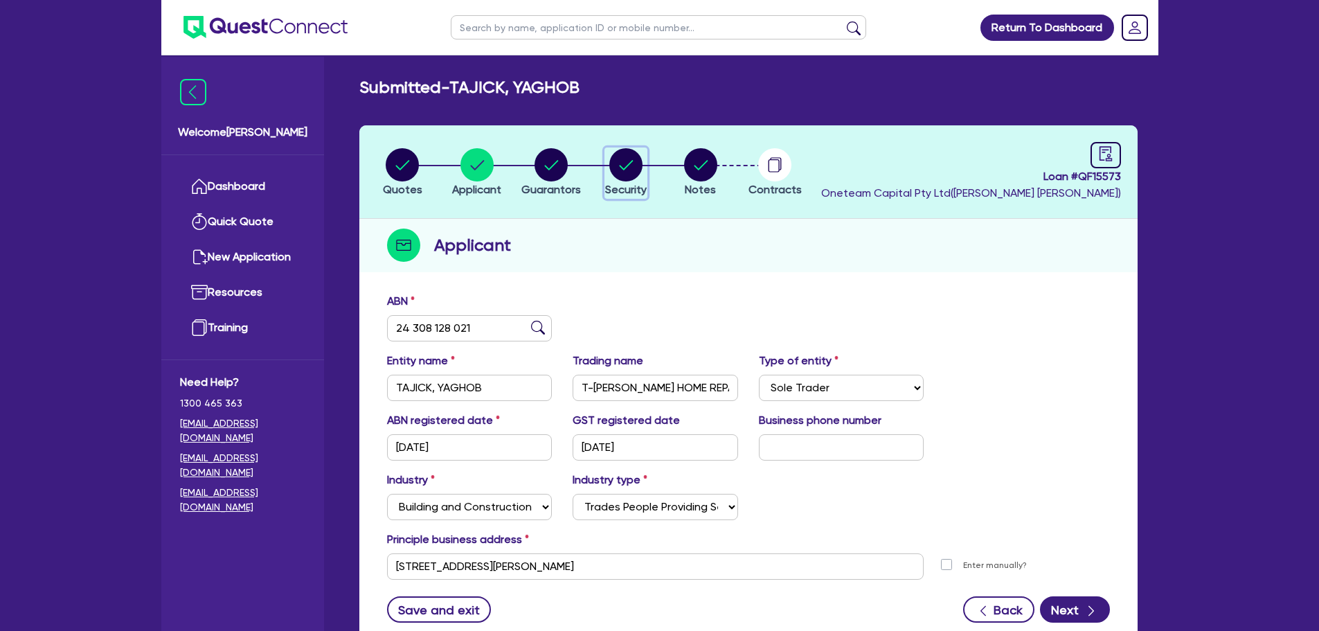
click at [617, 179] on icon "button" at bounding box center [625, 164] width 33 height 33
select select "CARS_AND_LIGHT_TRUCKS"
select select "PASSENGER_VEHICLES"
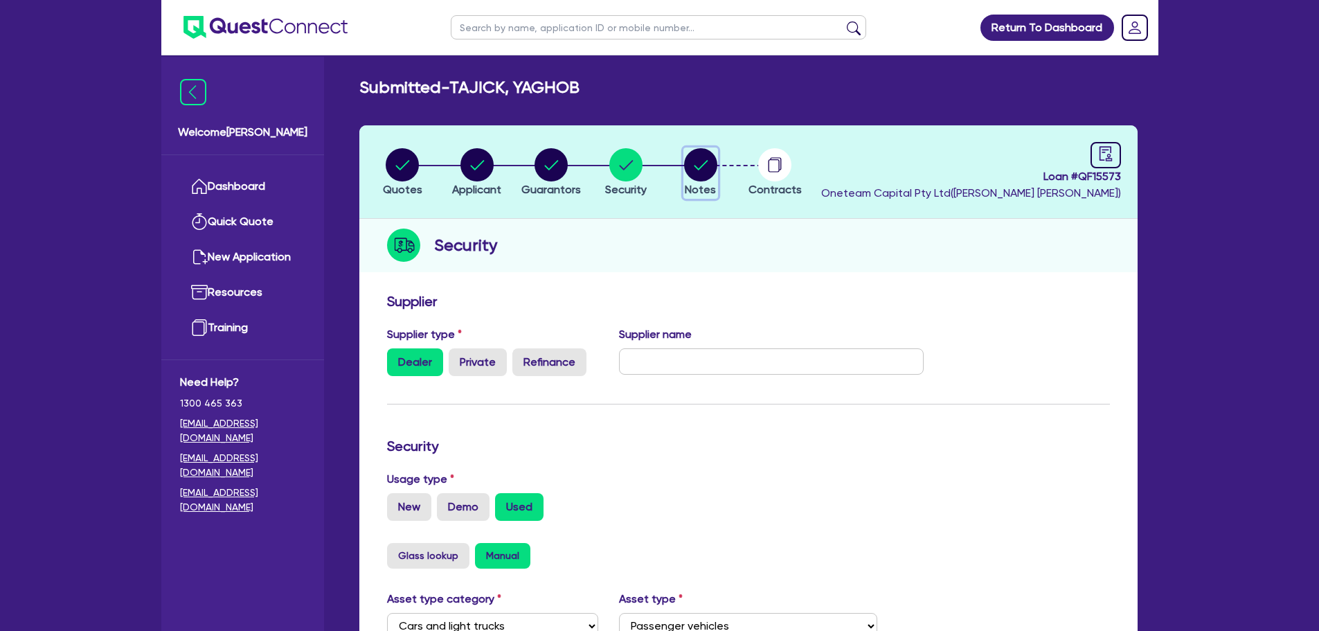
click at [706, 180] on circle "button" at bounding box center [700, 164] width 33 height 33
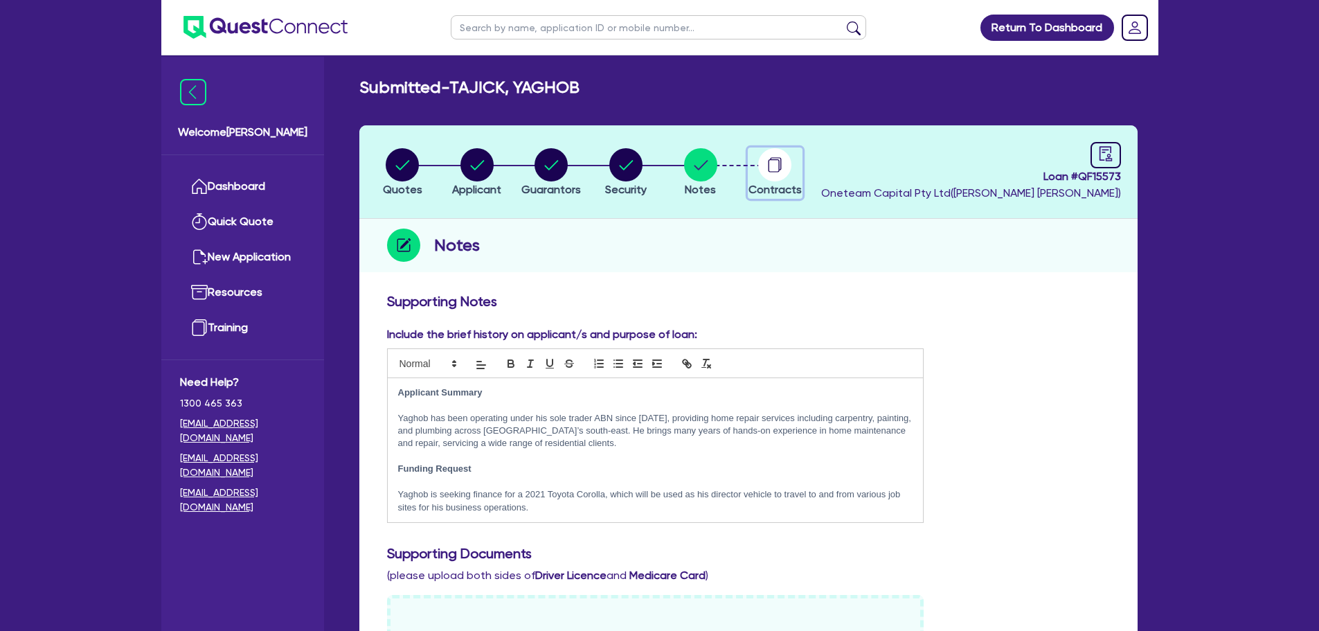
click at [779, 165] on icon "button" at bounding box center [773, 165] width 11 height 13
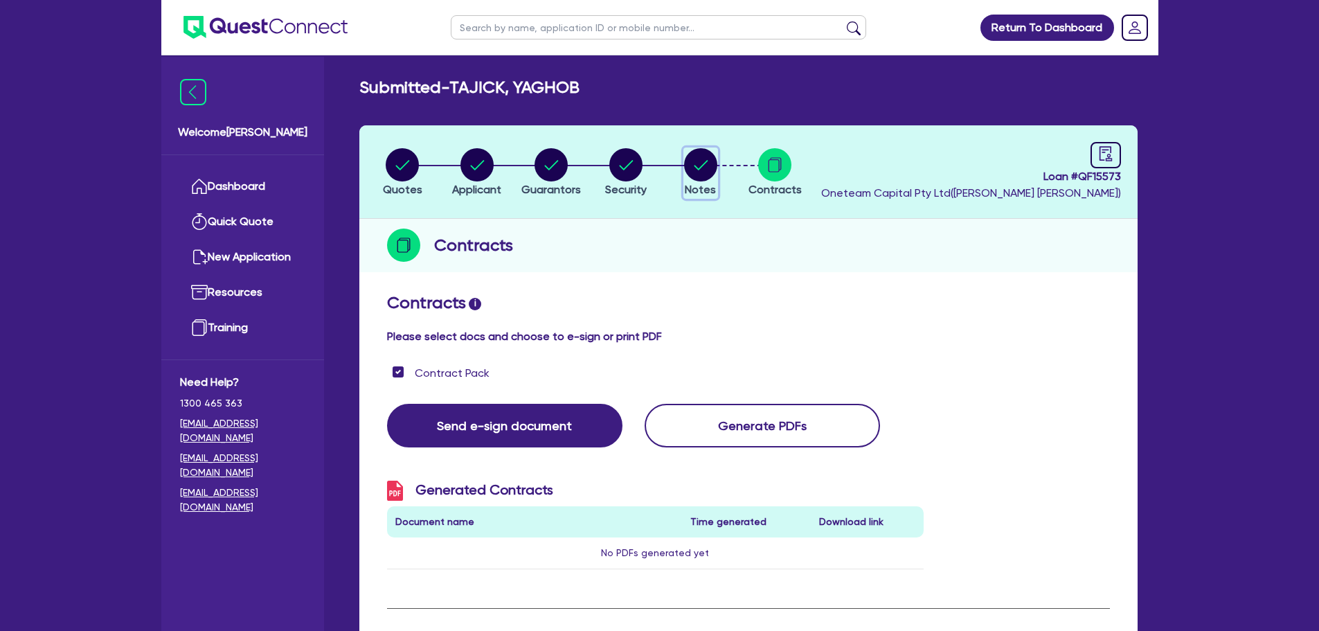
click at [703, 168] on circle "button" at bounding box center [700, 164] width 33 height 33
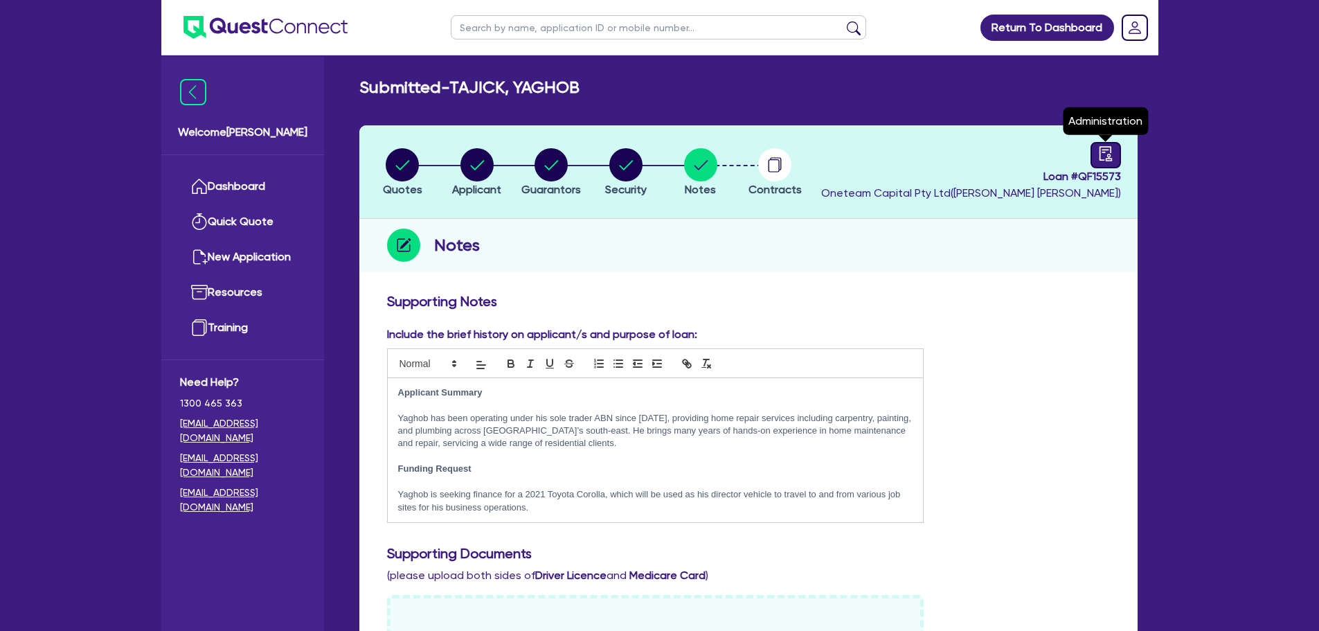
click at [1098, 157] on icon "audit" at bounding box center [1105, 153] width 15 height 15
select select "SUBMITTED_NEW"
select select "Westlawn"
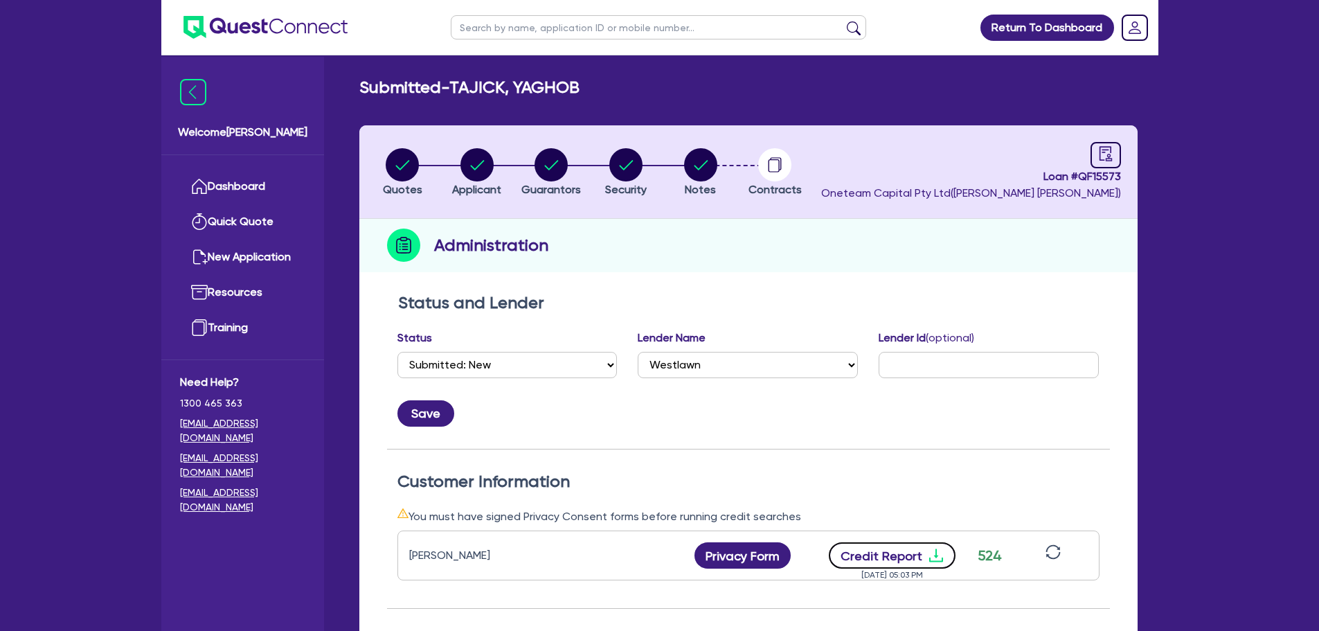
click at [887, 566] on button "Credit Report" at bounding box center [892, 555] width 127 height 26
click at [486, 46] on ul at bounding box center [658, 27] width 443 height 55
click at [486, 36] on input "text" at bounding box center [658, 27] width 415 height 24
click at [480, 75] on main "Submitted - TAJICK, YAGHOB Quotes Applicant [GEOGRAPHIC_DATA] Security Notes Co…" at bounding box center [749, 511] width 820 height 912
click at [1090, 179] on span "Loan # QF15573" at bounding box center [971, 176] width 300 height 17
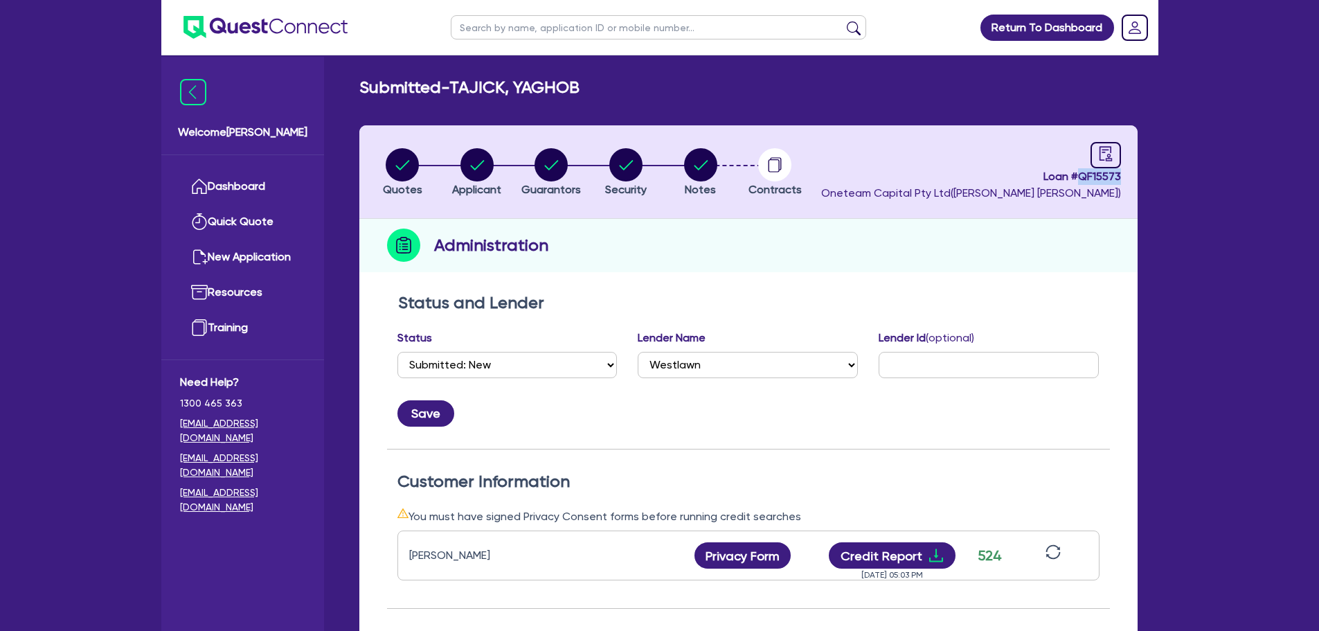
click at [1090, 179] on span "Loan # QF15573" at bounding box center [971, 176] width 300 height 17
copy span "QF15573"
click at [405, 157] on circle "button" at bounding box center [402, 164] width 33 height 33
select select "Other"
select select "CARS_AND_LIGHT_TRUCKS"
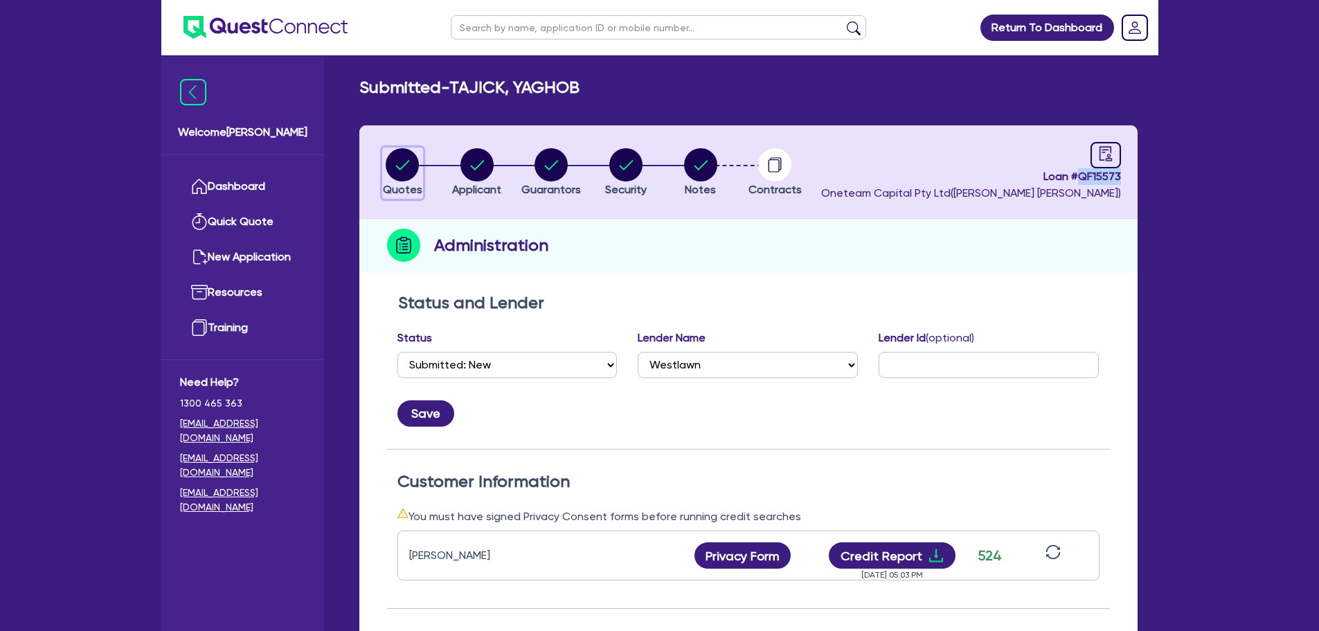
select select "PASSENGER_VEHICLES"
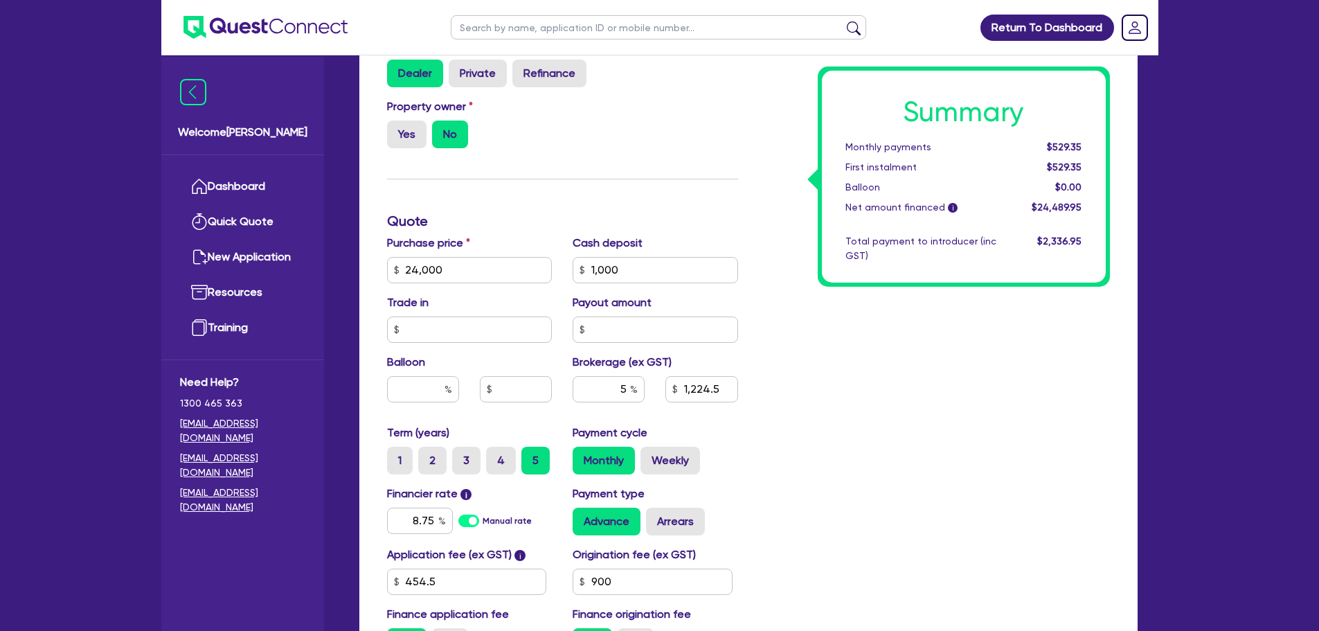
scroll to position [293, 0]
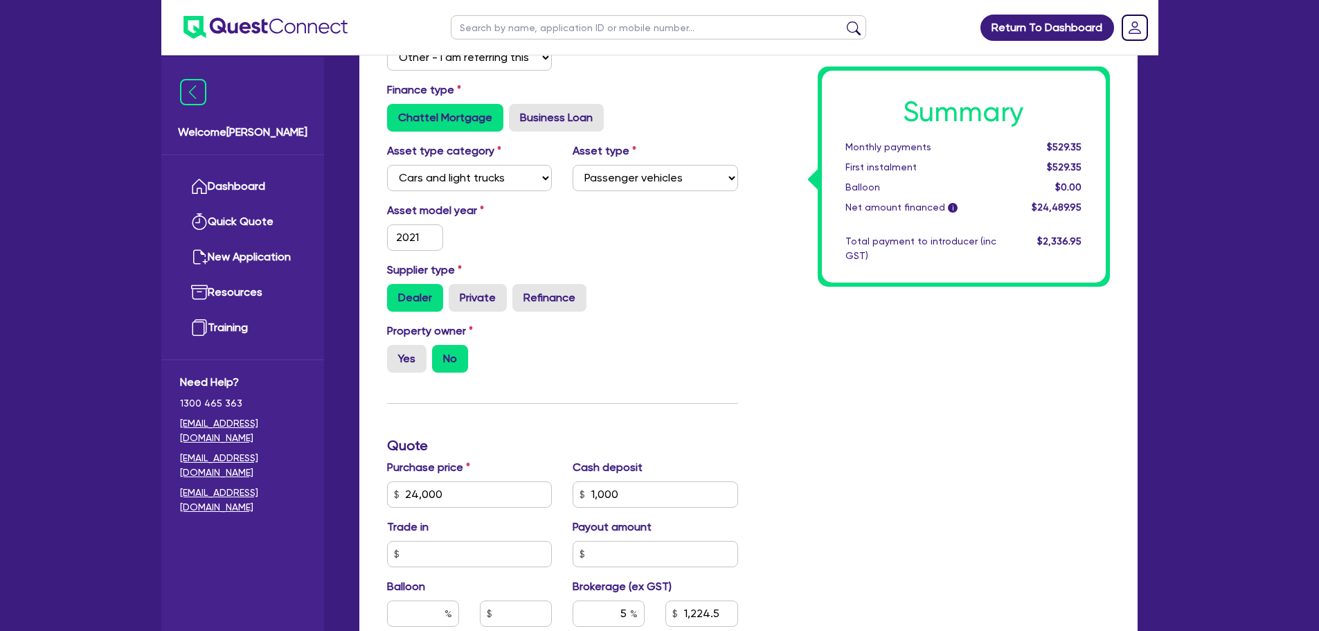
click at [549, 21] on input "text" at bounding box center [658, 27] width 415 height 24
type input "luke"
click button "submit" at bounding box center [853, 30] width 22 height 19
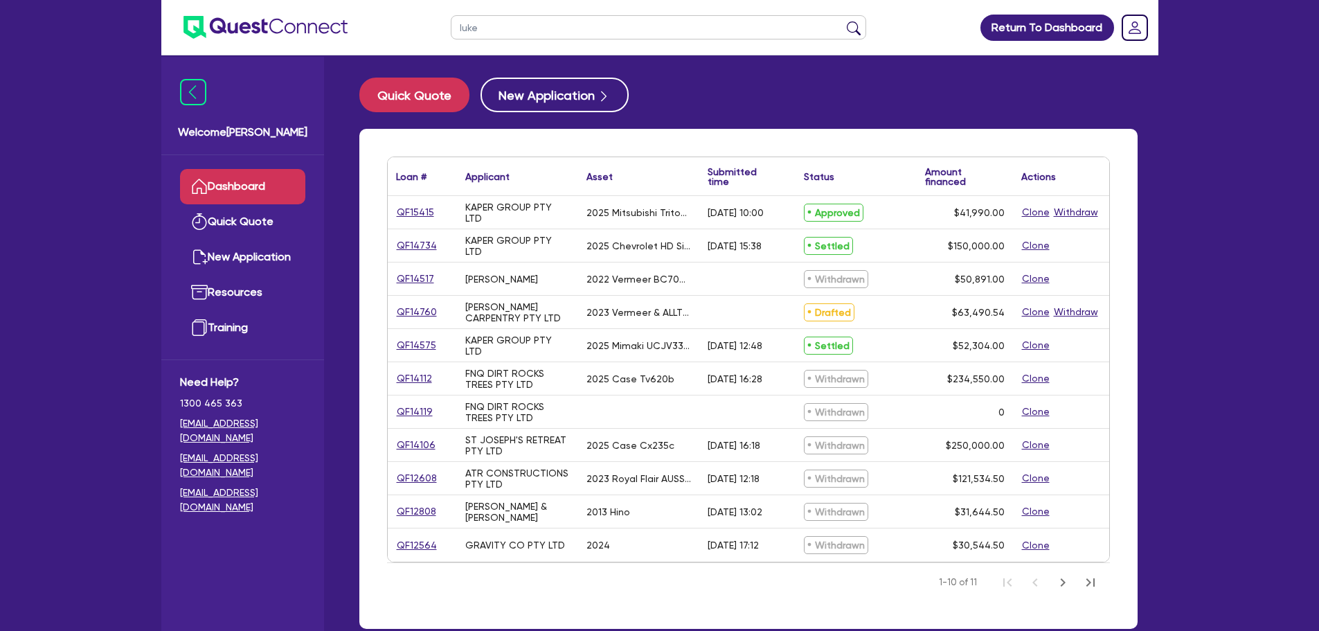
click at [495, 31] on input "luke" at bounding box center [658, 27] width 415 height 24
type input "l"
click at [237, 182] on link "Dashboard" at bounding box center [242, 186] width 125 height 35
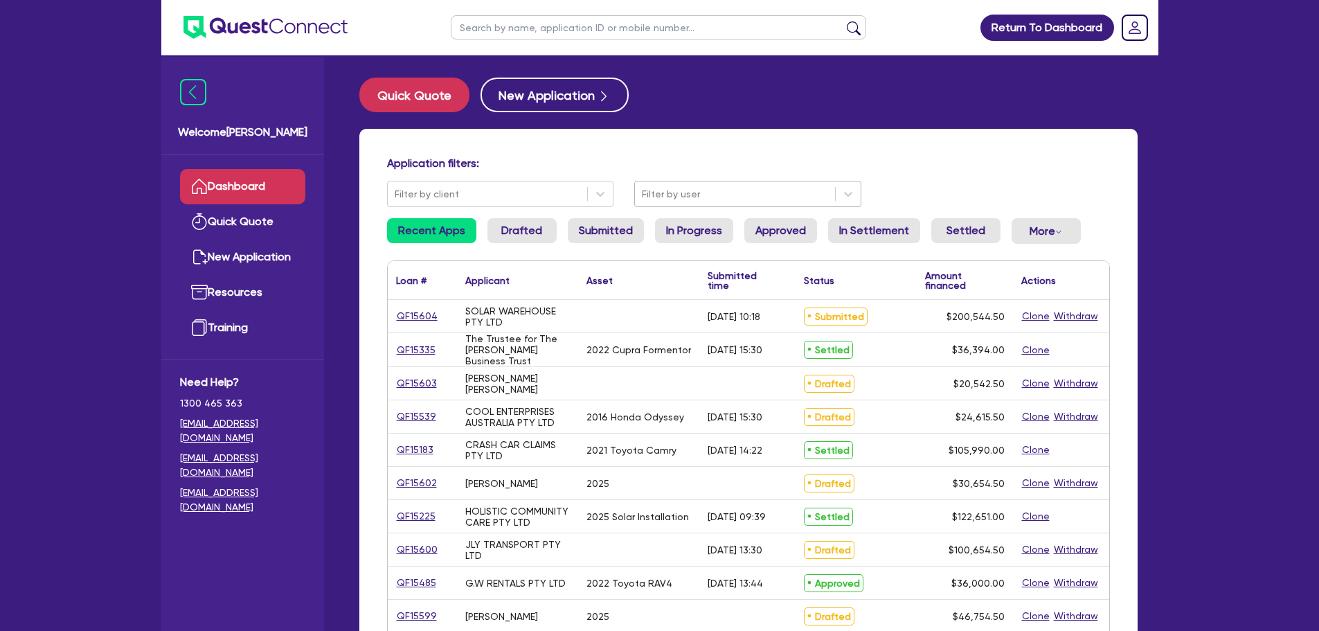
click at [680, 196] on div at bounding box center [735, 194] width 186 height 17
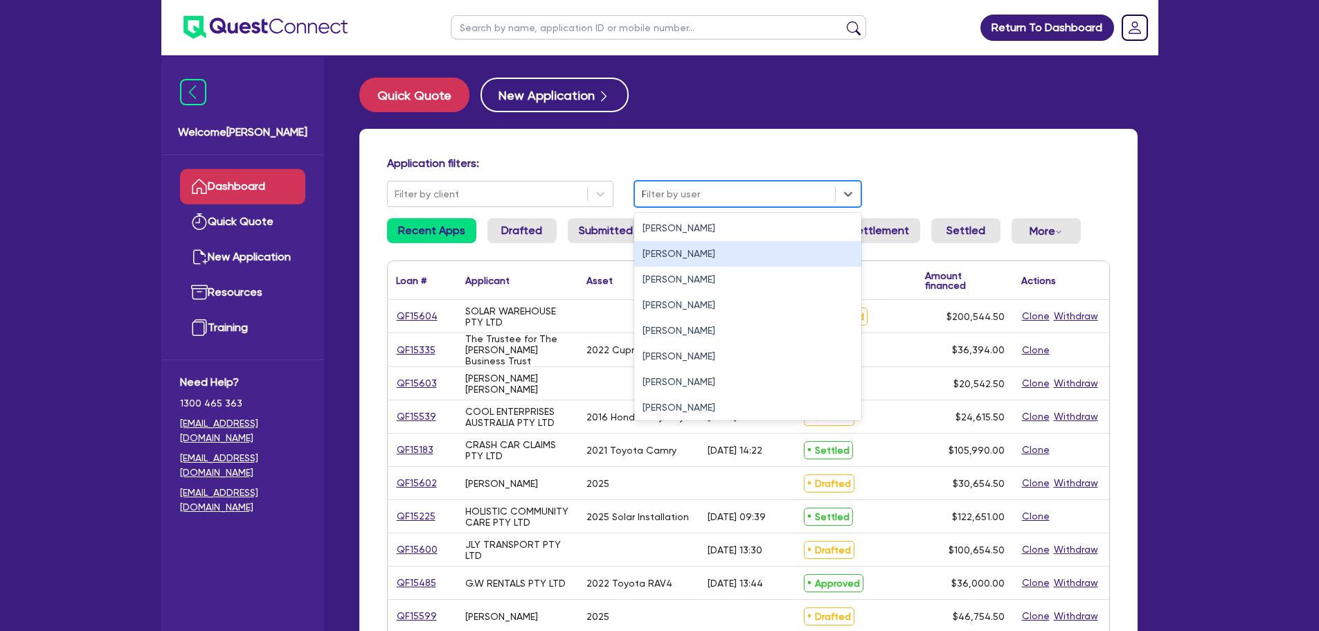
type input "luk"
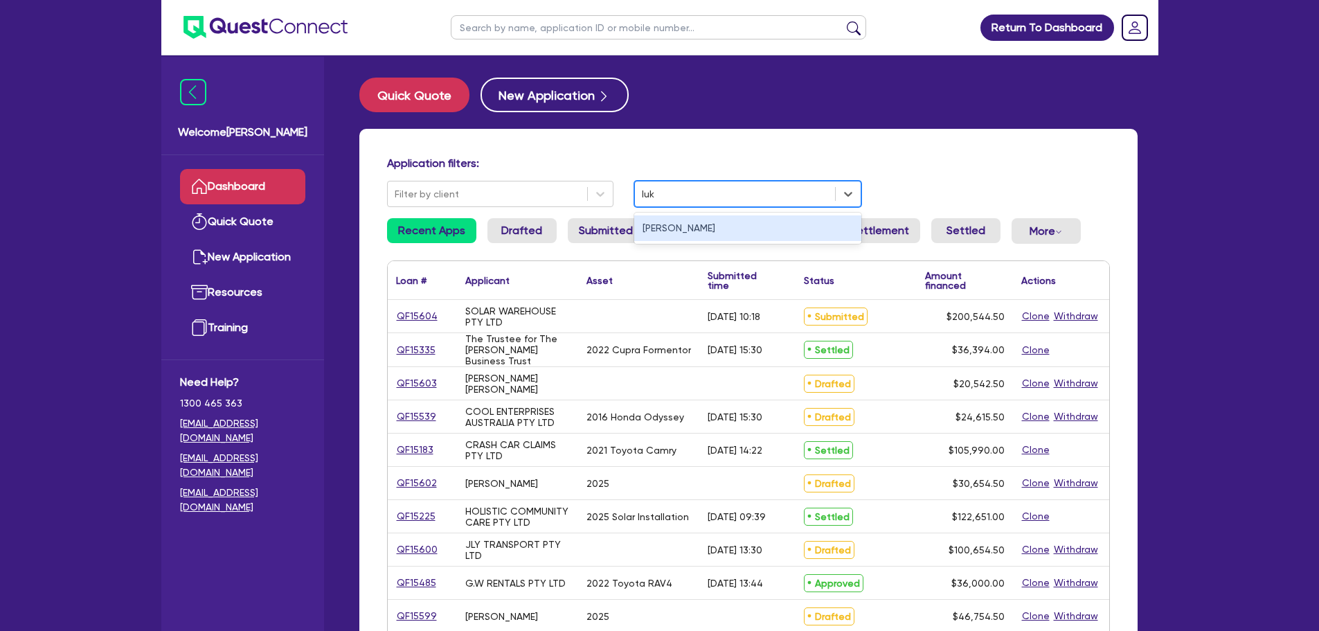
click at [670, 229] on div "[PERSON_NAME]" at bounding box center [747, 228] width 227 height 26
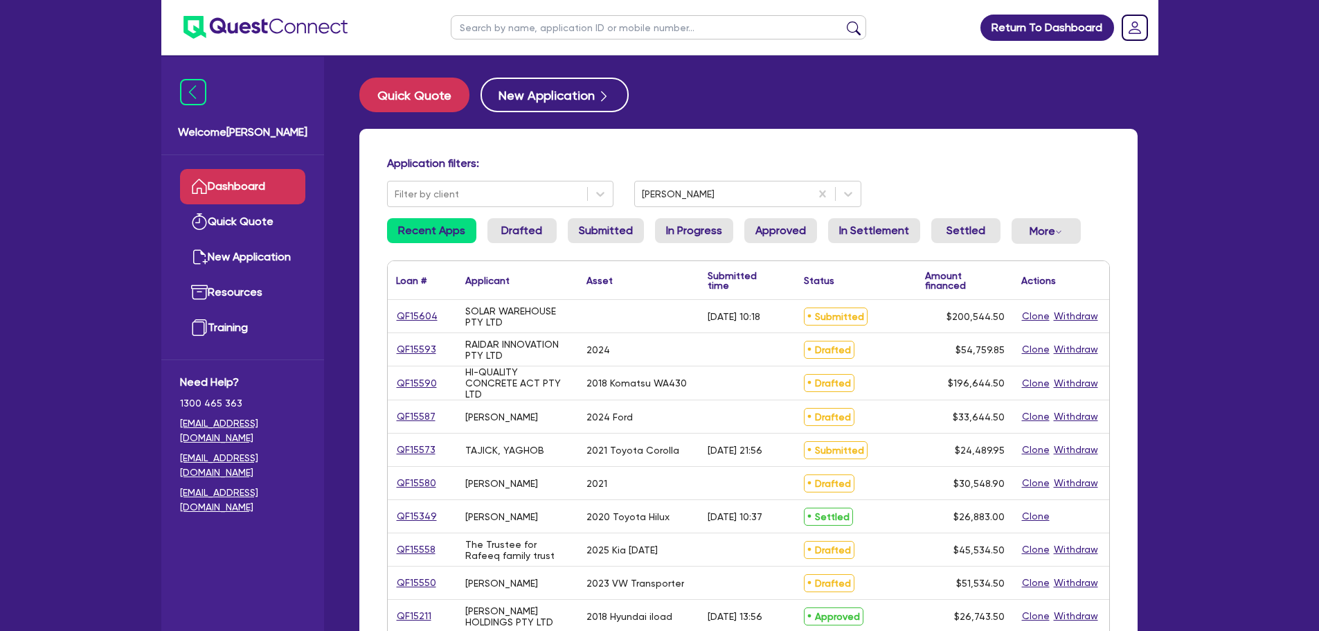
click at [411, 333] on div "QF15593" at bounding box center [422, 349] width 69 height 33
click at [418, 326] on div "QF15604" at bounding box center [422, 316] width 69 height 33
click at [423, 318] on link "QF15604" at bounding box center [417, 316] width 42 height 16
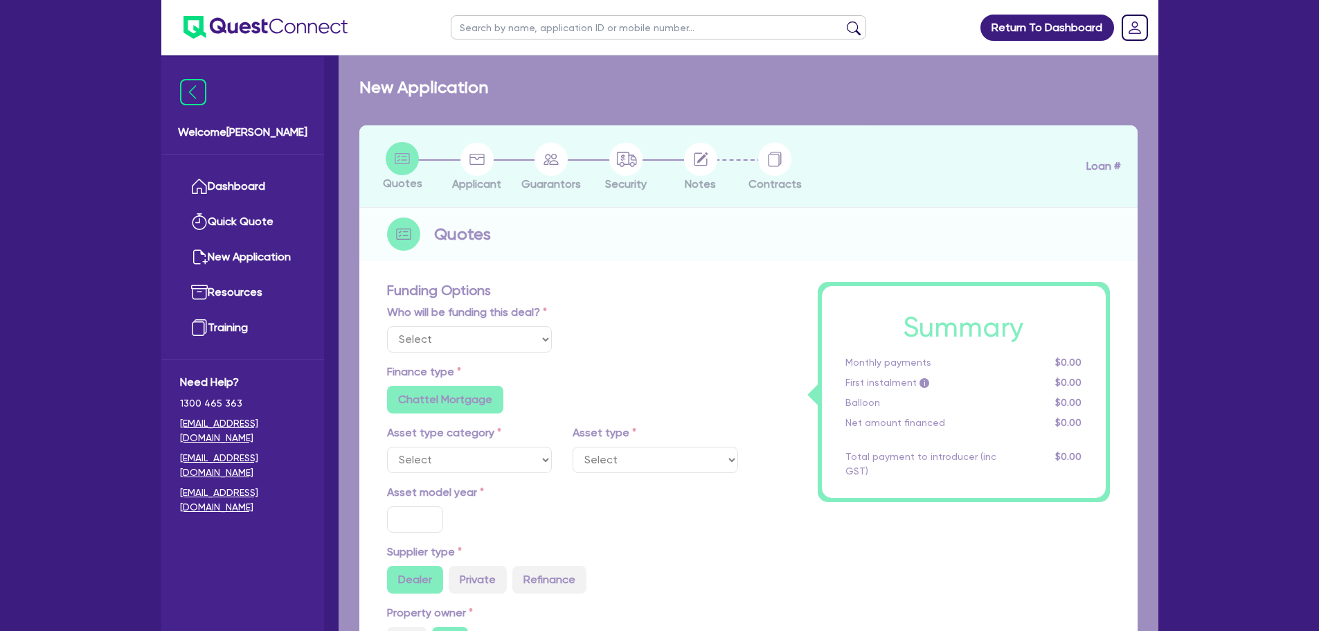
select select "Other"
radio input "false"
radio input "true"
type input "200,000"
type input "4"
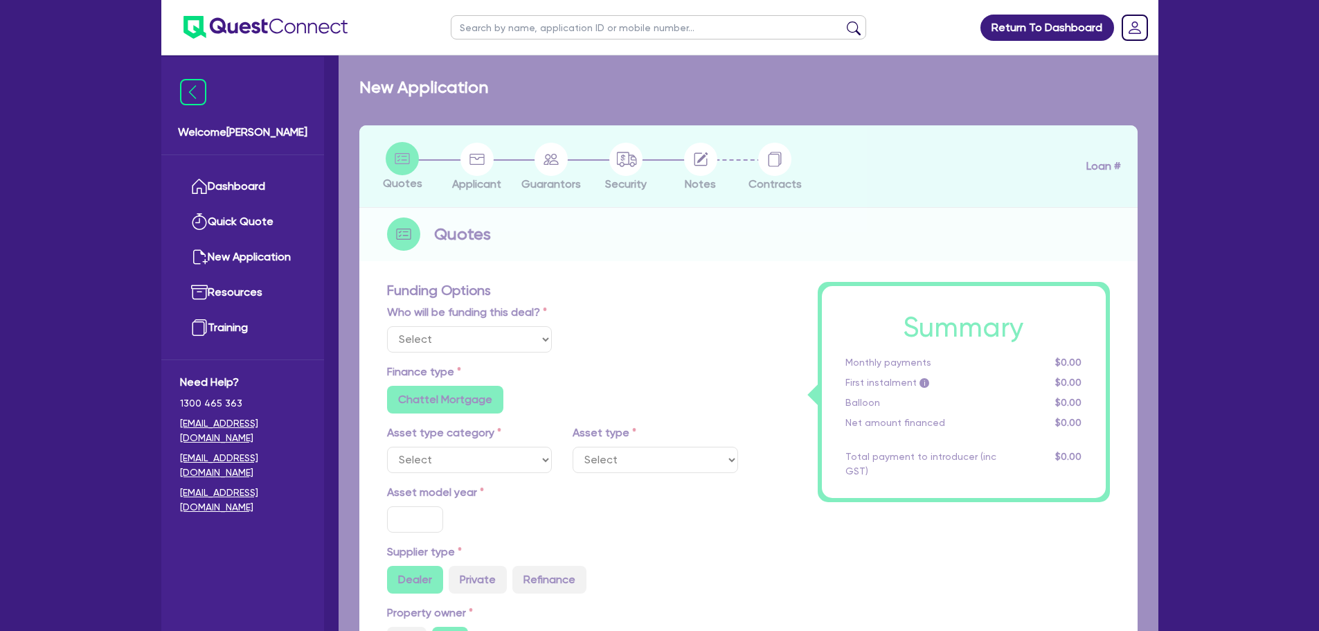
type input "8,021.78"
radio input "false"
type input "14.4"
type input "495"
radio input "true"
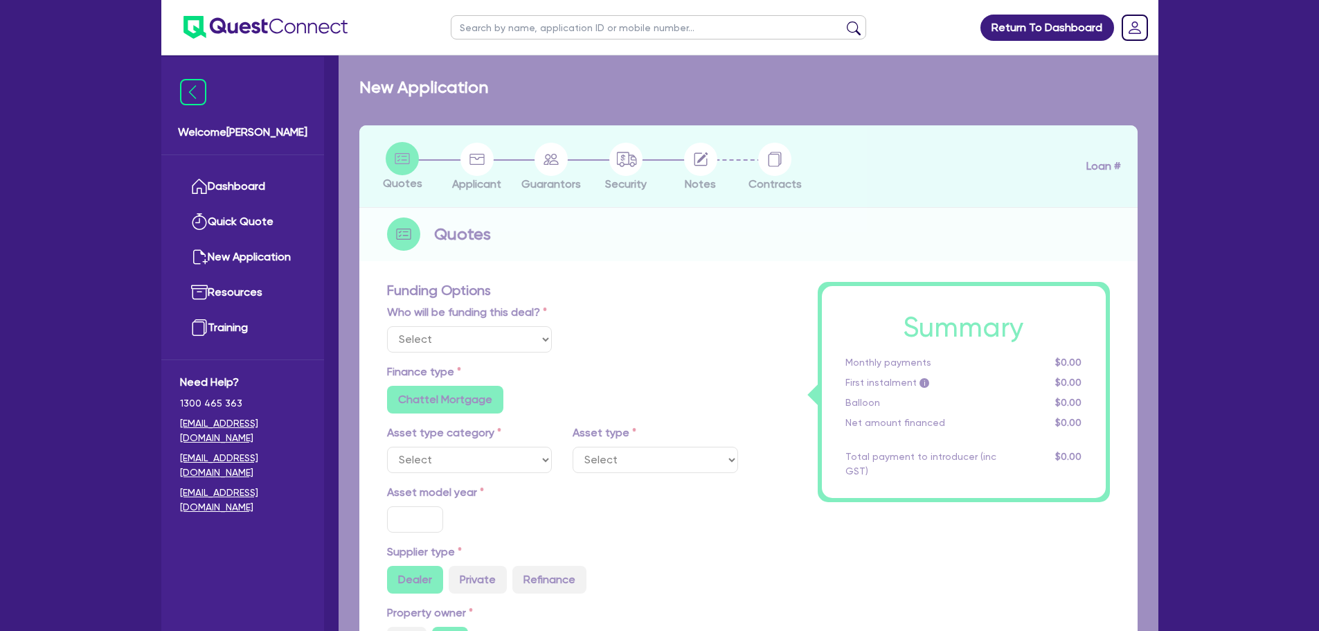
radio input "true"
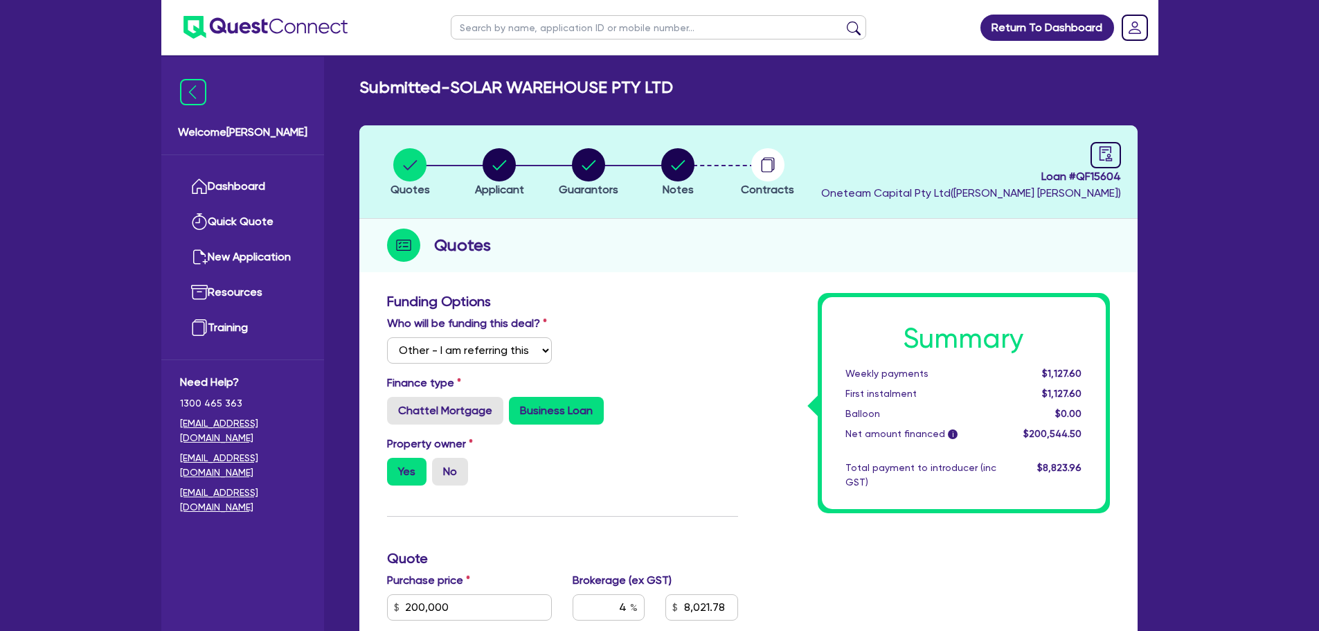
click at [551, 188] on li "Guarantors" at bounding box center [588, 171] width 89 height 48
click at [501, 171] on circle "button" at bounding box center [499, 164] width 33 height 33
select select "COMPANY"
select select "RETAIL_WHOLESALE_TRADE"
select select "ELECTRICAL"
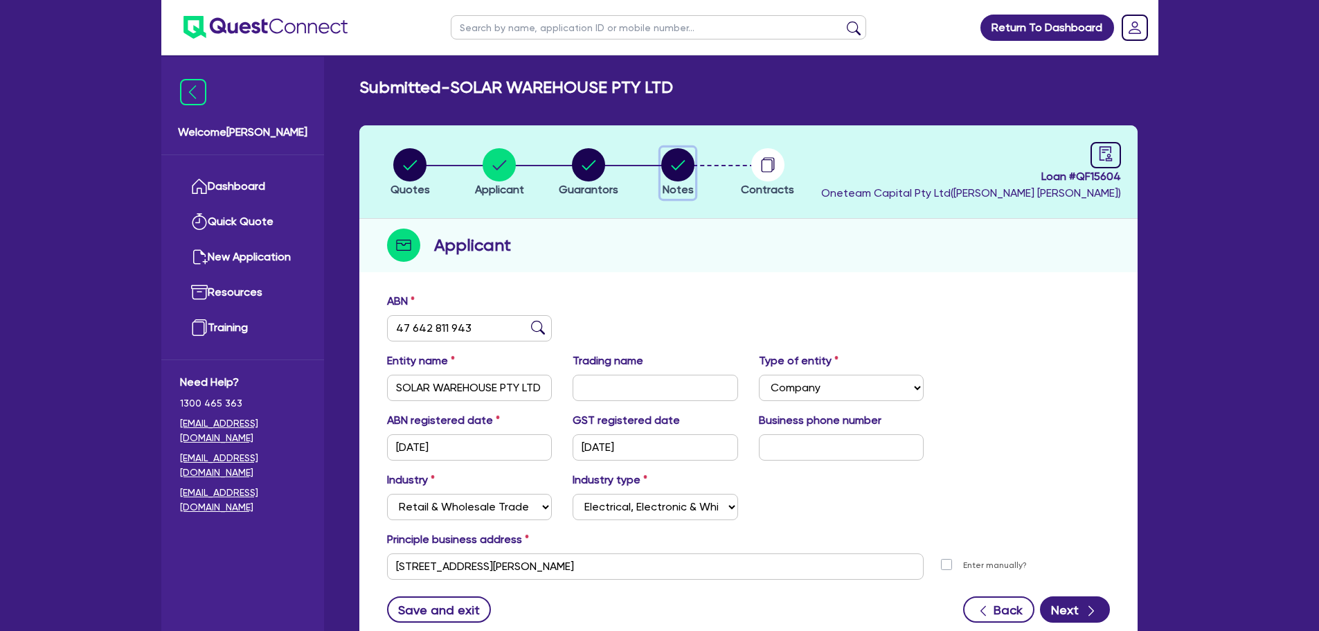
click at [671, 165] on circle "button" at bounding box center [677, 164] width 33 height 33
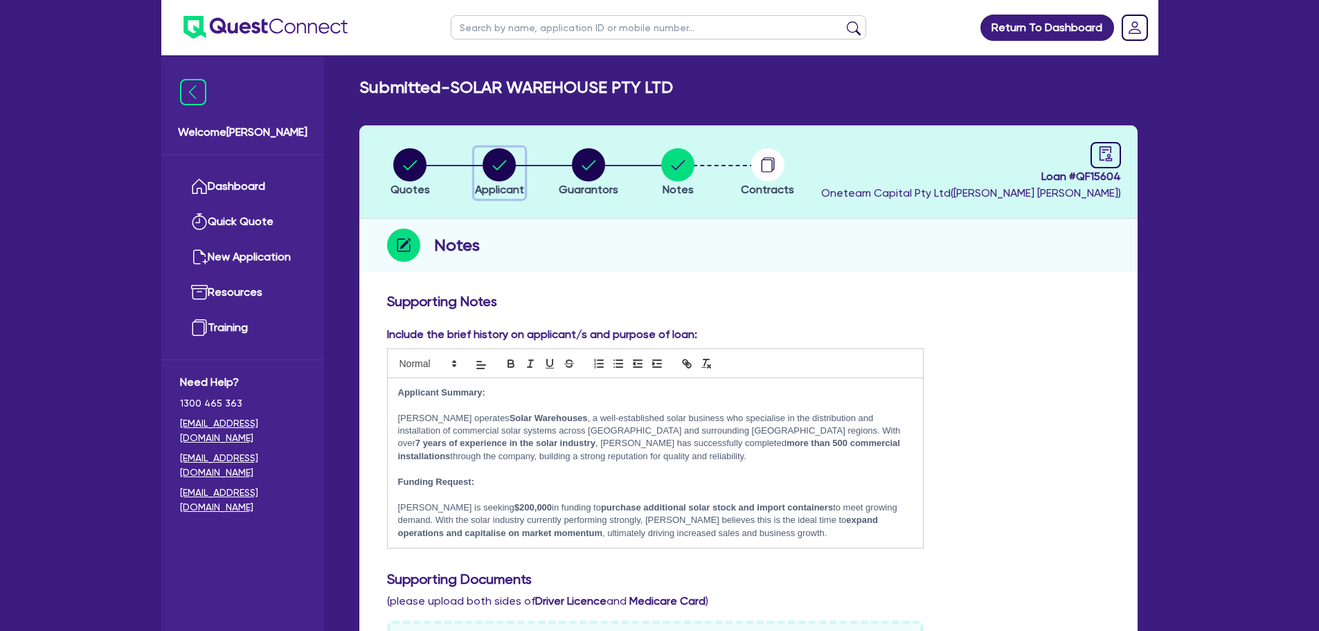
click at [483, 178] on icon "button" at bounding box center [499, 164] width 33 height 33
select select "COMPANY"
select select "RETAIL_WHOLESALE_TRADE"
select select "ELECTRICAL"
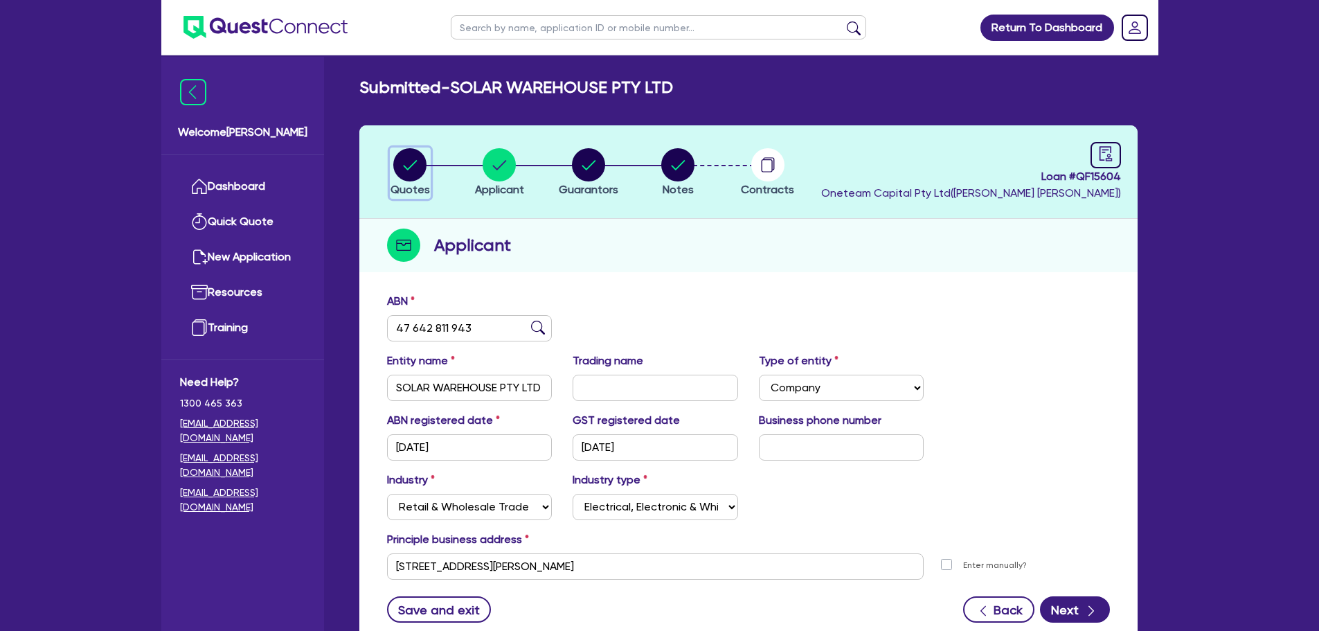
click at [396, 170] on circle "button" at bounding box center [409, 164] width 33 height 33
select select "Other"
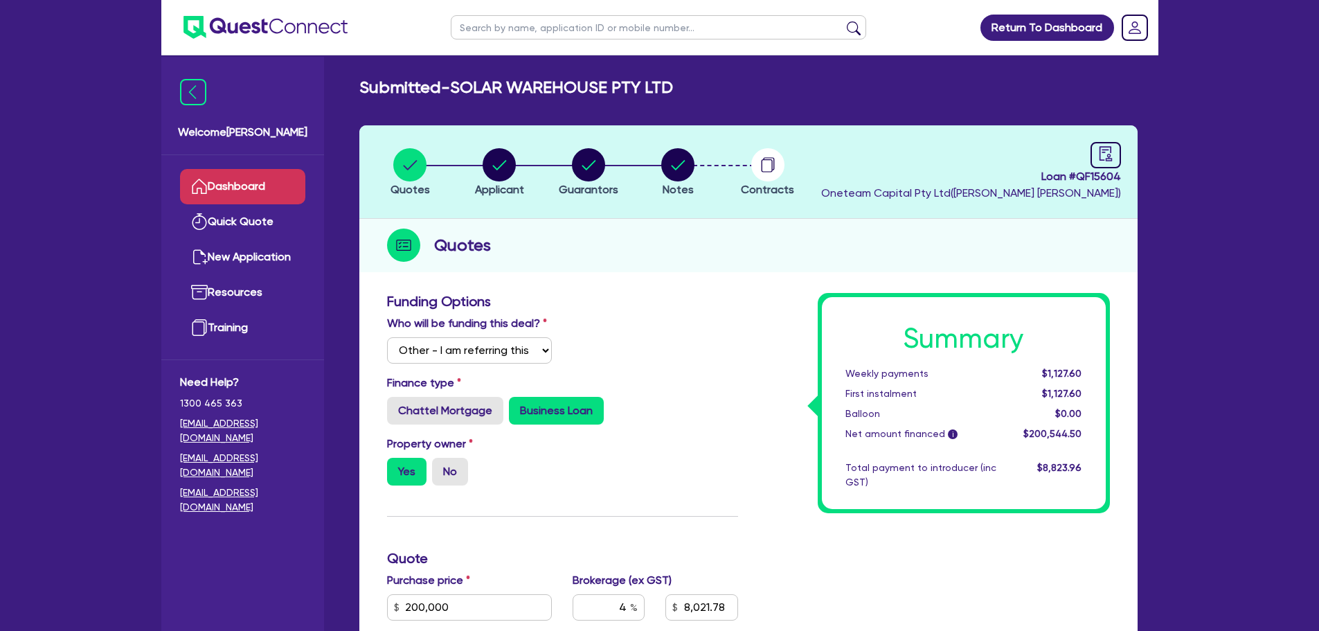
click at [240, 181] on link "Dashboard" at bounding box center [242, 186] width 125 height 35
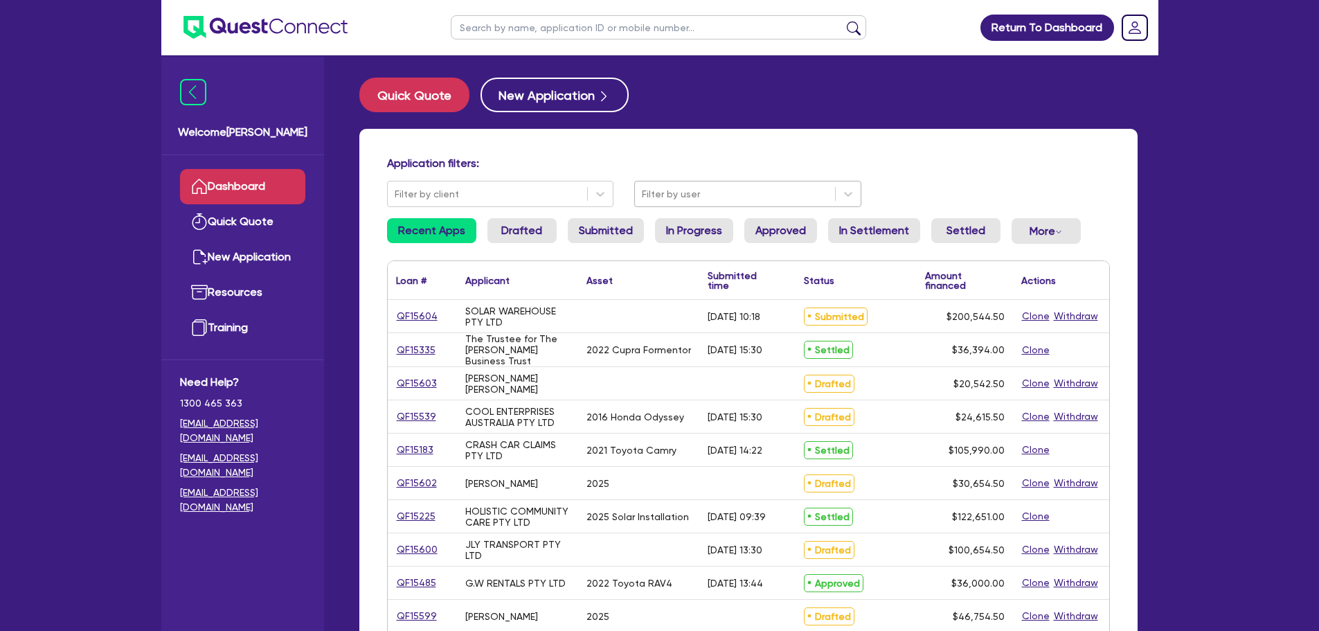
click at [679, 194] on div at bounding box center [735, 194] width 186 height 17
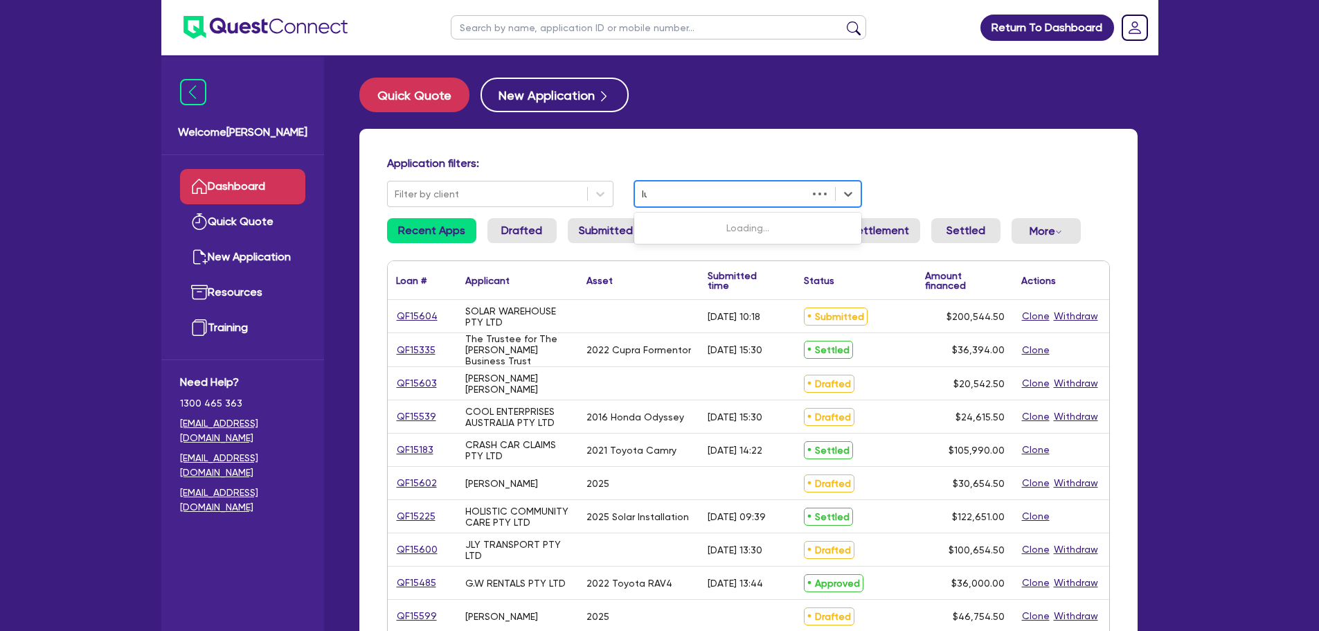
type input "luk"
click at [666, 217] on div "[PERSON_NAME]" at bounding box center [747, 228] width 227 height 26
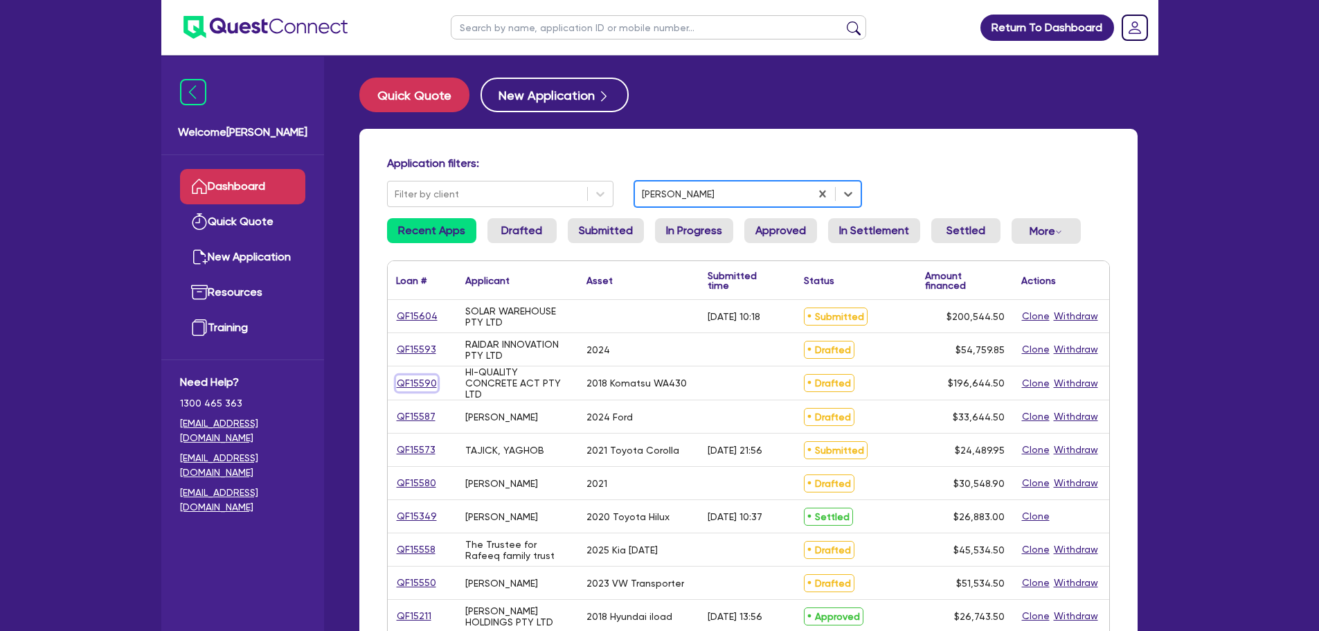
click at [413, 387] on link "QF15590" at bounding box center [417, 383] width 42 height 16
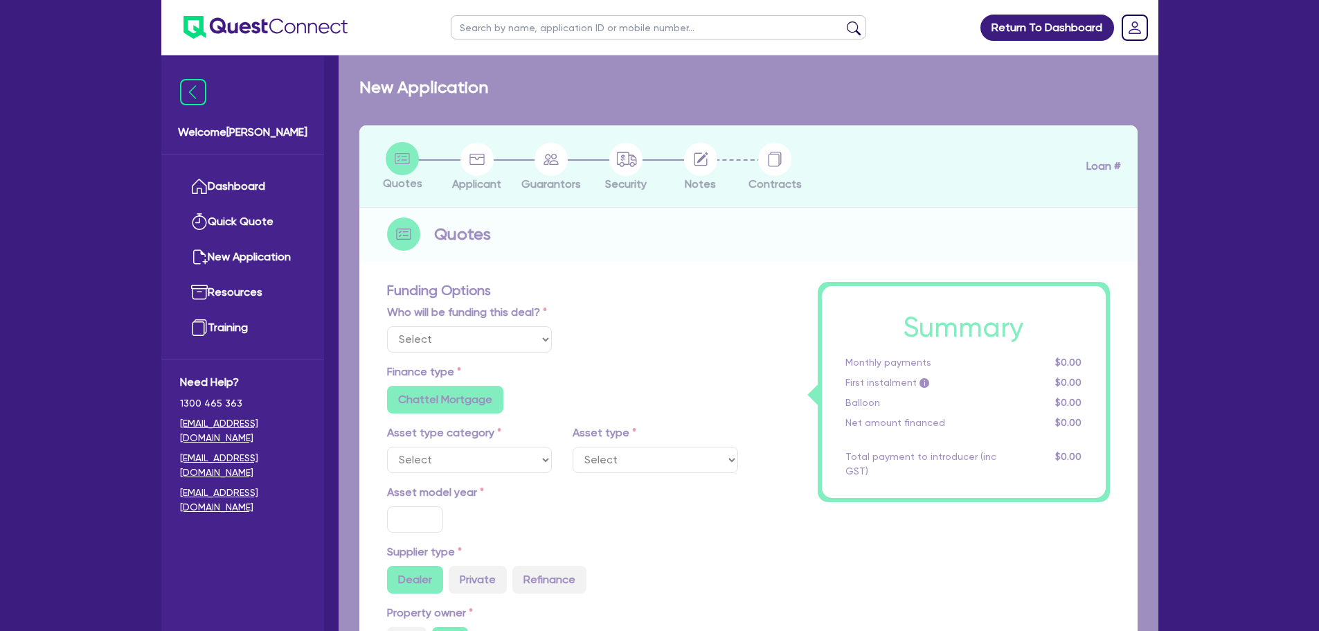
select select "Other"
select select "PRIMARY_ASSETS"
type input "2018"
radio input "true"
type input "195,000"
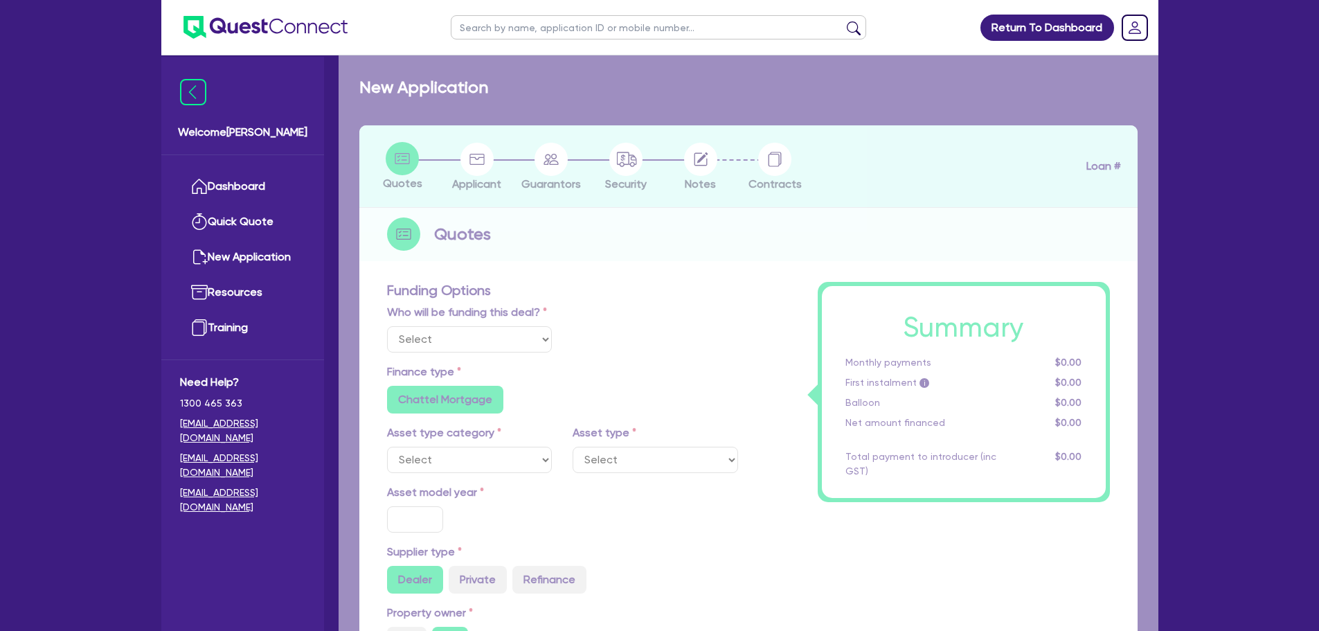
type input "3"
type input "5,899.34"
type input "6.69"
type input "900"
radio input "true"
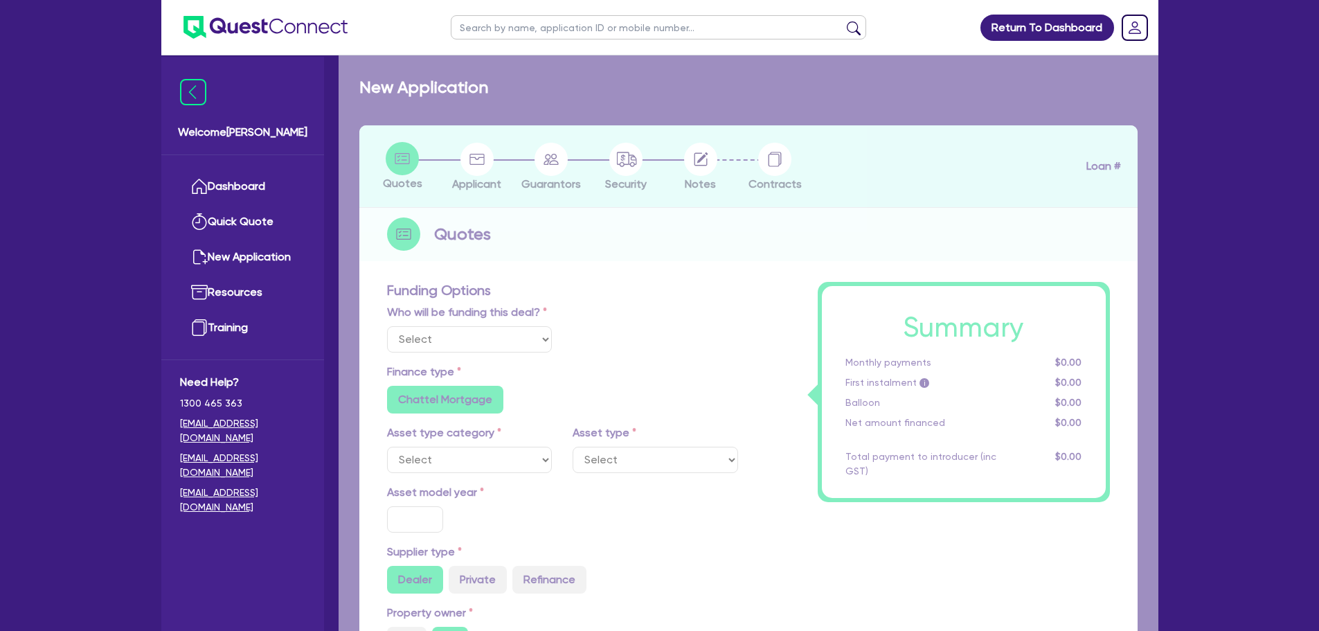
radio input "true"
select select "YELLOW_GOODS_AND_EXCAVATORS"
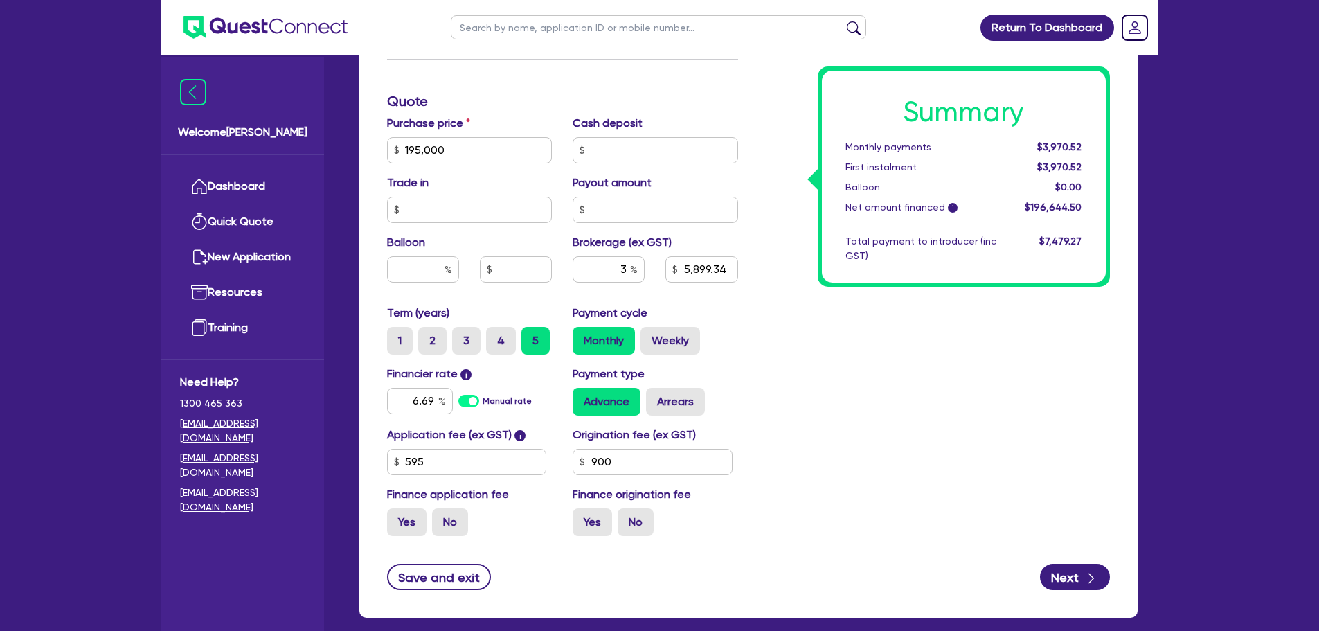
scroll to position [638, 0]
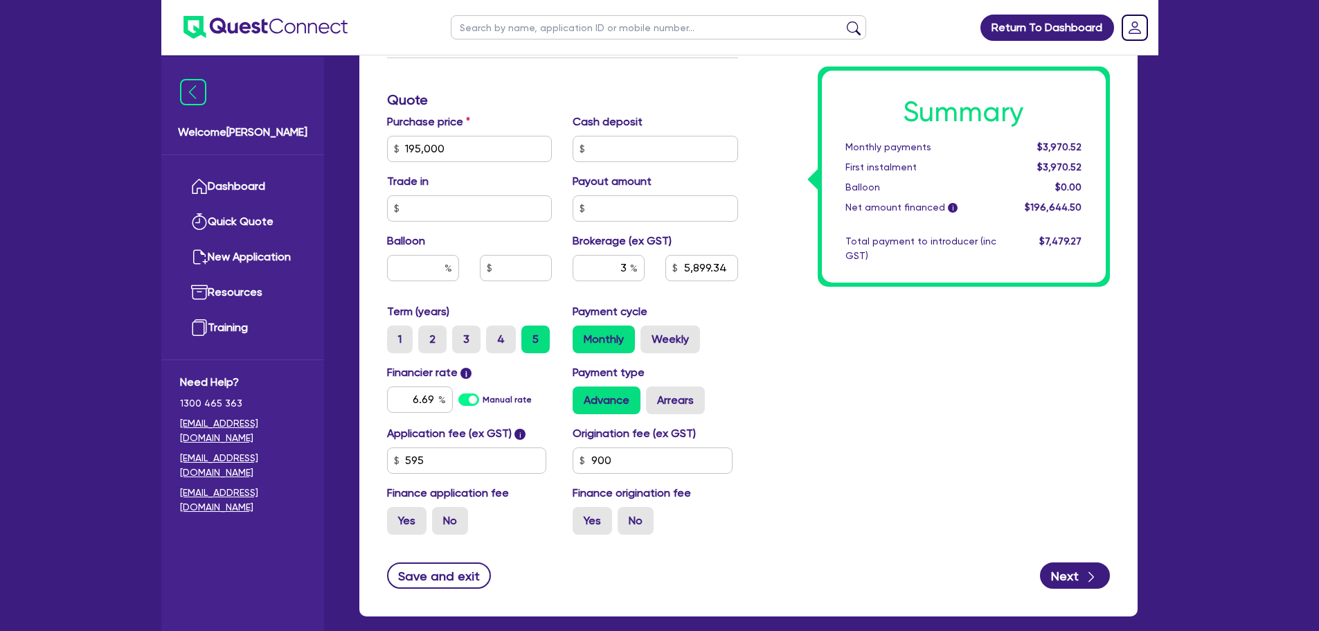
click at [188, 106] on div "Welcome [PERSON_NAME]" at bounding box center [242, 106] width 163 height 98
click at [195, 94] on img at bounding box center [193, 92] width 26 height 26
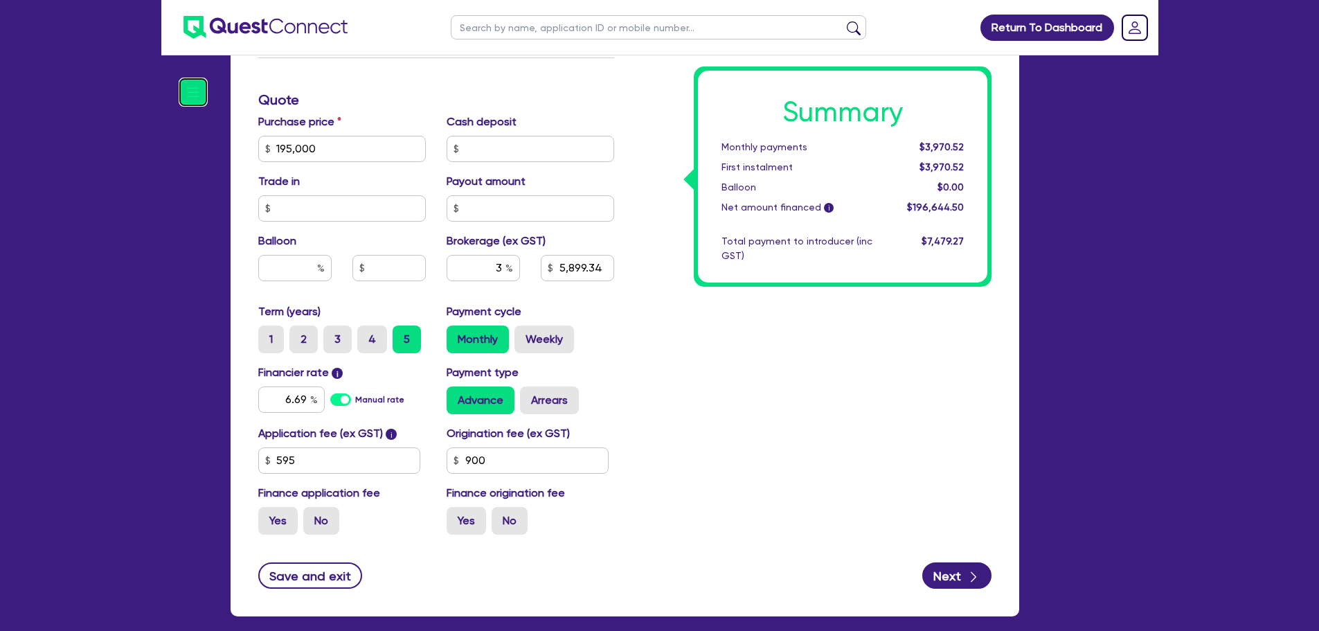
click at [204, 97] on img at bounding box center [193, 92] width 26 height 26
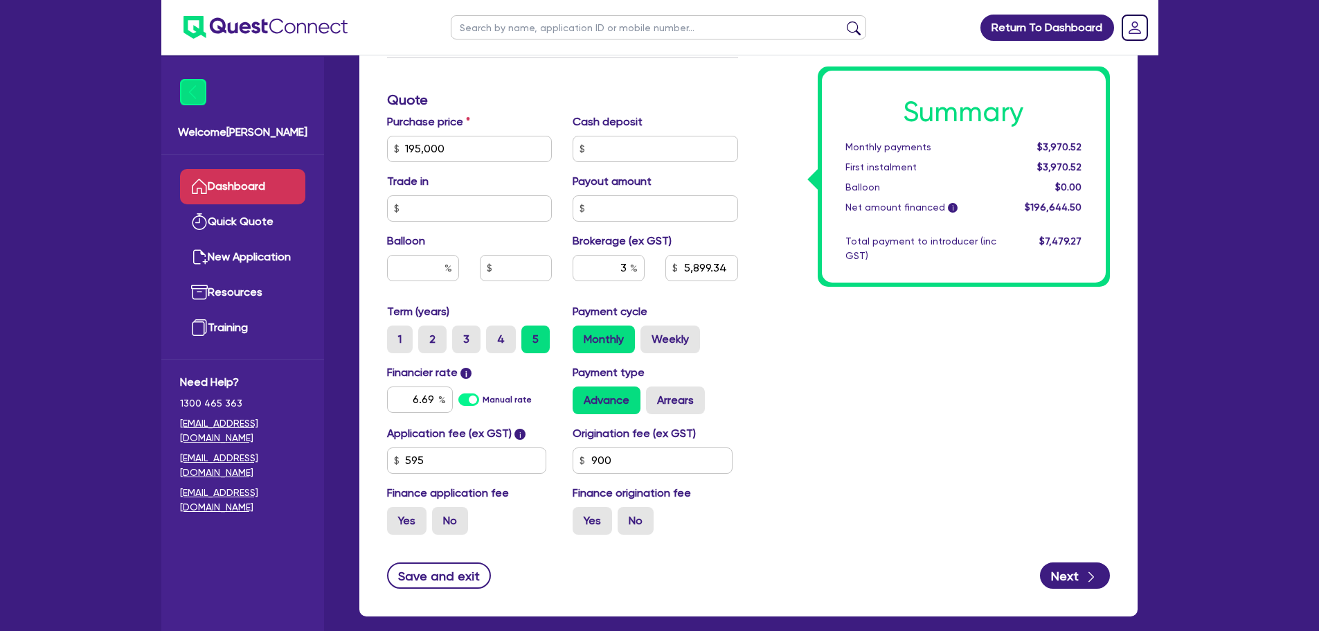
click at [222, 187] on link "Dashboard" at bounding box center [242, 186] width 125 height 35
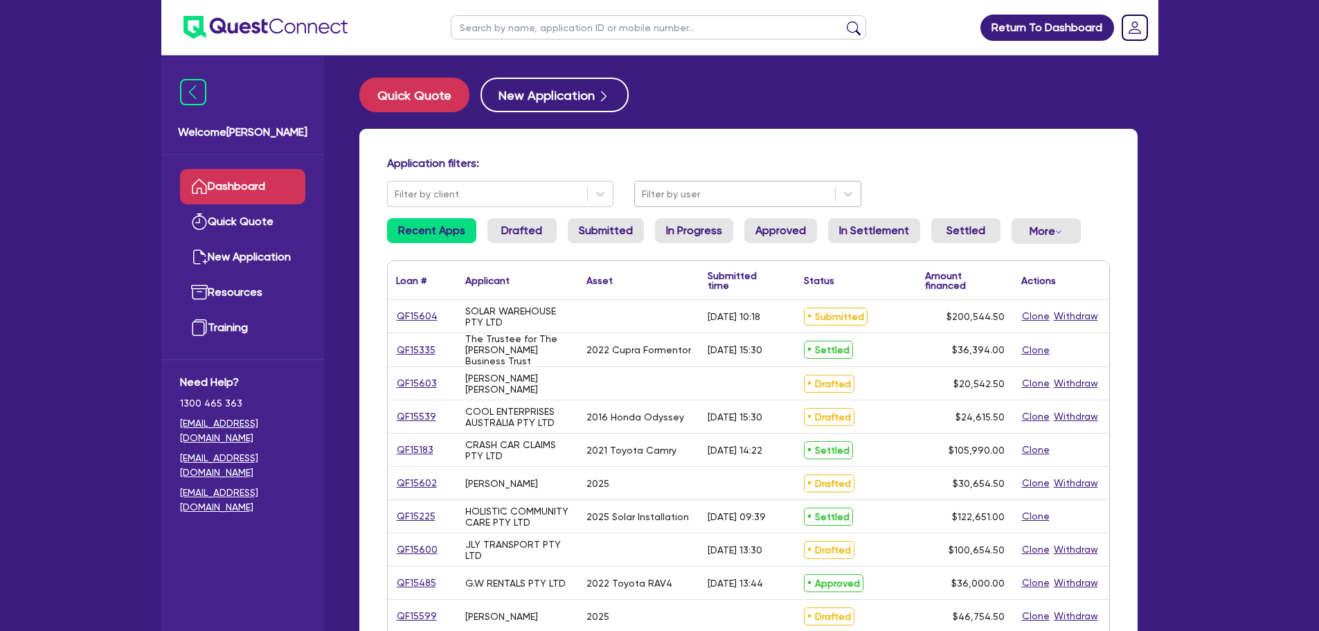
click at [681, 204] on div "Filter by user" at bounding box center [735, 194] width 200 height 23
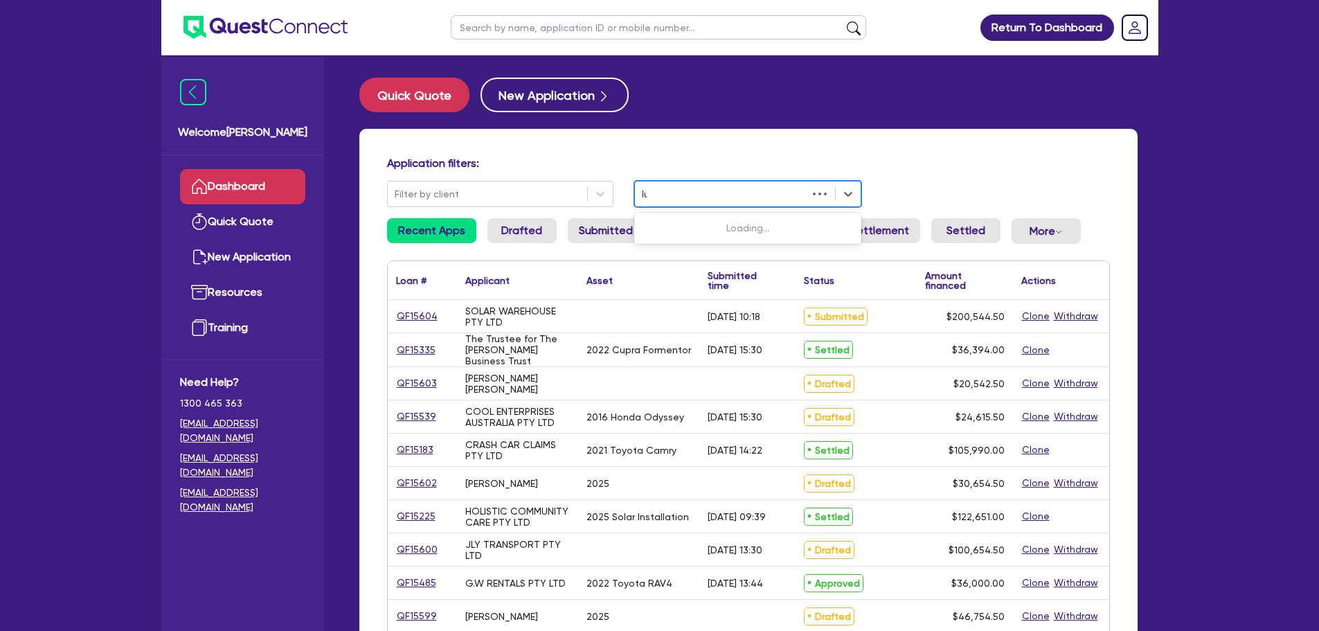
type input "luk"
click at [680, 224] on div "[PERSON_NAME]" at bounding box center [747, 228] width 227 height 26
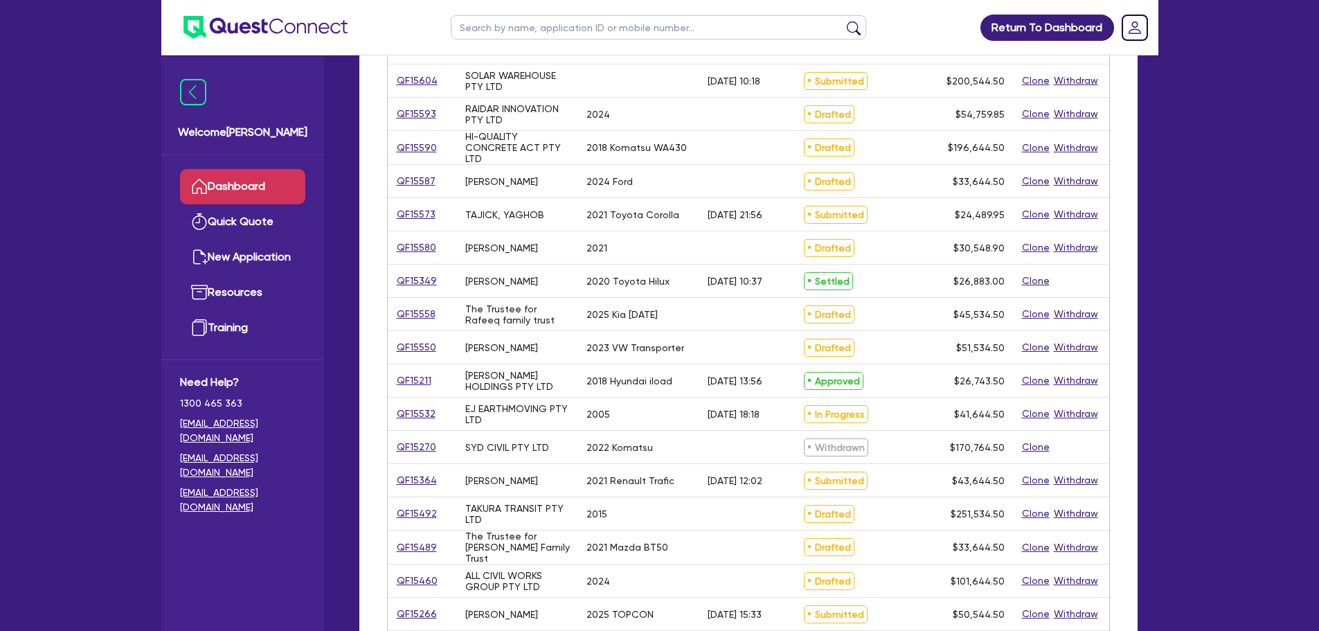
scroll to position [183, 0]
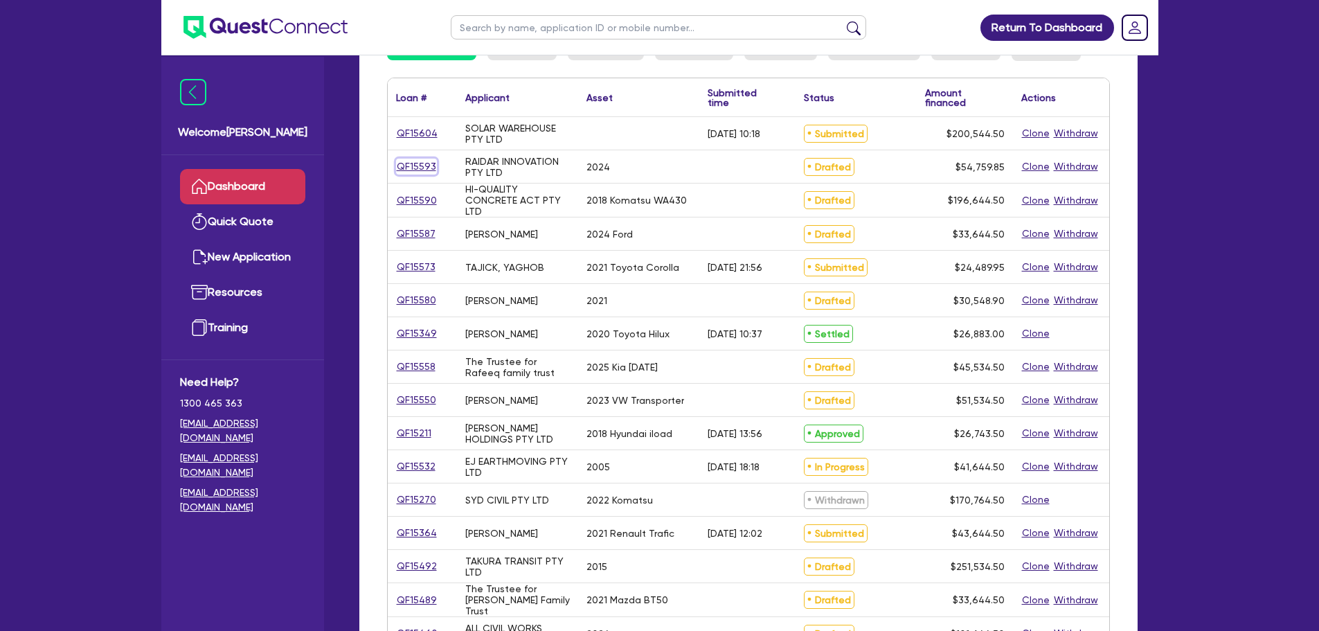
click at [421, 172] on link "QF15593" at bounding box center [416, 167] width 41 height 16
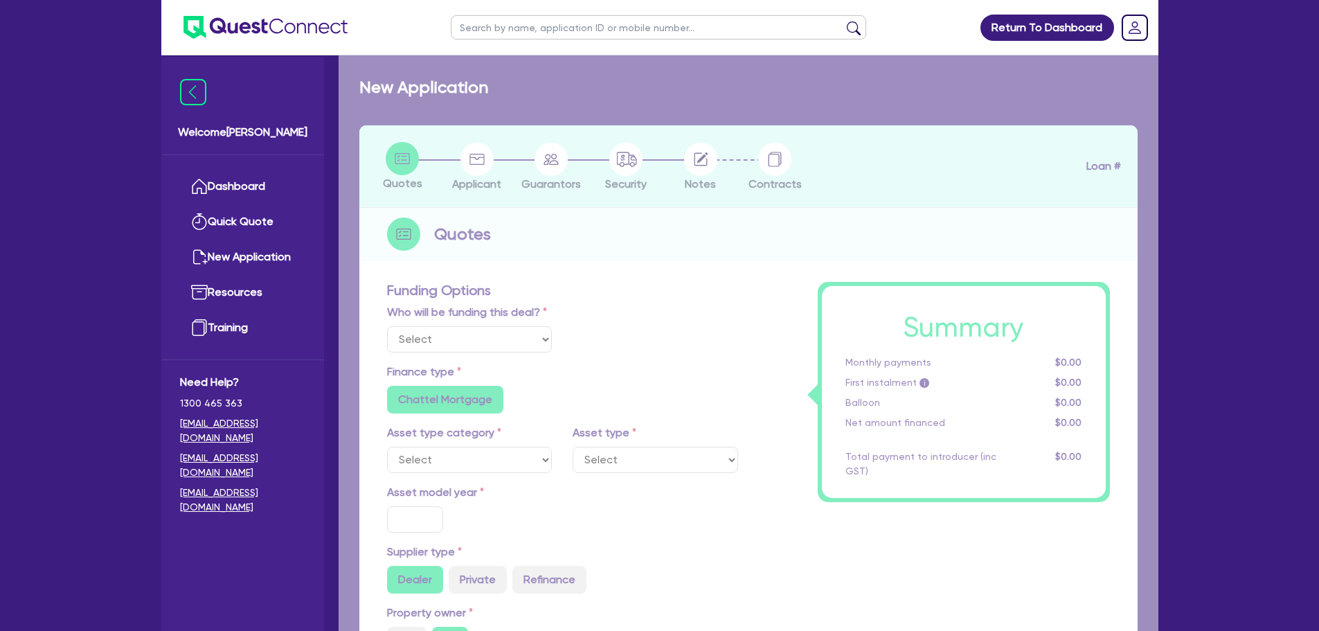
select select "Other"
select select "CARS_AND_LIGHT_TRUCKS"
type input "2024"
radio input "true"
type input "93,859.85"
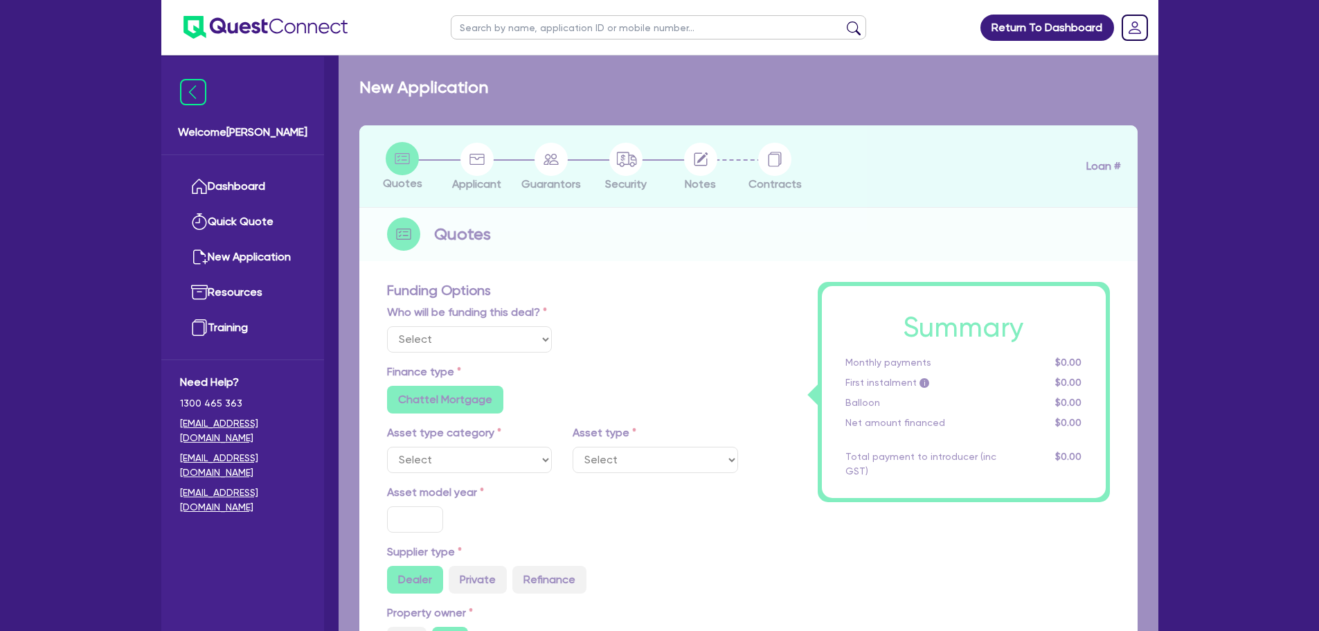
type input "40,000"
type input "1"
type input "547.6"
radio input "true"
type input "6.4"
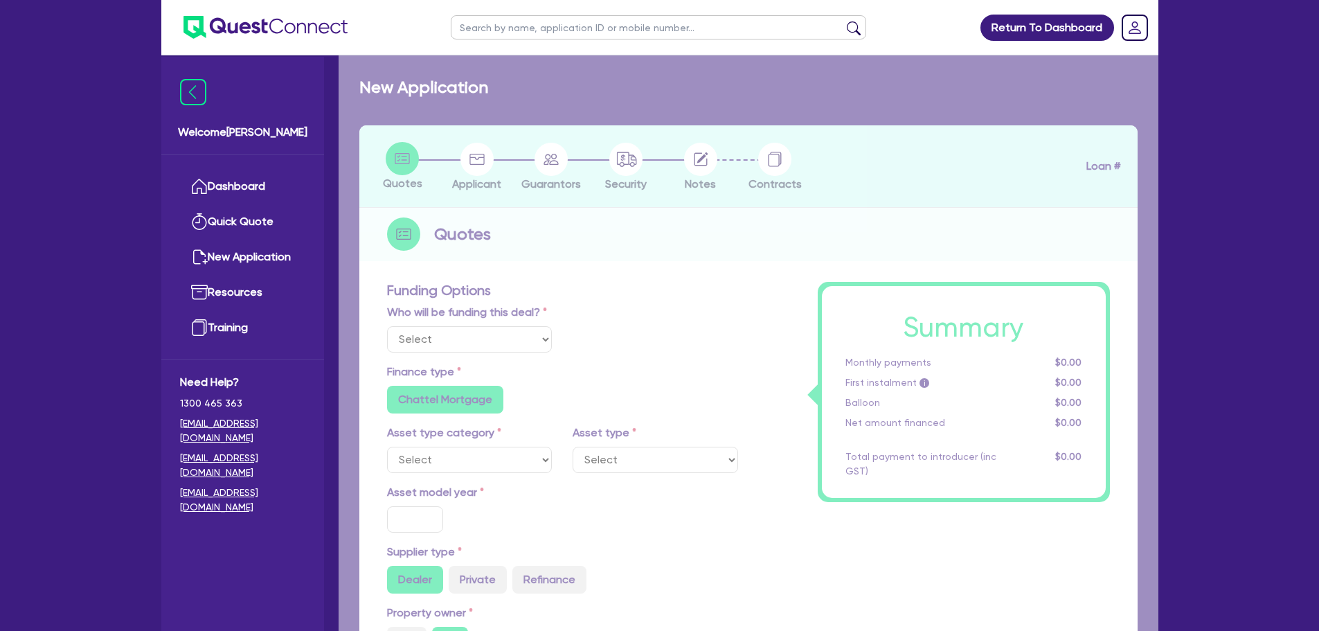
type input "500"
type input "318.18"
radio input "true"
select select "PASSENGER_VEHICLES"
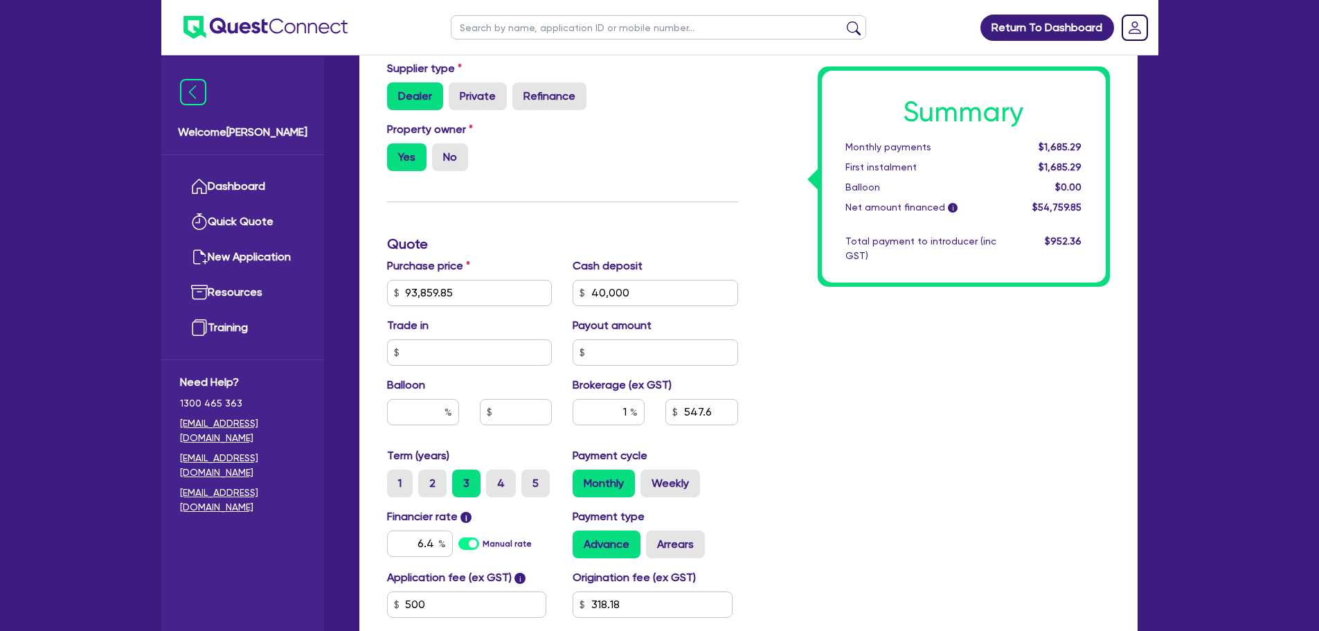
scroll to position [493, 0]
